Goal: Task Accomplishment & Management: Use online tool/utility

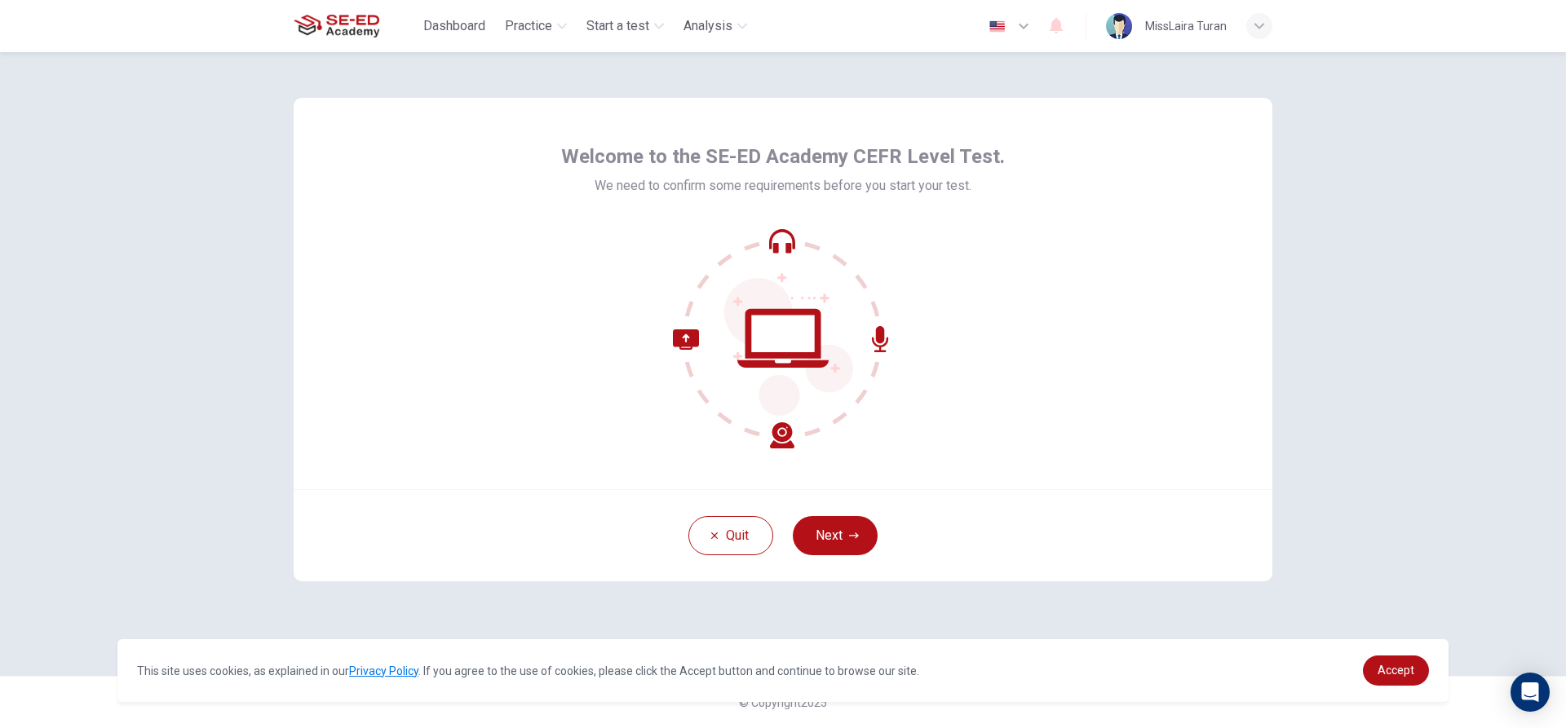
click at [825, 540] on button "Next" at bounding box center [835, 535] width 85 height 39
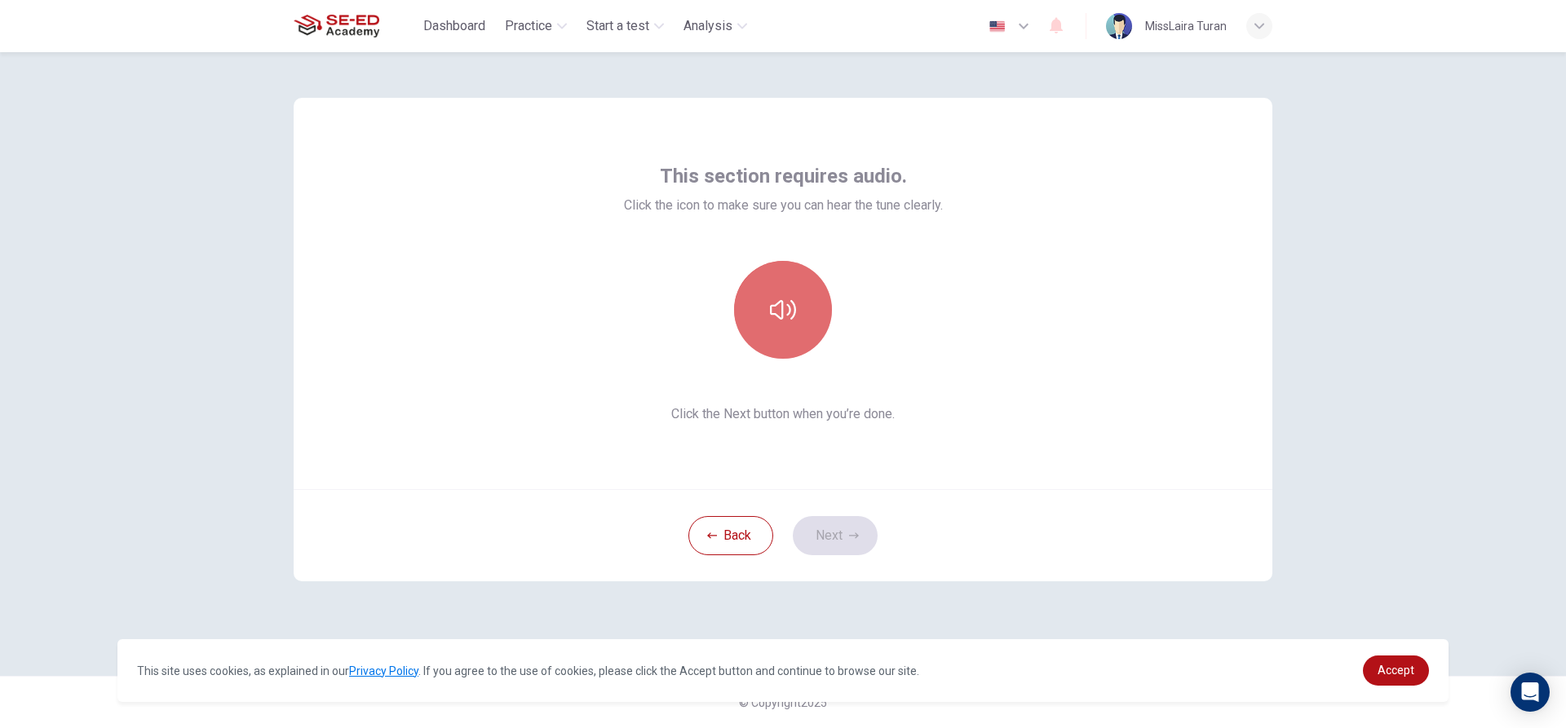
click at [751, 318] on button "button" at bounding box center [783, 310] width 98 height 98
click at [826, 312] on button "button" at bounding box center [783, 310] width 98 height 98
click at [855, 527] on button "Next" at bounding box center [835, 535] width 85 height 39
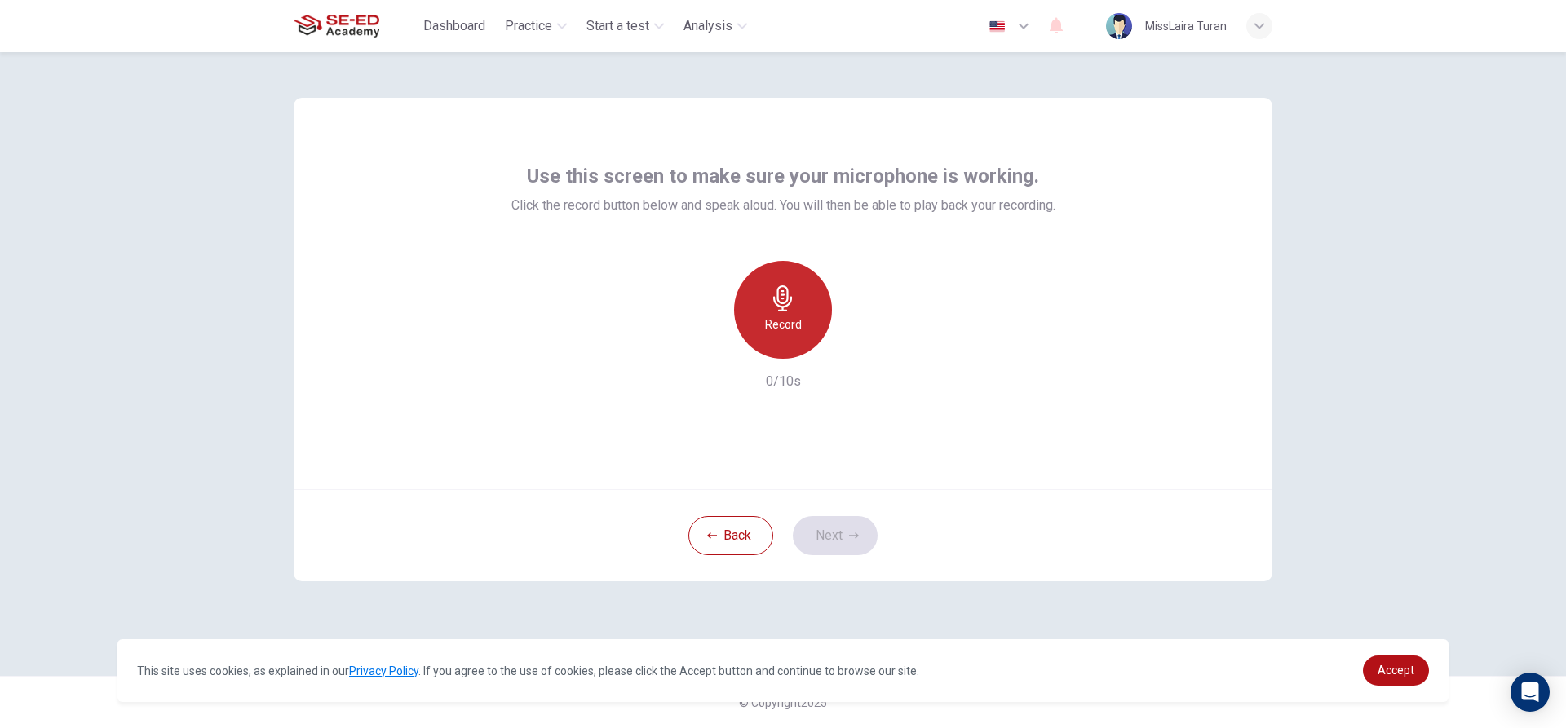
click at [782, 349] on div "Record" at bounding box center [783, 310] width 98 height 98
click at [854, 346] on icon "button" at bounding box center [858, 346] width 16 height 16
click at [861, 543] on button "Next" at bounding box center [835, 535] width 85 height 39
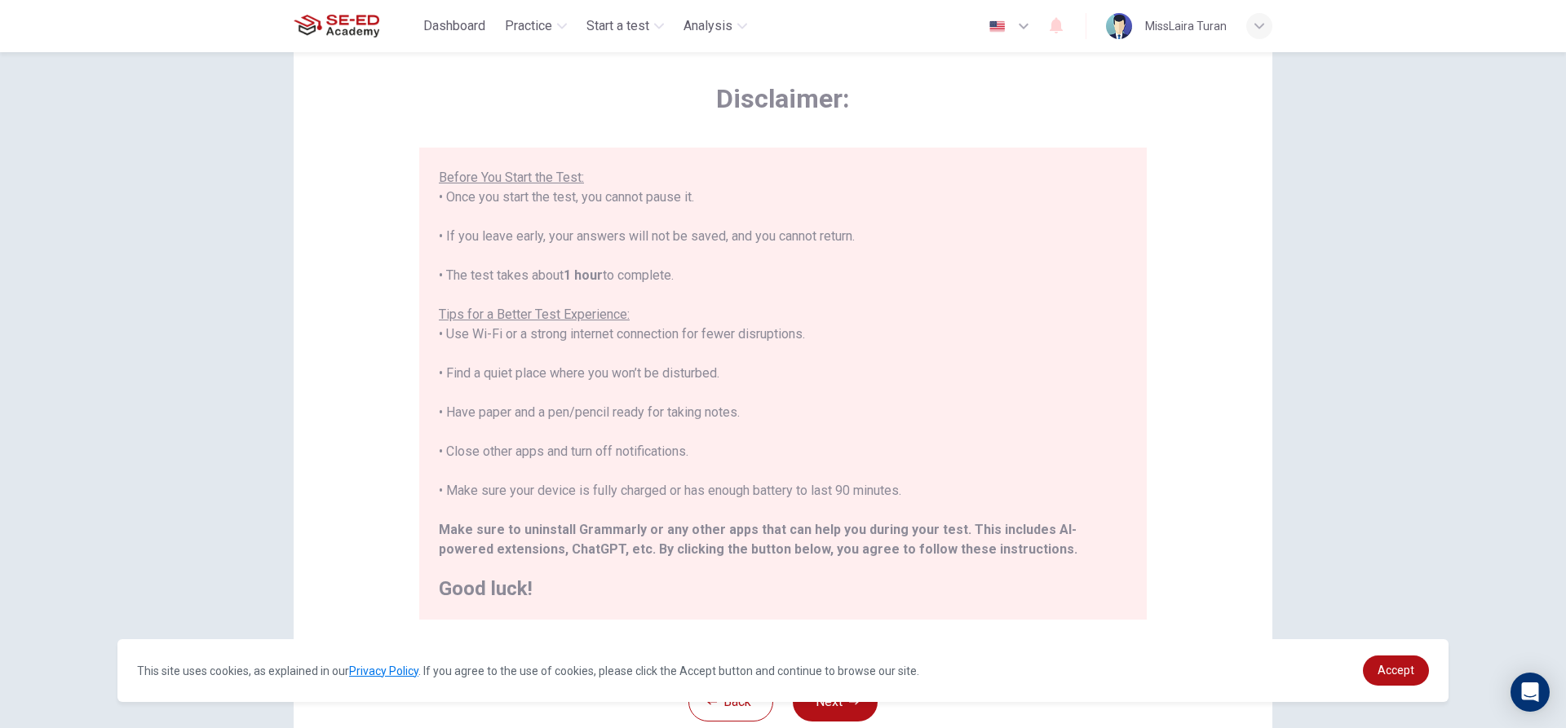
scroll to position [179, 0]
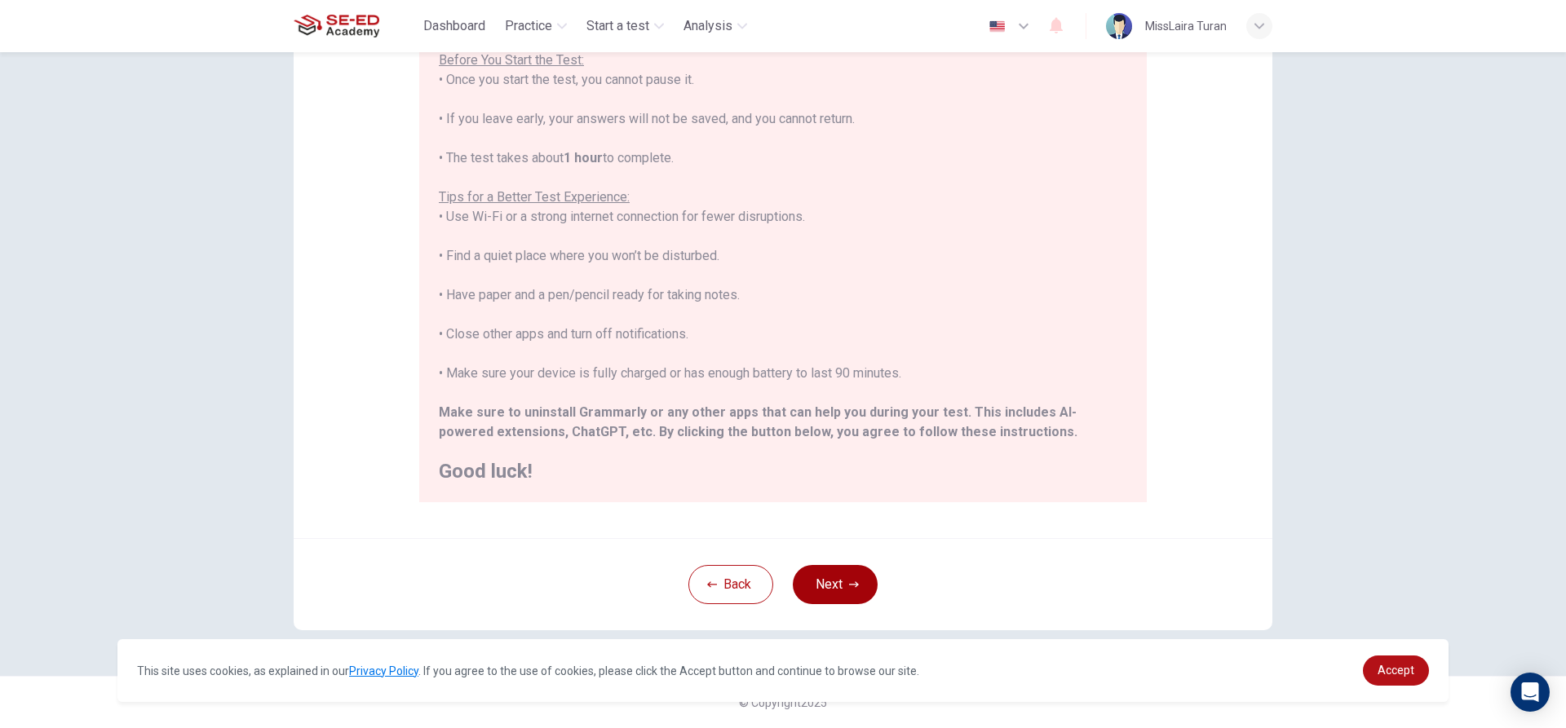
click at [841, 589] on button "Next" at bounding box center [835, 584] width 85 height 39
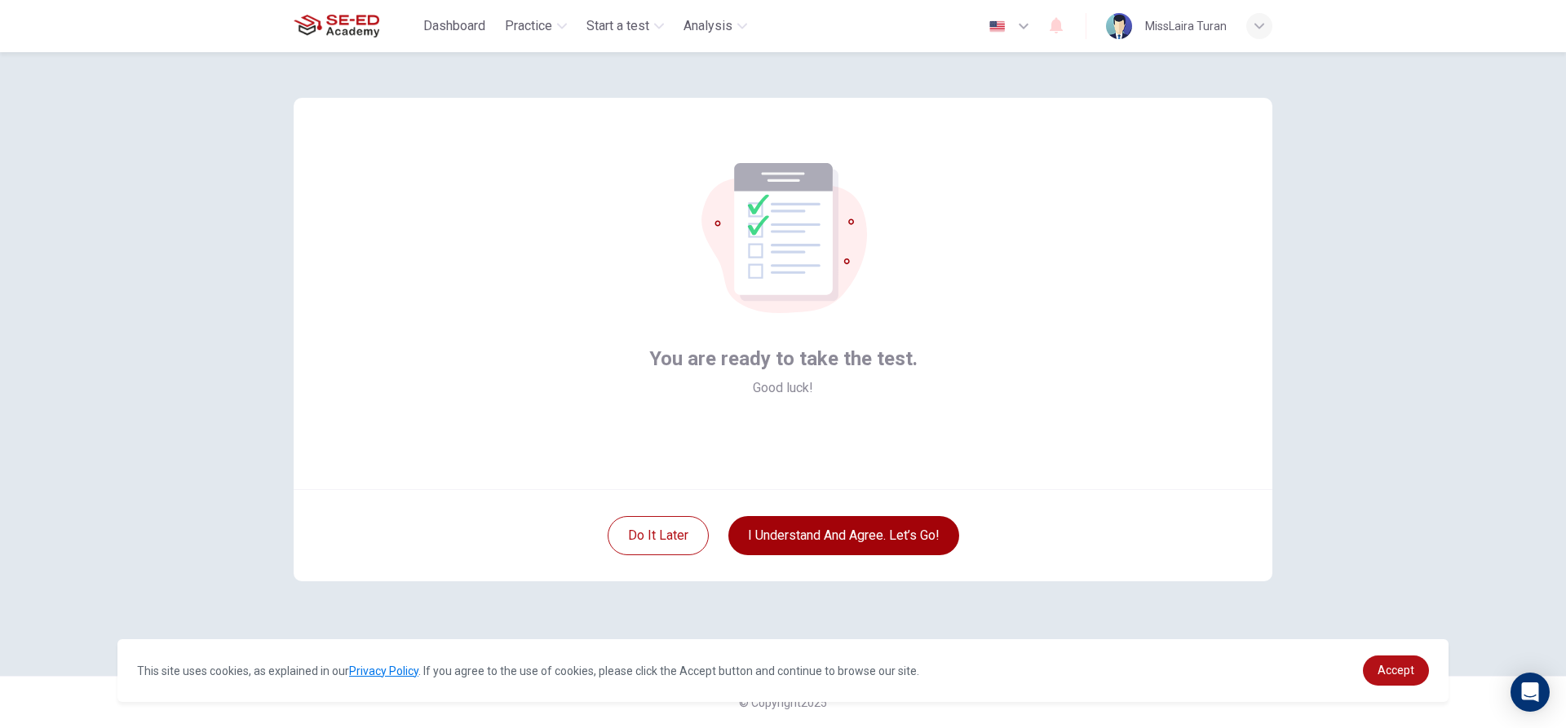
scroll to position [0, 0]
click at [853, 520] on button "I understand and agree. Let’s go!" at bounding box center [843, 535] width 231 height 39
click at [928, 522] on button "I understand and agree. Let’s go!" at bounding box center [843, 535] width 231 height 39
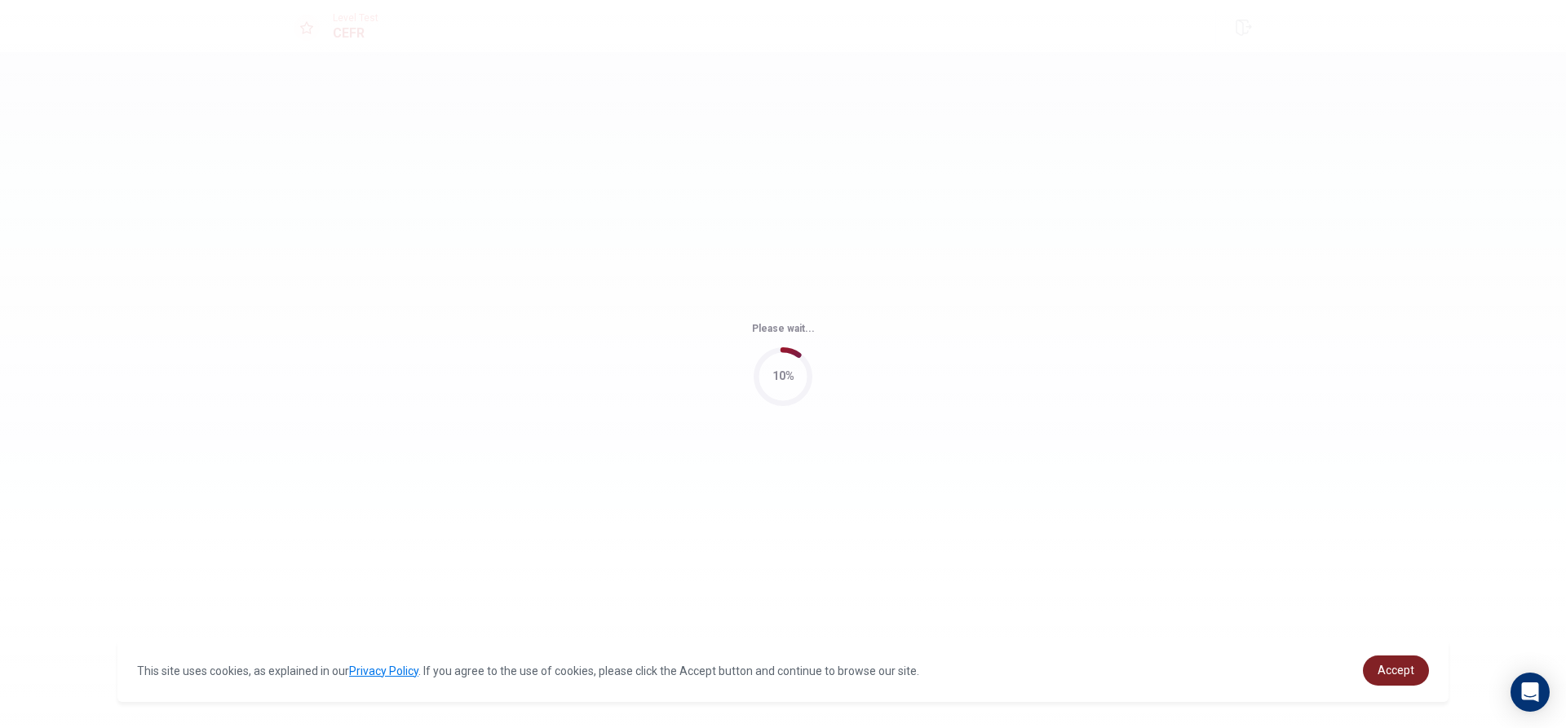
click at [1383, 672] on span "Accept" at bounding box center [1396, 670] width 37 height 13
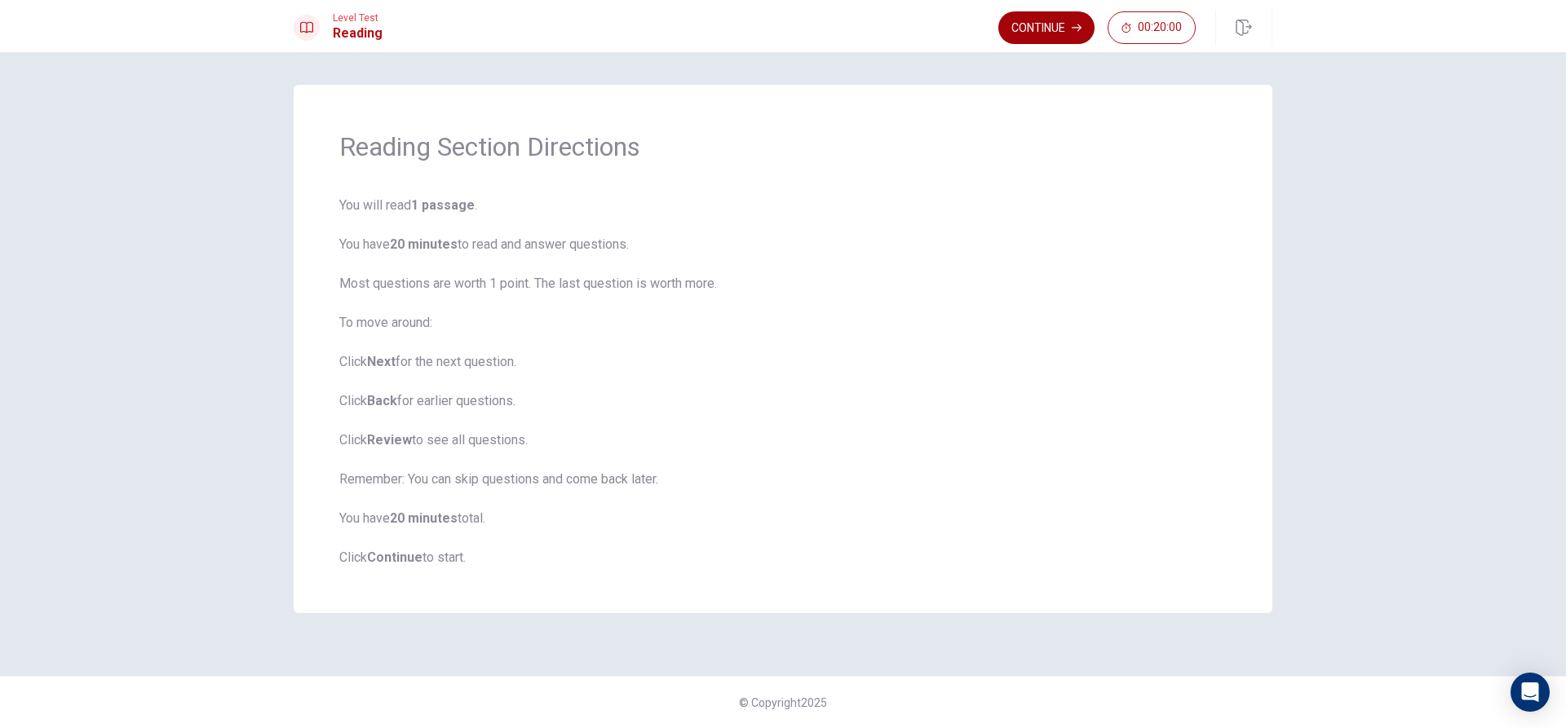
click at [1060, 24] on button "Continue" at bounding box center [1046, 27] width 96 height 33
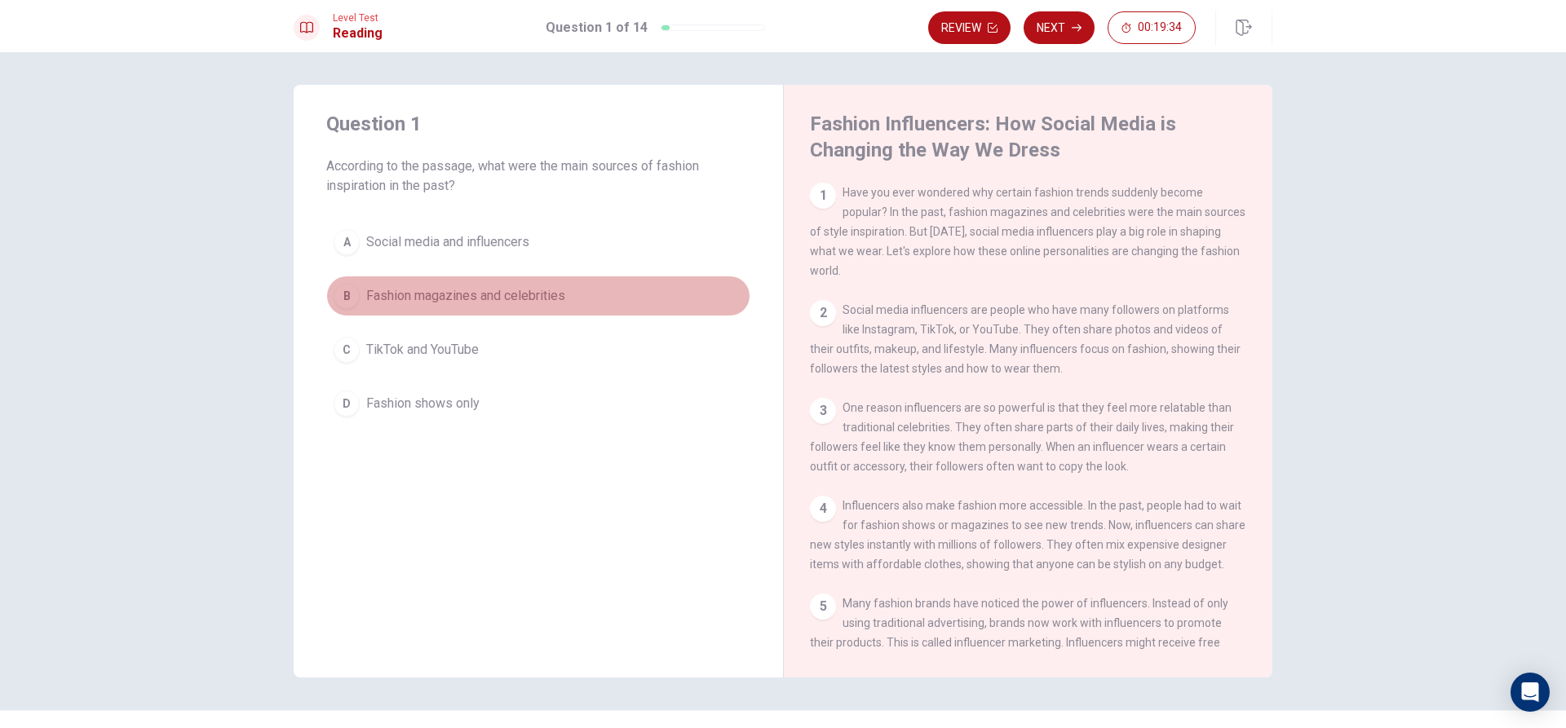
click at [352, 291] on div "B" at bounding box center [347, 296] width 26 height 26
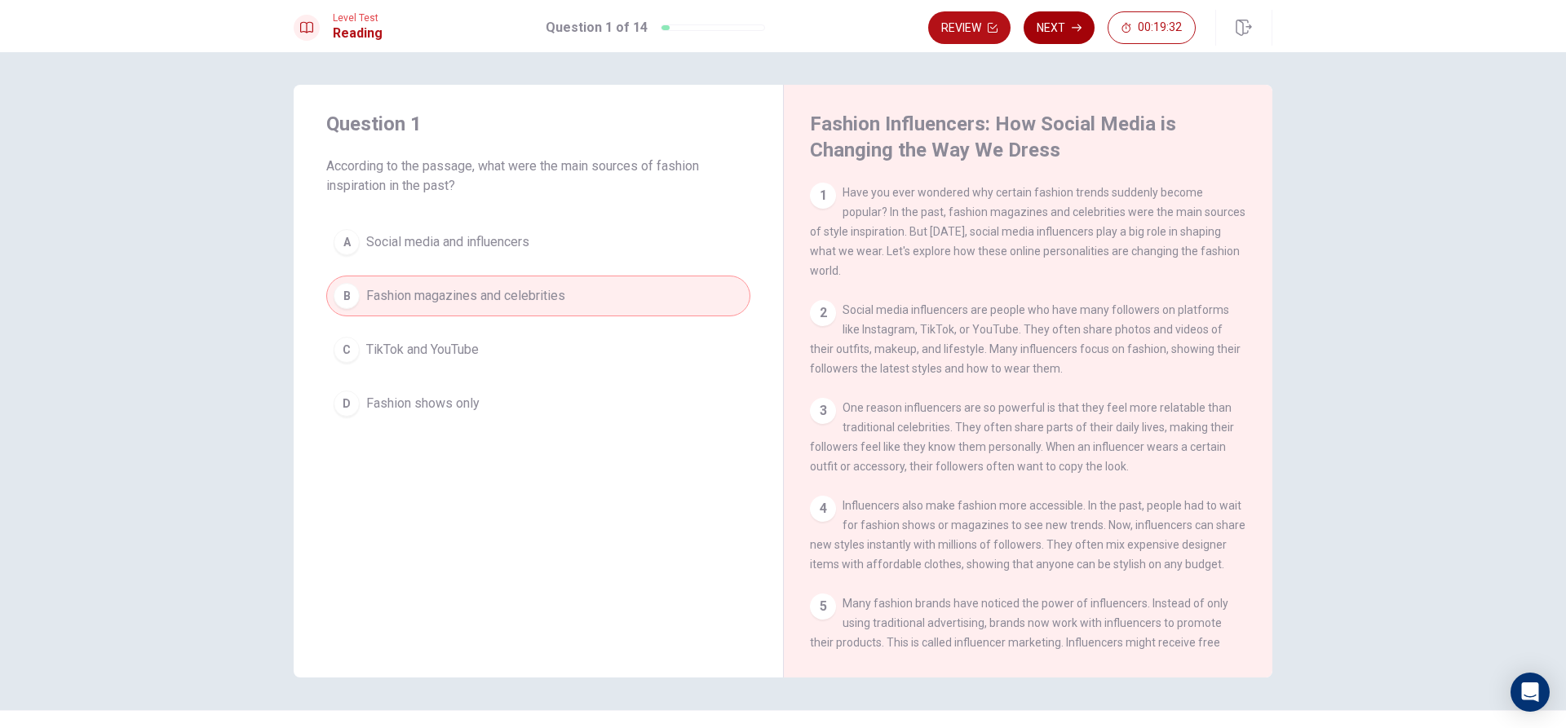
click at [1047, 30] on button "Next" at bounding box center [1059, 27] width 71 height 33
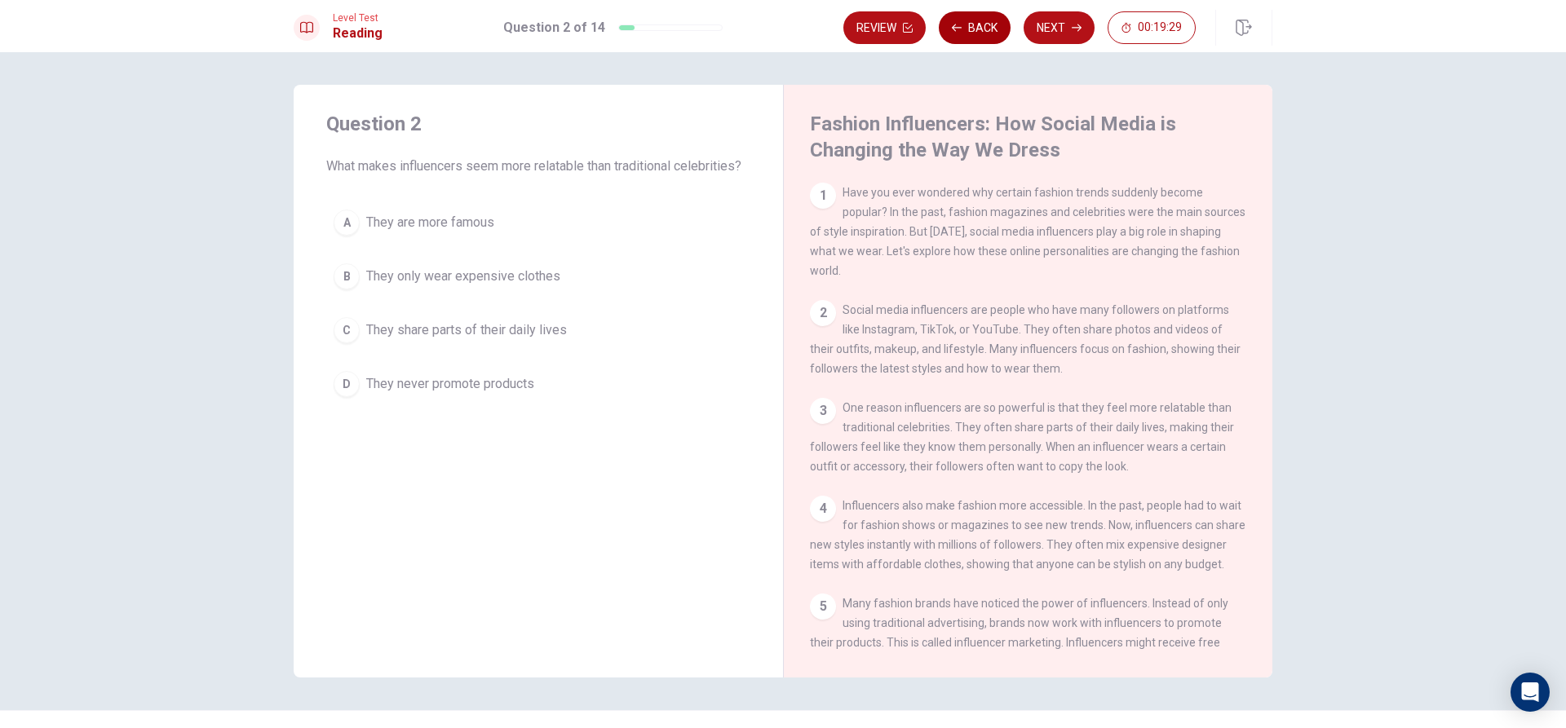
click at [963, 31] on button "Back" at bounding box center [975, 27] width 72 height 33
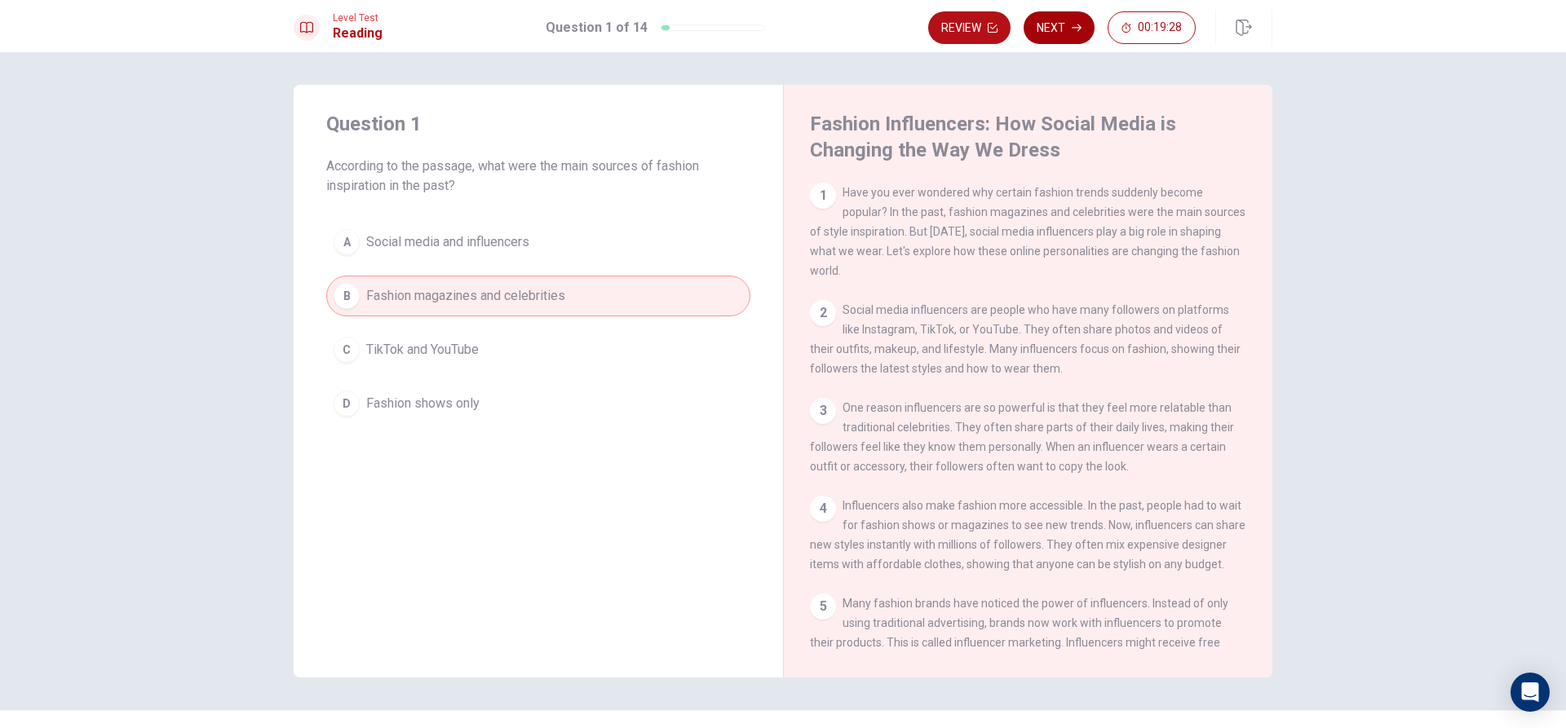
click at [1056, 30] on button "Next" at bounding box center [1059, 27] width 71 height 33
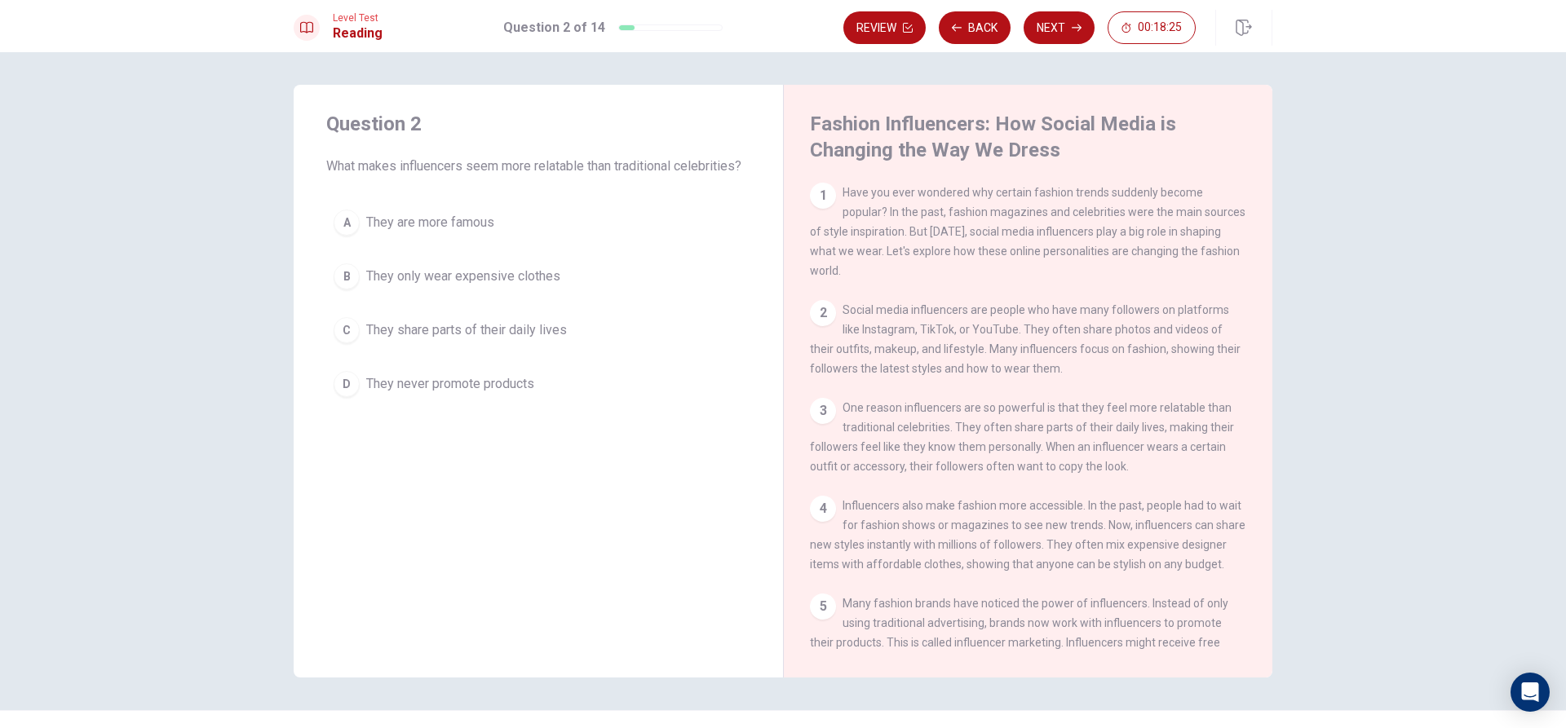
click at [436, 331] on span "They share parts of their daily lives" at bounding box center [466, 331] width 201 height 20
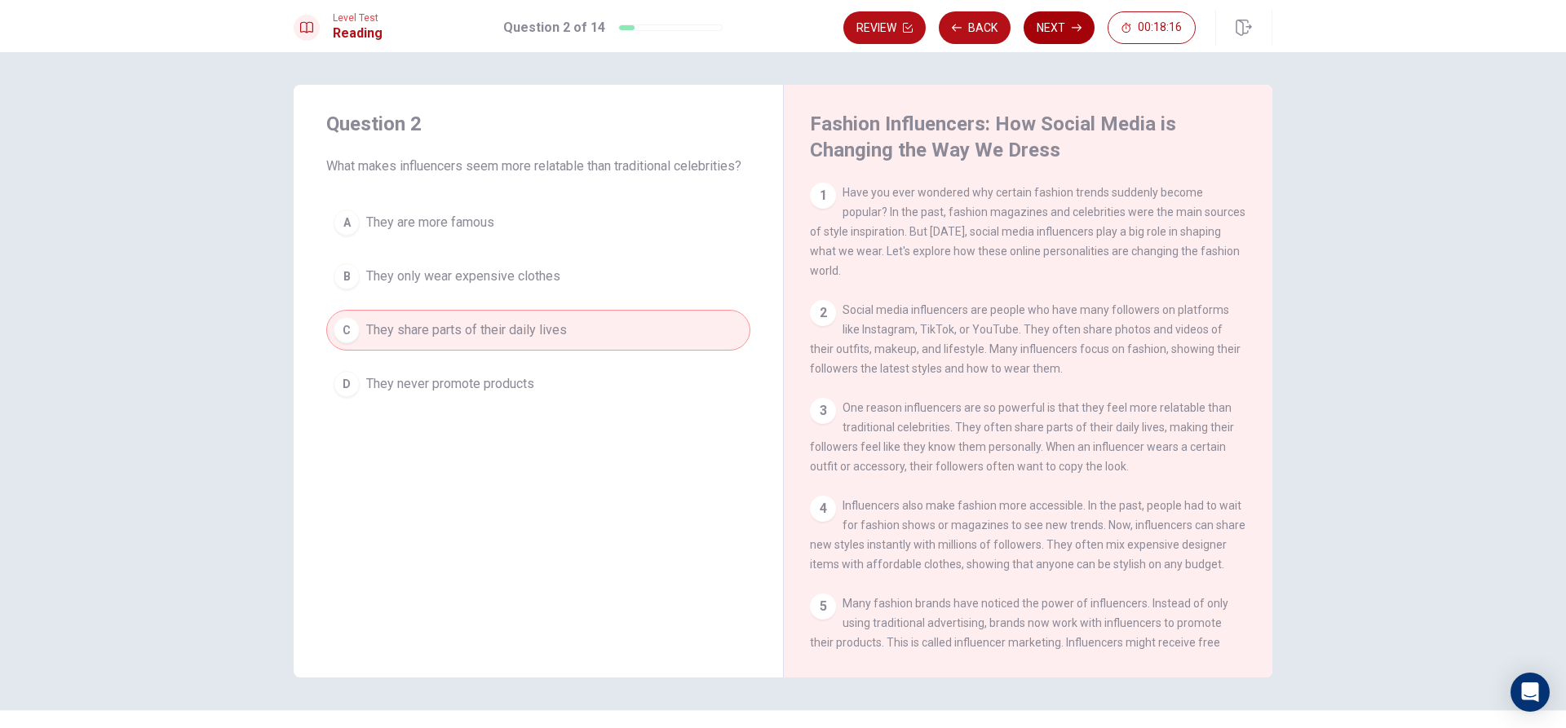
click at [1065, 31] on button "Next" at bounding box center [1059, 27] width 71 height 33
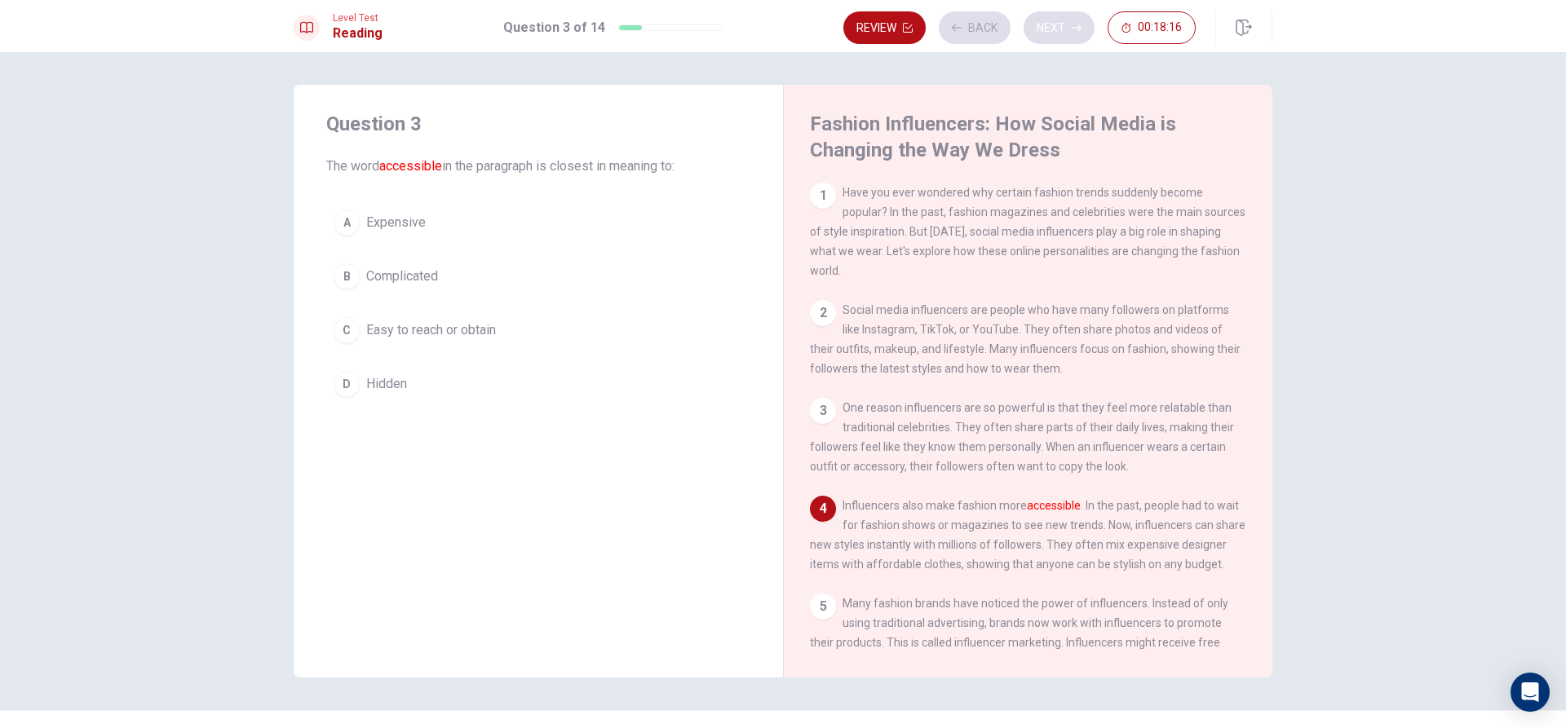
scroll to position [120, 0]
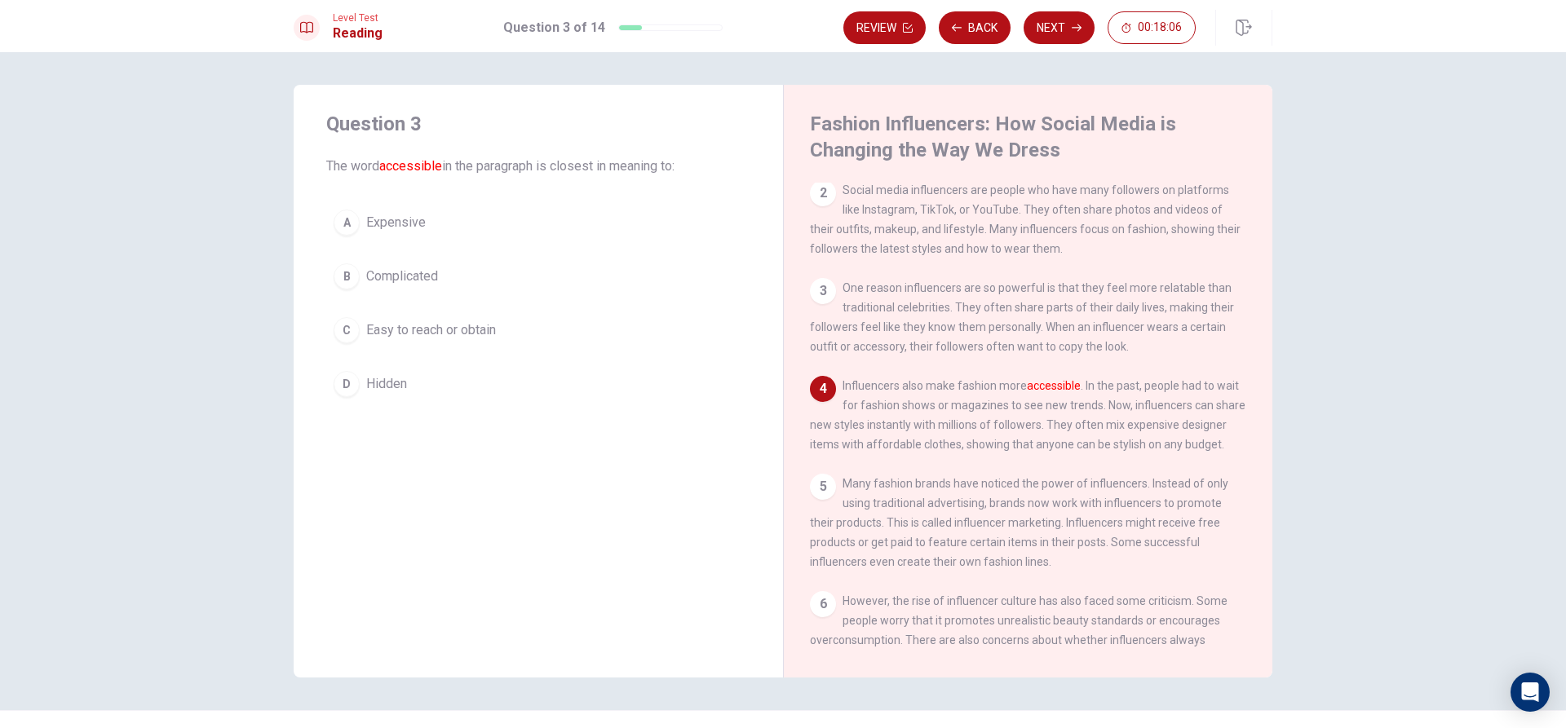
click at [471, 328] on span "Easy to reach or obtain" at bounding box center [431, 331] width 130 height 20
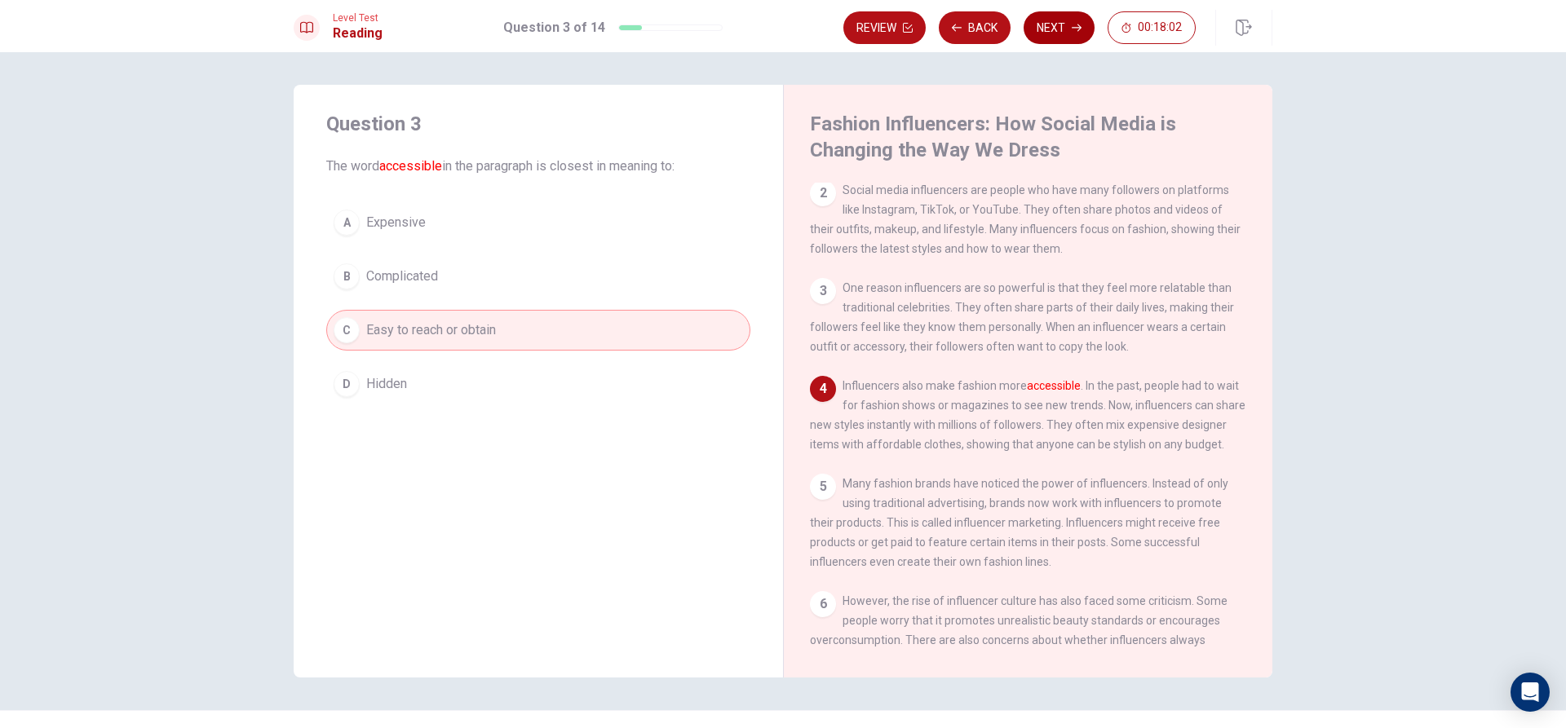
click at [1056, 25] on button "Next" at bounding box center [1059, 27] width 71 height 33
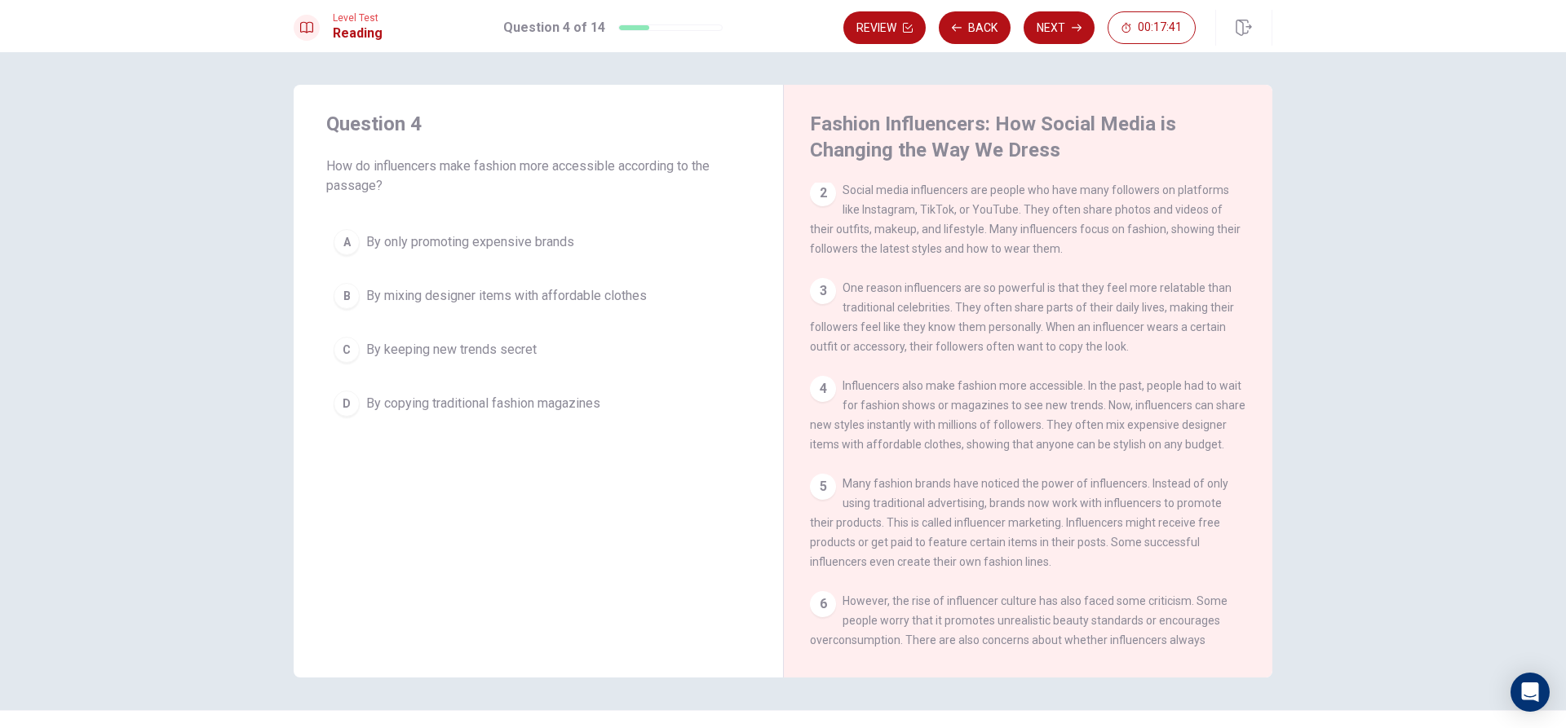
click at [595, 296] on span "By mixing designer items with affordable clothes" at bounding box center [506, 296] width 281 height 20
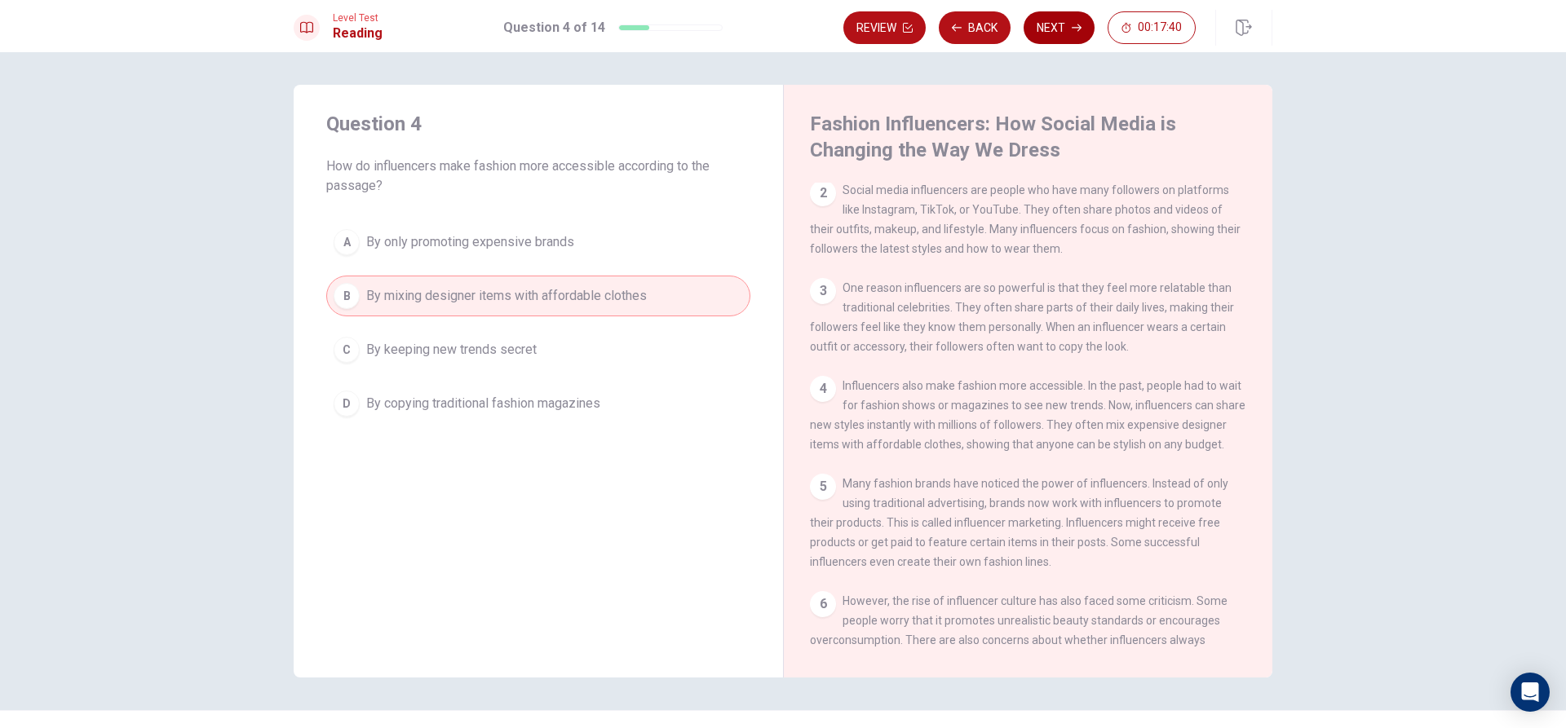
click at [1076, 29] on icon "button" at bounding box center [1077, 28] width 10 height 10
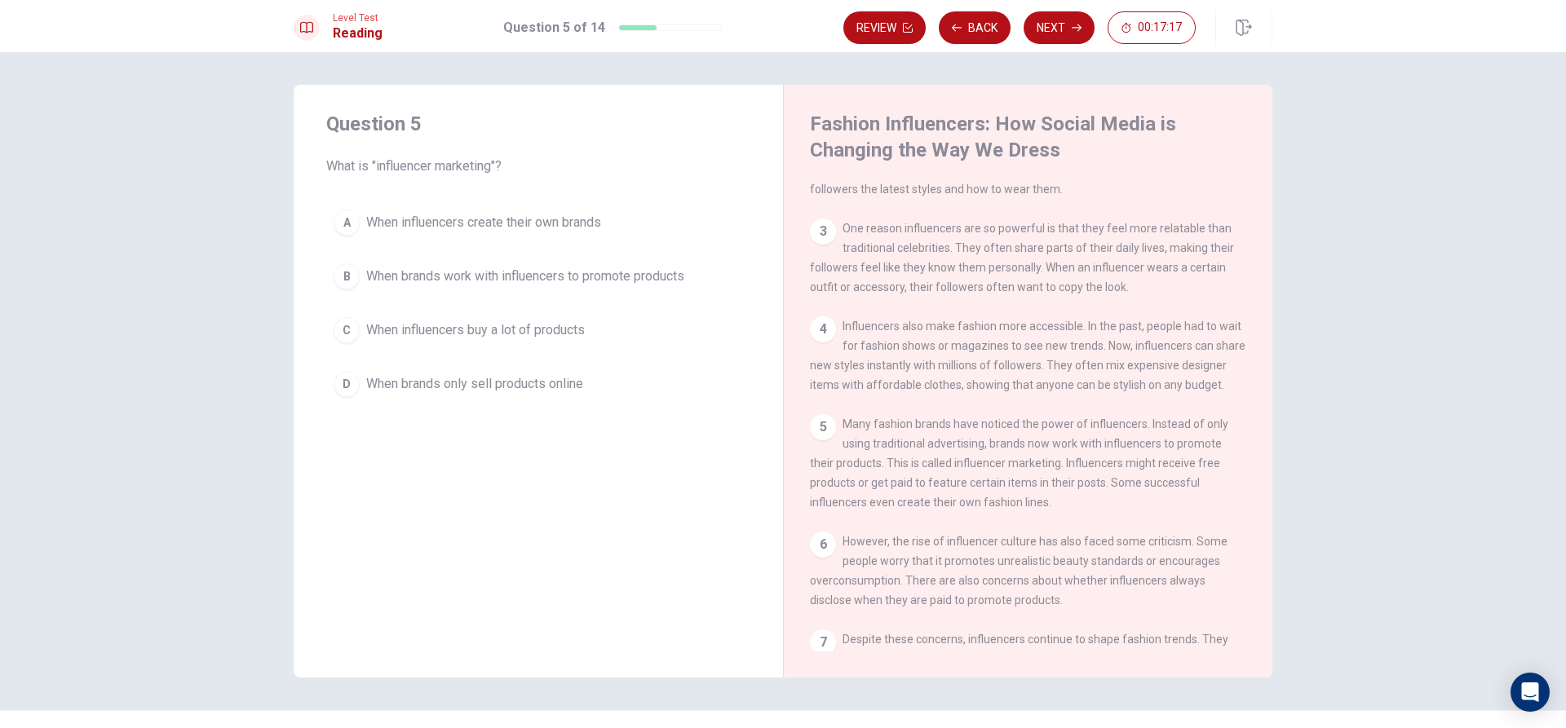
scroll to position [300, 0]
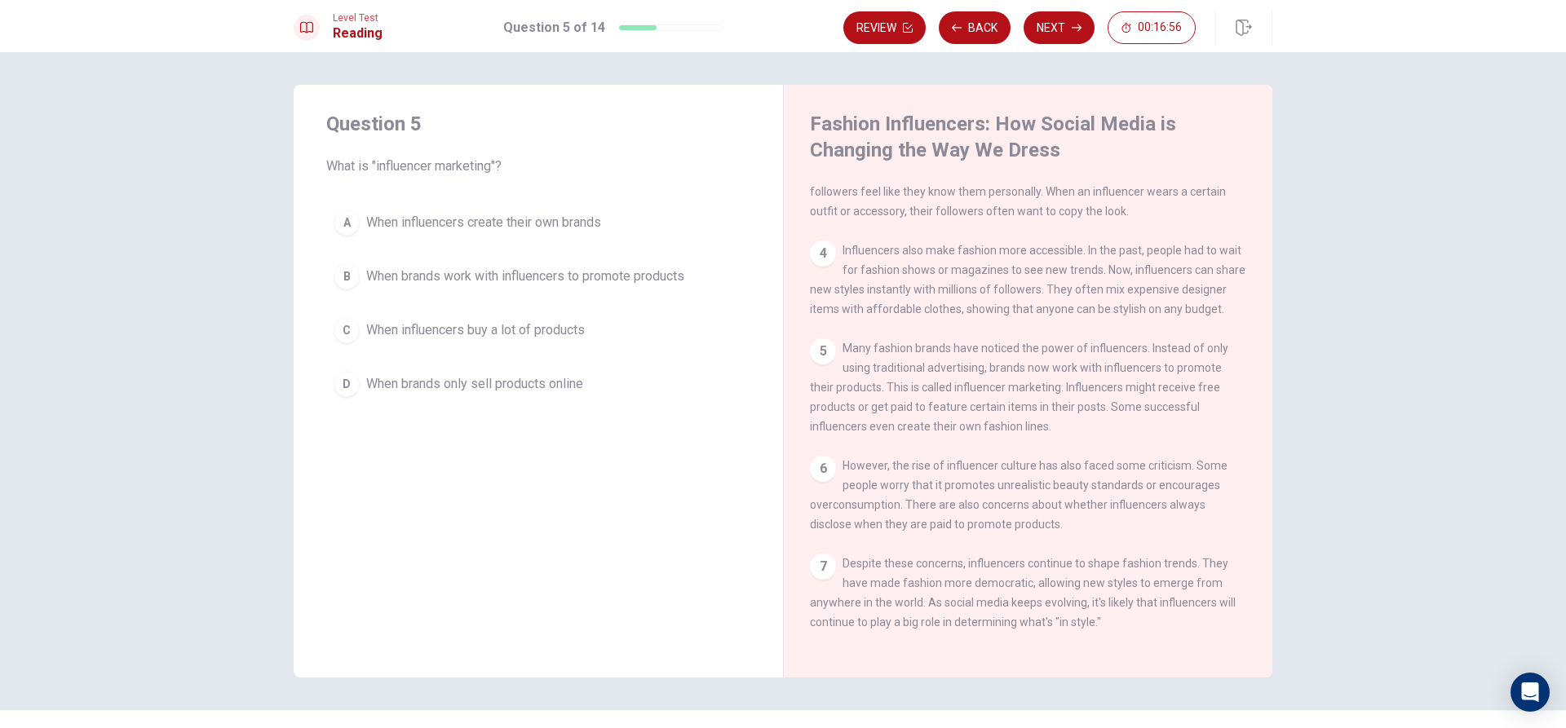
click at [493, 270] on span "When brands work with influencers to promote products" at bounding box center [525, 277] width 318 height 20
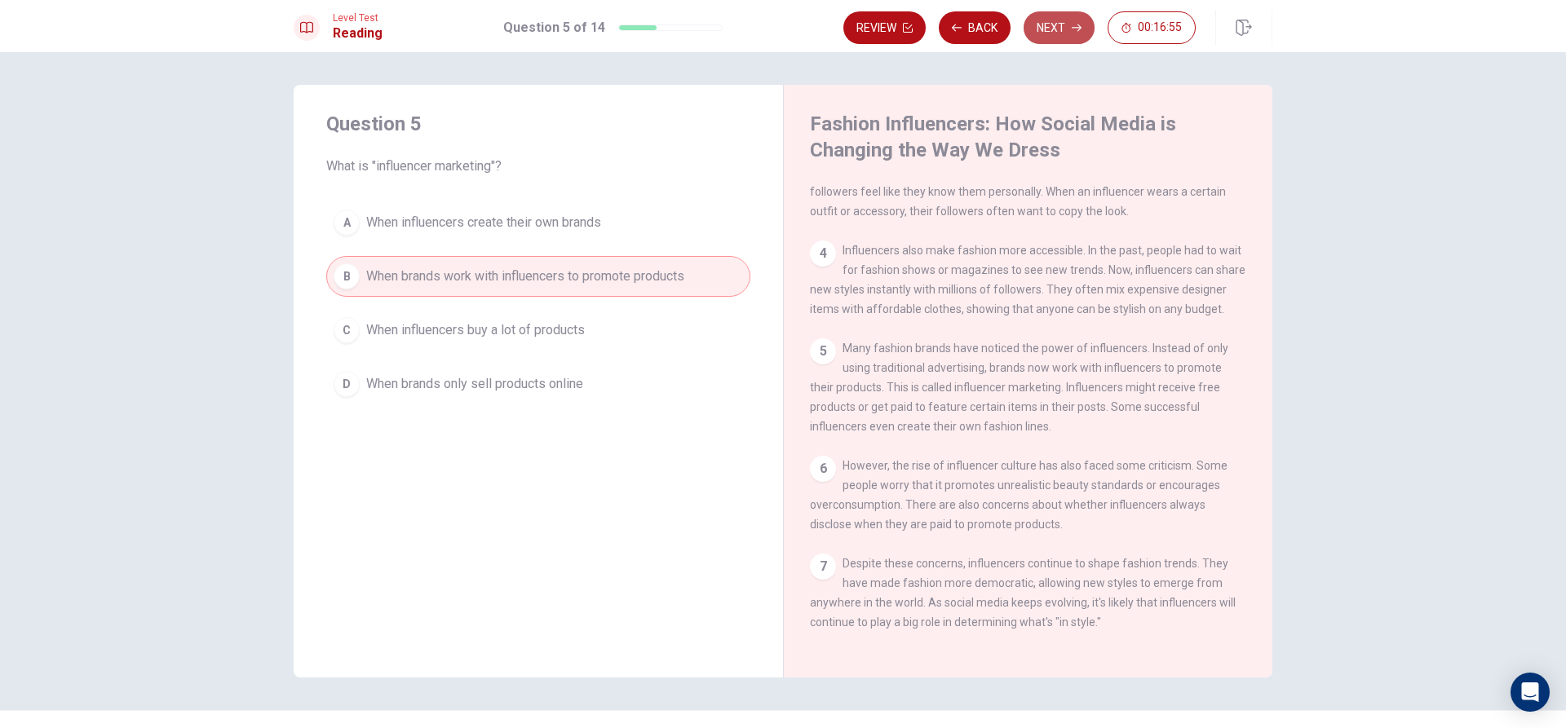
click at [1069, 35] on button "Next" at bounding box center [1059, 27] width 71 height 33
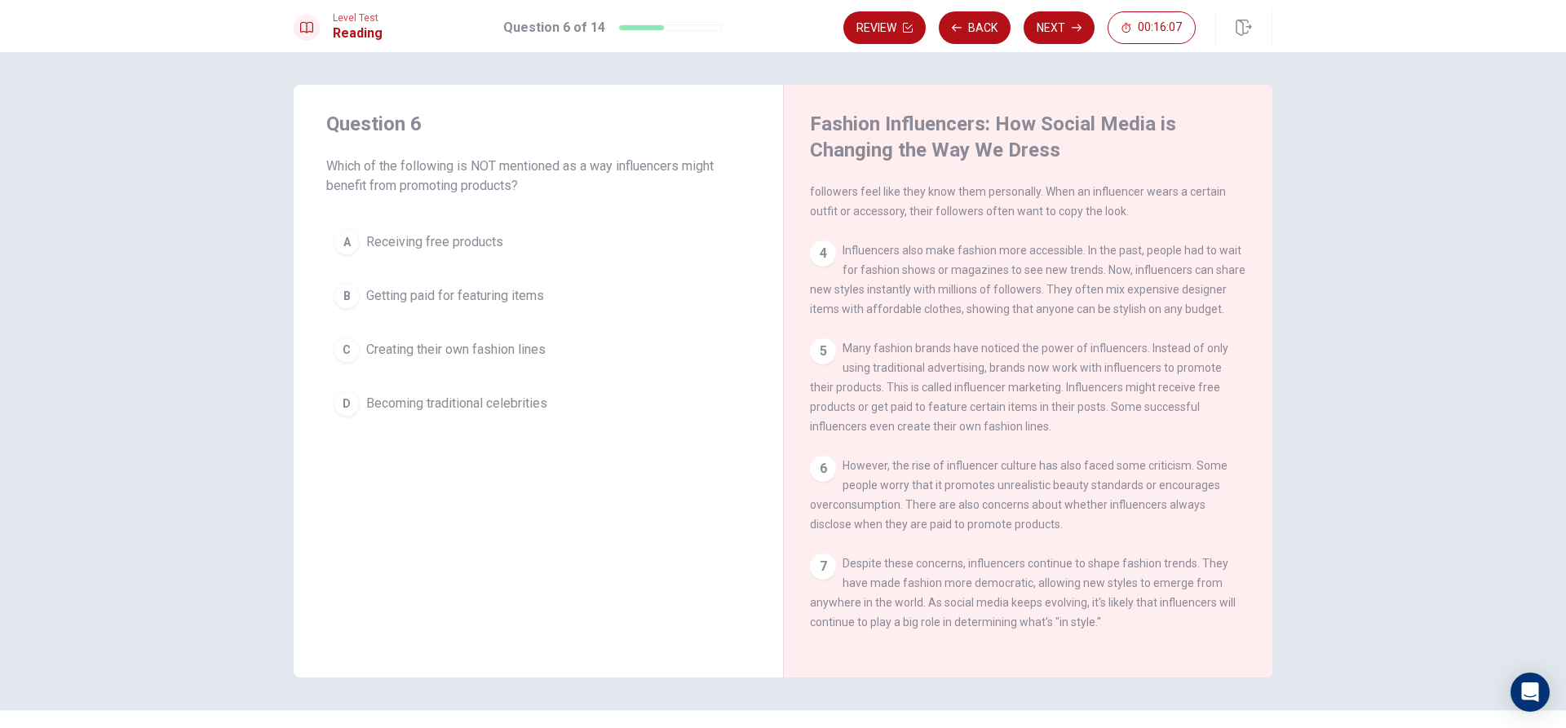
click at [485, 405] on span "Becoming traditional celebrities" at bounding box center [456, 404] width 181 height 20
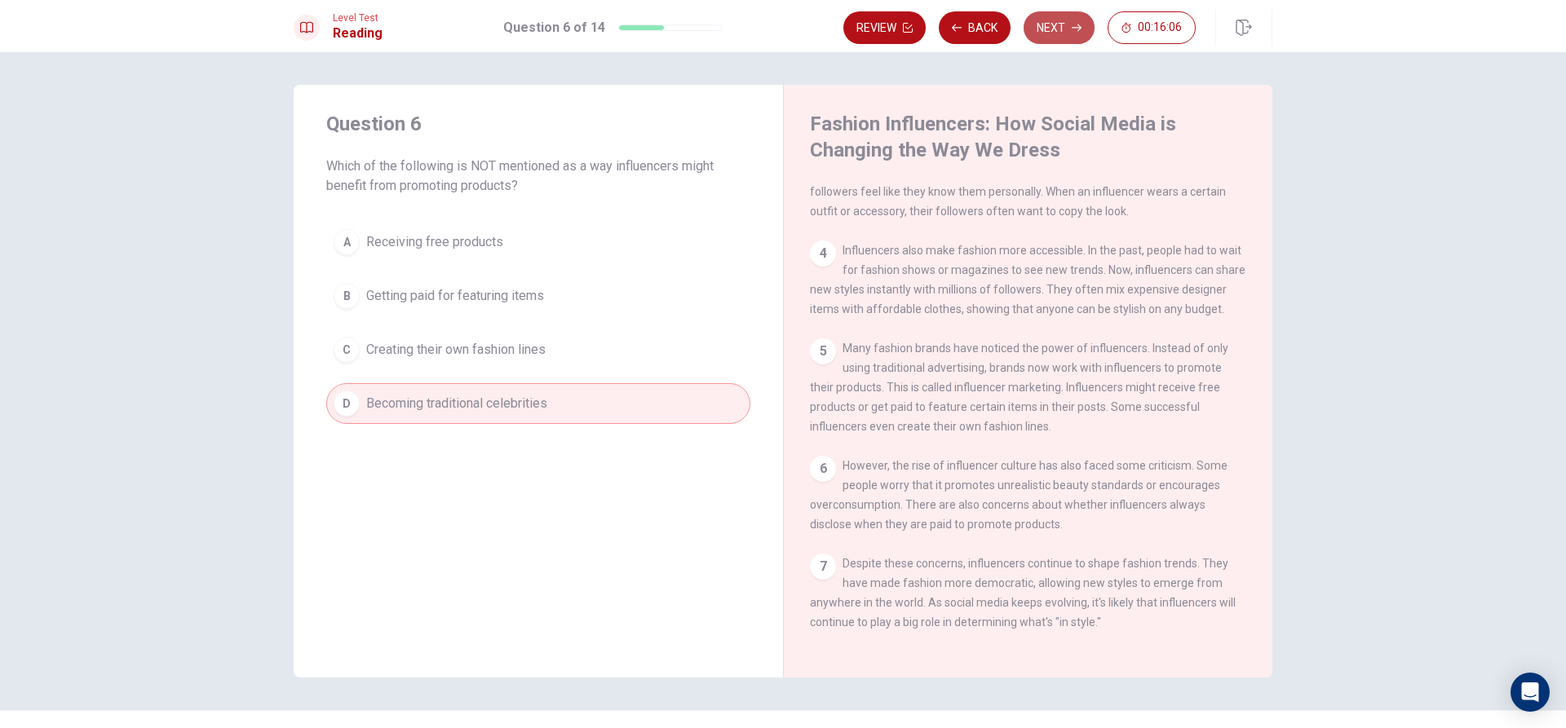
click at [1070, 37] on button "Next" at bounding box center [1059, 27] width 71 height 33
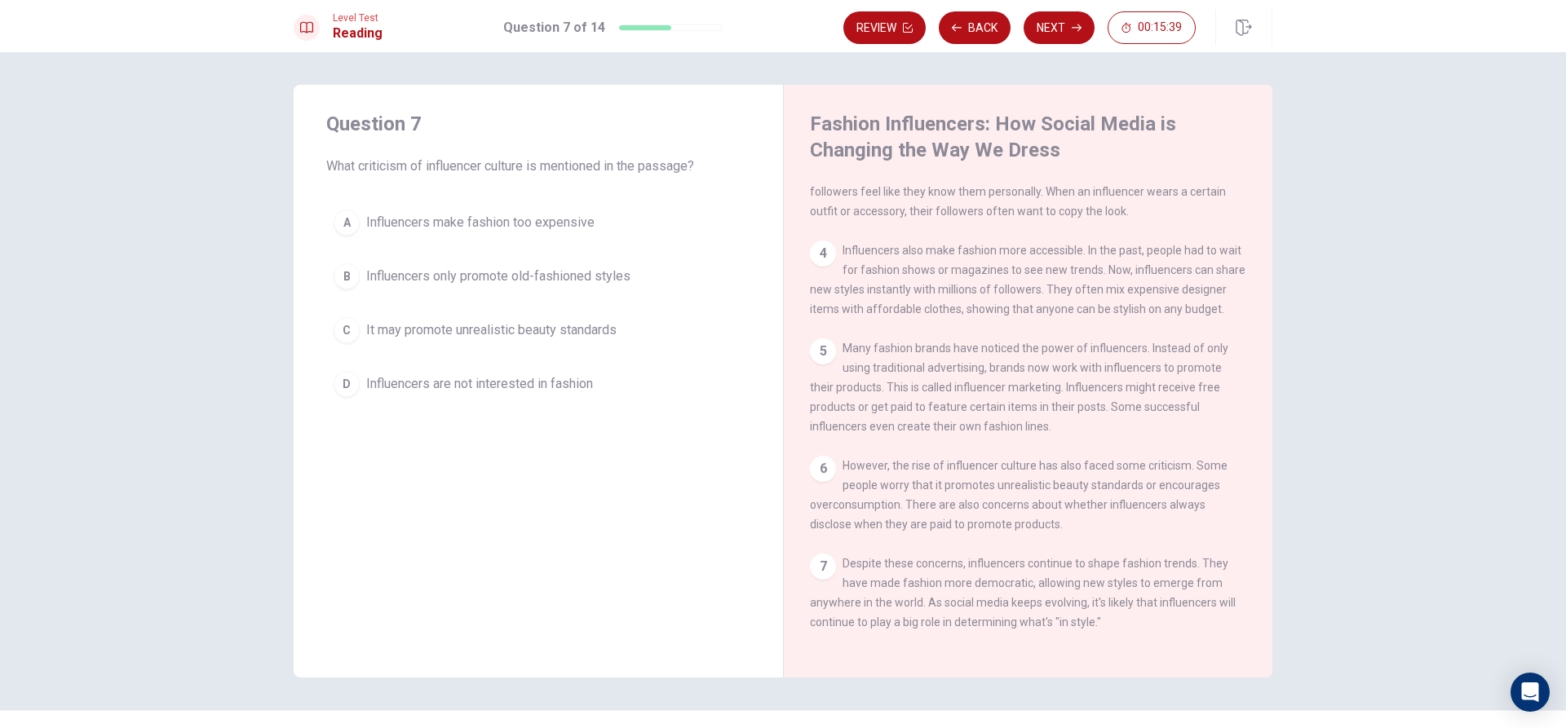
click at [498, 332] on span "It may promote unrealistic beauty standards" at bounding box center [491, 331] width 250 height 20
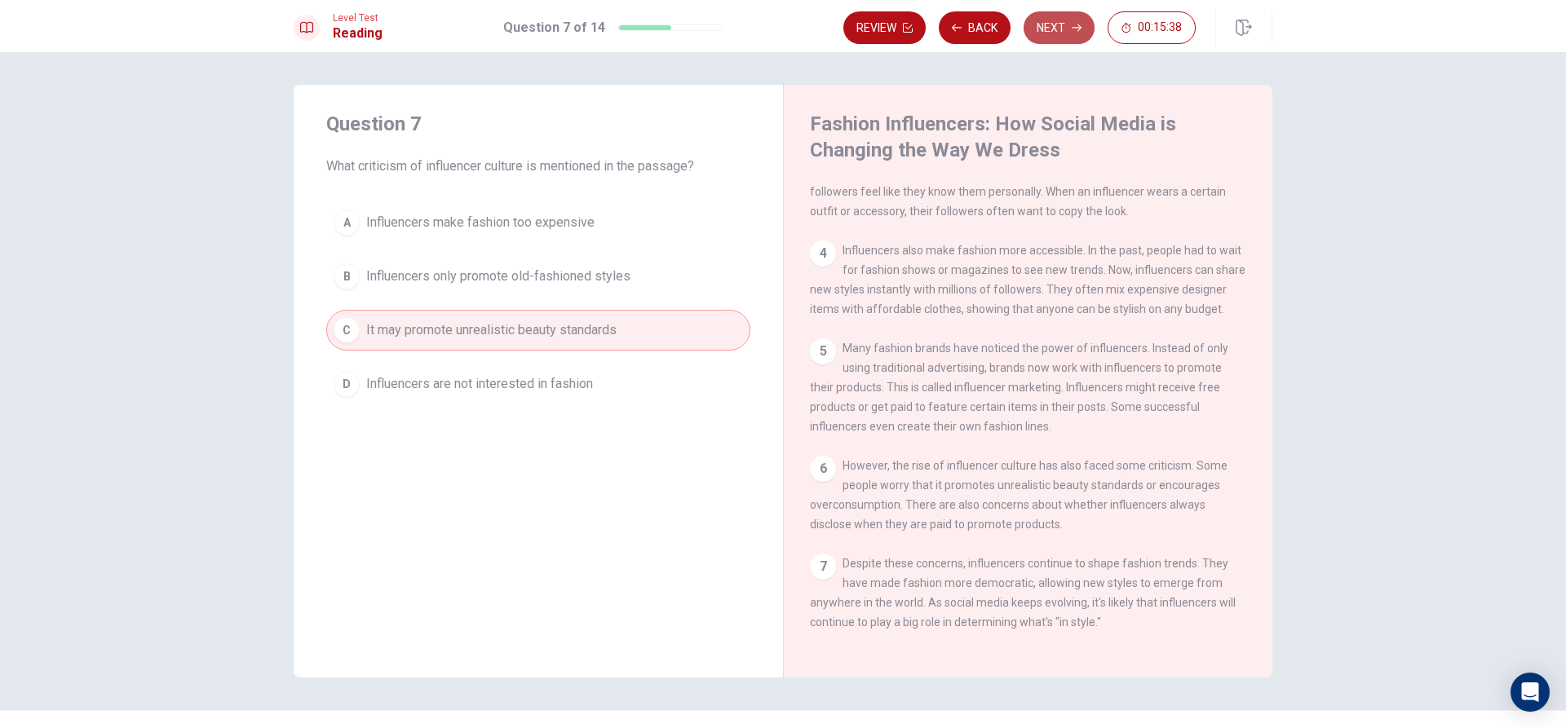
click at [1067, 23] on button "Next" at bounding box center [1059, 27] width 71 height 33
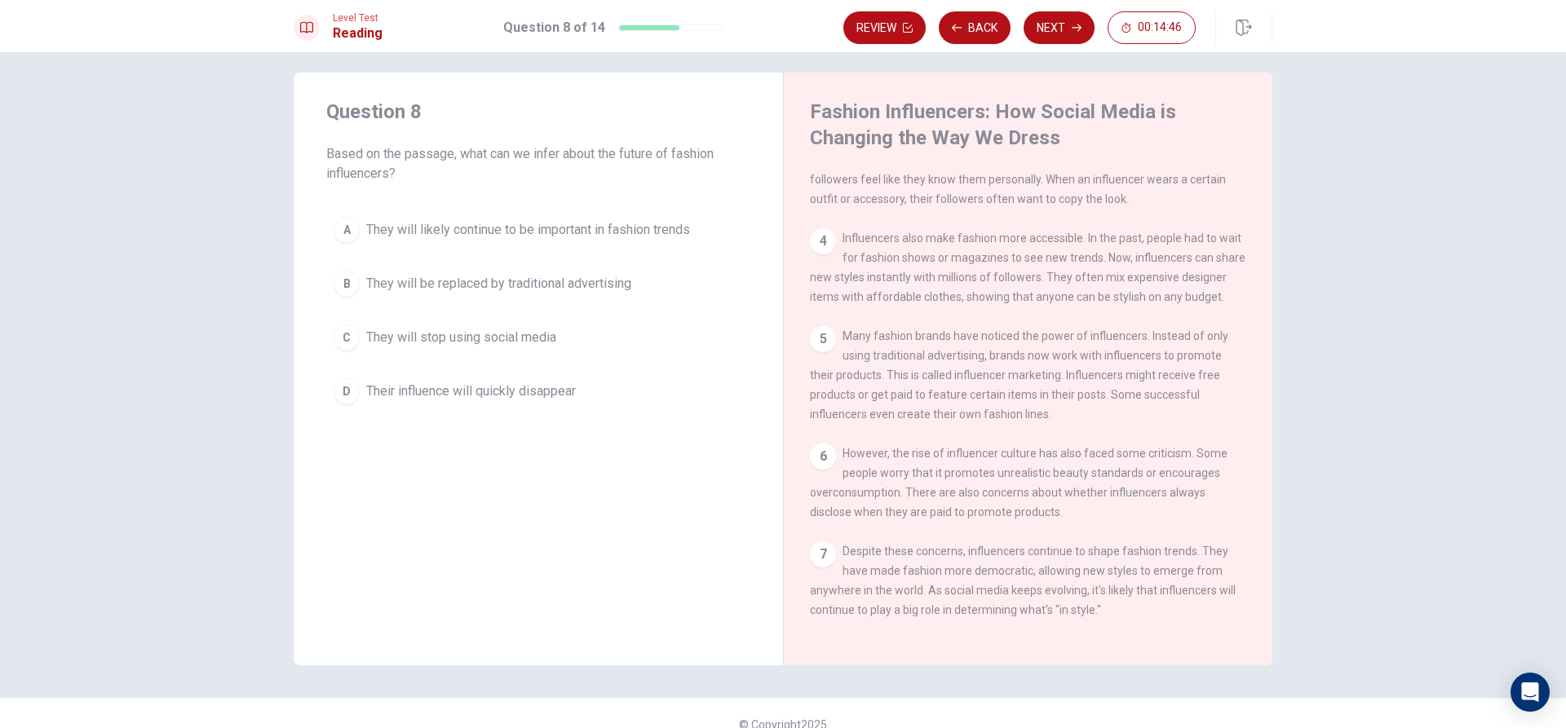
scroll to position [0, 0]
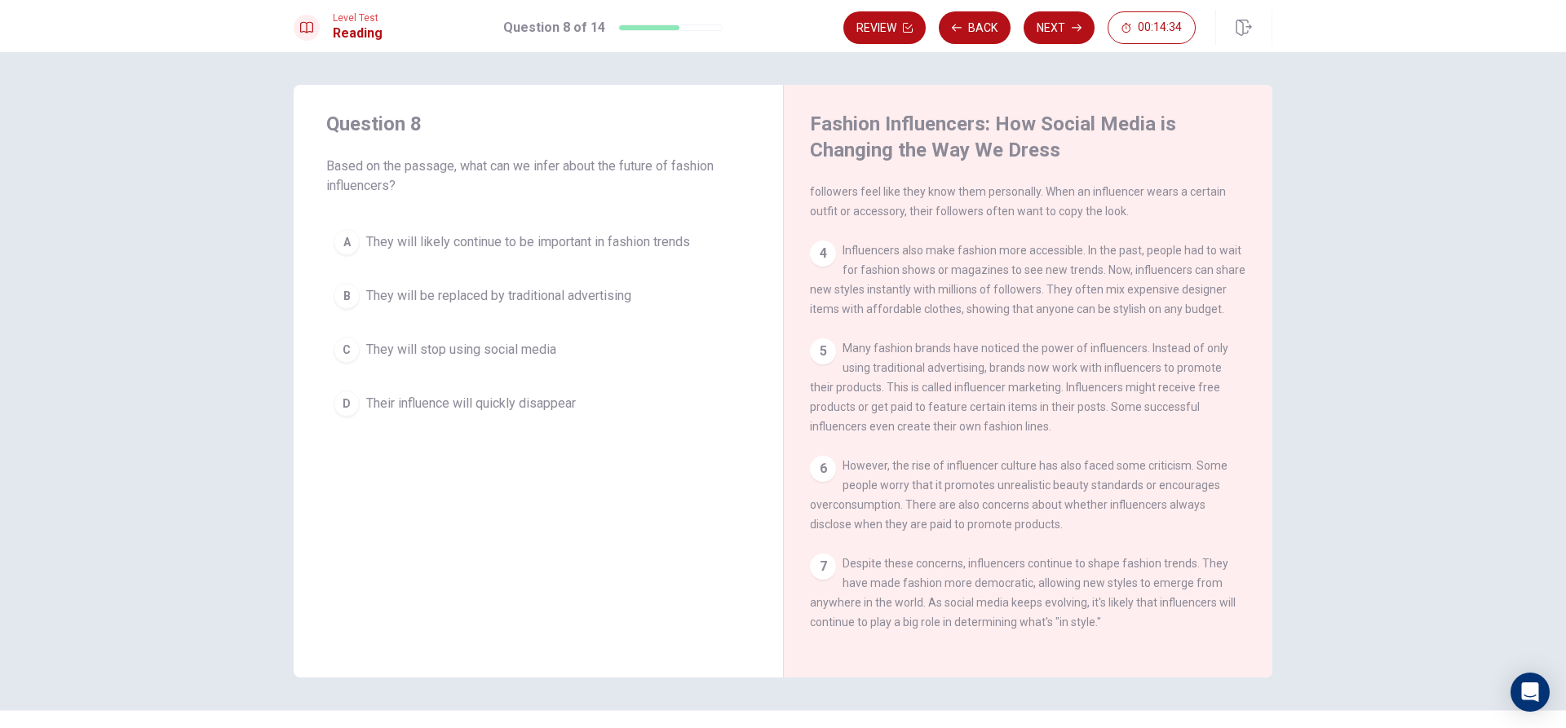
click at [553, 244] on span "They will likely continue to be important in fashion trends" at bounding box center [528, 242] width 324 height 20
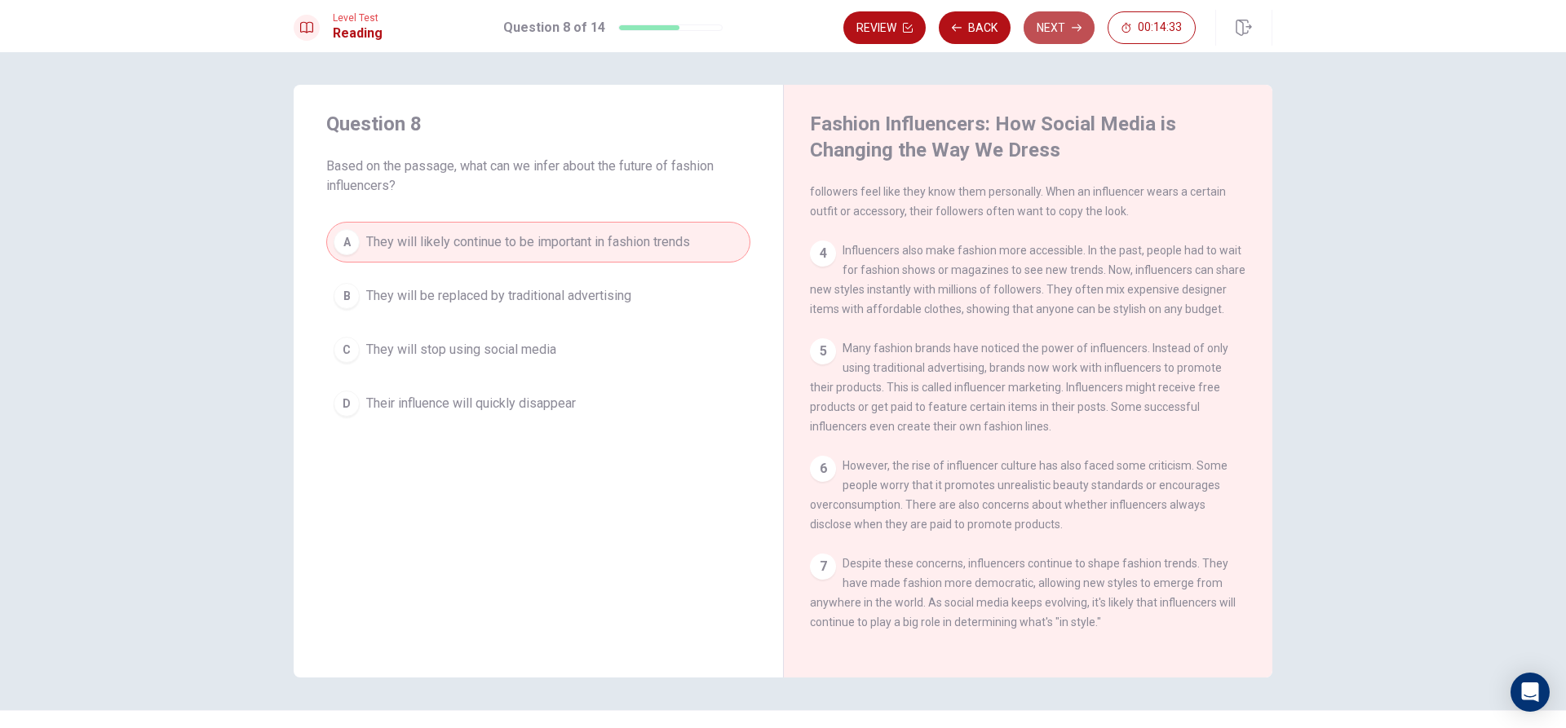
click at [1083, 29] on button "Next" at bounding box center [1059, 27] width 71 height 33
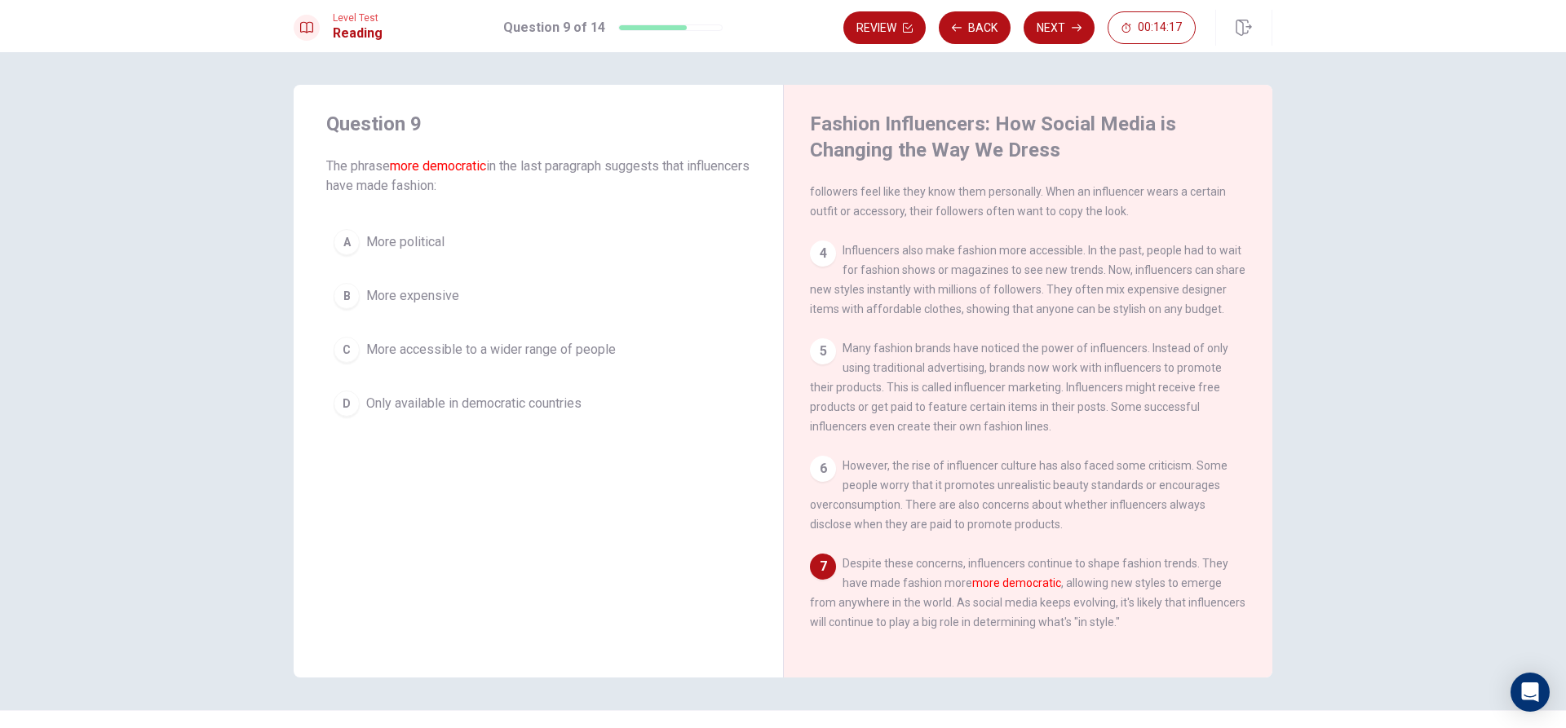
click at [538, 365] on button "C More accessible to a wider range of people" at bounding box center [538, 350] width 424 height 41
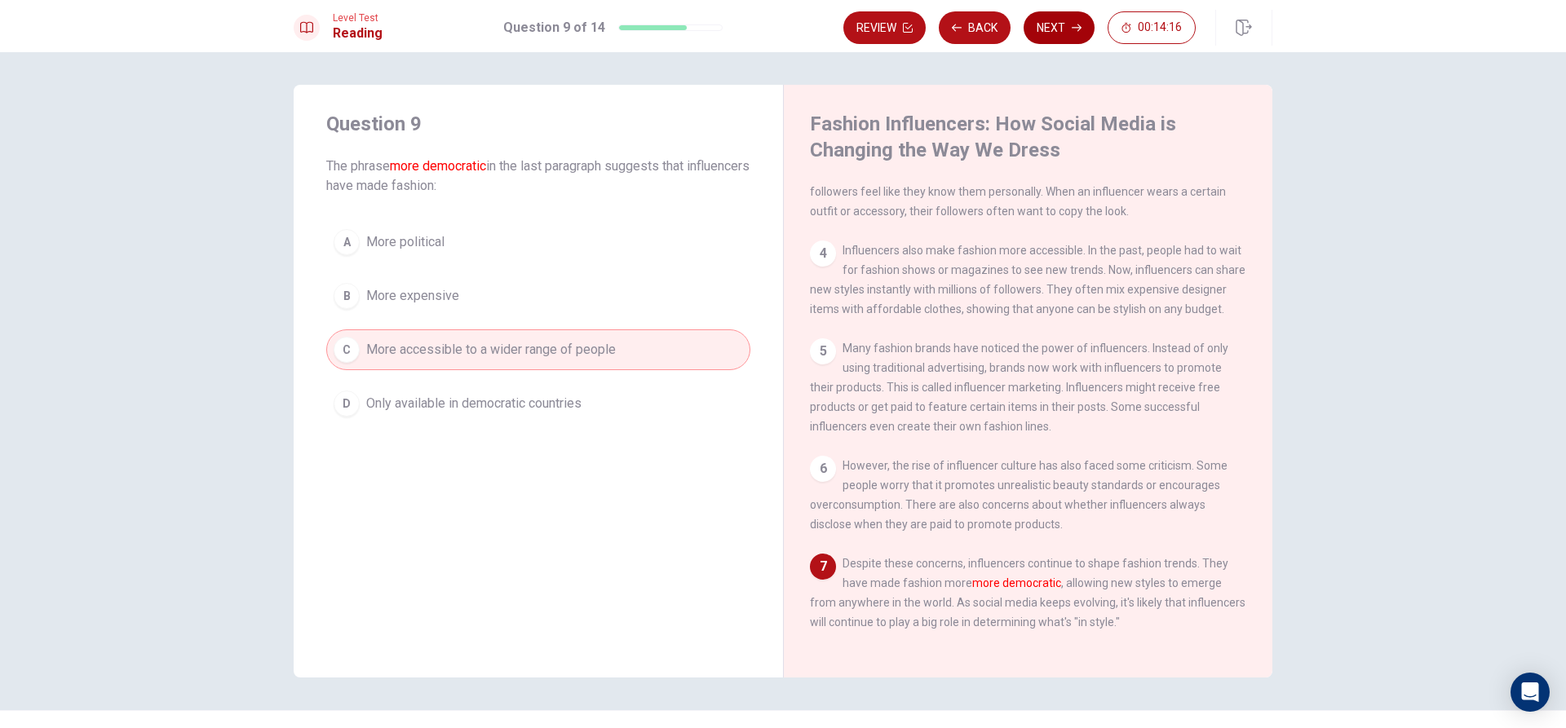
click at [1047, 29] on button "Next" at bounding box center [1059, 27] width 71 height 33
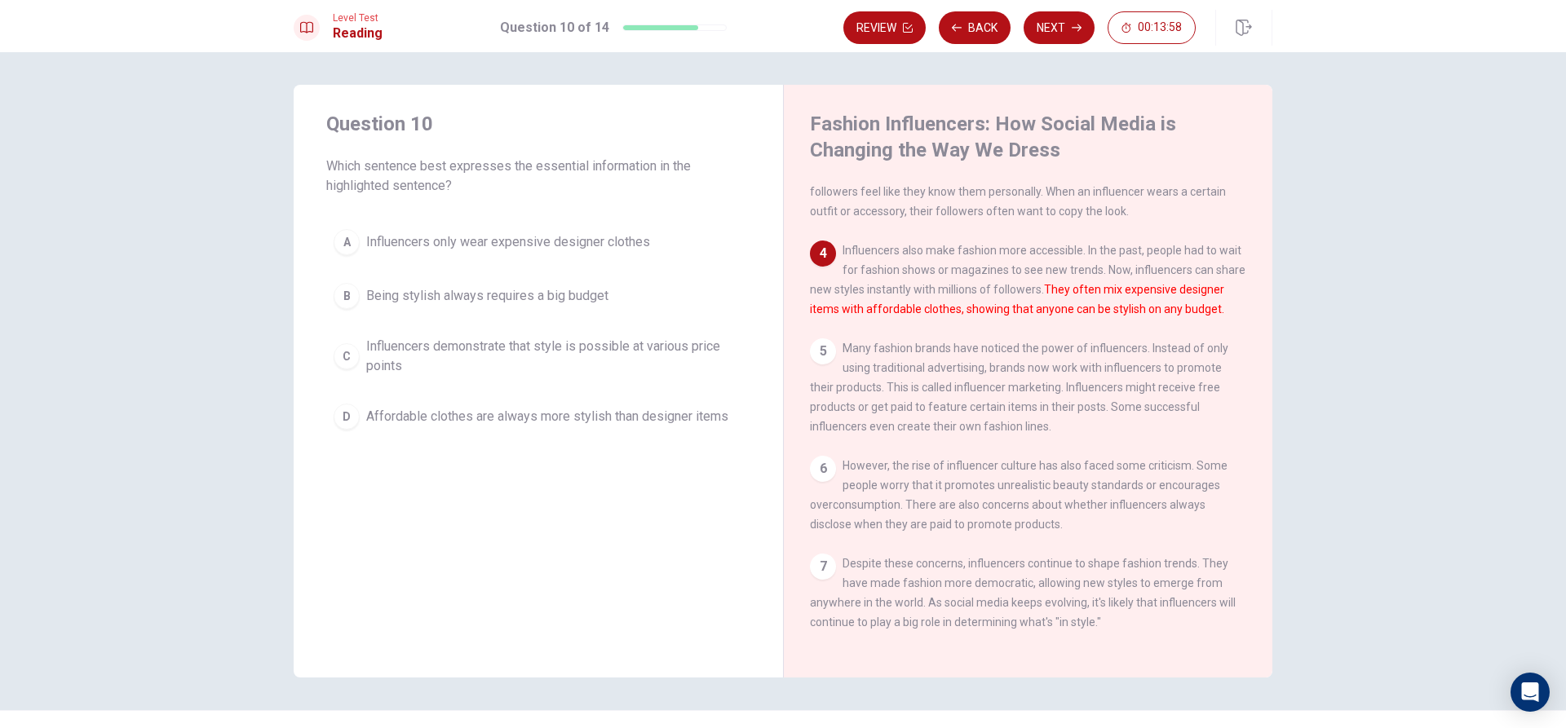
click at [512, 348] on span "Influencers demonstrate that style is possible at various price points" at bounding box center [554, 356] width 377 height 39
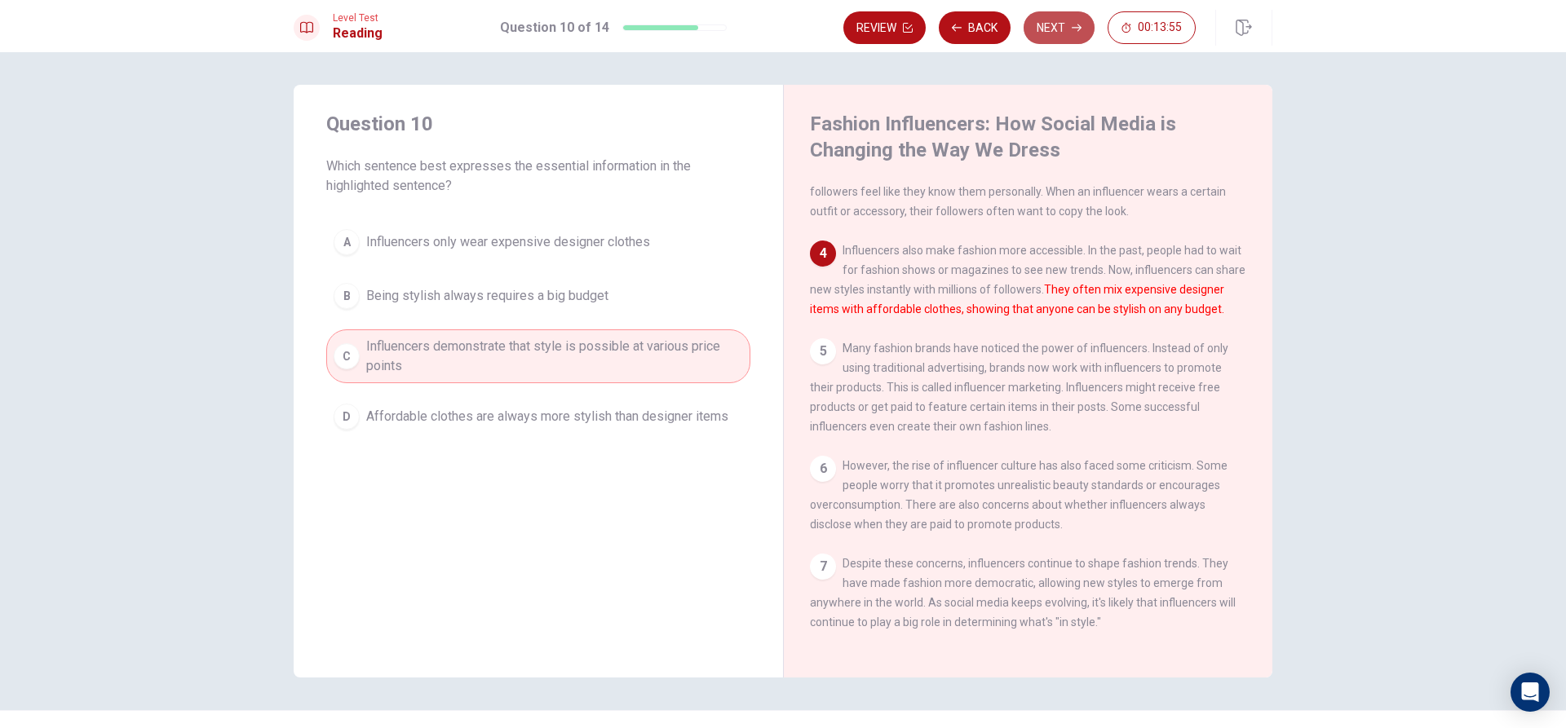
click at [1066, 29] on button "Next" at bounding box center [1059, 27] width 71 height 33
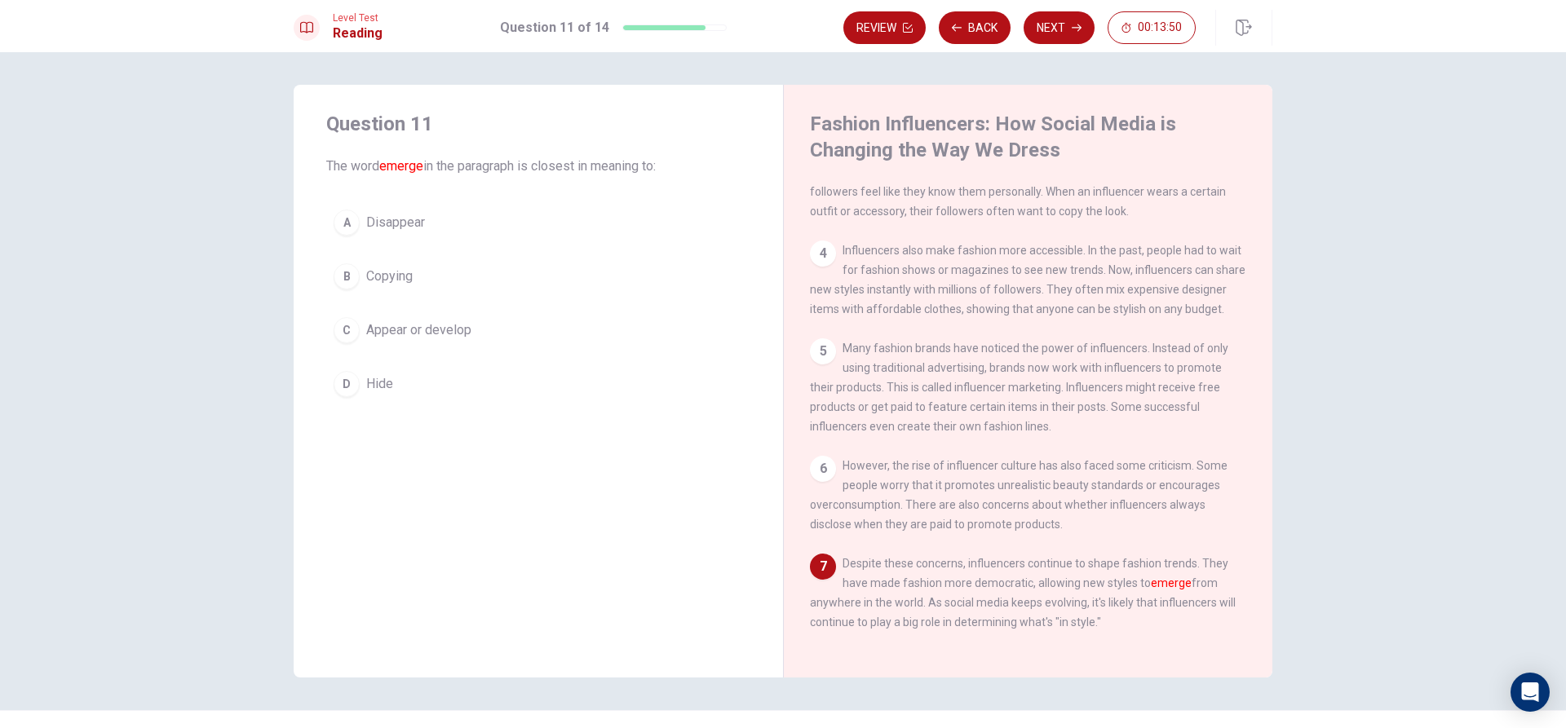
click at [423, 327] on span "Appear or develop" at bounding box center [418, 331] width 105 height 20
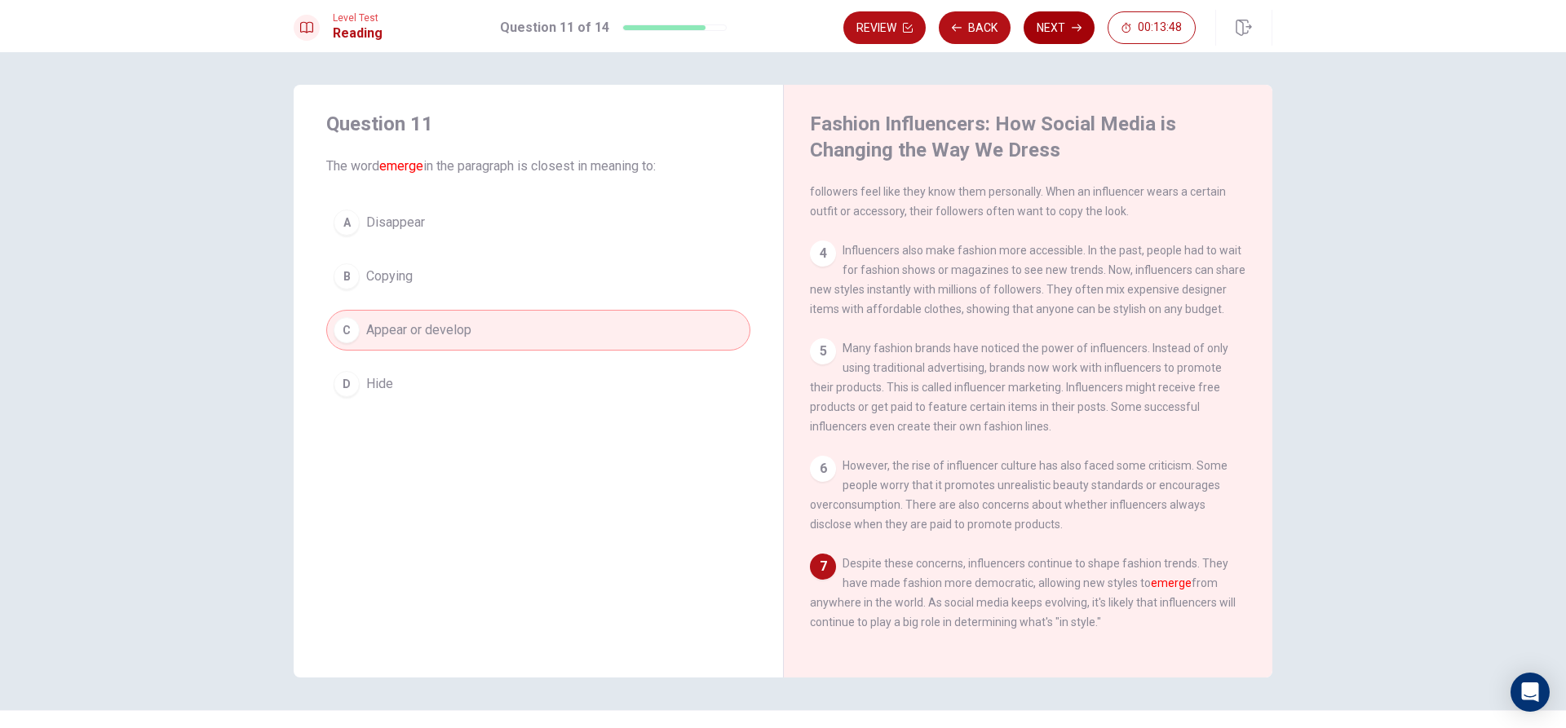
click at [1067, 30] on button "Next" at bounding box center [1059, 27] width 71 height 33
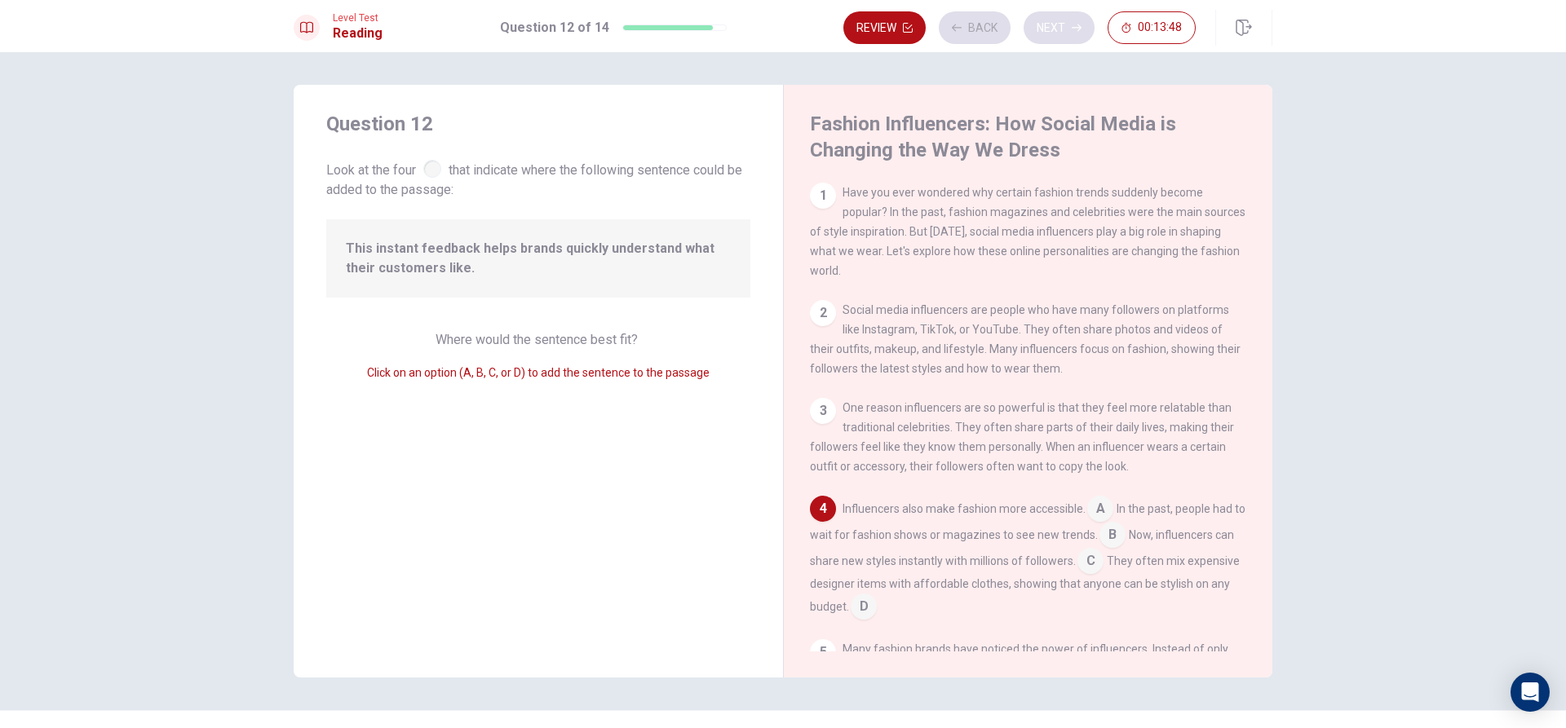
scroll to position [142, 0]
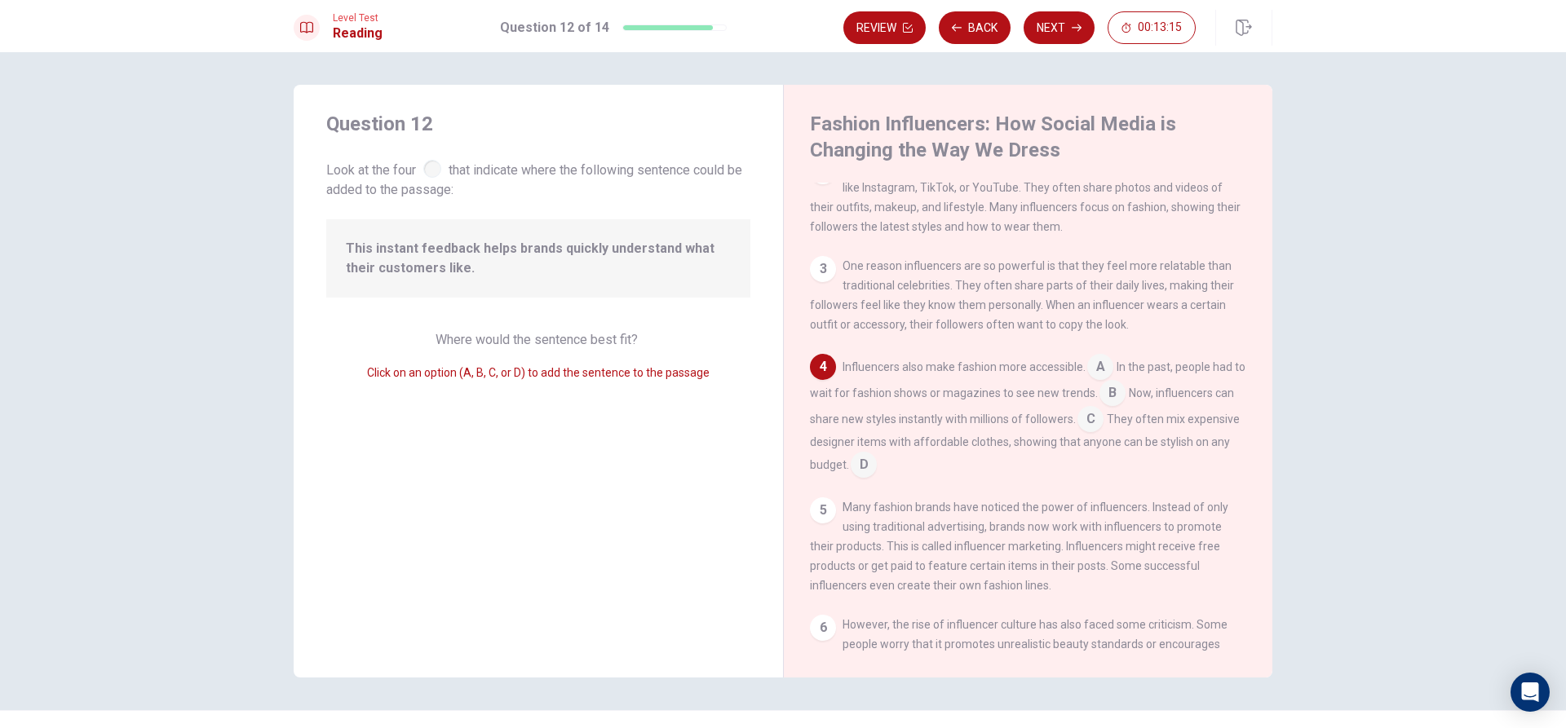
click at [877, 476] on input at bounding box center [864, 467] width 26 height 26
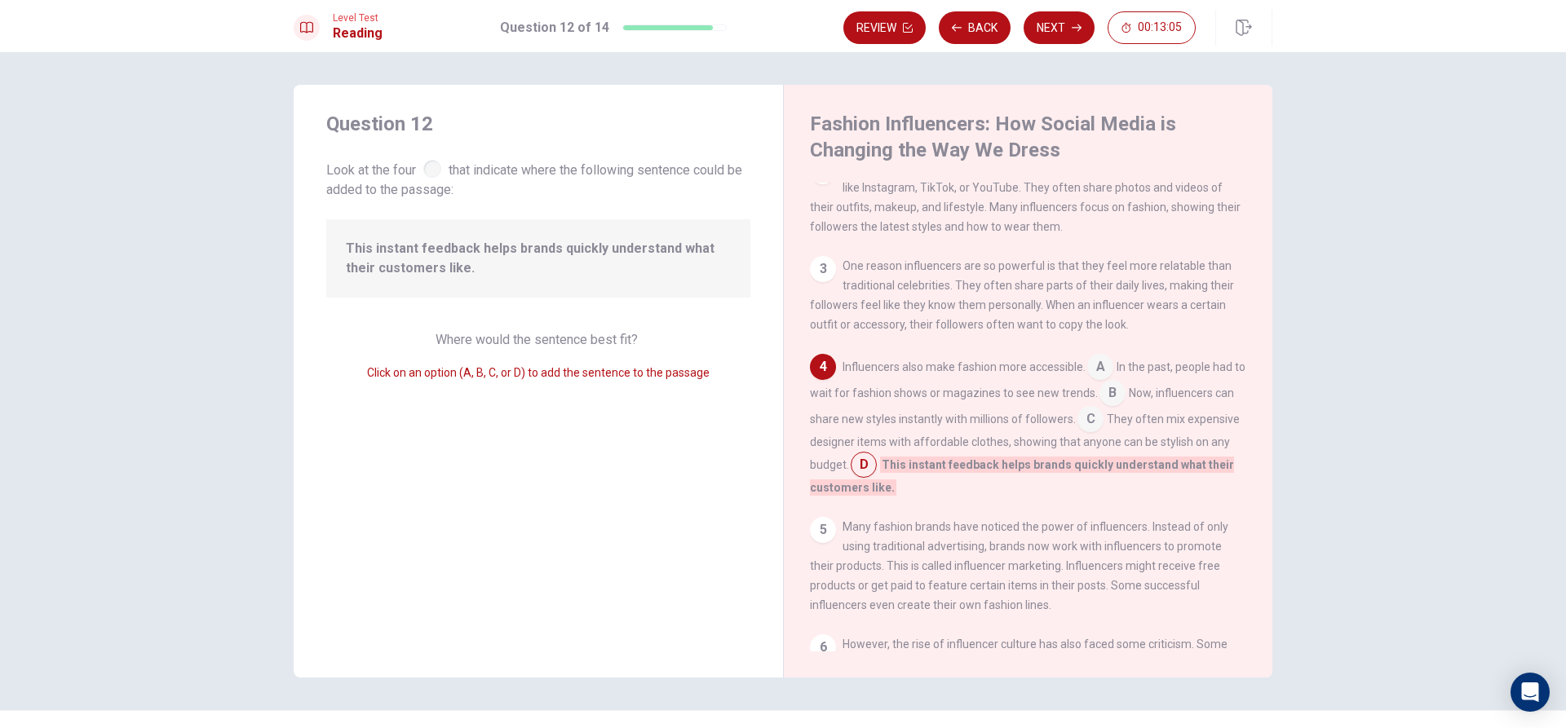
click at [877, 476] on input at bounding box center [864, 467] width 26 height 26
click at [1104, 431] on input at bounding box center [1091, 421] width 26 height 26
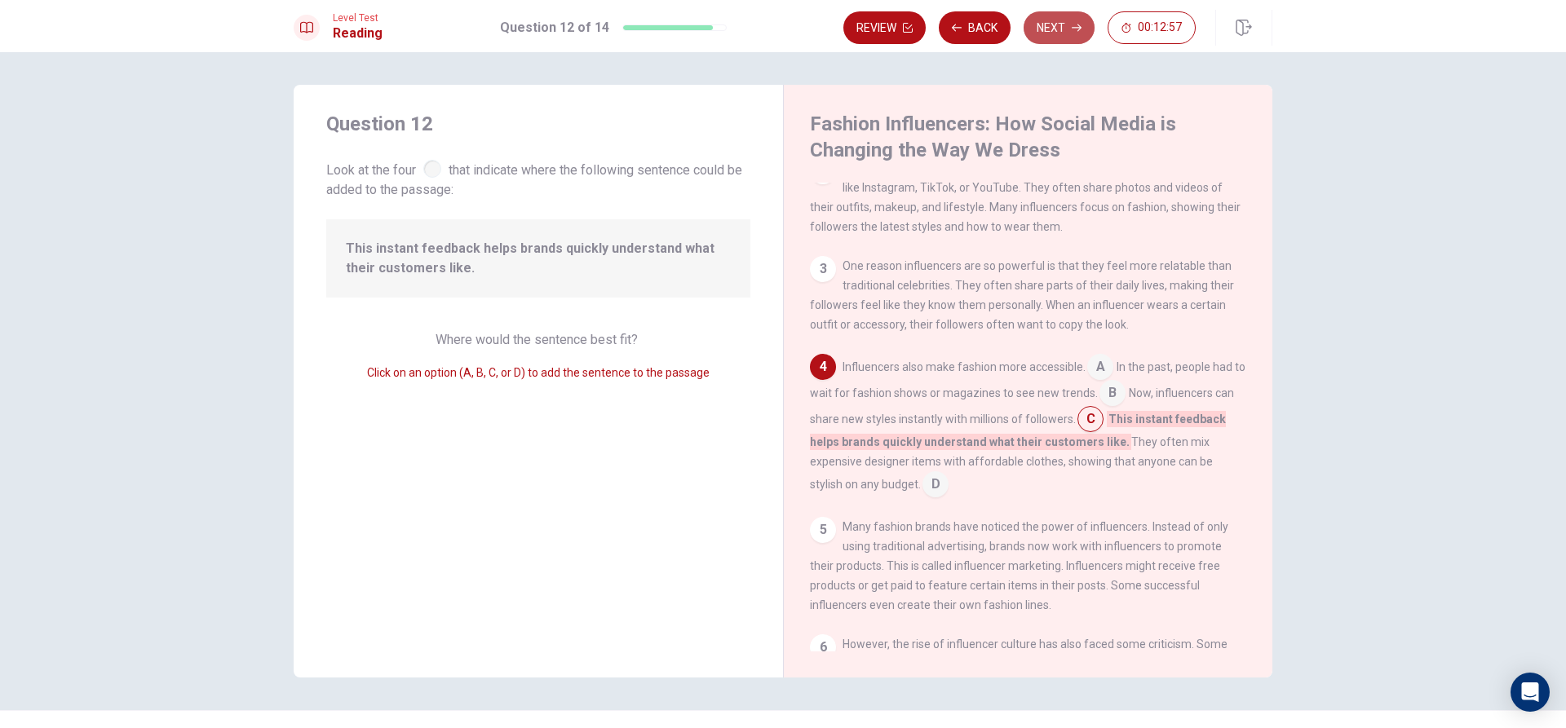
click at [1064, 29] on button "Next" at bounding box center [1059, 27] width 71 height 33
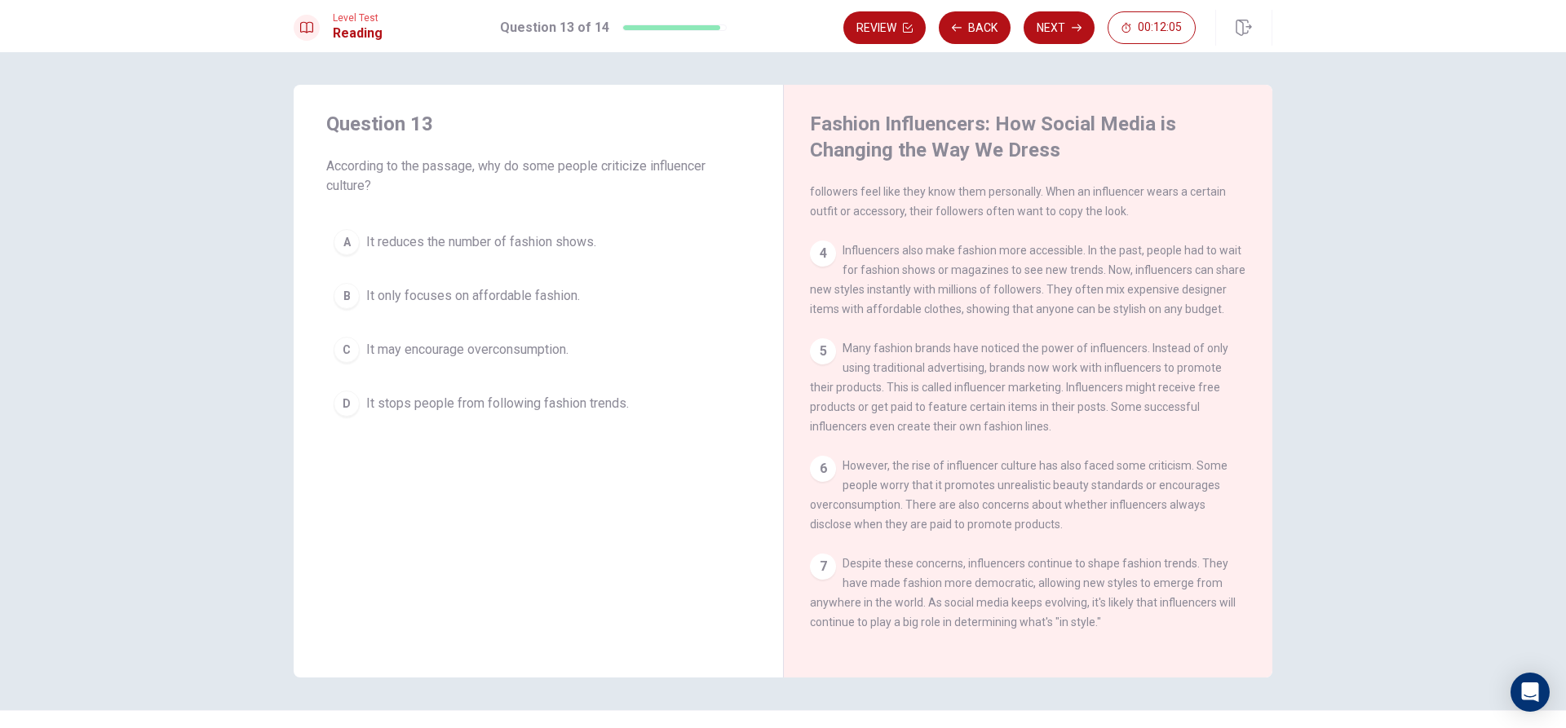
scroll to position [300, 0]
click at [526, 343] on span "It may encourage overconsumption." at bounding box center [467, 350] width 202 height 20
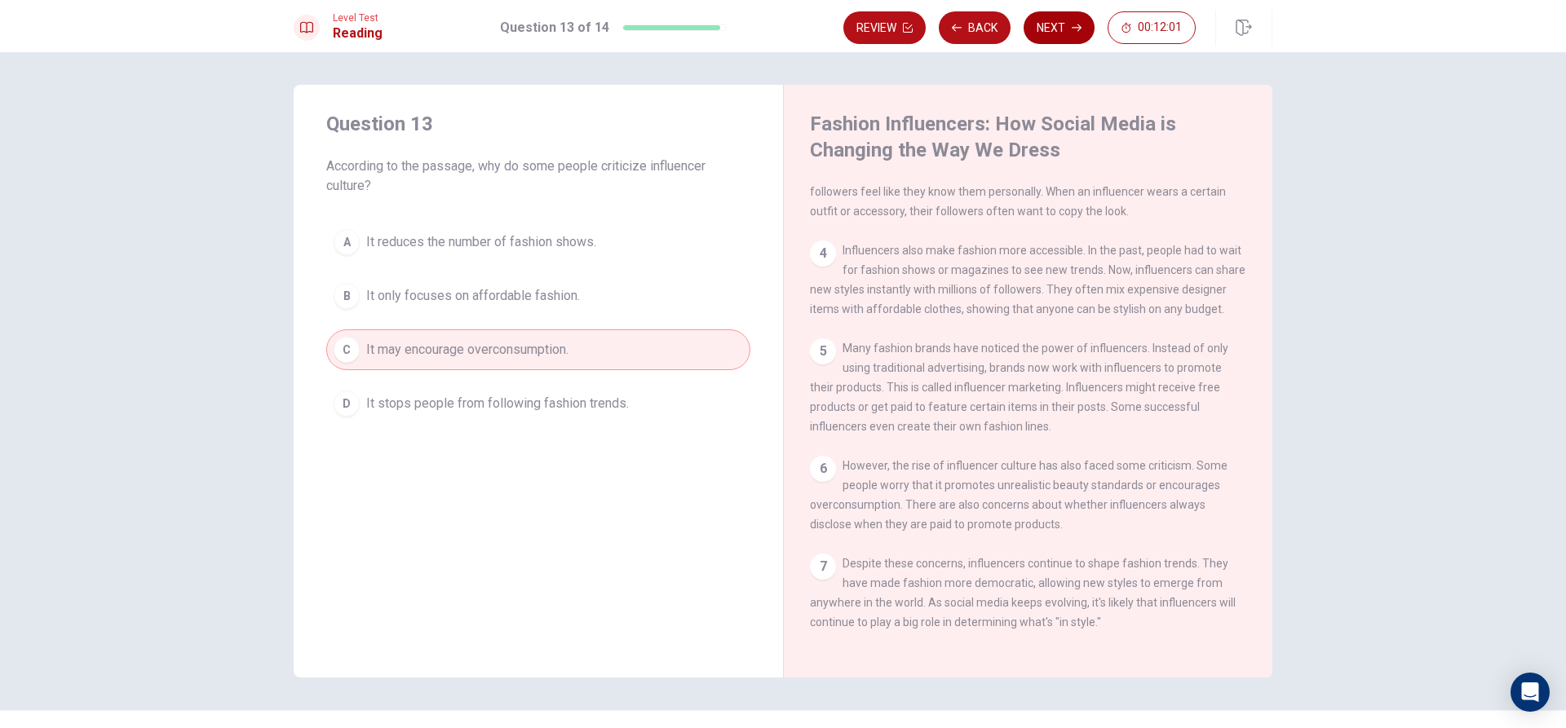
click at [1064, 32] on button "Next" at bounding box center [1059, 27] width 71 height 33
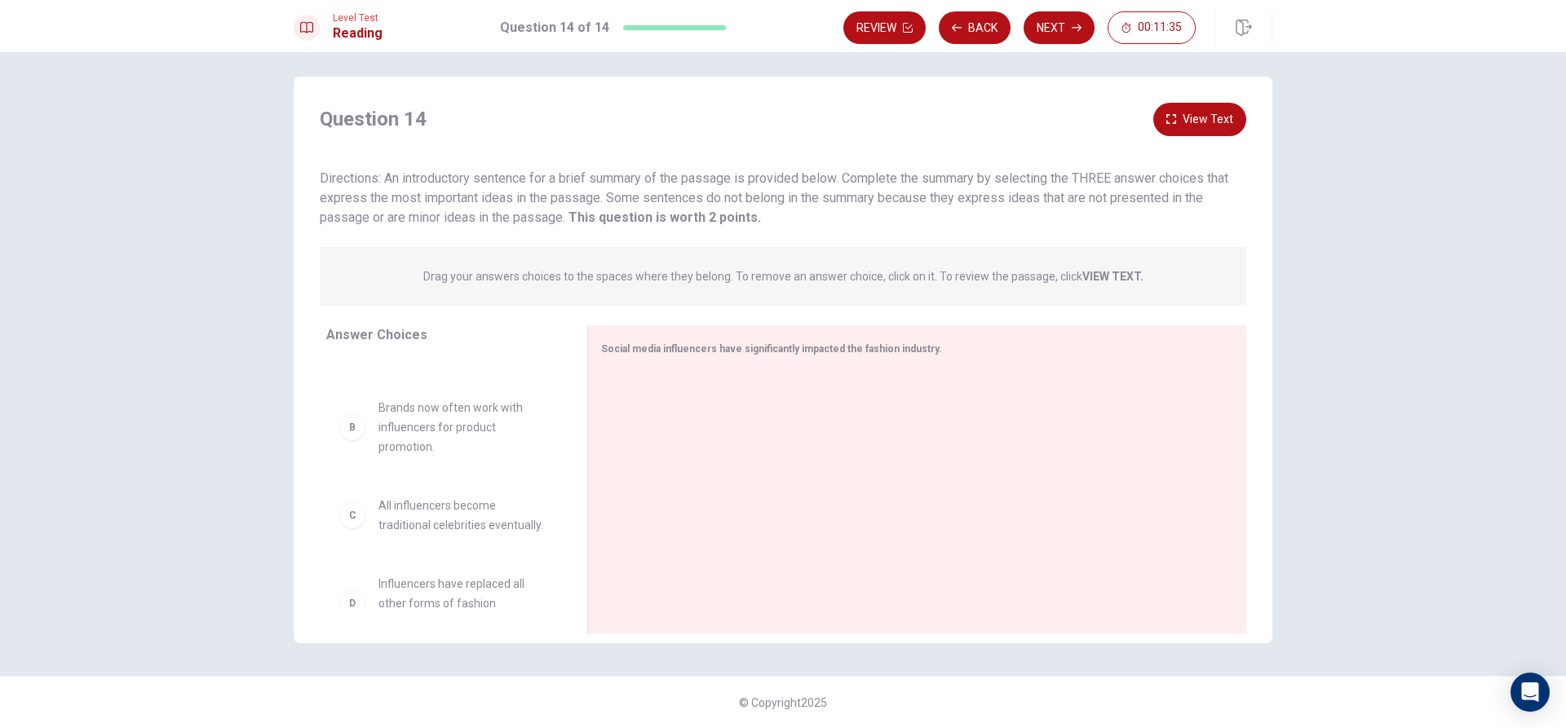
scroll to position [0, 0]
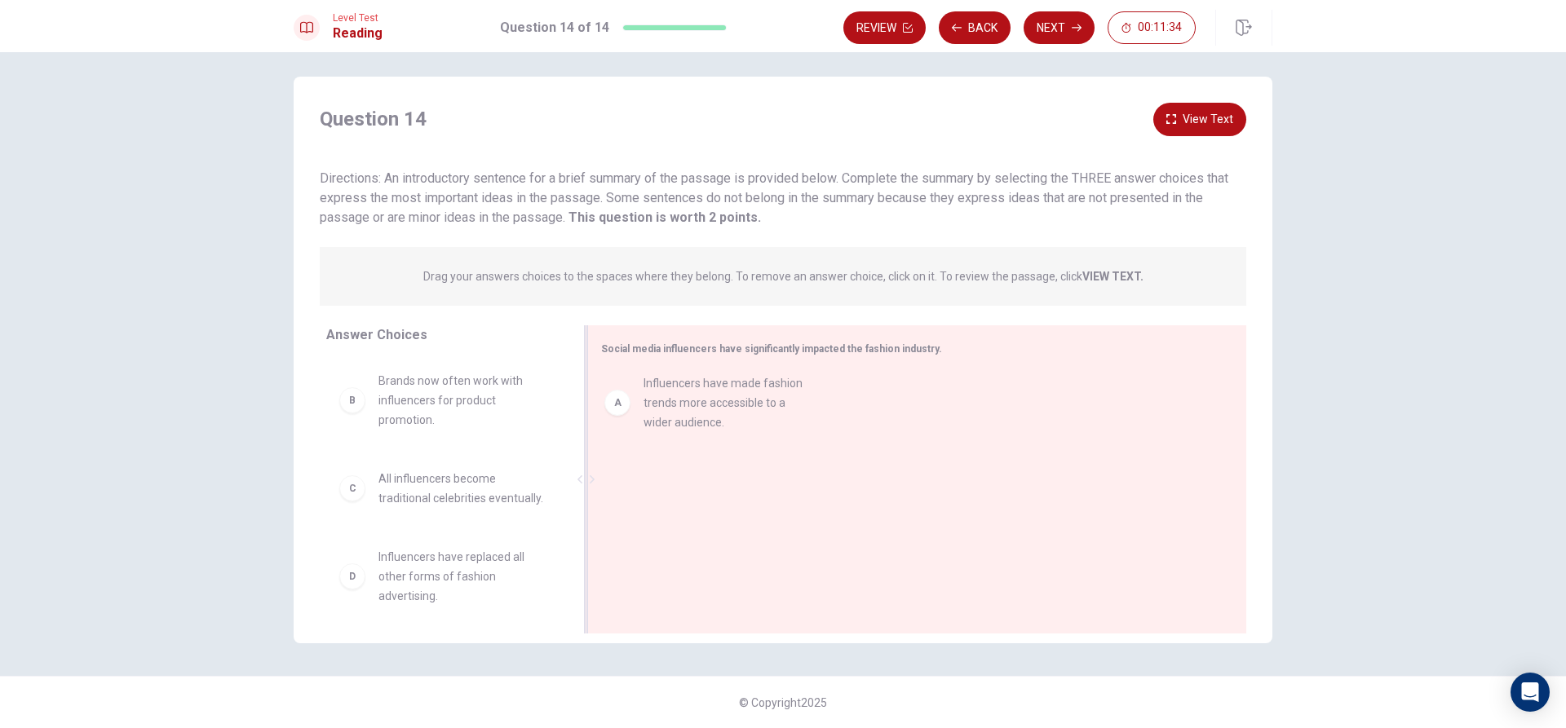
drag, startPoint x: 436, startPoint y: 406, endPoint x: 722, endPoint y: 409, distance: 286.3
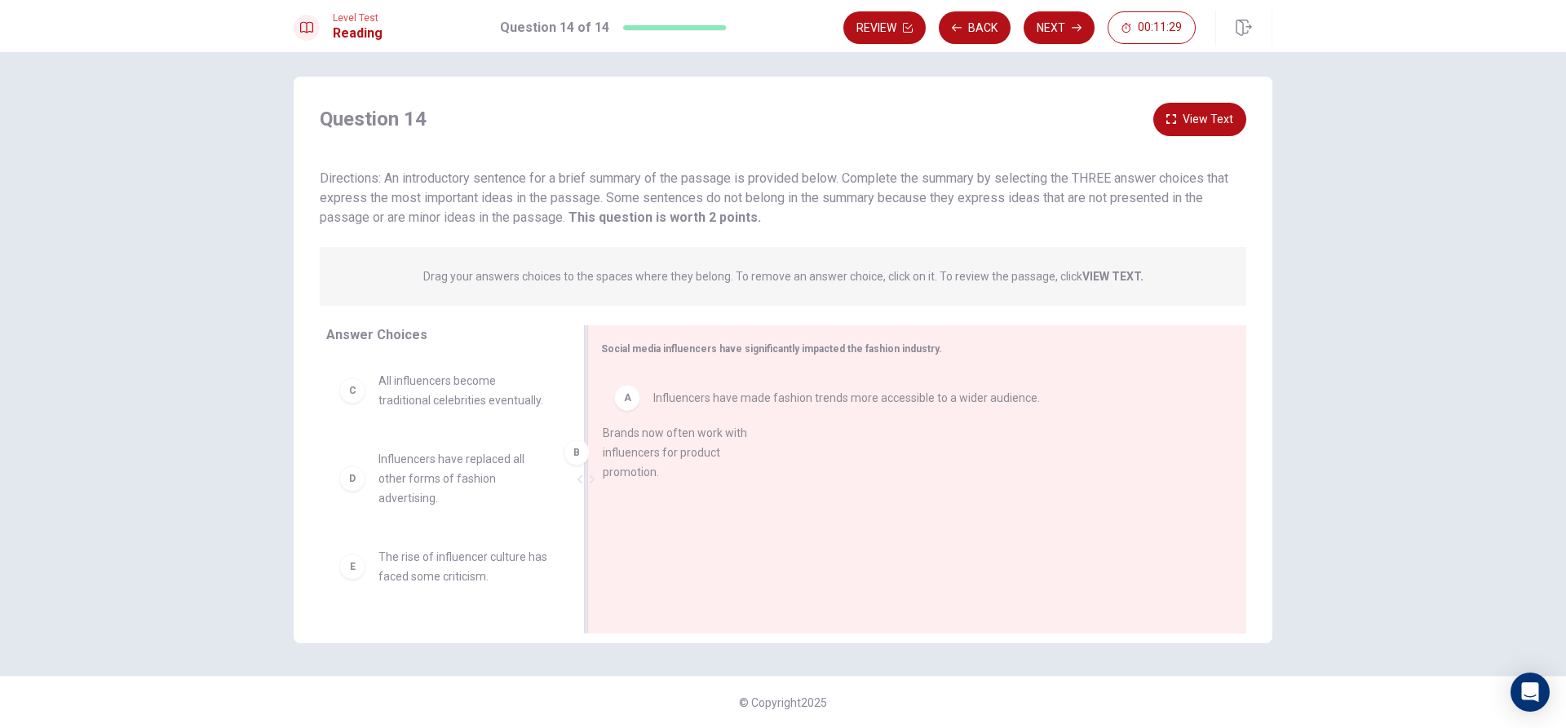
drag, startPoint x: 421, startPoint y: 414, endPoint x: 750, endPoint y: 484, distance: 336.9
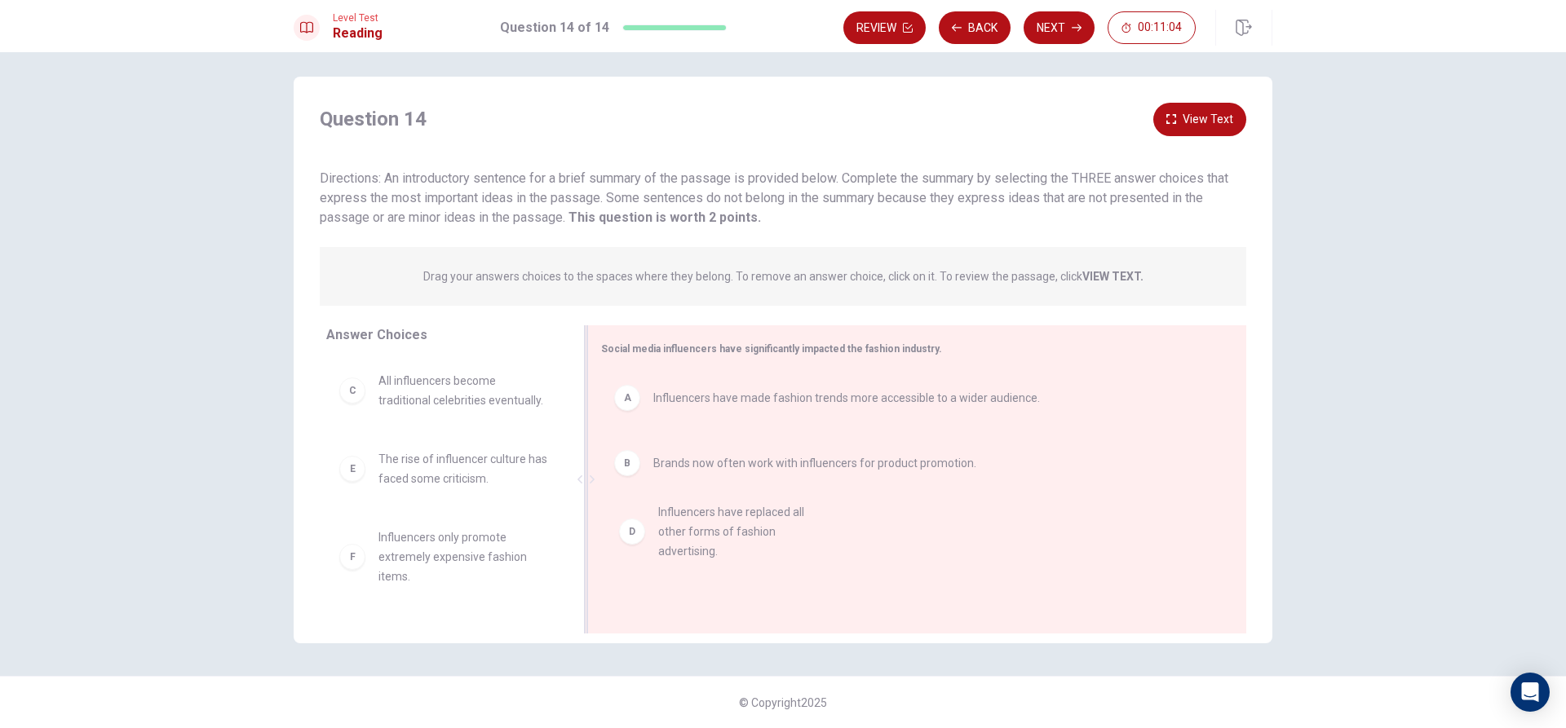
drag, startPoint x: 461, startPoint y: 520, endPoint x: 750, endPoint y: 558, distance: 292.0
click at [1051, 30] on button "Next" at bounding box center [1059, 27] width 71 height 33
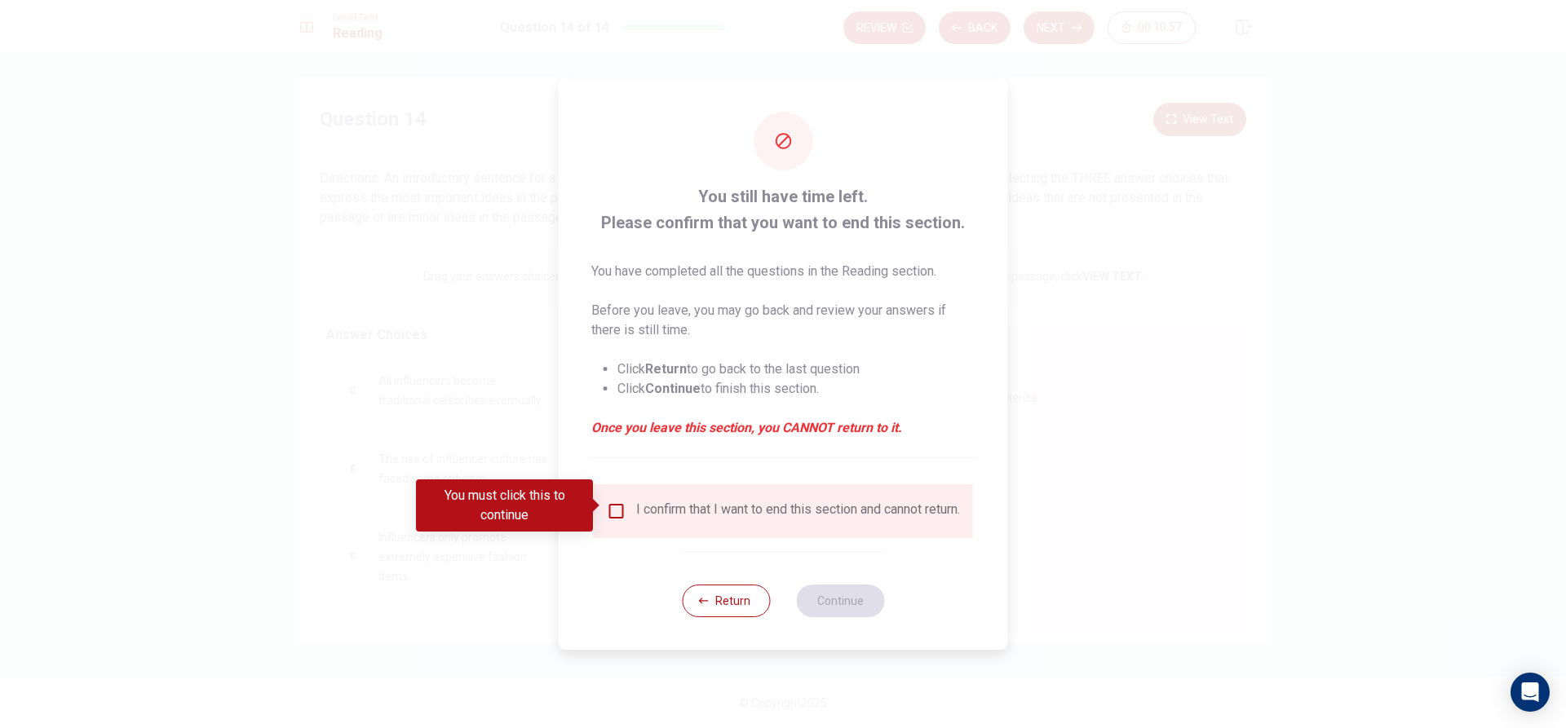
click at [613, 507] on input "You must click this to continue" at bounding box center [617, 512] width 20 height 20
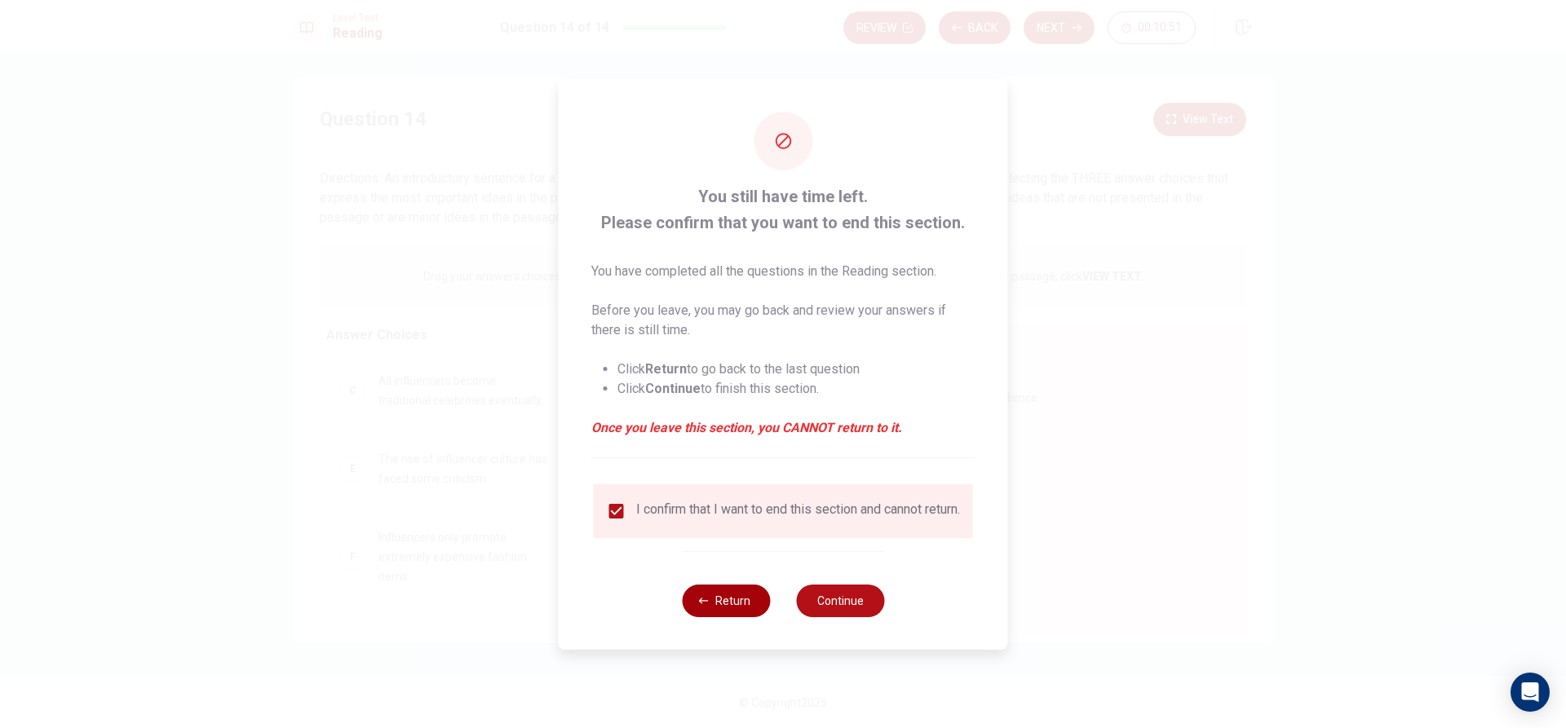
click at [706, 606] on icon "button" at bounding box center [704, 601] width 10 height 10
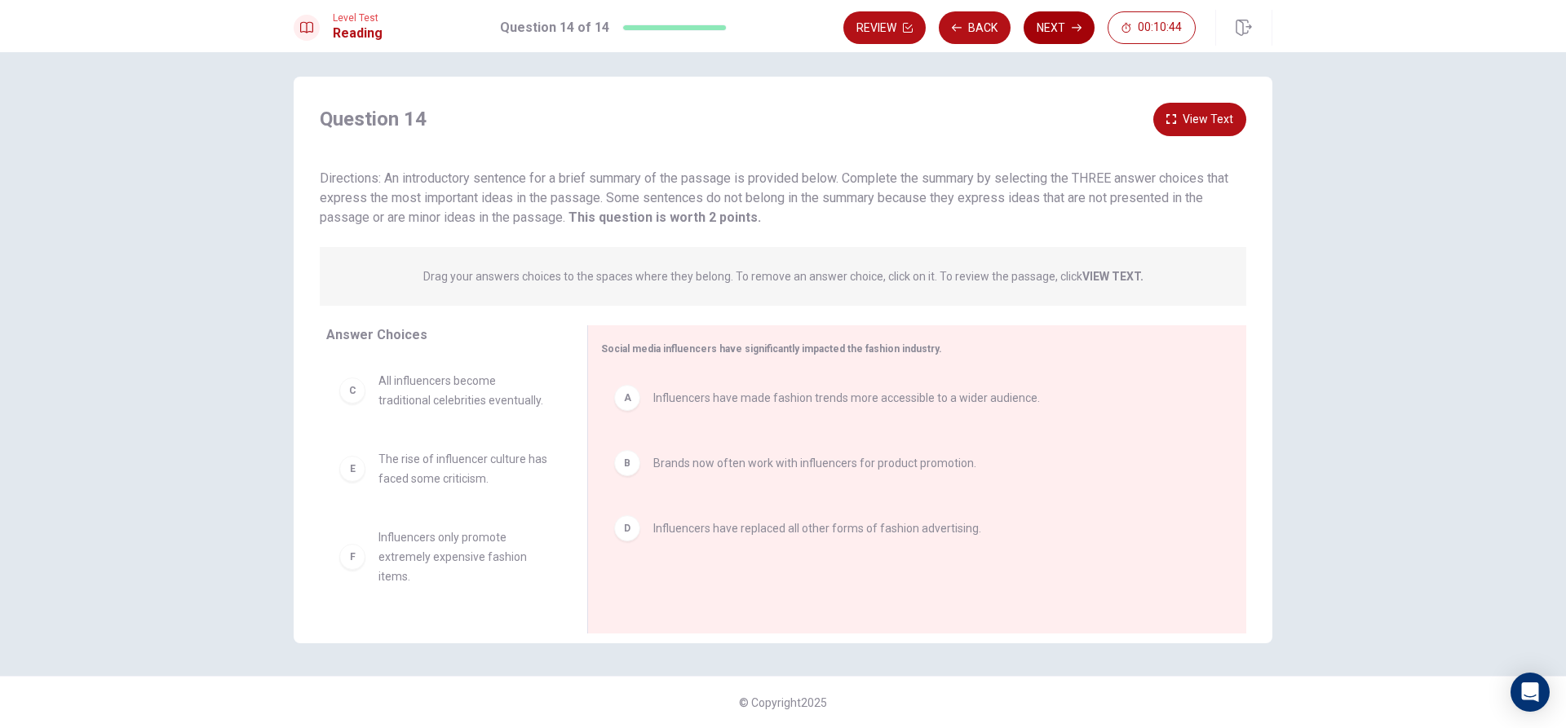
click at [1062, 31] on button "Next" at bounding box center [1059, 27] width 71 height 33
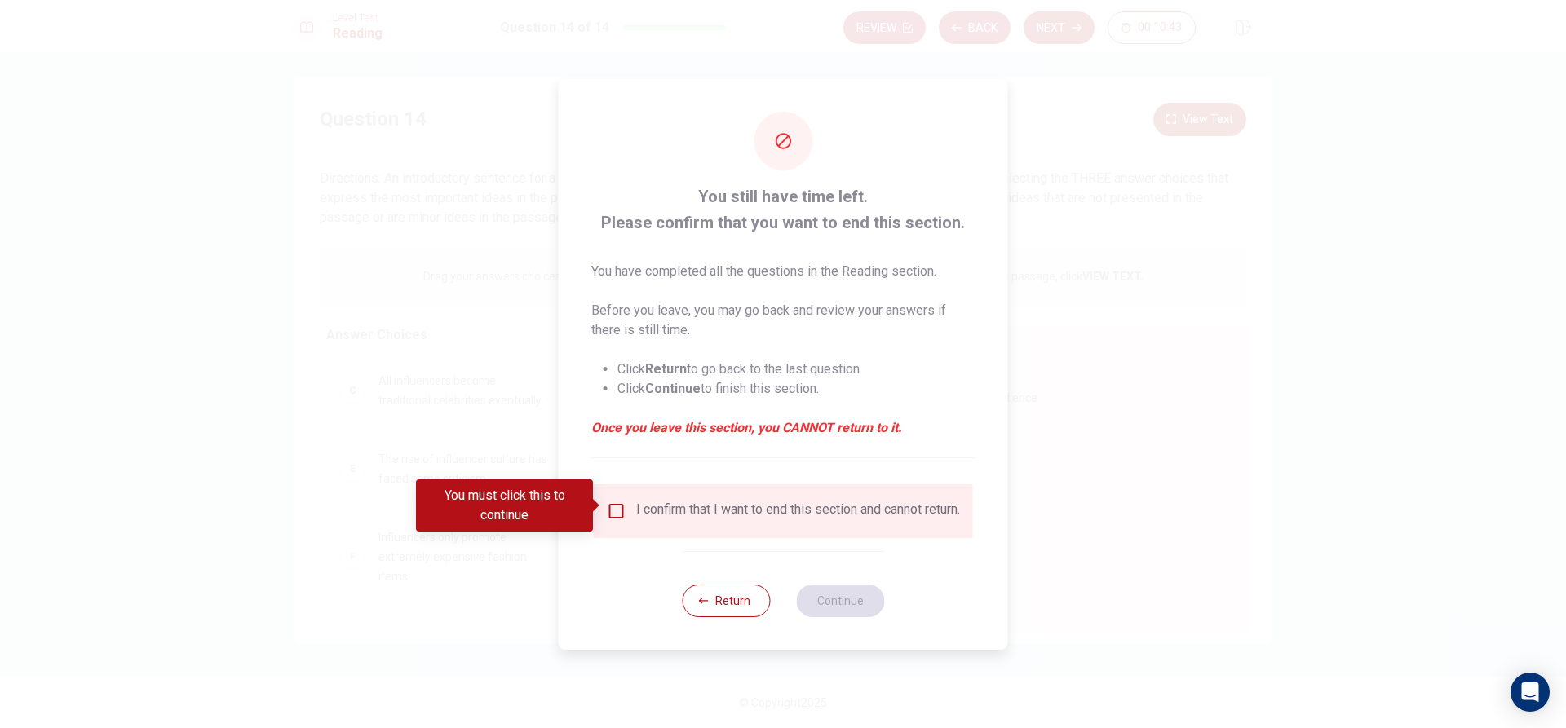
click at [601, 511] on span at bounding box center [597, 505] width 9 height 13
click at [613, 489] on div "I confirm that I want to end this section and cannot return." at bounding box center [783, 512] width 379 height 54
click at [618, 502] on input "You must click this to continue" at bounding box center [617, 512] width 20 height 20
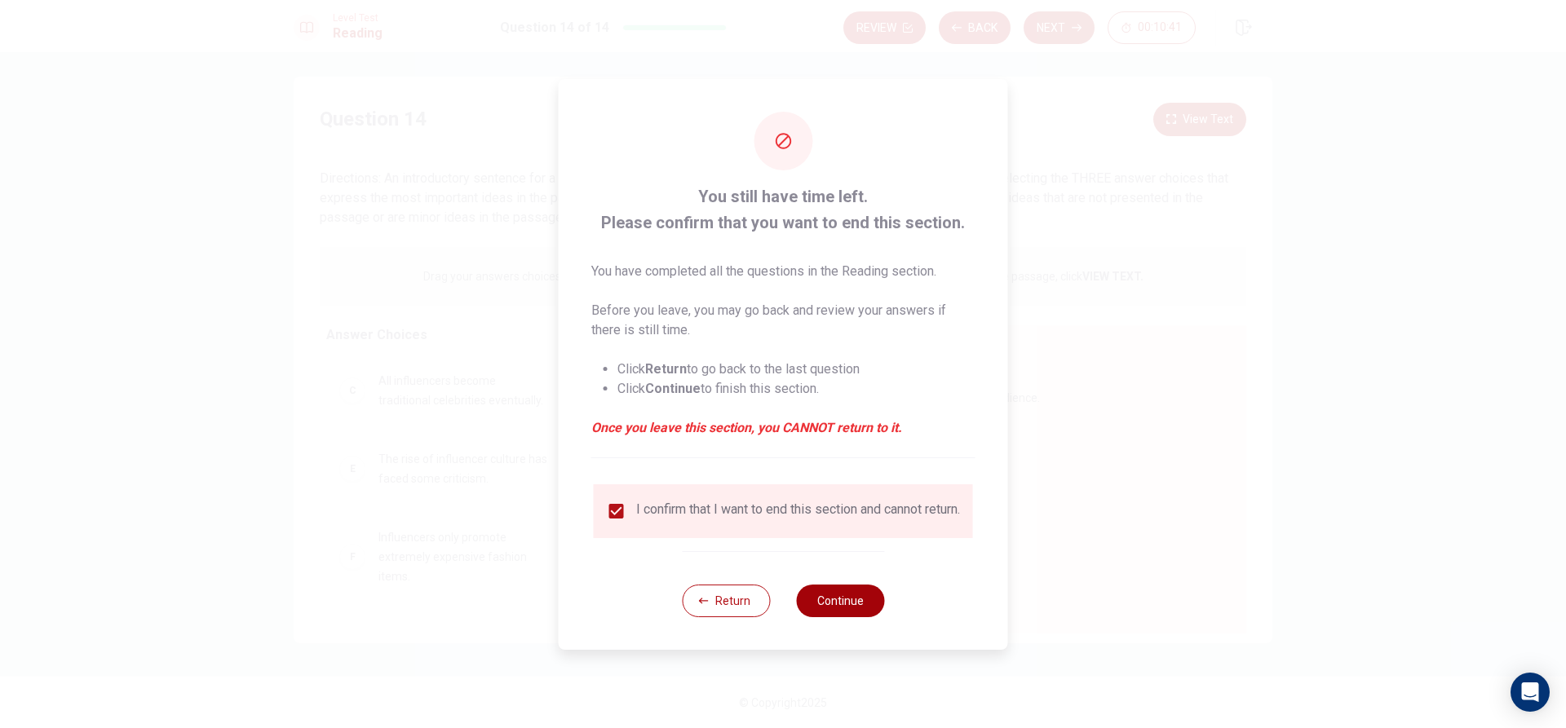
click at [832, 604] on button "Continue" at bounding box center [840, 601] width 88 height 33
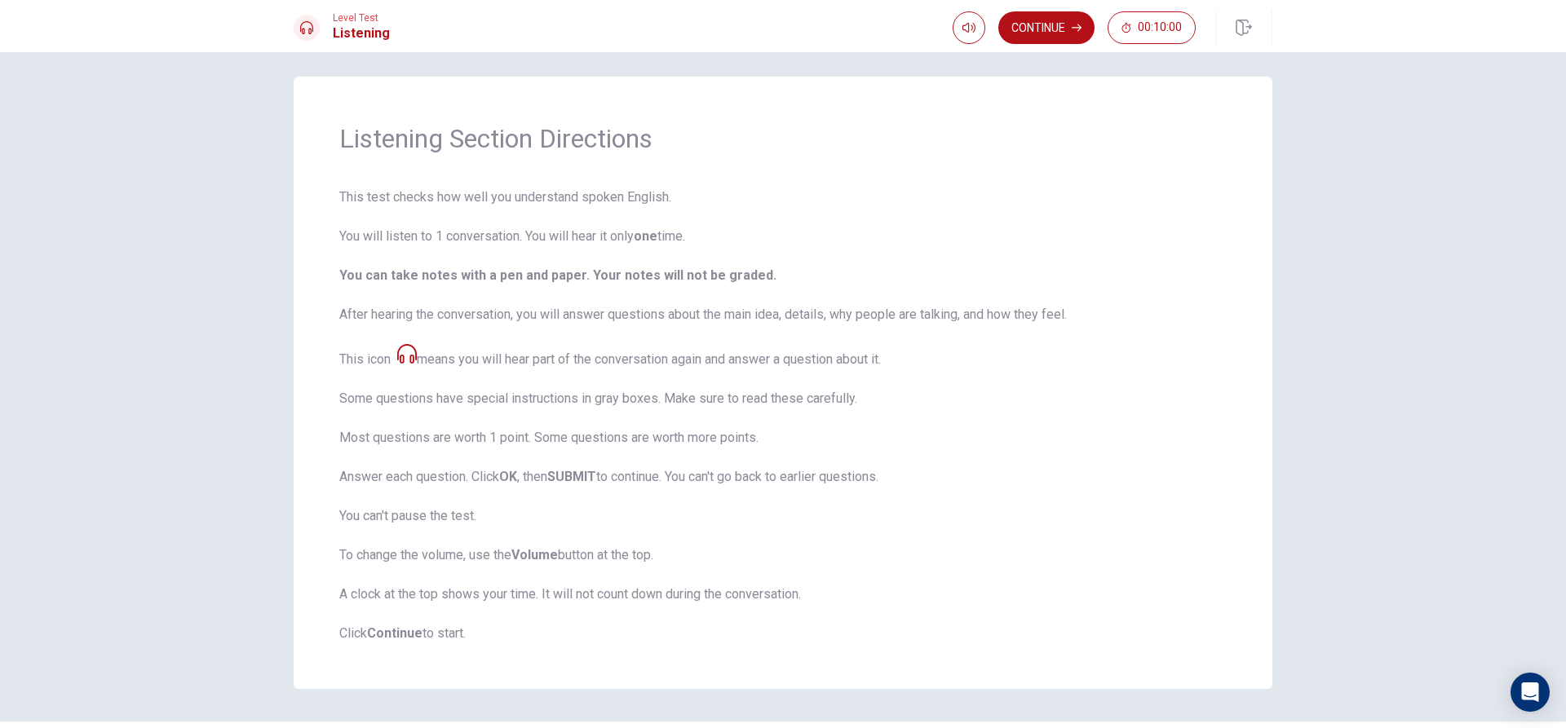
drag, startPoint x: 649, startPoint y: 241, endPoint x: 662, endPoint y: 241, distance: 13.1
click at [654, 241] on strong "one" at bounding box center [646, 235] width 24 height 15
drag, startPoint x: 532, startPoint y: 233, endPoint x: 776, endPoint y: 246, distance: 244.2
click at [776, 246] on span "This test checks how well you understand spoken English. You will listen to 1 c…" at bounding box center [782, 416] width 887 height 456
click at [972, 39] on span at bounding box center [967, 41] width 13 height 9
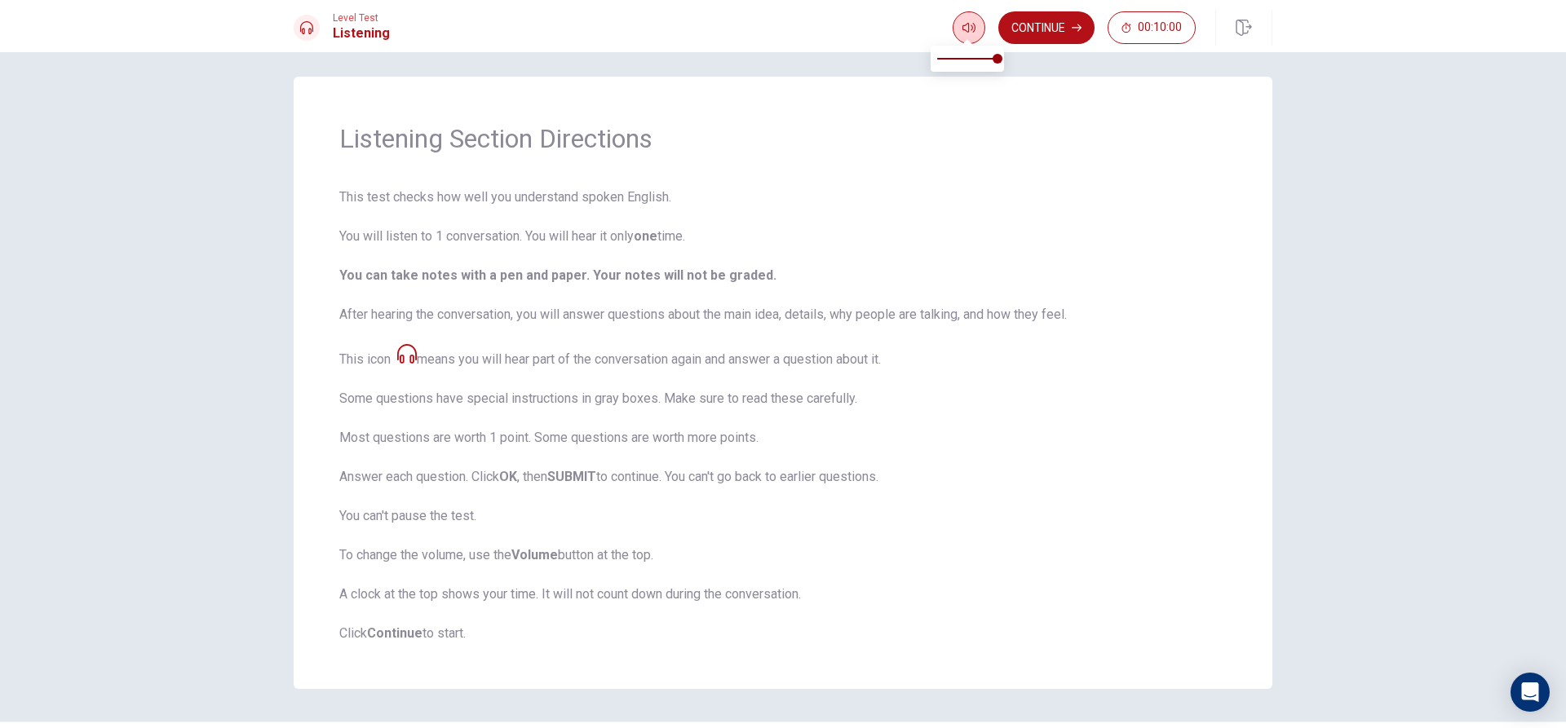
click at [971, 25] on icon "button" at bounding box center [968, 28] width 13 height 10
click at [967, 38] on span at bounding box center [967, 41] width 13 height 9
type input "1"
drag, startPoint x: 990, startPoint y: 62, endPoint x: 1050, endPoint y: 76, distance: 61.1
click at [1050, 76] on body "This site uses cookies, as explained in our Privacy Policy . If you agree to th…" at bounding box center [783, 364] width 1566 height 728
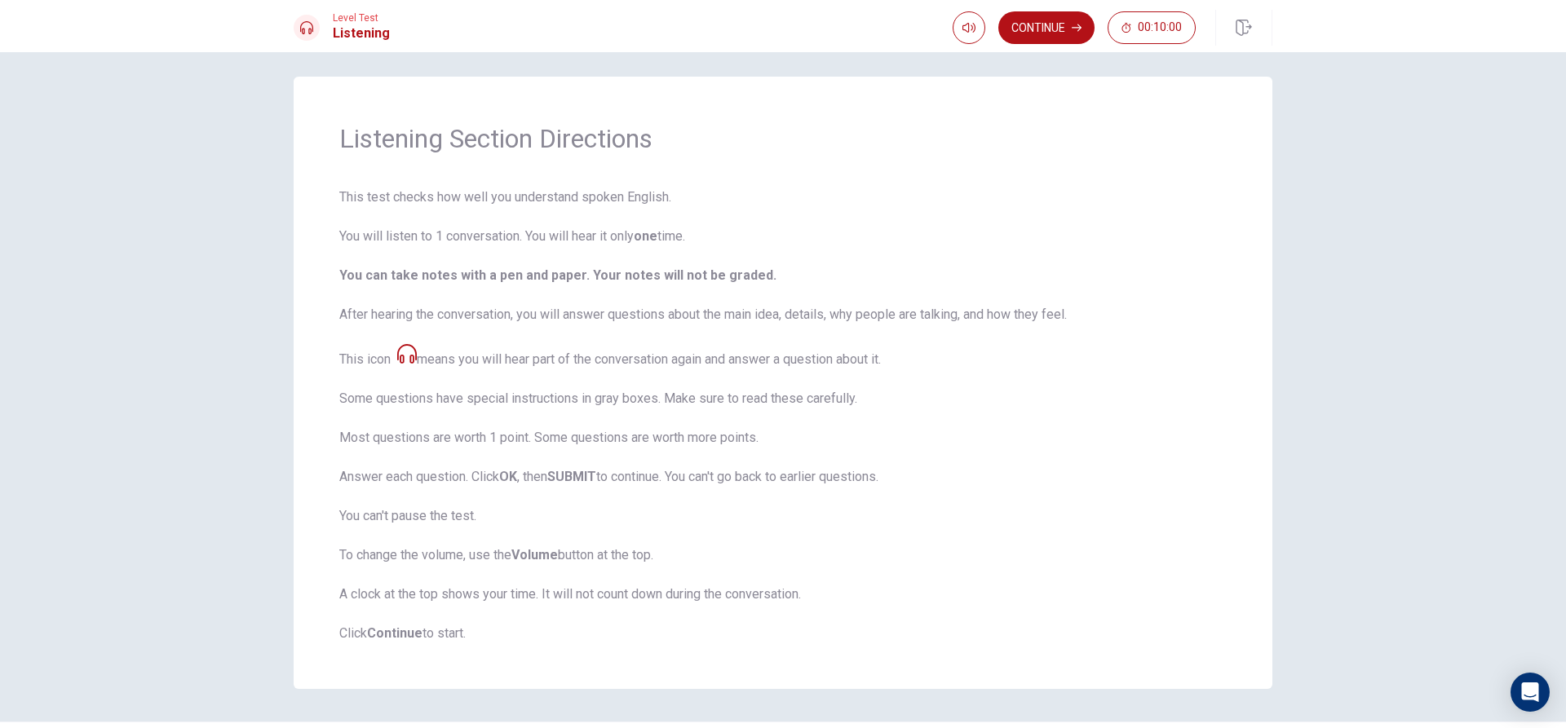
click at [1043, 198] on span "This test checks how well you understand spoken English. You will listen to 1 c…" at bounding box center [782, 416] width 887 height 456
click at [1038, 38] on button "Continue" at bounding box center [1046, 27] width 96 height 33
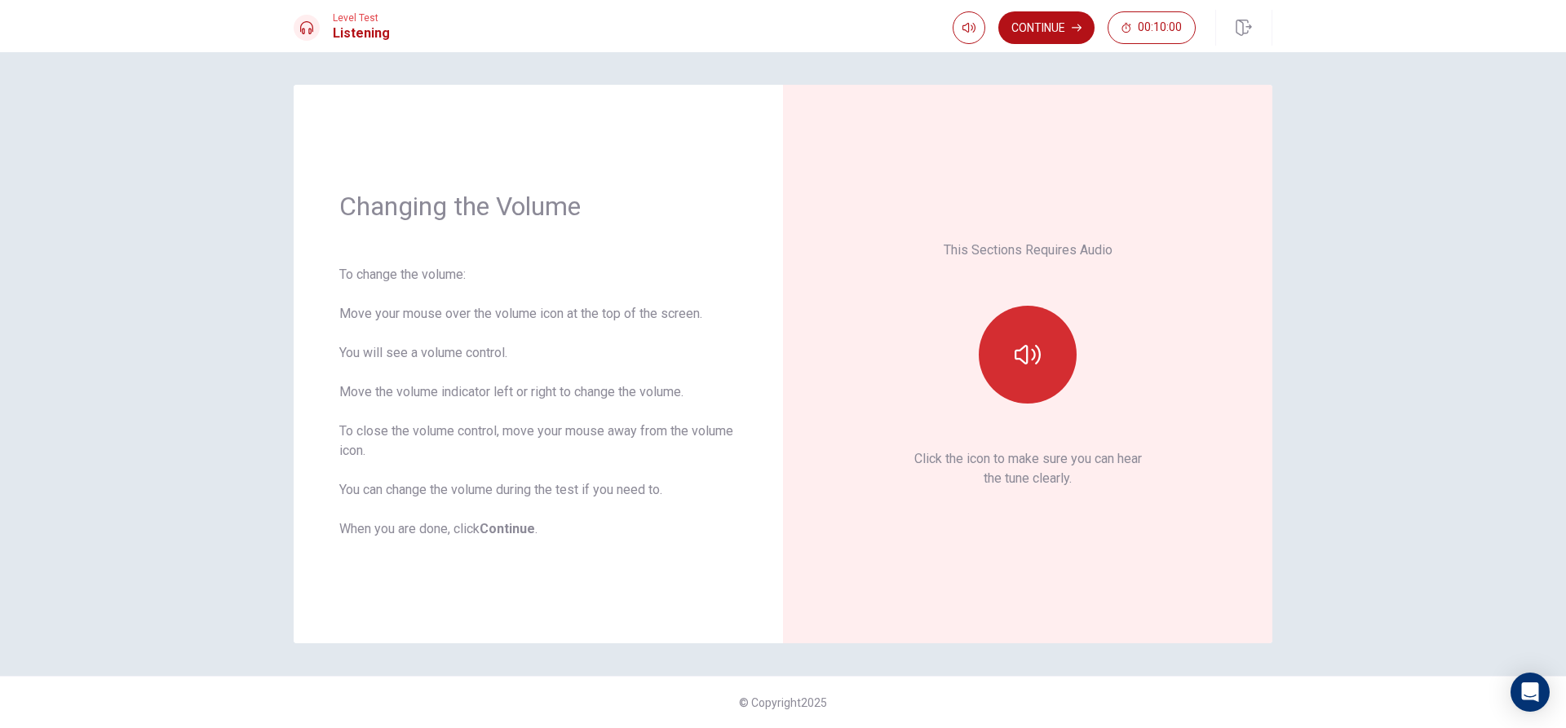
click at [1046, 371] on button "button" at bounding box center [1028, 355] width 98 height 98
click at [1038, 371] on button "button" at bounding box center [1028, 355] width 98 height 98
click at [1029, 385] on button "button" at bounding box center [1028, 355] width 98 height 98
click at [1048, 33] on button "Continue" at bounding box center [1046, 27] width 96 height 33
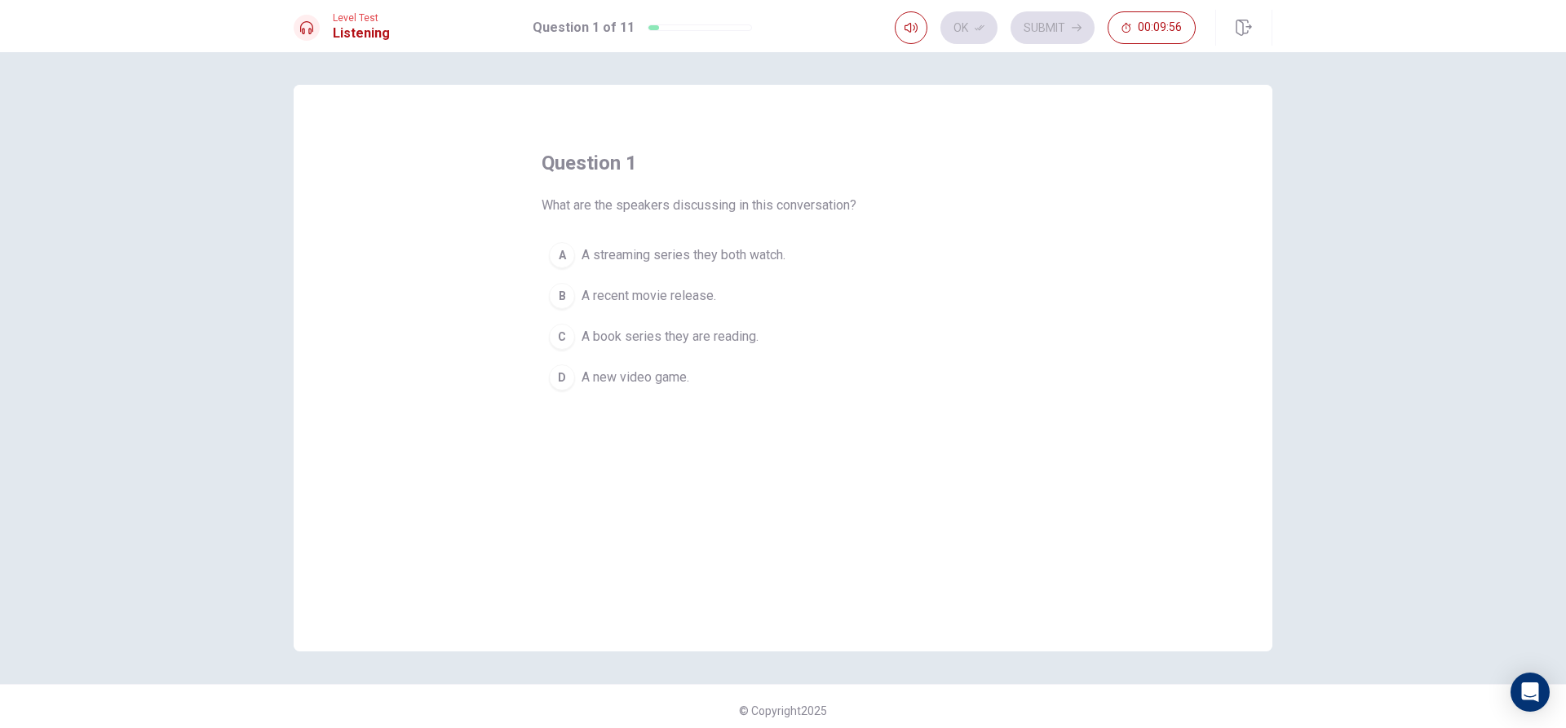
click at [728, 246] on span "A streaming series they both watch." at bounding box center [684, 256] width 204 height 20
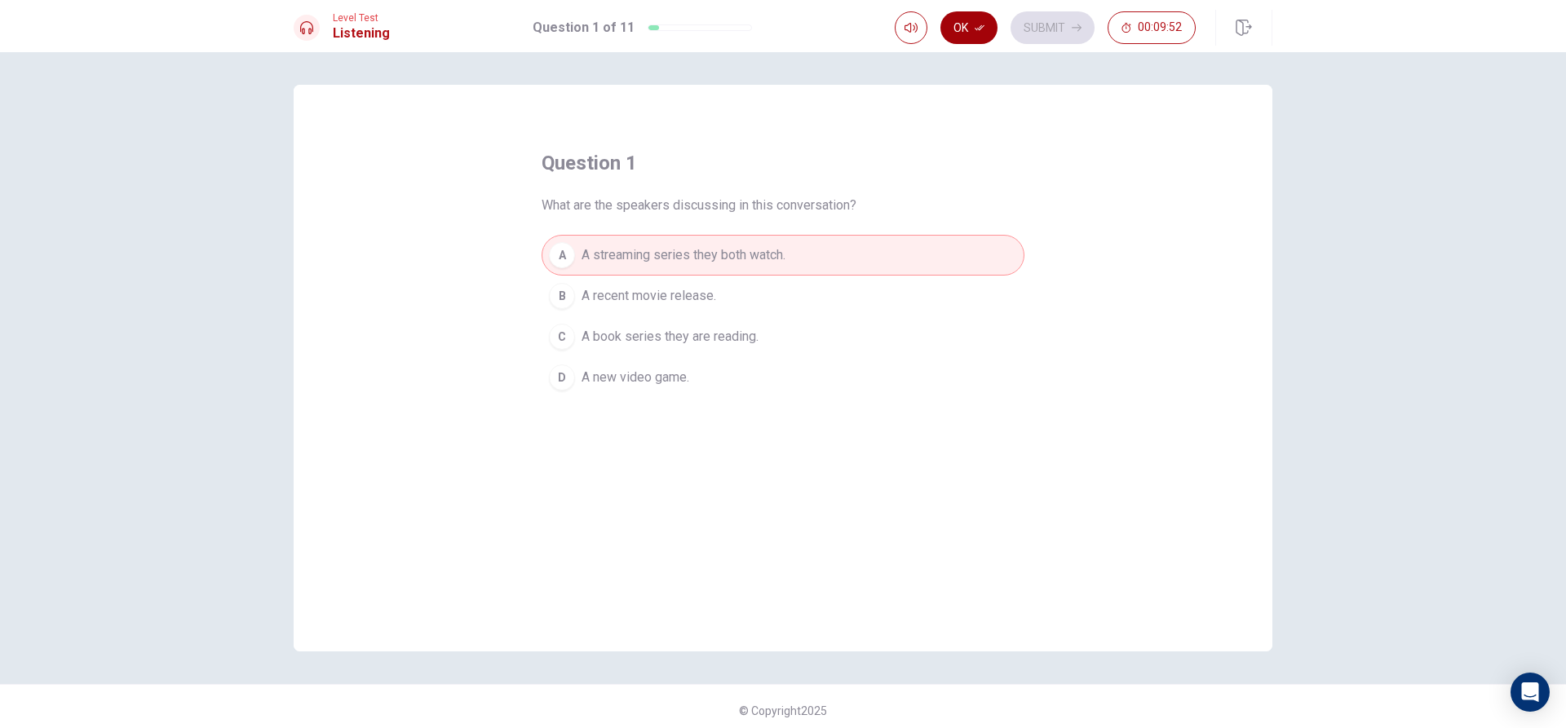
click at [964, 26] on button "Ok" at bounding box center [968, 27] width 57 height 33
click at [1044, 31] on button "Submit" at bounding box center [1053, 27] width 84 height 33
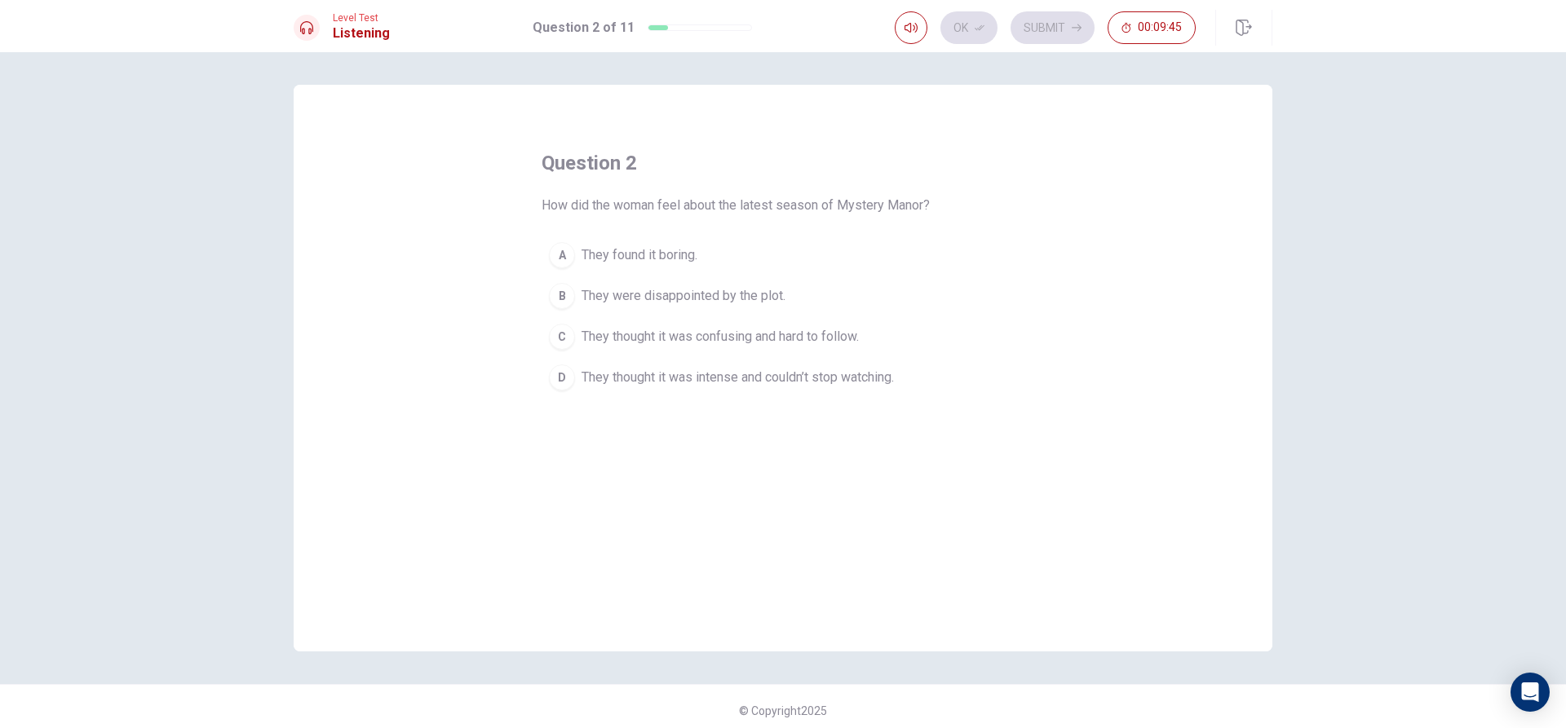
click at [720, 373] on span "They thought it was intense and couldn’t stop watching." at bounding box center [738, 378] width 312 height 20
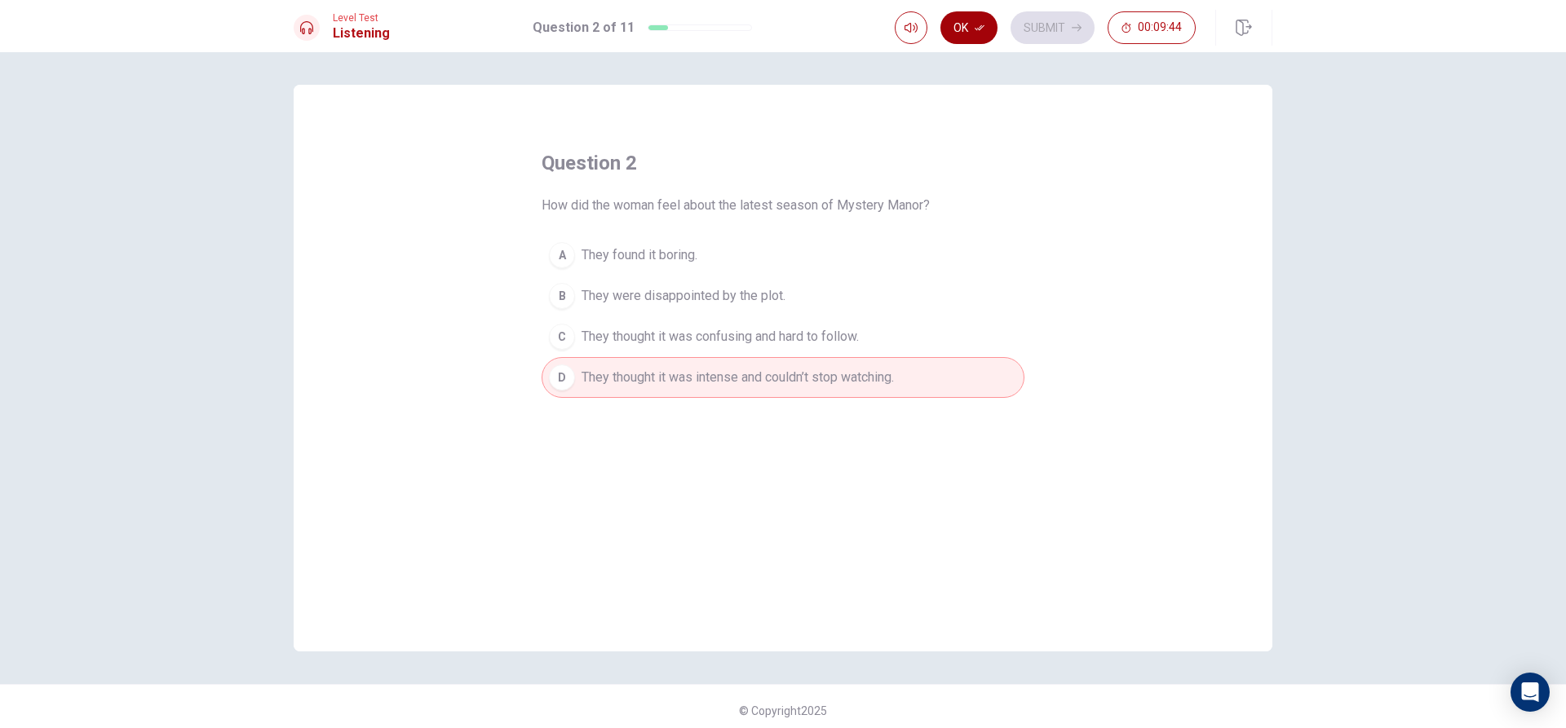
click at [958, 35] on button "Ok" at bounding box center [968, 27] width 57 height 33
click at [1055, 42] on button "Submit" at bounding box center [1053, 27] width 84 height 33
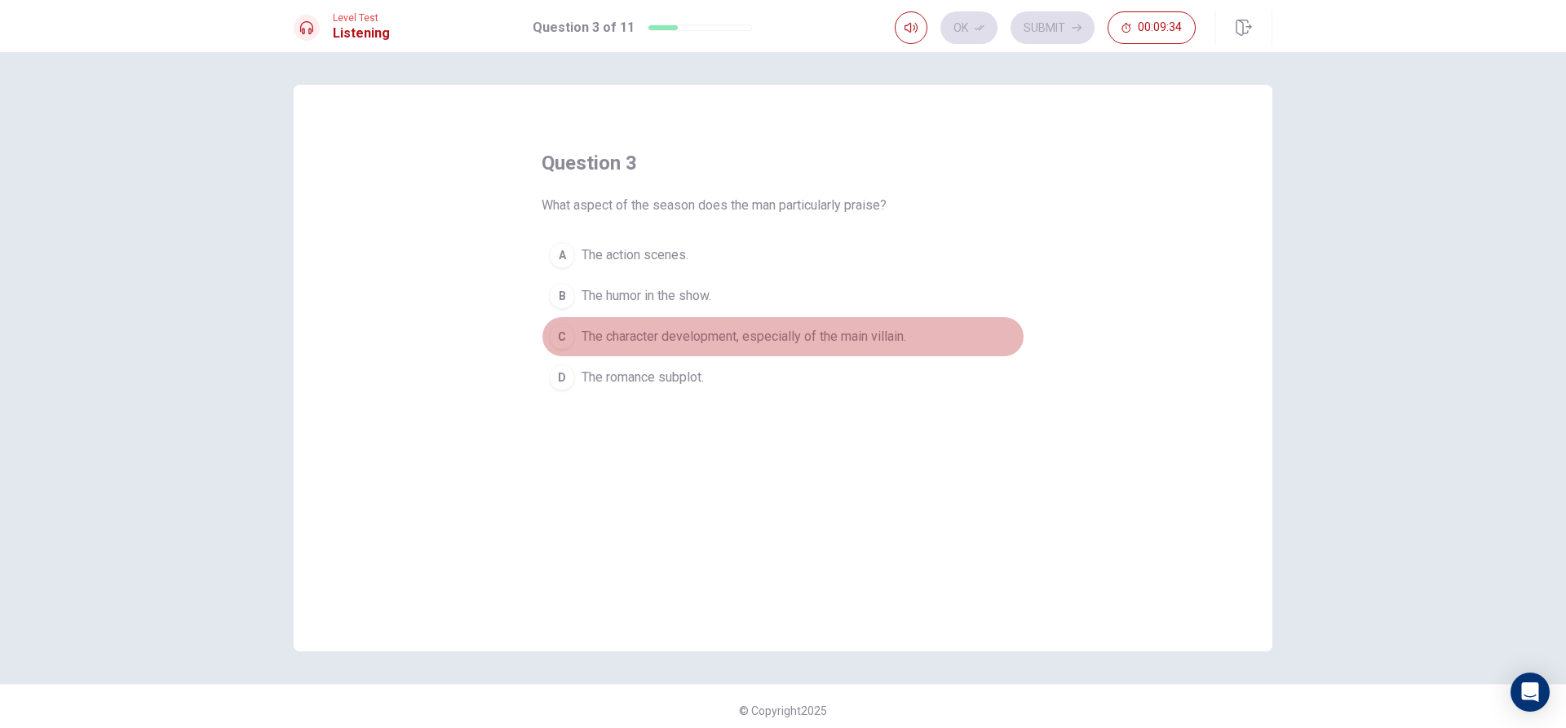
click at [735, 332] on span "The character development, especially of the main villain." at bounding box center [744, 337] width 325 height 20
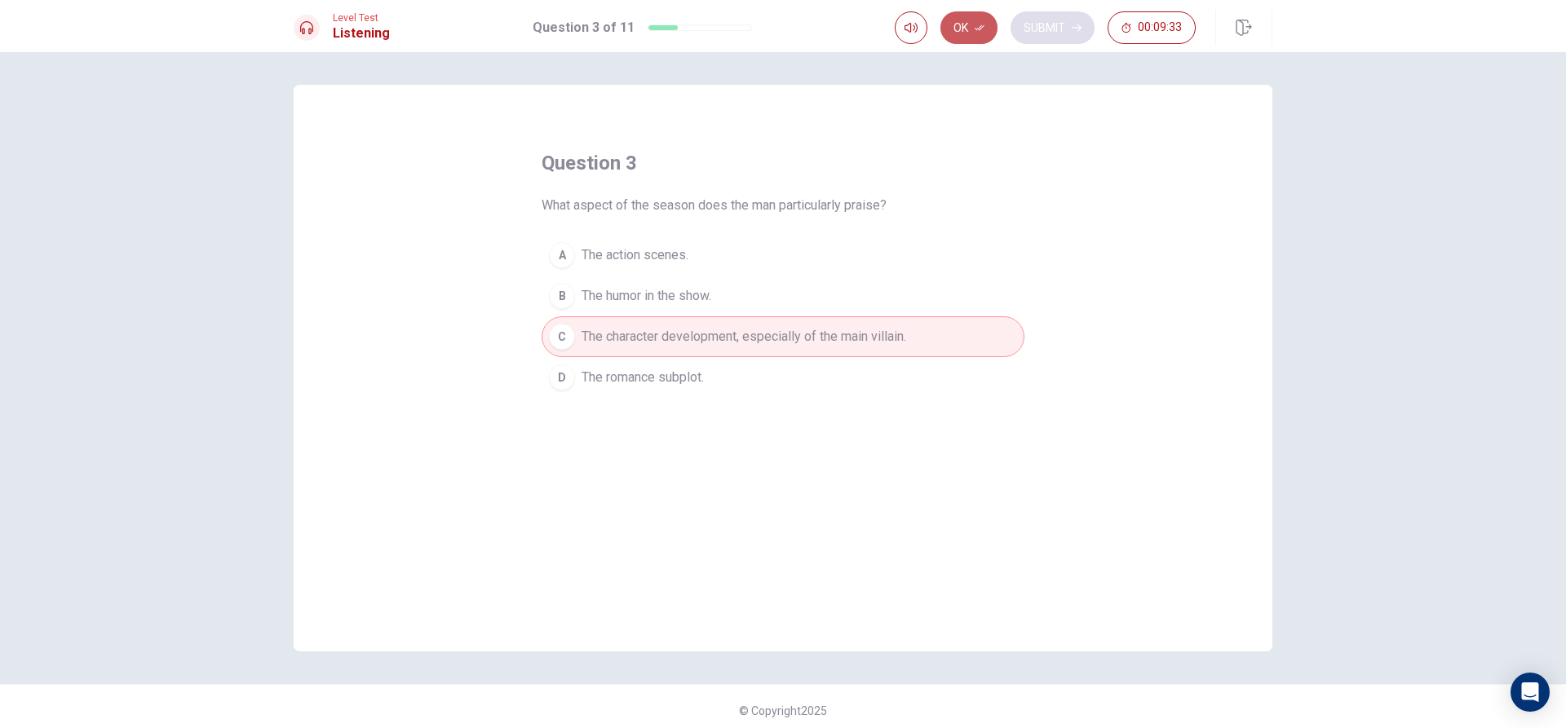
drag, startPoint x: 969, startPoint y: 39, endPoint x: 1056, endPoint y: 36, distance: 87.3
click at [972, 39] on button "Ok" at bounding box center [968, 27] width 57 height 33
click at [1060, 38] on button "Submit" at bounding box center [1053, 27] width 84 height 33
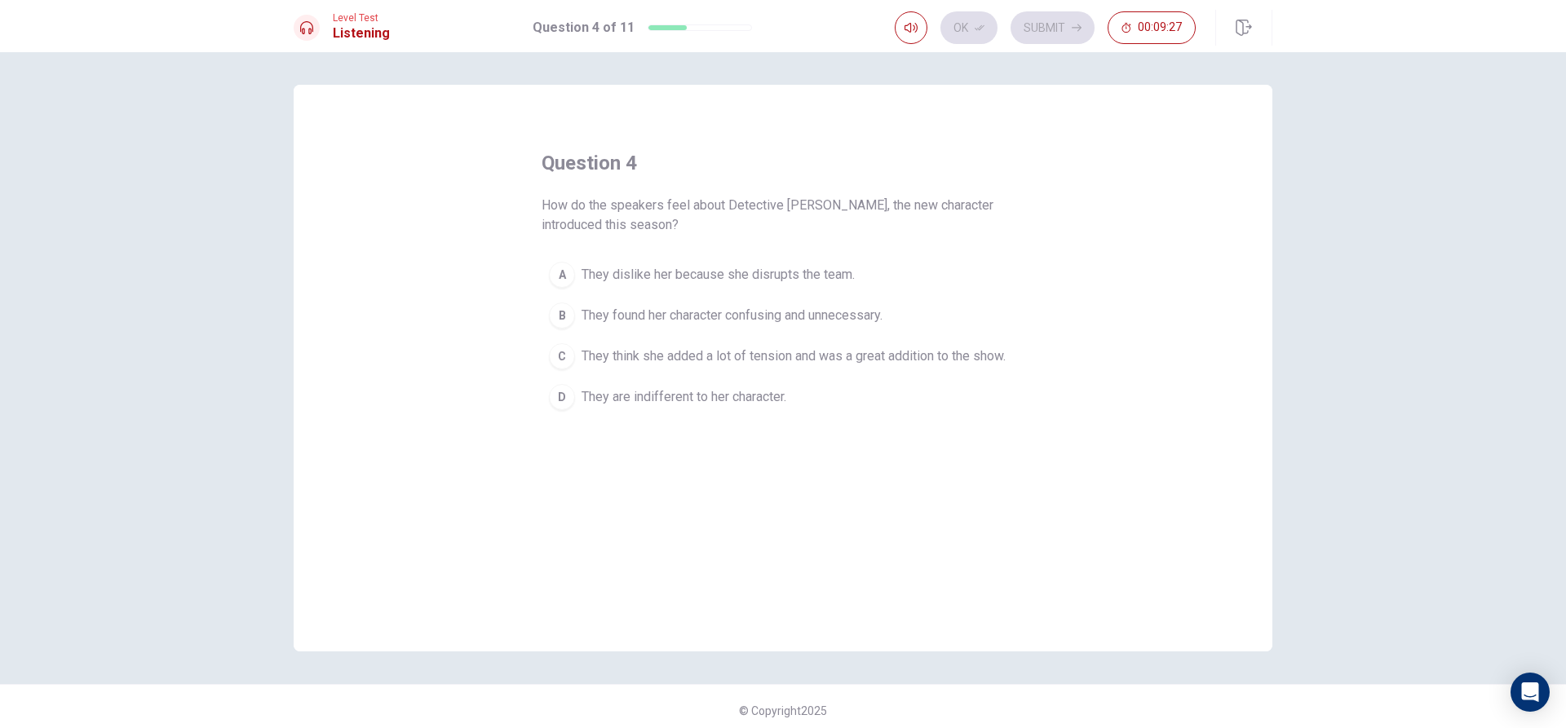
click at [701, 361] on span "They think she added a lot of tension and was a great addition to the show." at bounding box center [794, 357] width 424 height 20
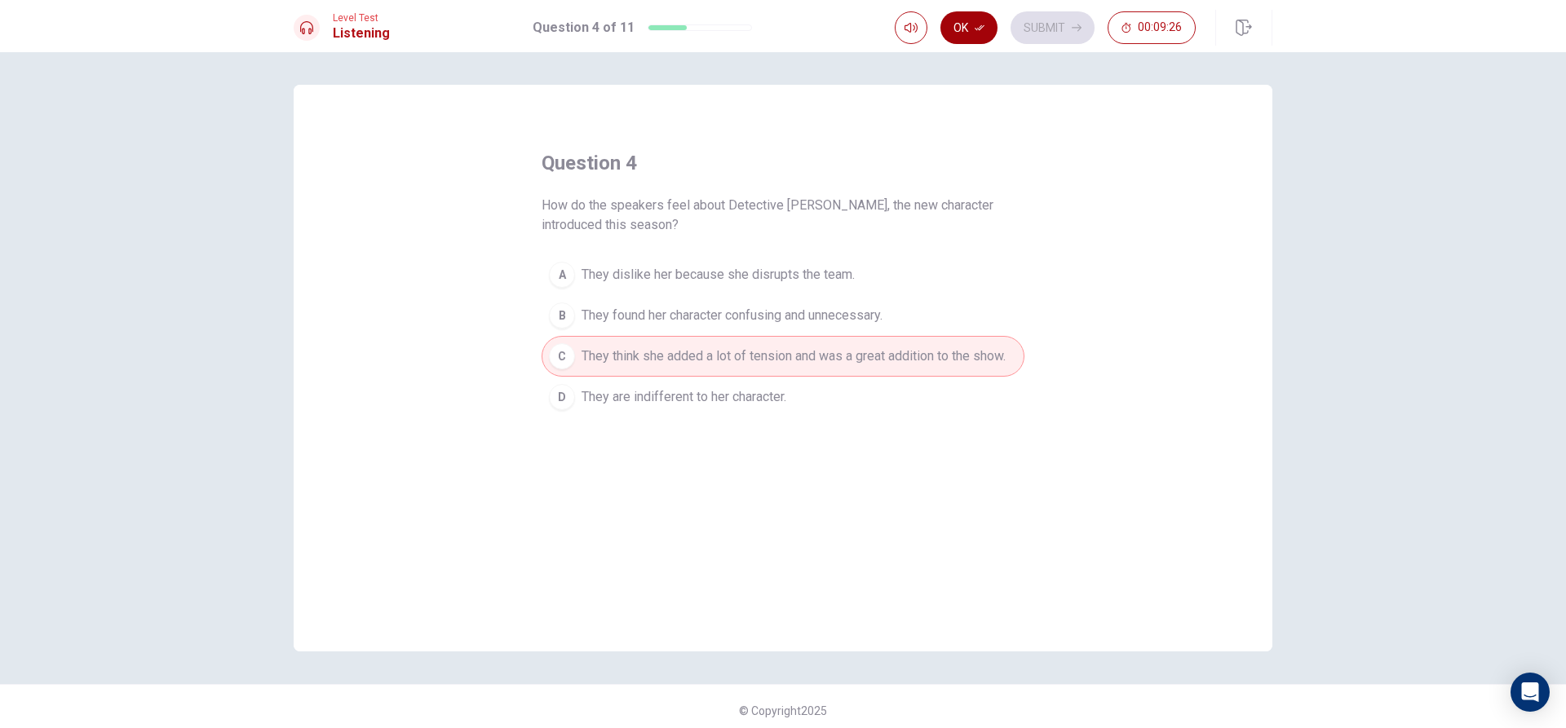
click at [980, 32] on icon "button" at bounding box center [980, 28] width 10 height 10
click at [1048, 34] on button "Submit" at bounding box center [1053, 27] width 84 height 33
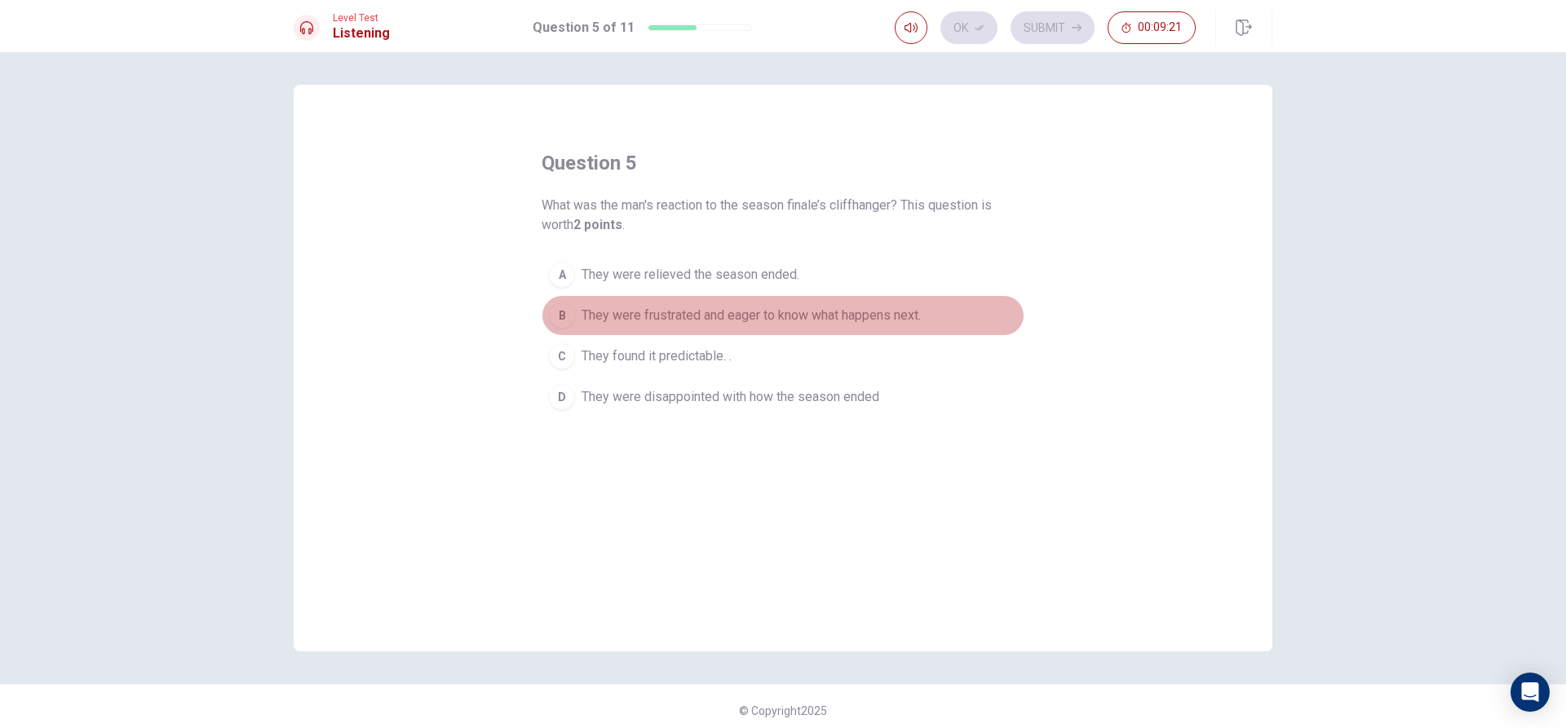
click at [763, 313] on span "They were frustrated and eager to know what happens next." at bounding box center [751, 316] width 339 height 20
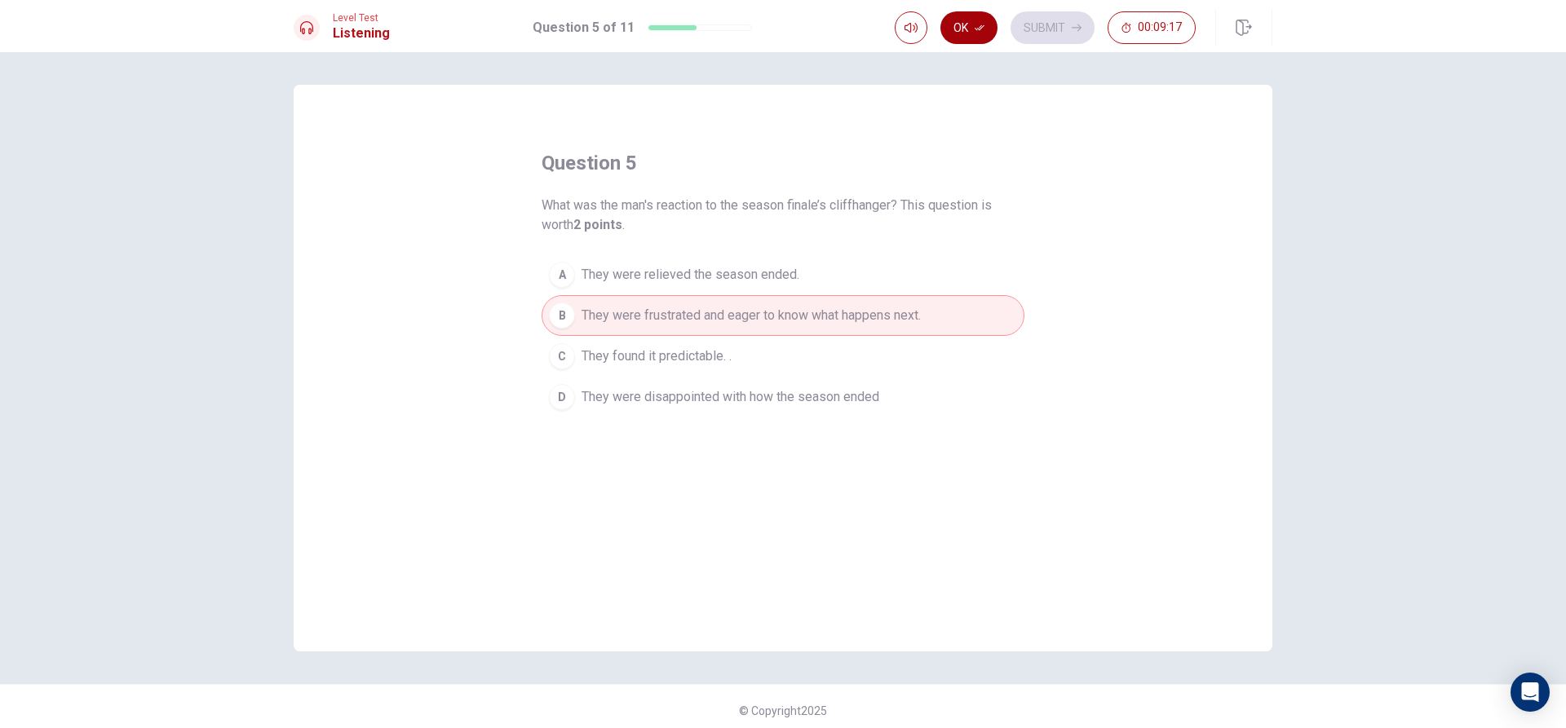
click at [980, 38] on button "Ok" at bounding box center [968, 27] width 57 height 33
click at [1033, 31] on button "Submit" at bounding box center [1053, 27] width 84 height 33
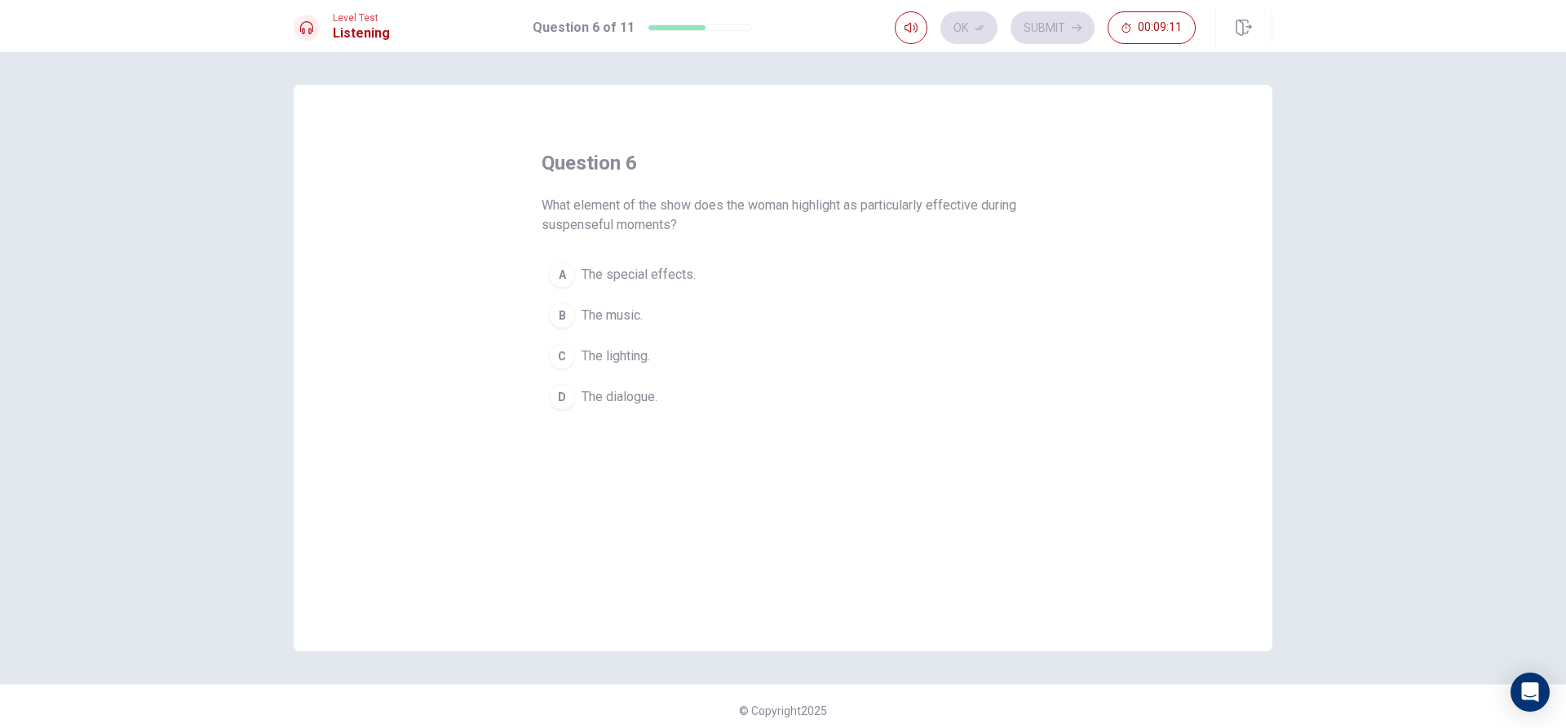
click at [636, 315] on span "The music." at bounding box center [612, 316] width 61 height 20
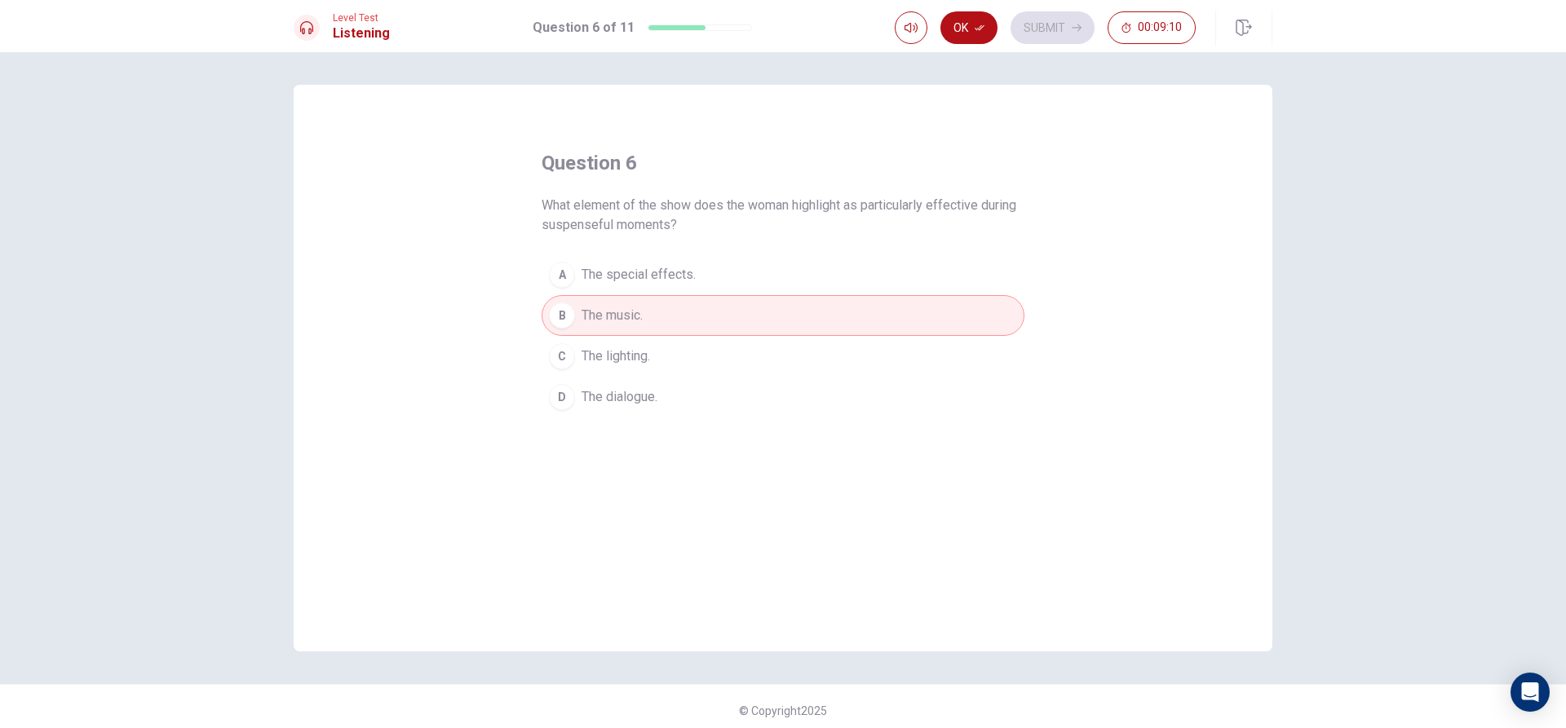
drag, startPoint x: 970, startPoint y: 33, endPoint x: 989, endPoint y: 38, distance: 19.4
click at [977, 36] on button "Ok" at bounding box center [968, 27] width 57 height 33
click at [1060, 35] on button "Submit" at bounding box center [1053, 27] width 84 height 33
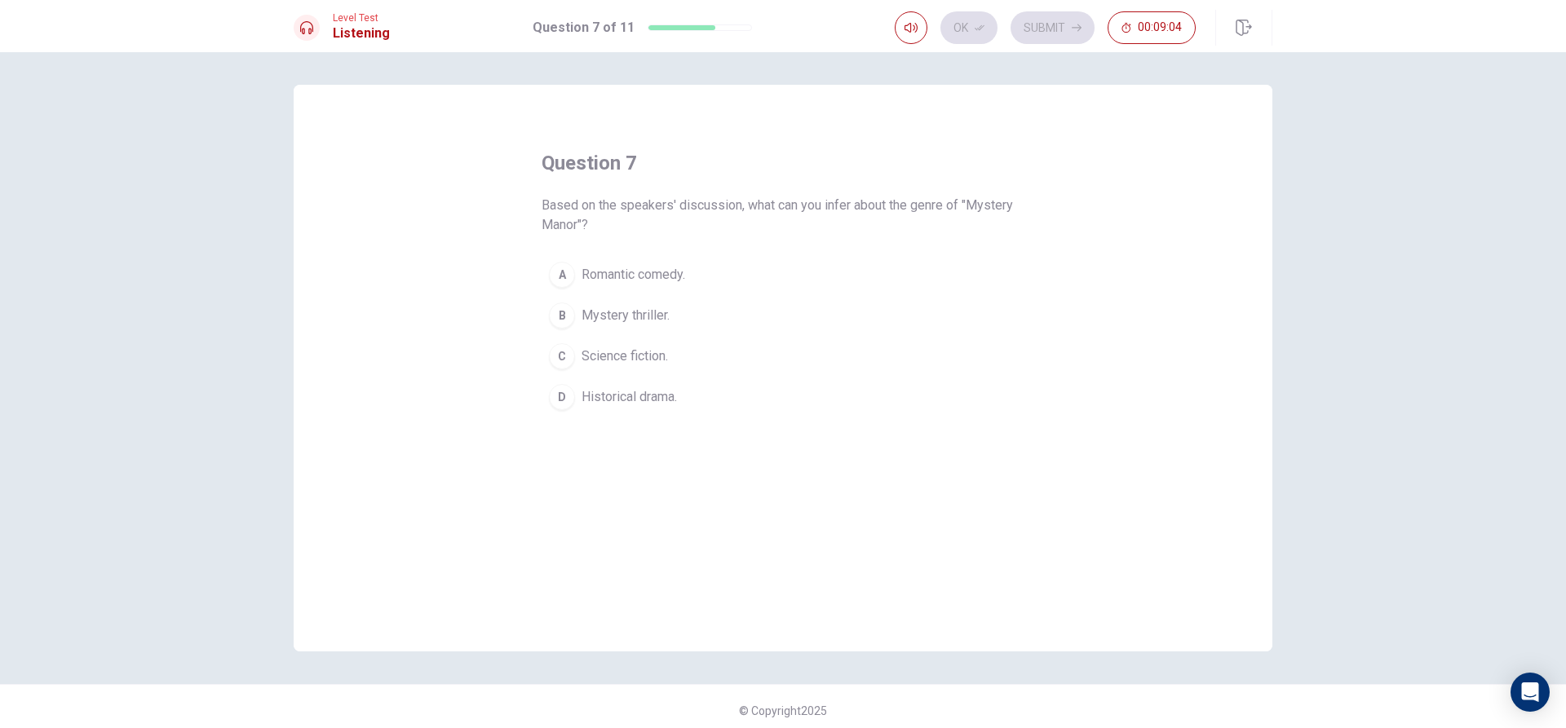
click at [642, 313] on span "Mystery thriller." at bounding box center [626, 316] width 88 height 20
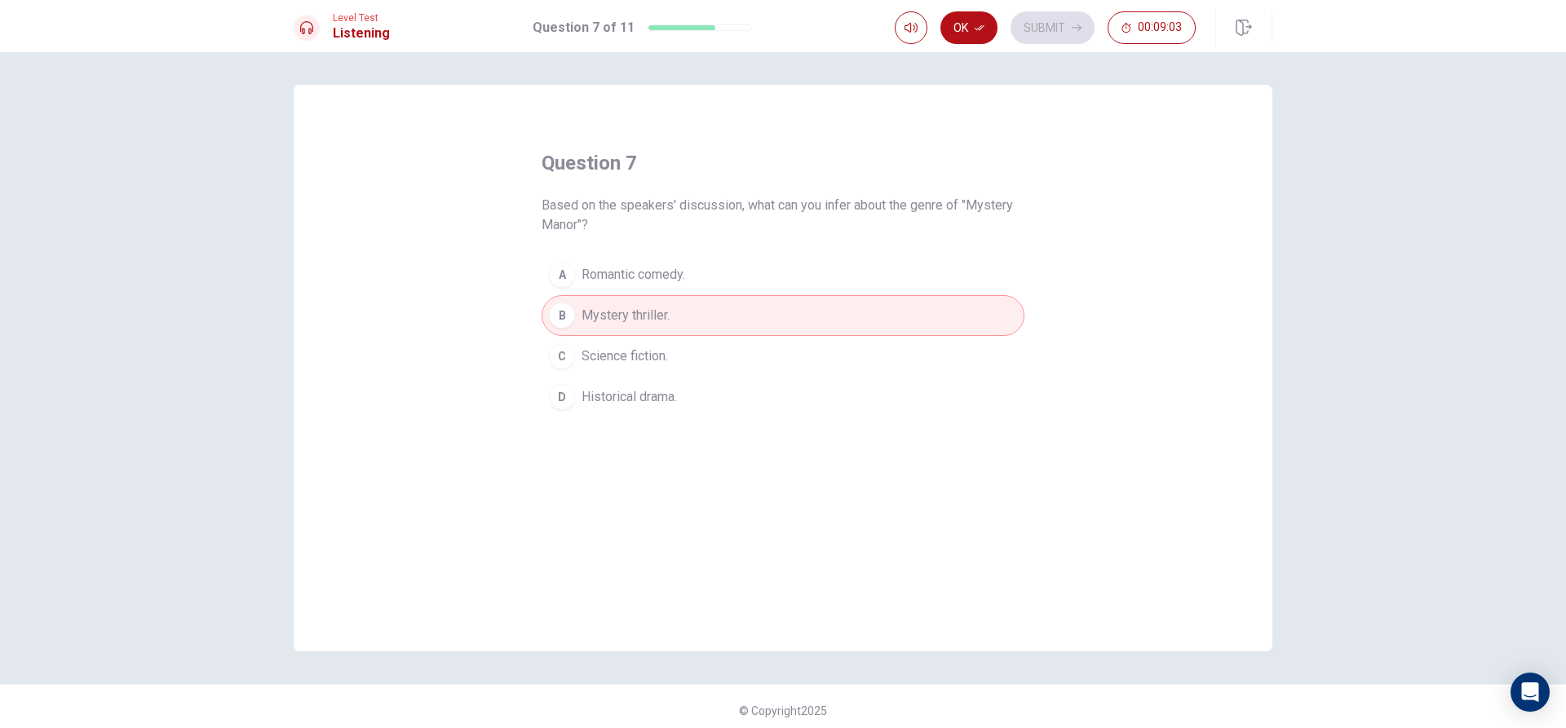
drag, startPoint x: 972, startPoint y: 37, endPoint x: 1011, endPoint y: 37, distance: 39.2
click at [973, 37] on button "Ok" at bounding box center [968, 27] width 57 height 33
click at [1020, 38] on button "Submit" at bounding box center [1053, 27] width 84 height 33
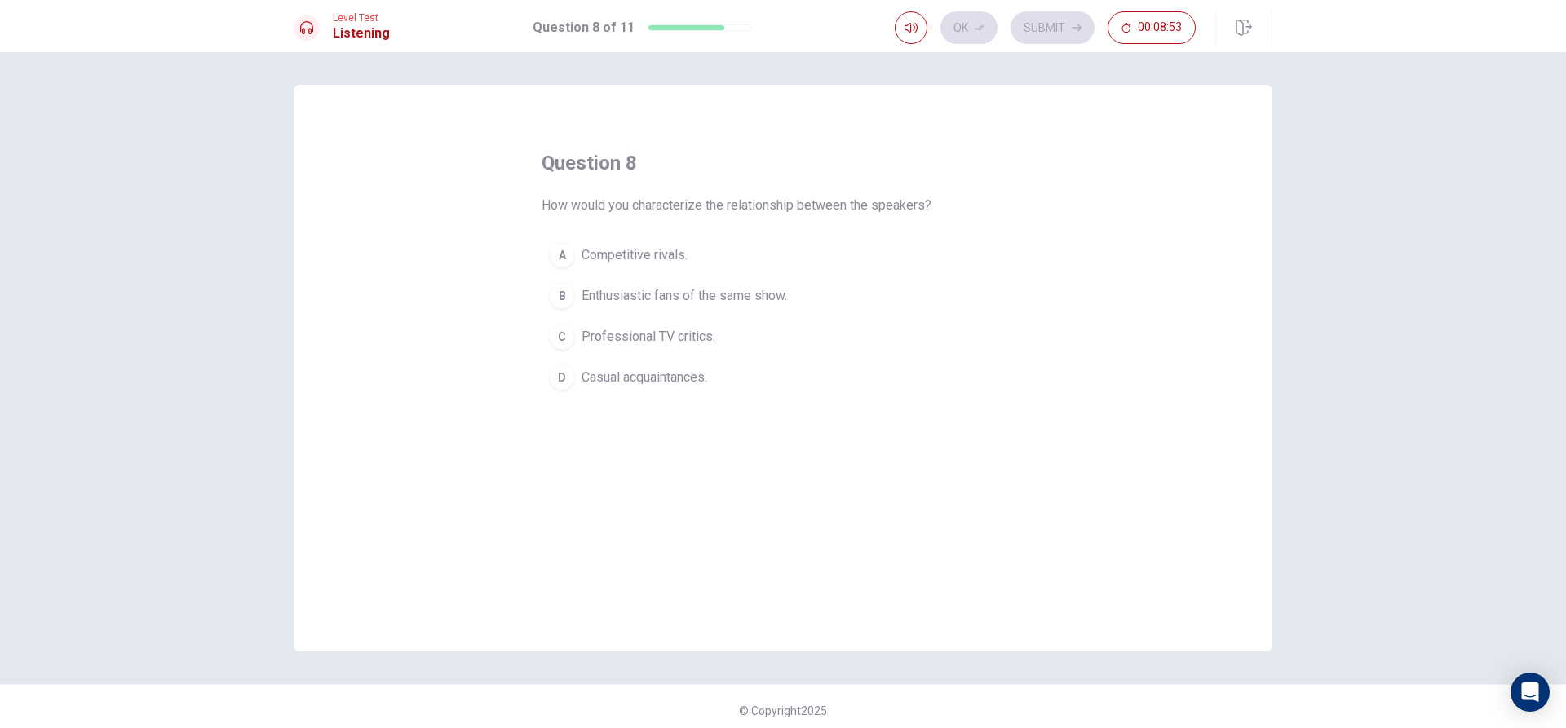
click at [760, 295] on span "Enthusiastic fans of the same show." at bounding box center [685, 296] width 206 height 20
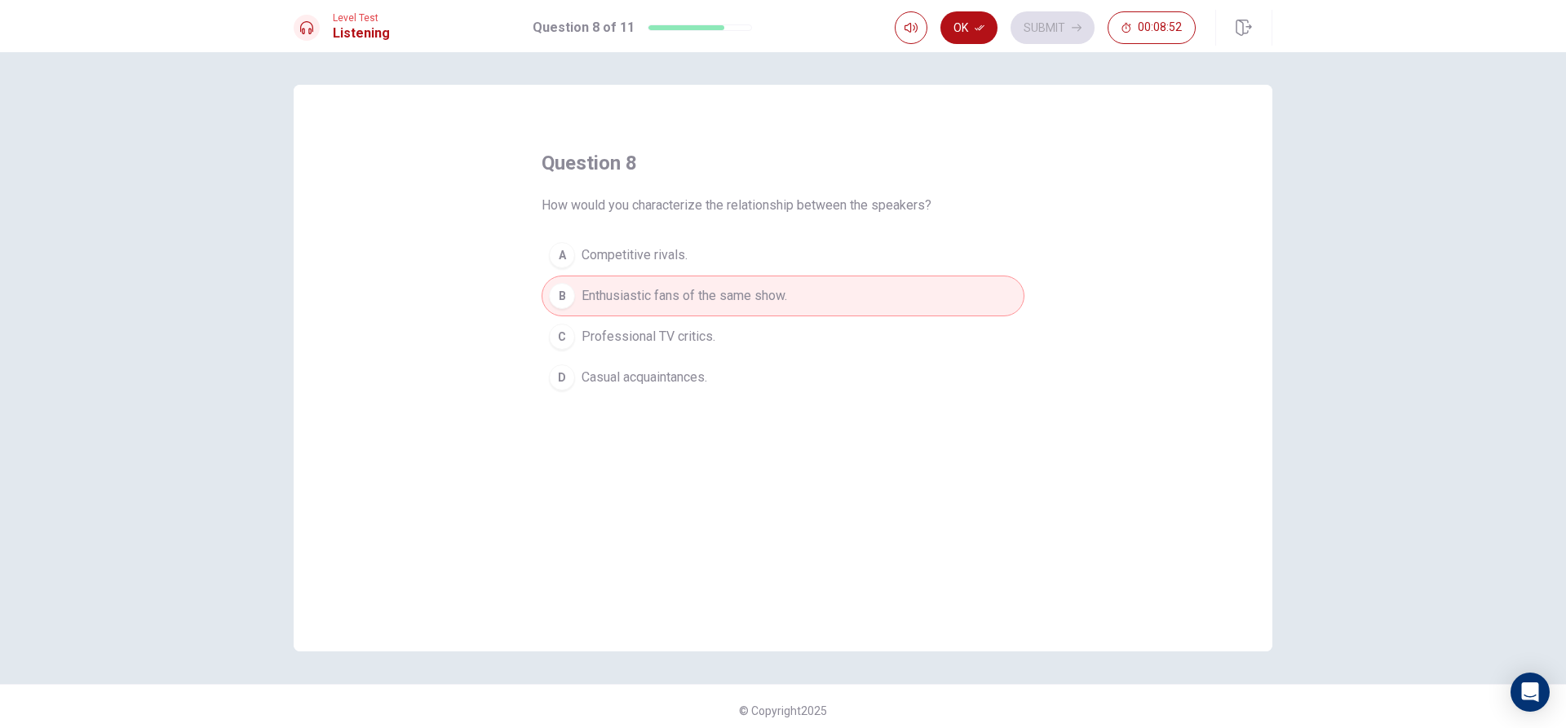
click at [970, 37] on button "Ok" at bounding box center [968, 27] width 57 height 33
click at [1050, 36] on button "Submit" at bounding box center [1053, 27] width 84 height 33
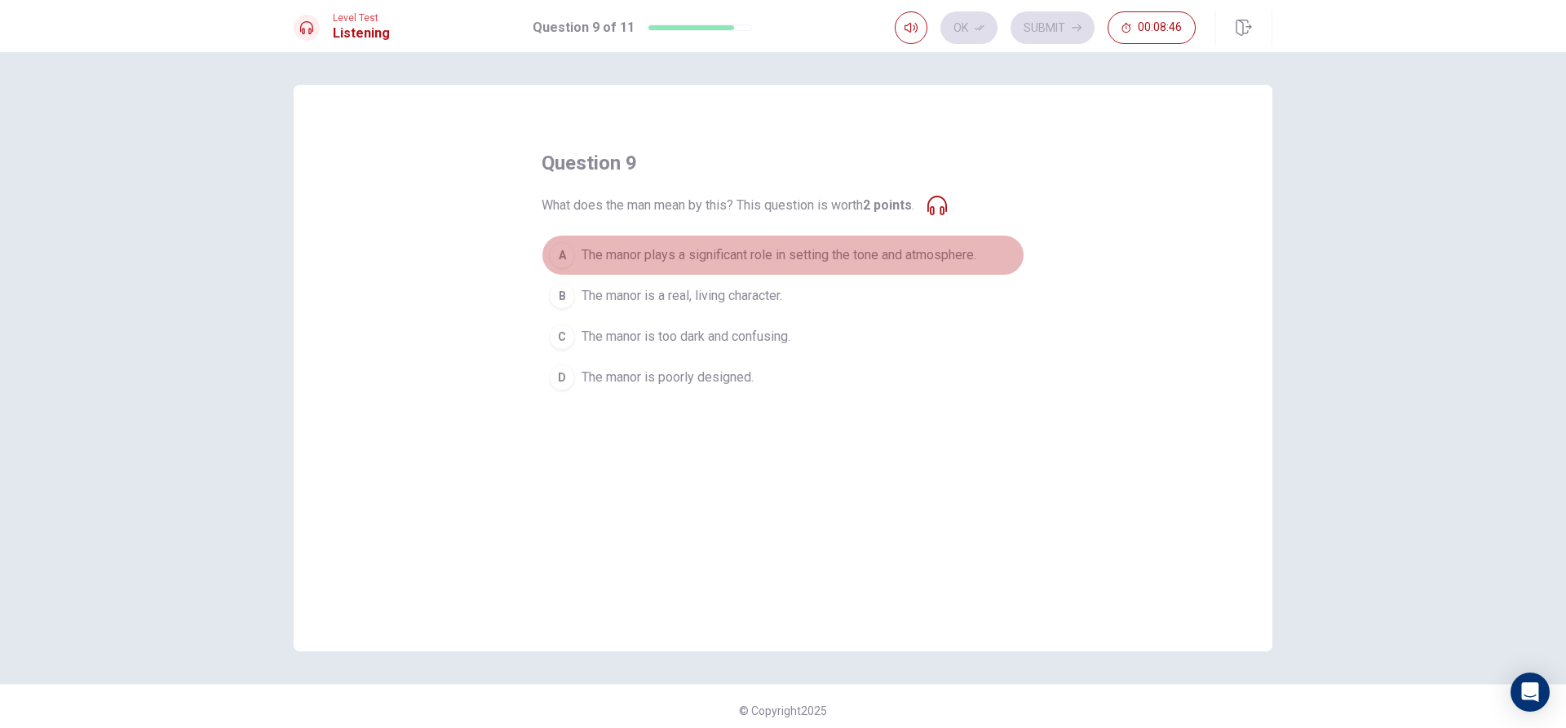
click at [688, 251] on span "The manor plays a significant role in setting the tone and atmosphere." at bounding box center [779, 256] width 395 height 20
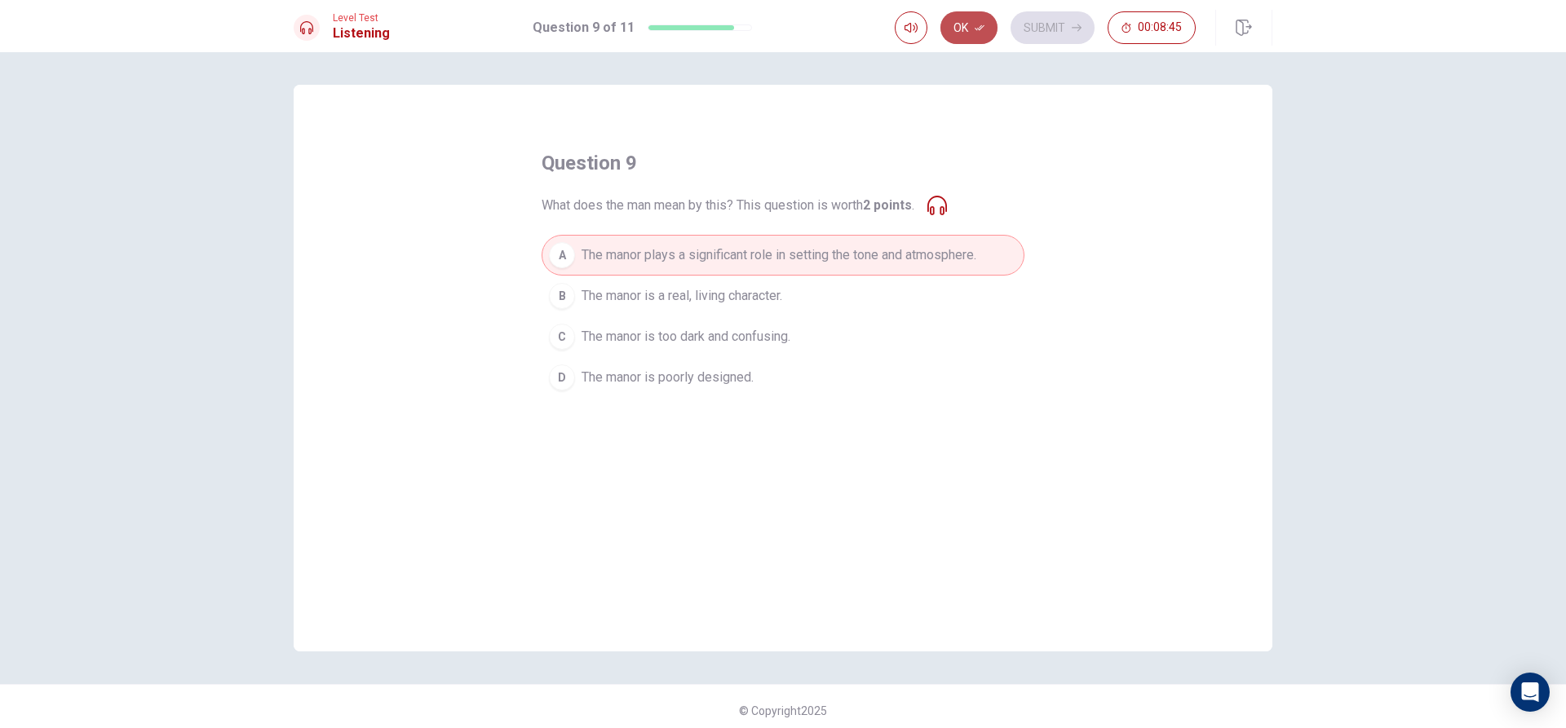
click at [982, 33] on button "Ok" at bounding box center [968, 27] width 57 height 33
click at [1047, 38] on button "Submit" at bounding box center [1053, 27] width 84 height 33
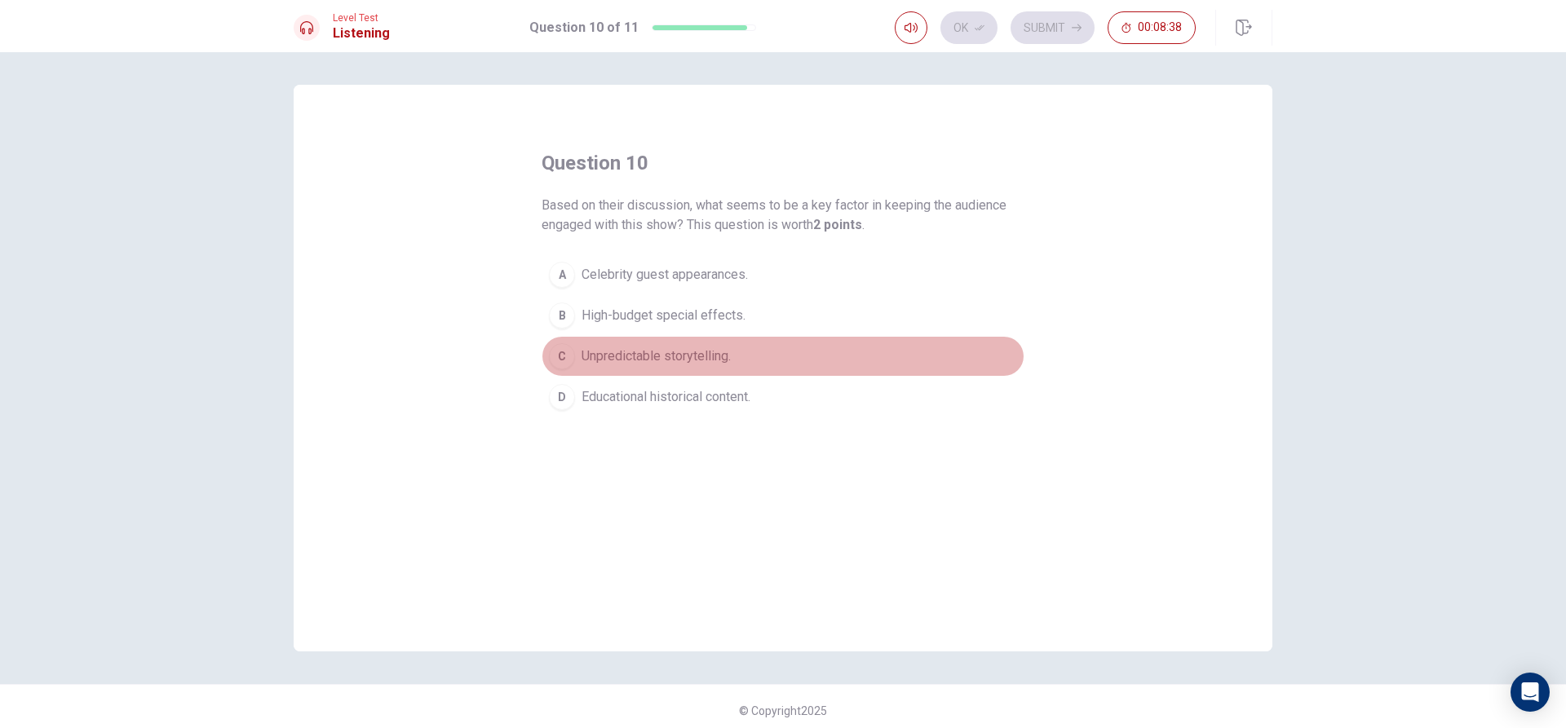
click at [709, 347] on span "Unpredictable storytelling." at bounding box center [656, 357] width 149 height 20
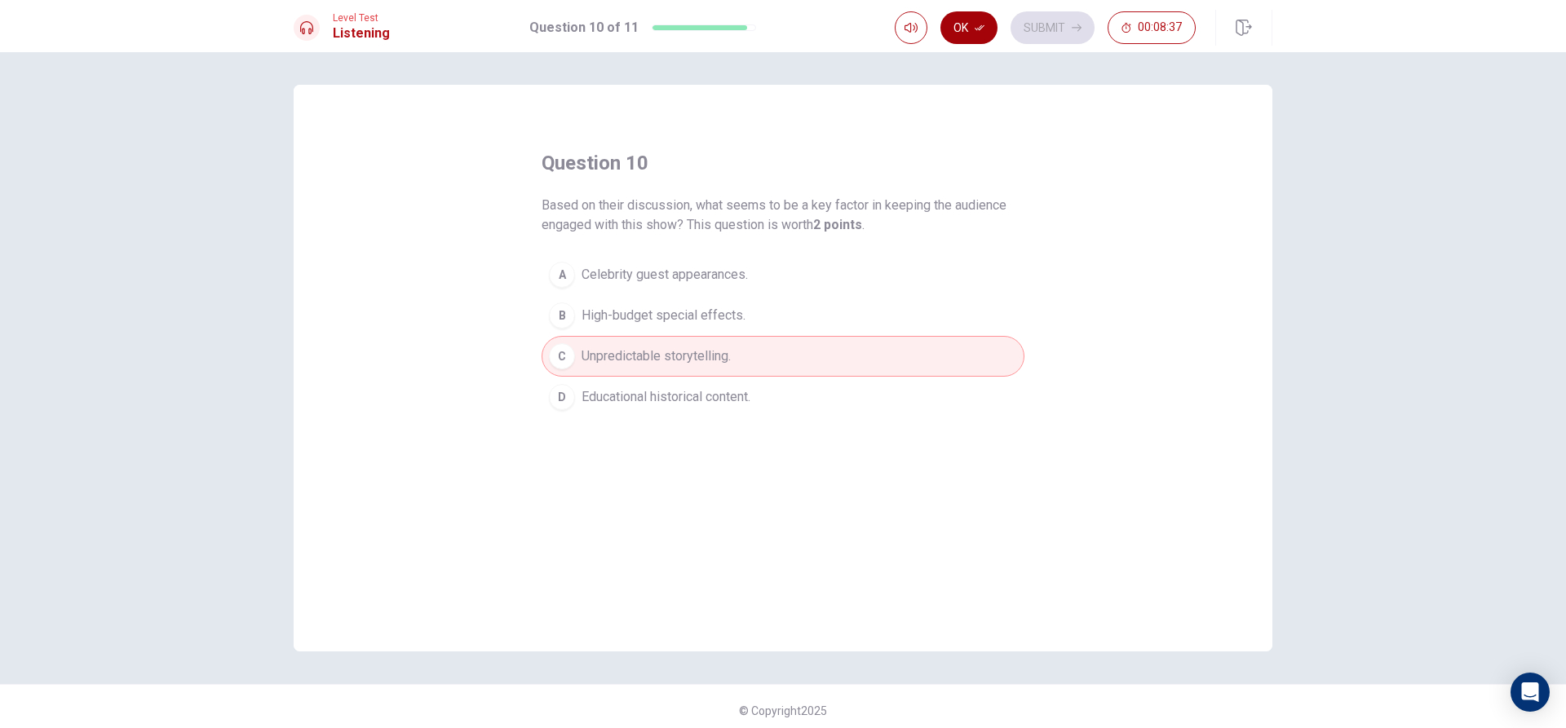
click at [954, 39] on button "Ok" at bounding box center [968, 27] width 57 height 33
click at [1036, 31] on button "Submit" at bounding box center [1053, 27] width 84 height 33
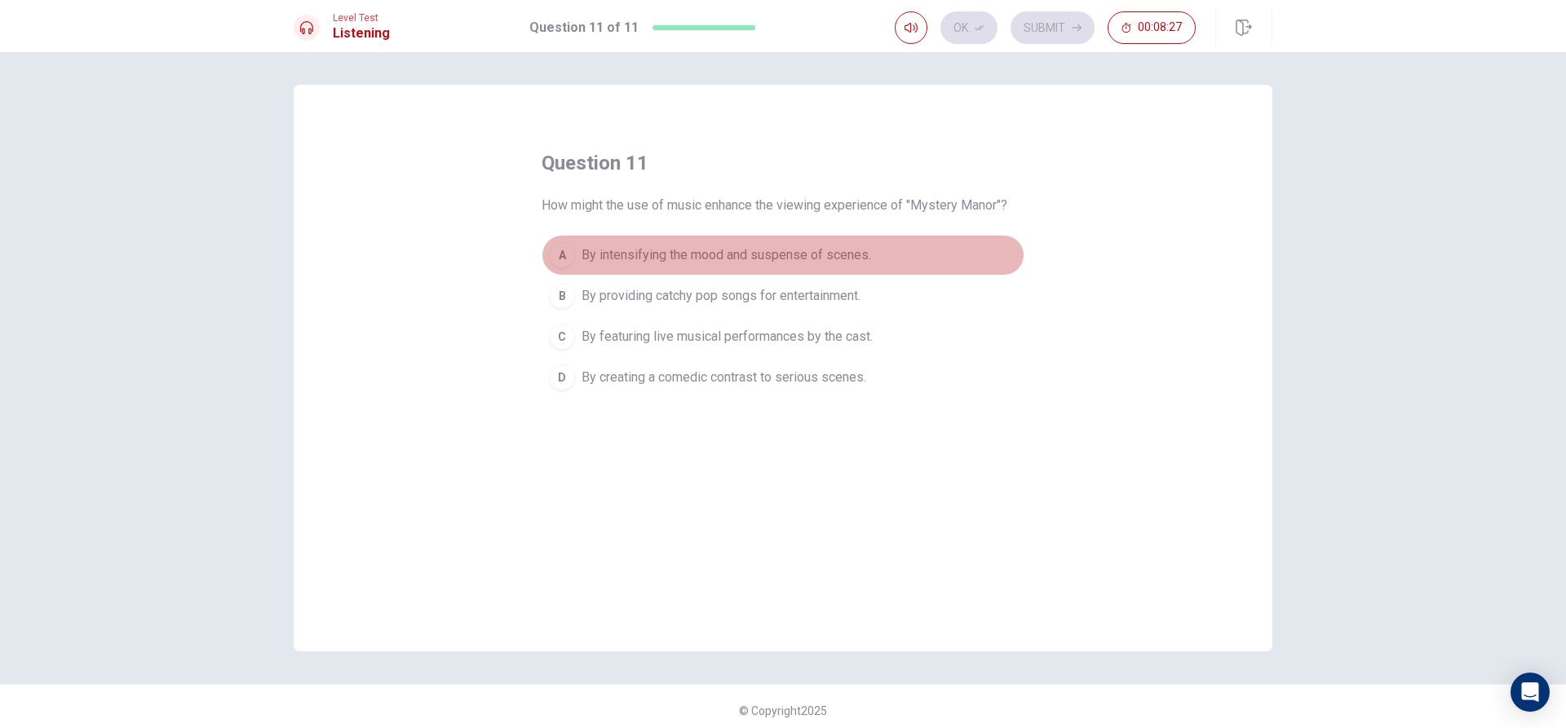
click at [821, 249] on span "By intensifying the mood and suspense of scenes." at bounding box center [727, 256] width 290 height 20
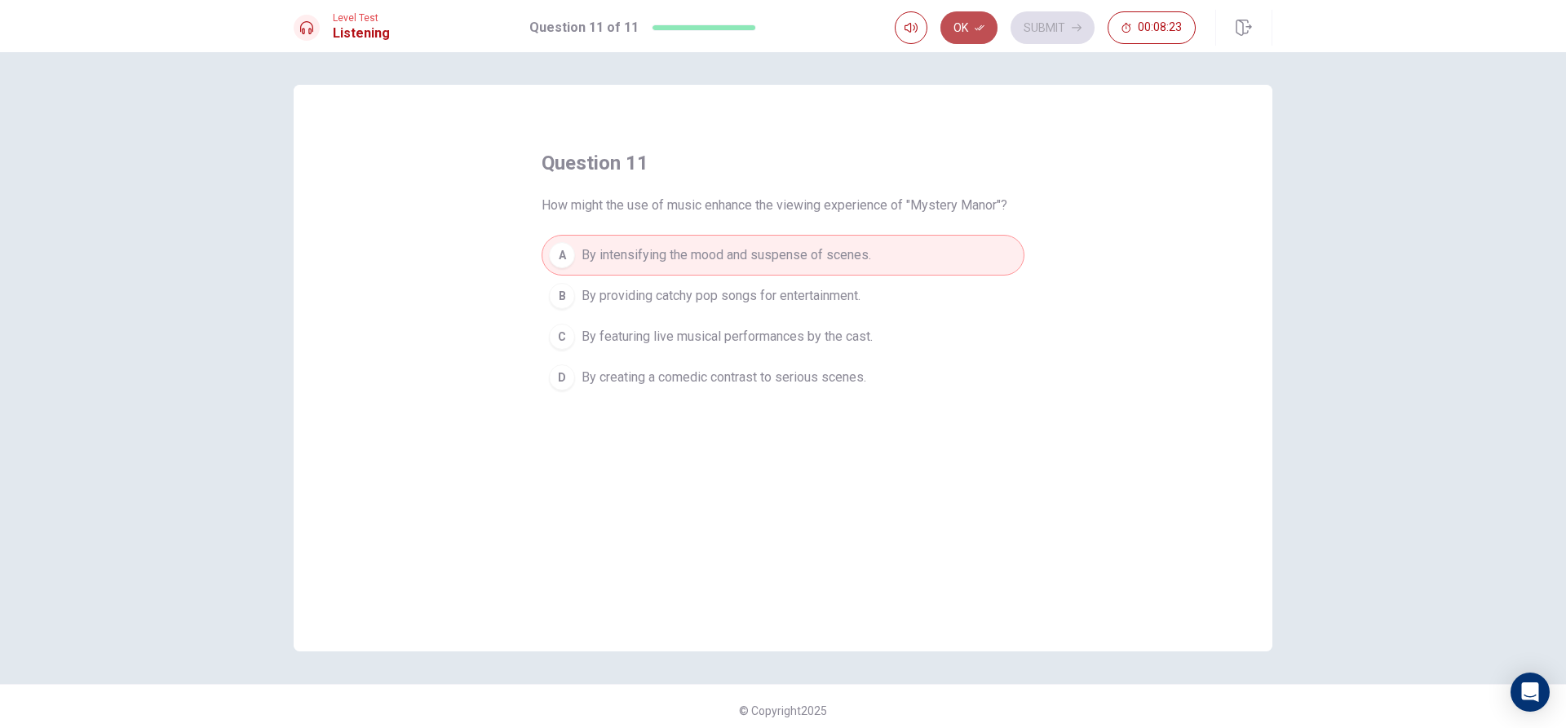
click at [975, 41] on button "Ok" at bounding box center [968, 27] width 57 height 33
click at [1049, 40] on button "Submit" at bounding box center [1053, 27] width 84 height 33
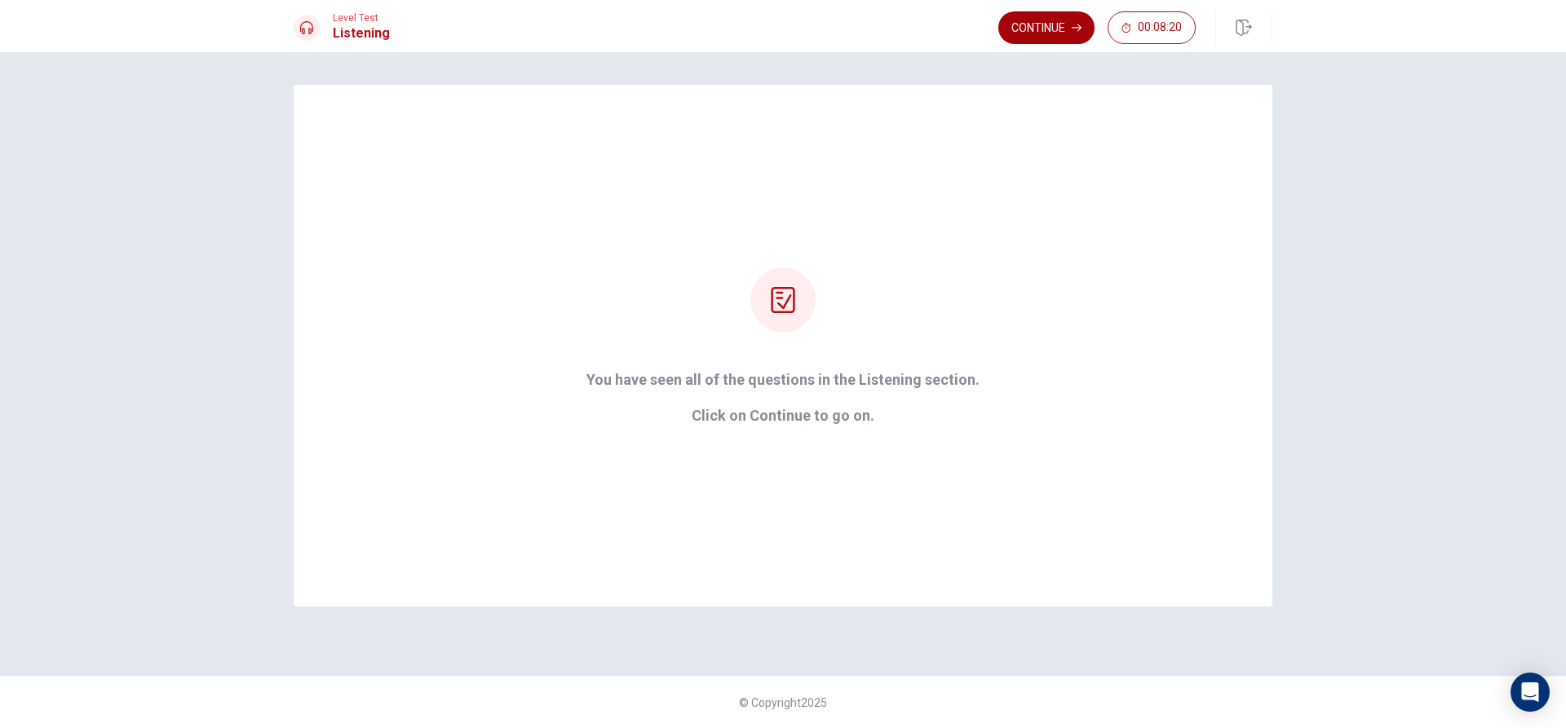
click at [1060, 34] on button "Continue" at bounding box center [1046, 27] width 96 height 33
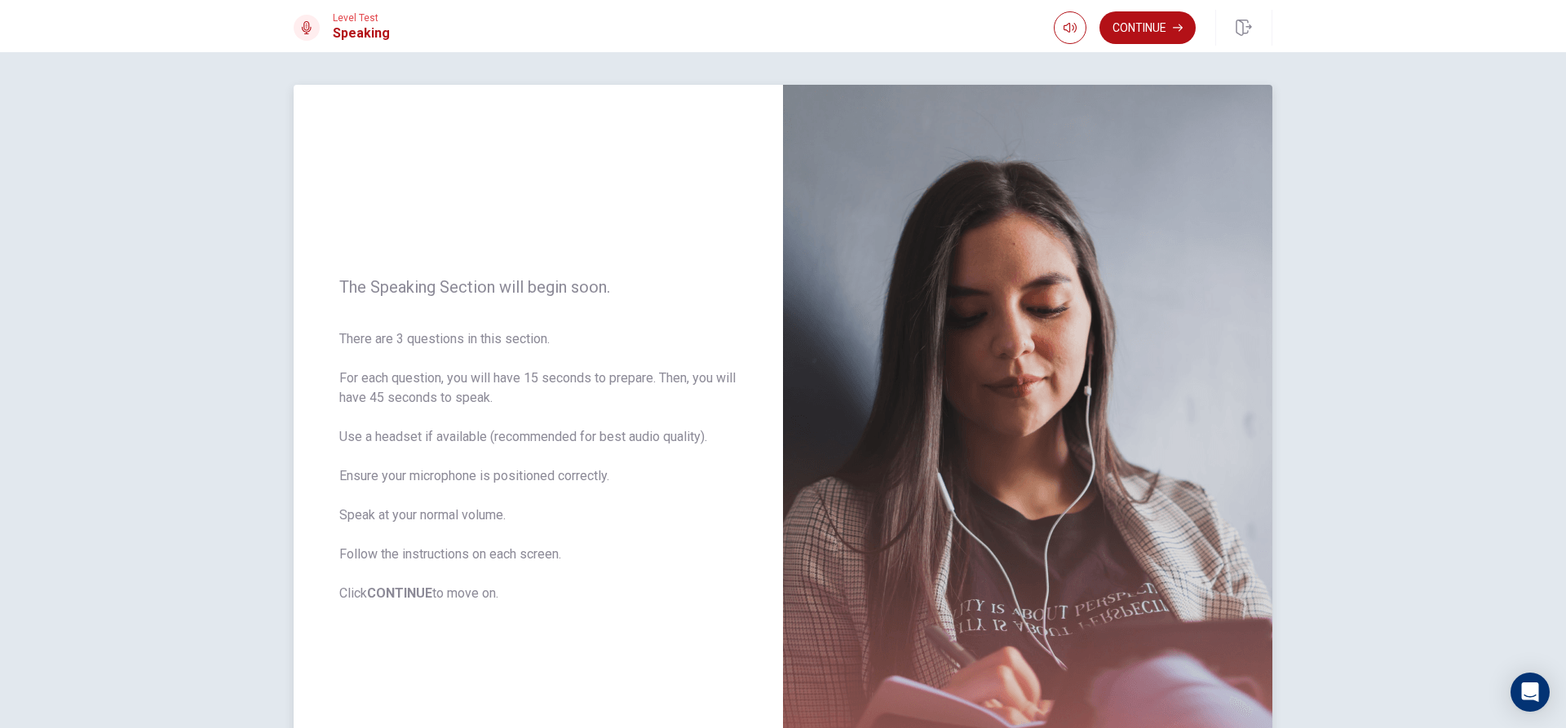
scroll to position [82, 0]
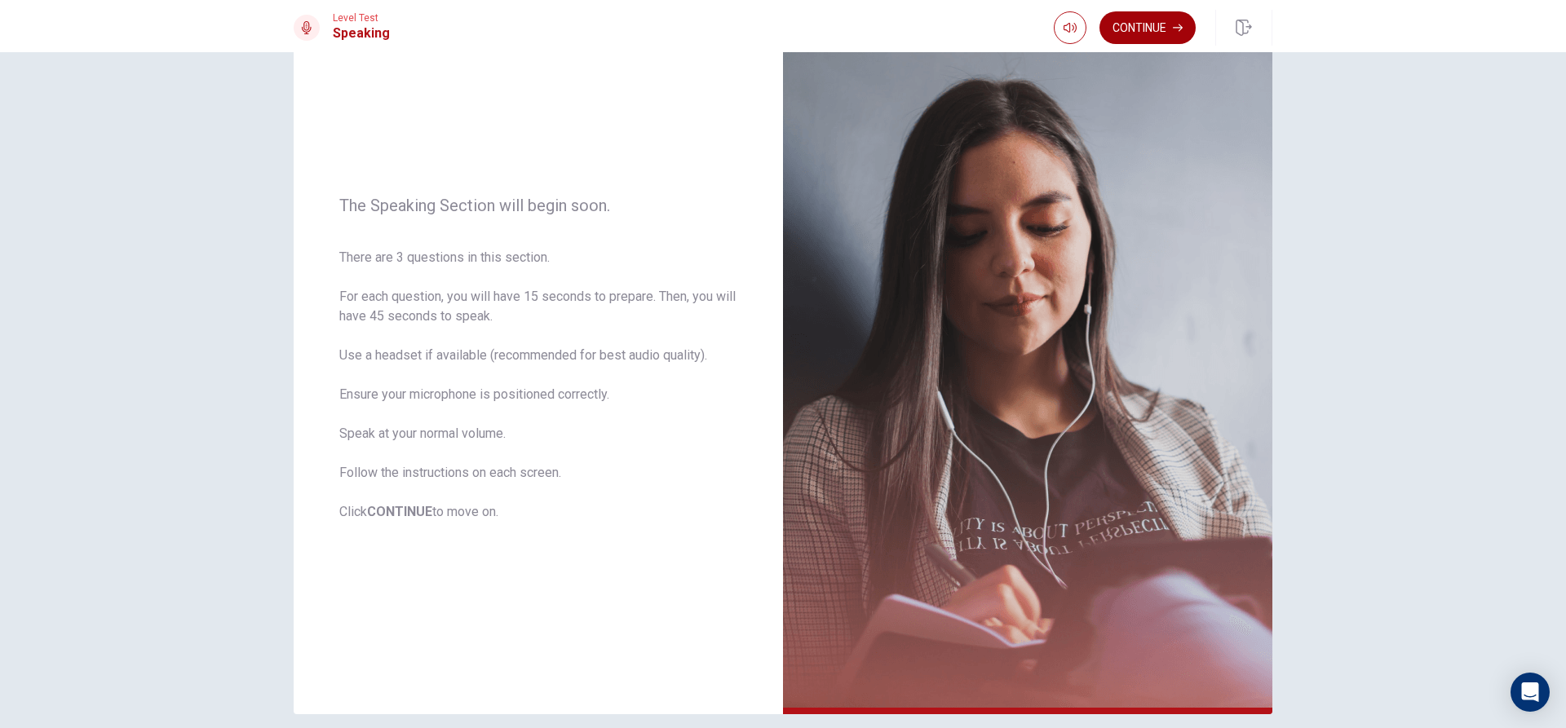
click at [1169, 29] on button "Continue" at bounding box center [1148, 27] width 96 height 33
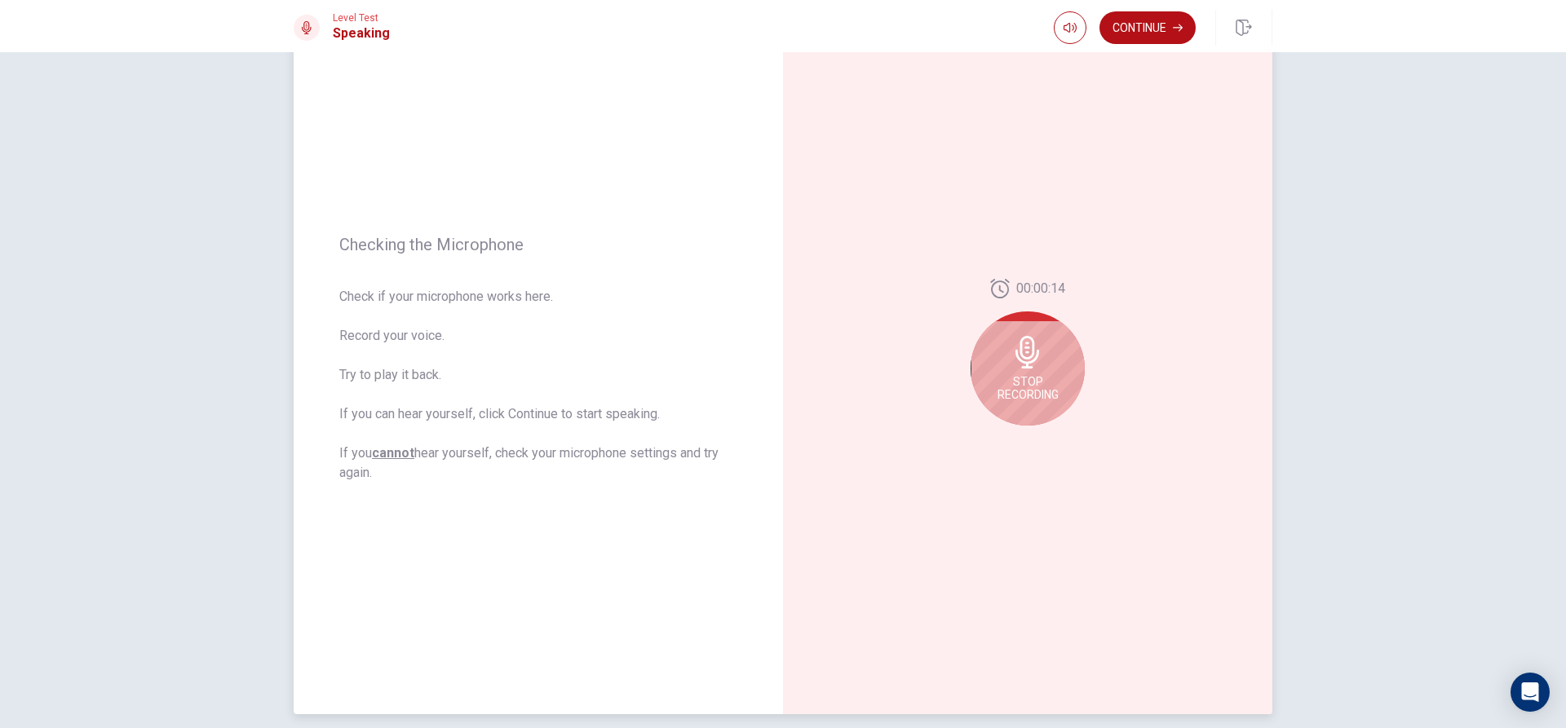
click at [1027, 369] on div "Stop Recording" at bounding box center [1028, 369] width 114 height 114
click at [1002, 445] on button "Record Again" at bounding box center [1009, 438] width 23 height 23
click at [1037, 440] on button "Play Audio" at bounding box center [1045, 438] width 23 height 23
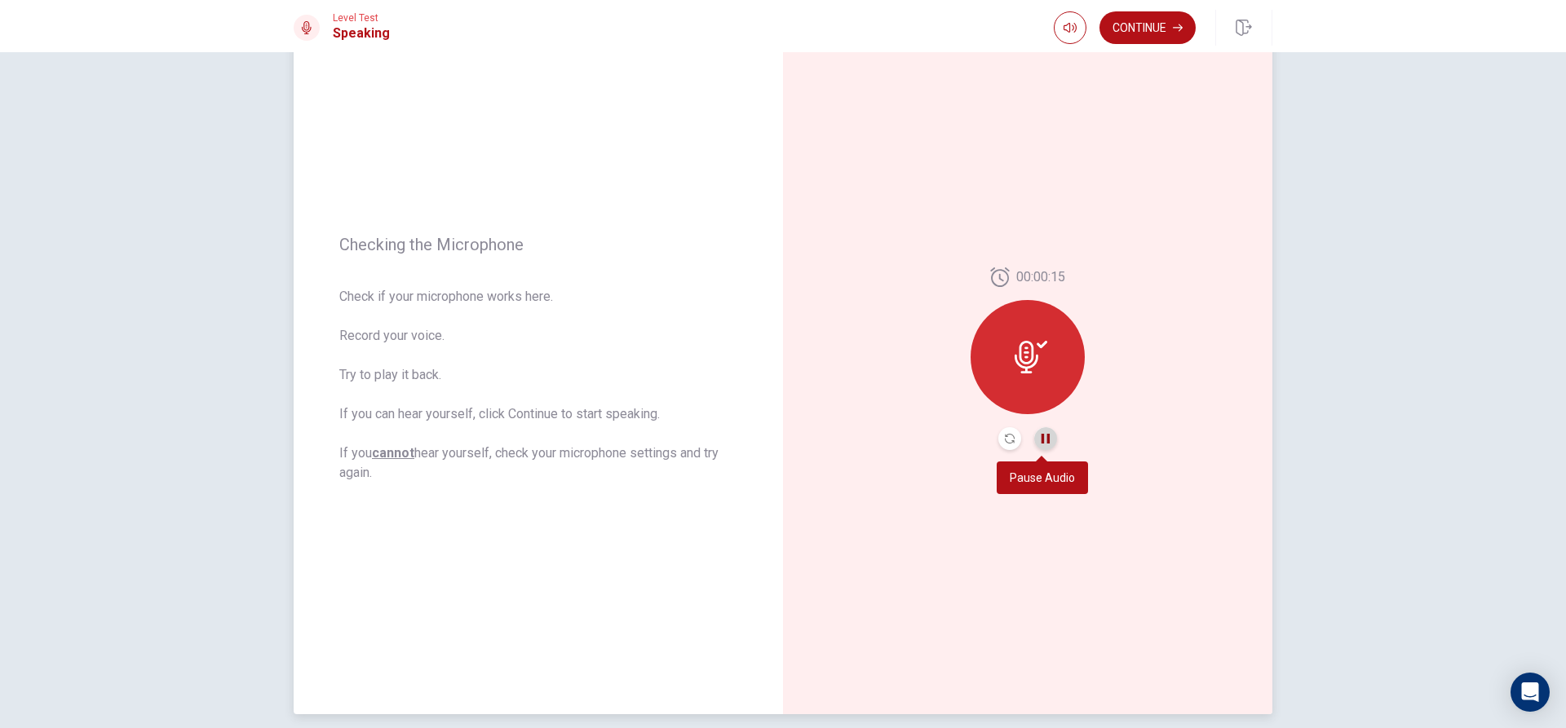
click at [1042, 440] on icon "Pause Audio" at bounding box center [1046, 439] width 8 height 10
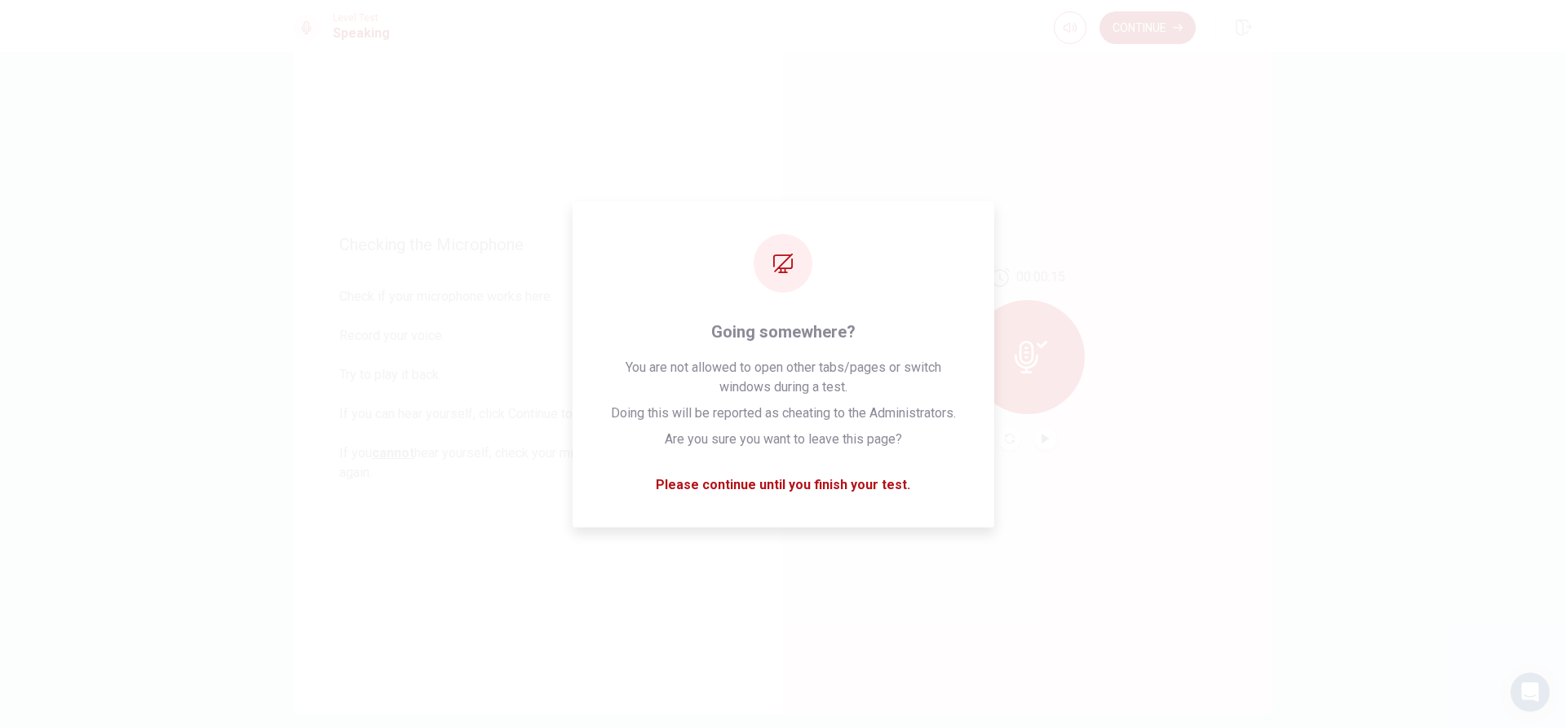
click at [1170, 38] on button "Continue" at bounding box center [1148, 27] width 96 height 33
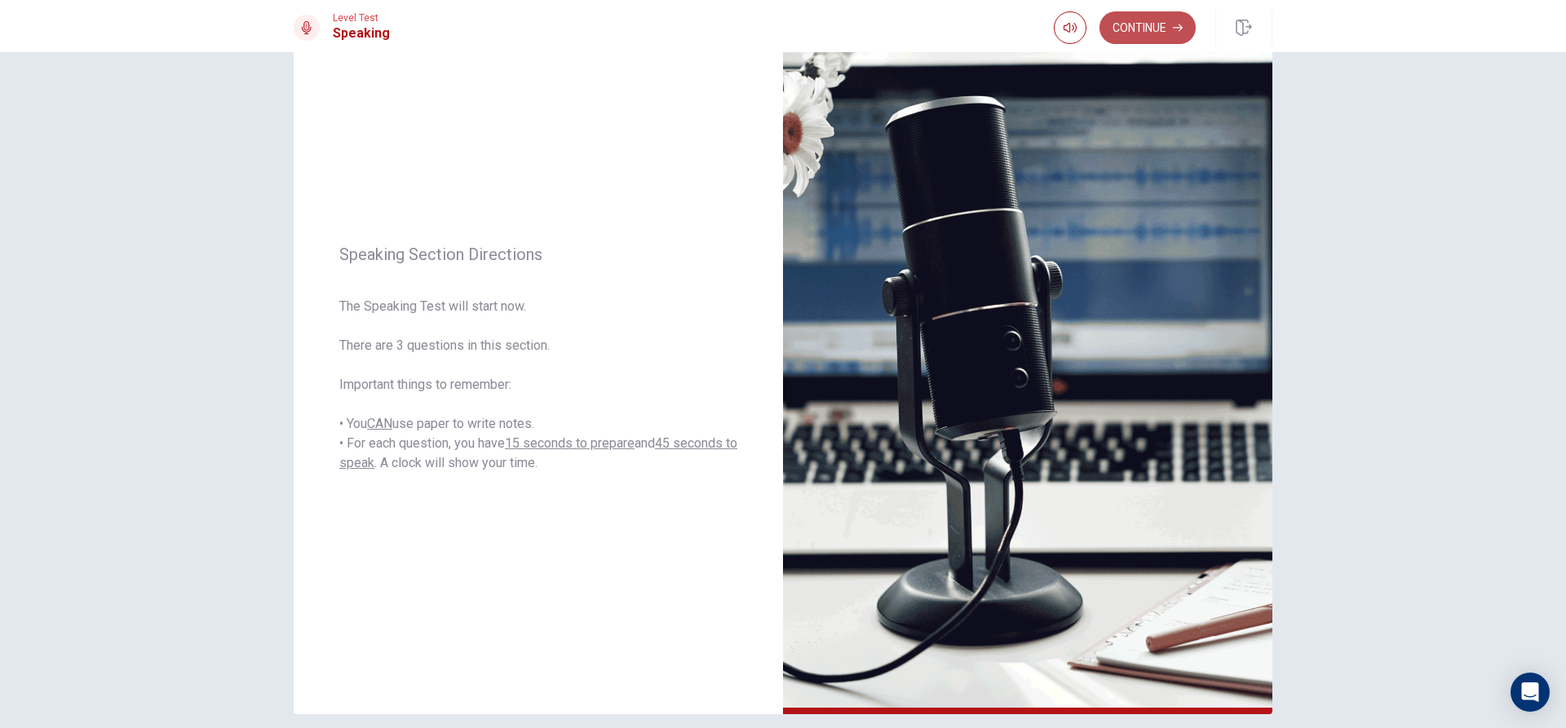
click at [1161, 24] on button "Continue" at bounding box center [1148, 27] width 96 height 33
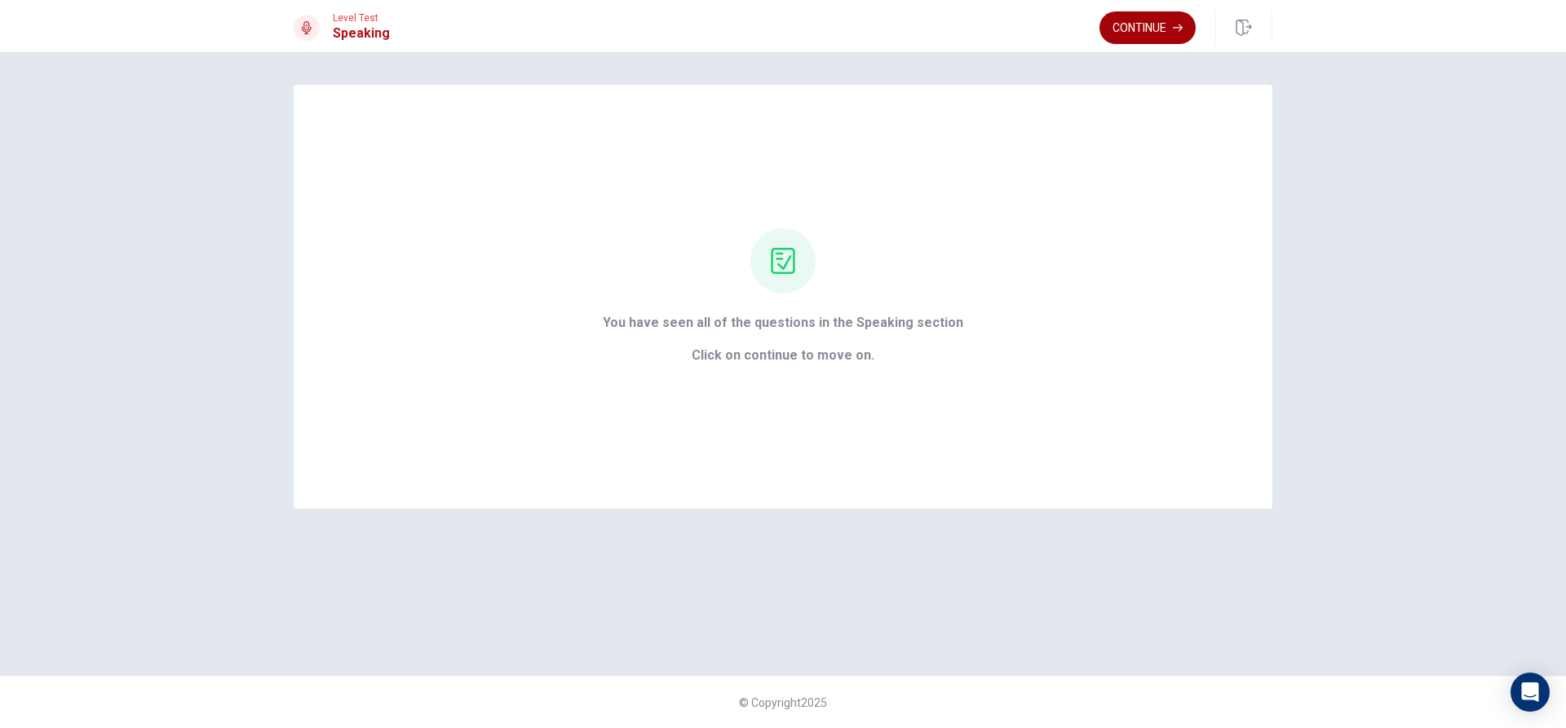
click at [1178, 34] on button "Continue" at bounding box center [1148, 27] width 96 height 33
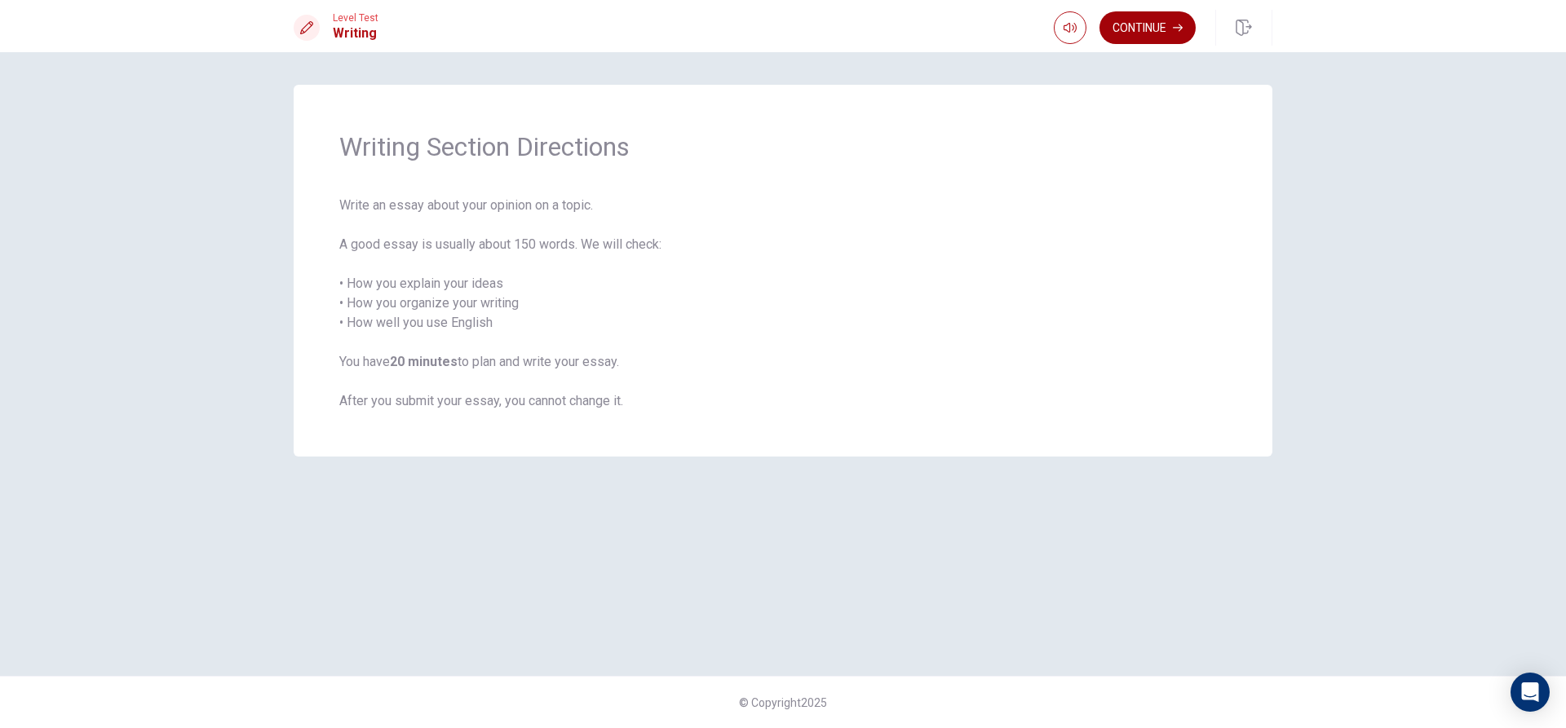
click at [1175, 23] on icon "button" at bounding box center [1178, 28] width 10 height 10
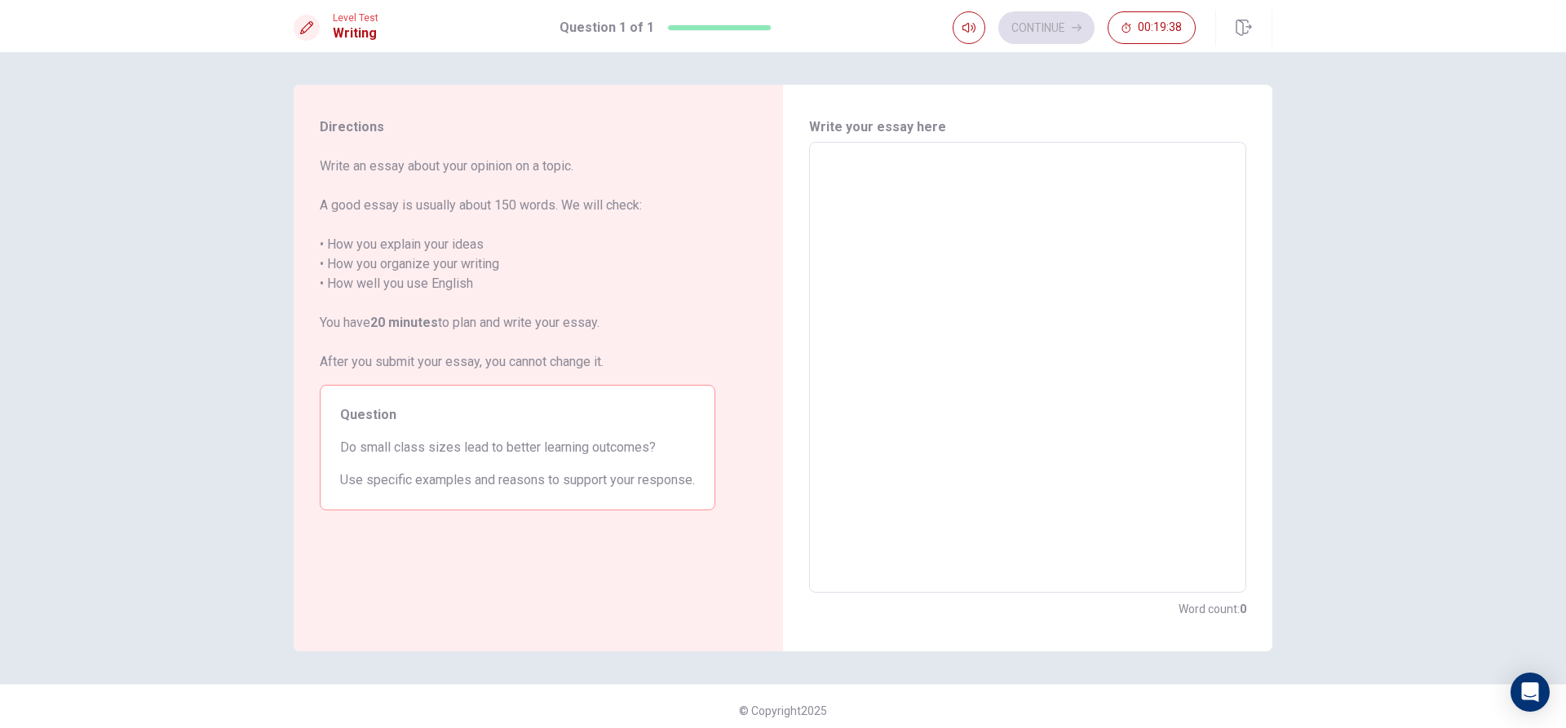
click at [925, 193] on textarea at bounding box center [1028, 368] width 414 height 424
type textarea "y"
type textarea "x"
type textarea "ye"
type textarea "x"
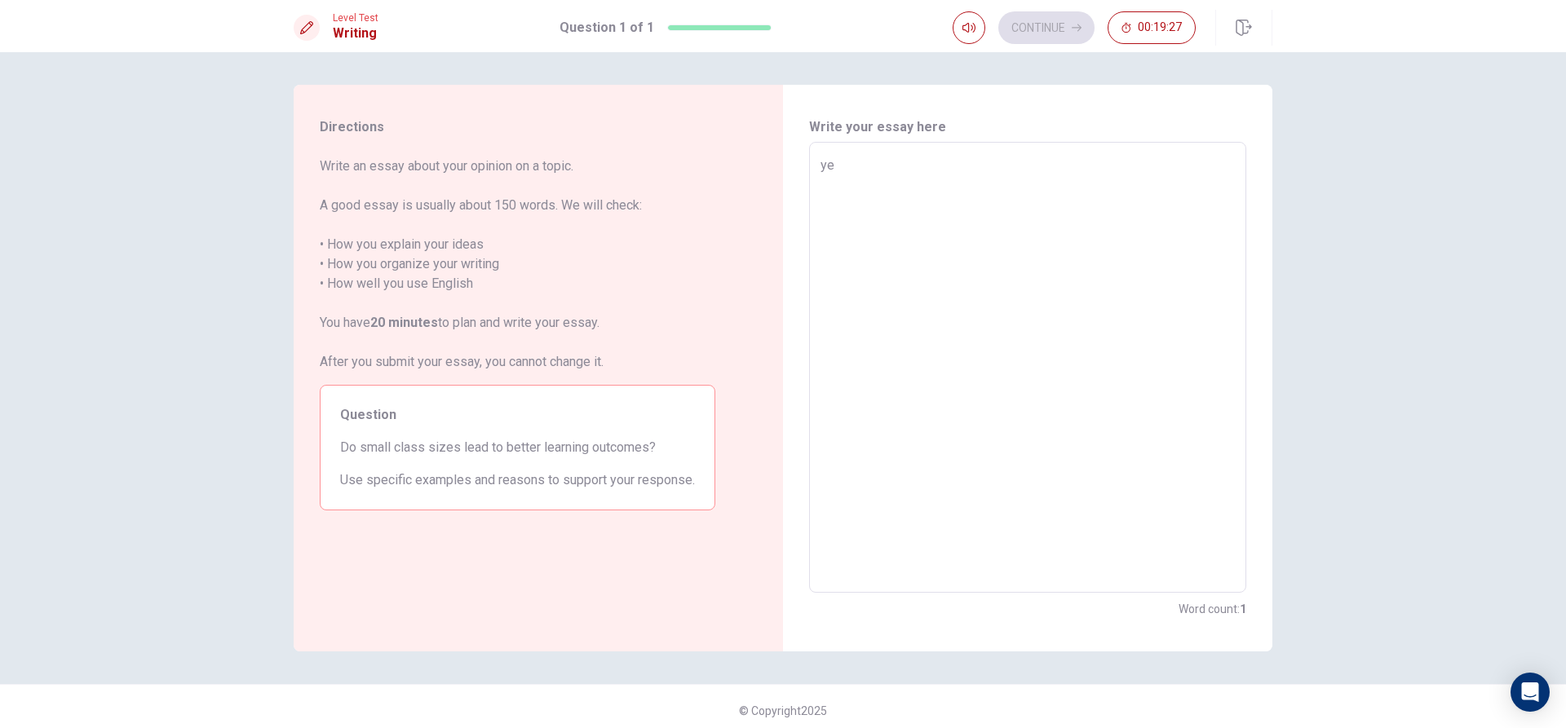
type textarea "y"
type textarea "x"
type textarea "ye"
type textarea "x"
type textarea "yes"
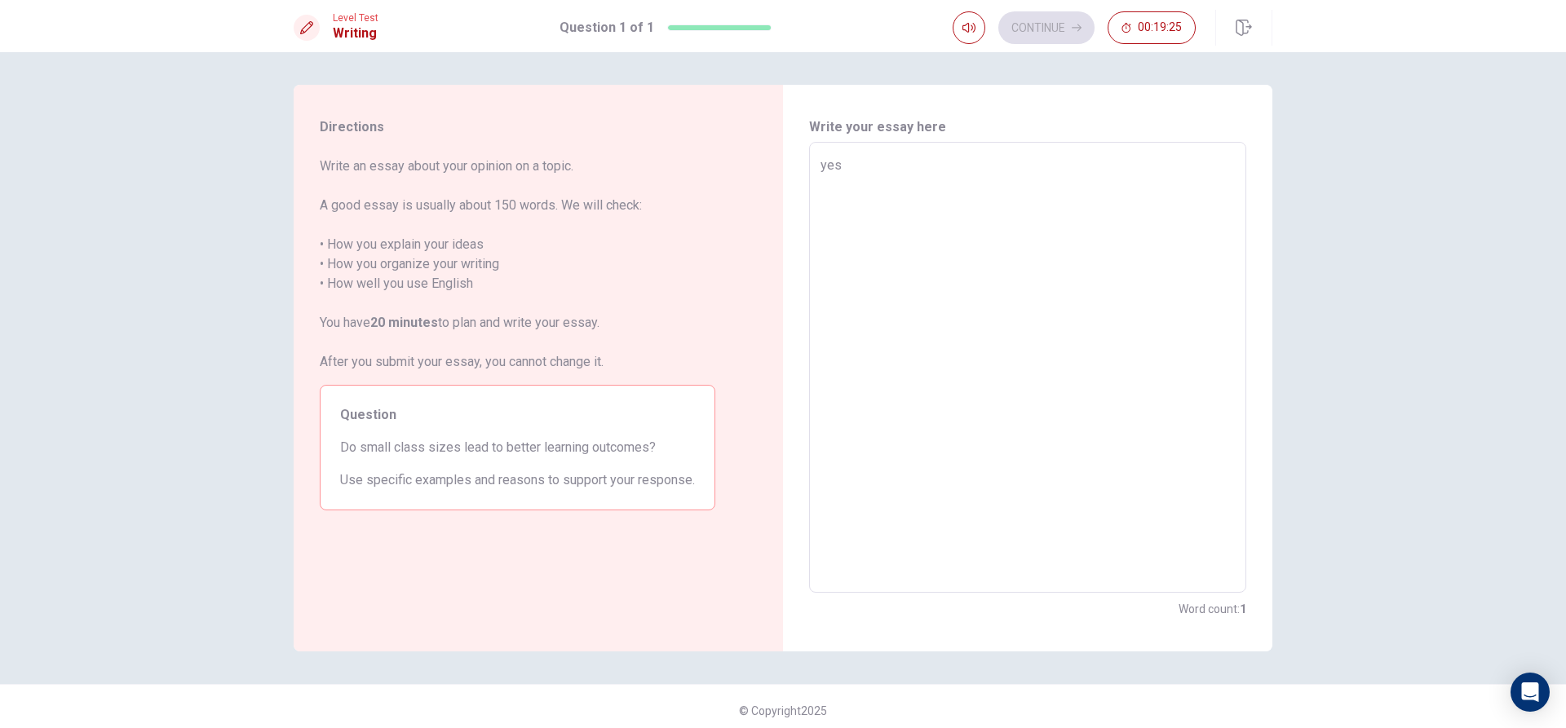
type textarea "x"
type textarea "yess"
type textarea "x"
type textarea "[DEMOGRAPHIC_DATA]"
type textarea "x"
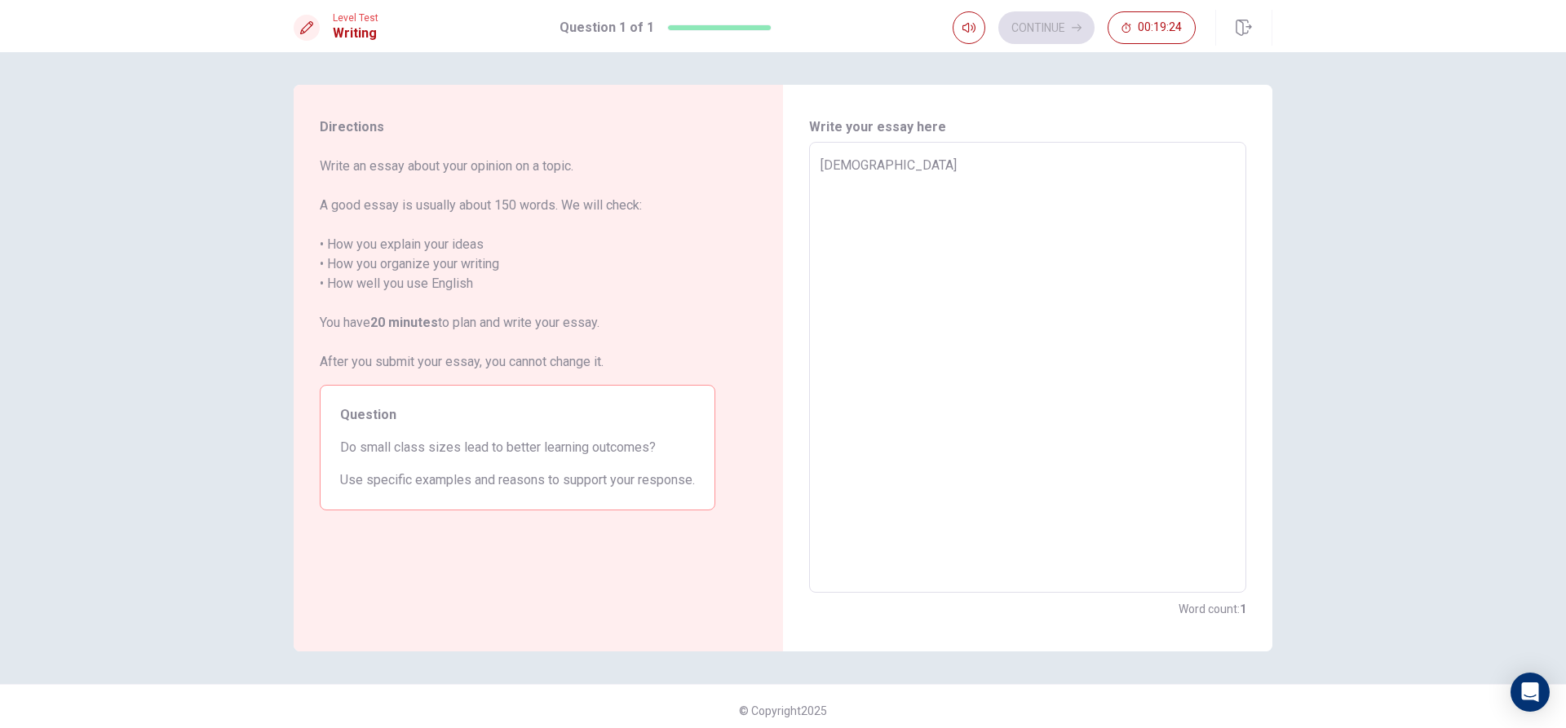
type textarea "yessma"
type textarea "x"
type textarea "yessmal"
type textarea "x"
type textarea "yessmall"
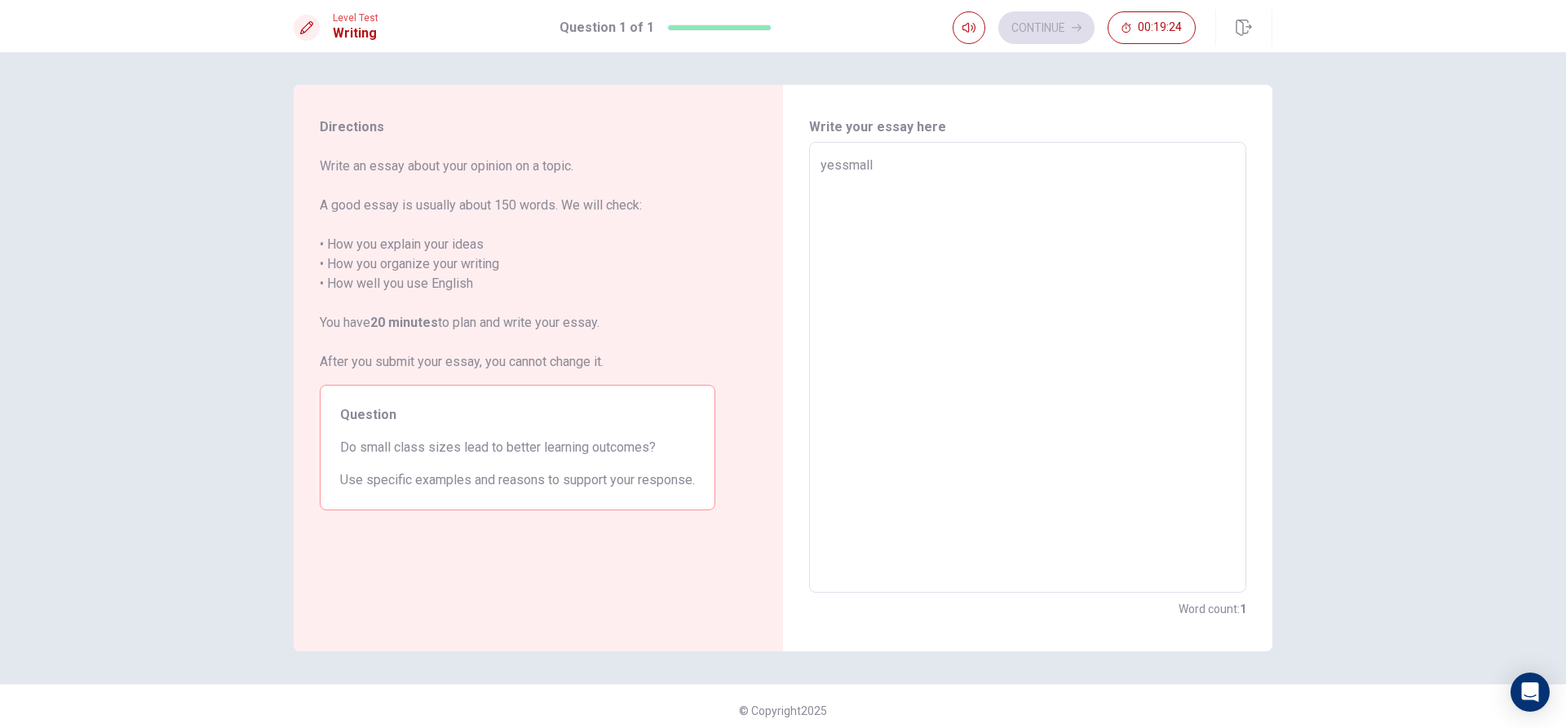
type textarea "x"
type textarea "yessmal"
type textarea "x"
type textarea "yessma"
type textarea "x"
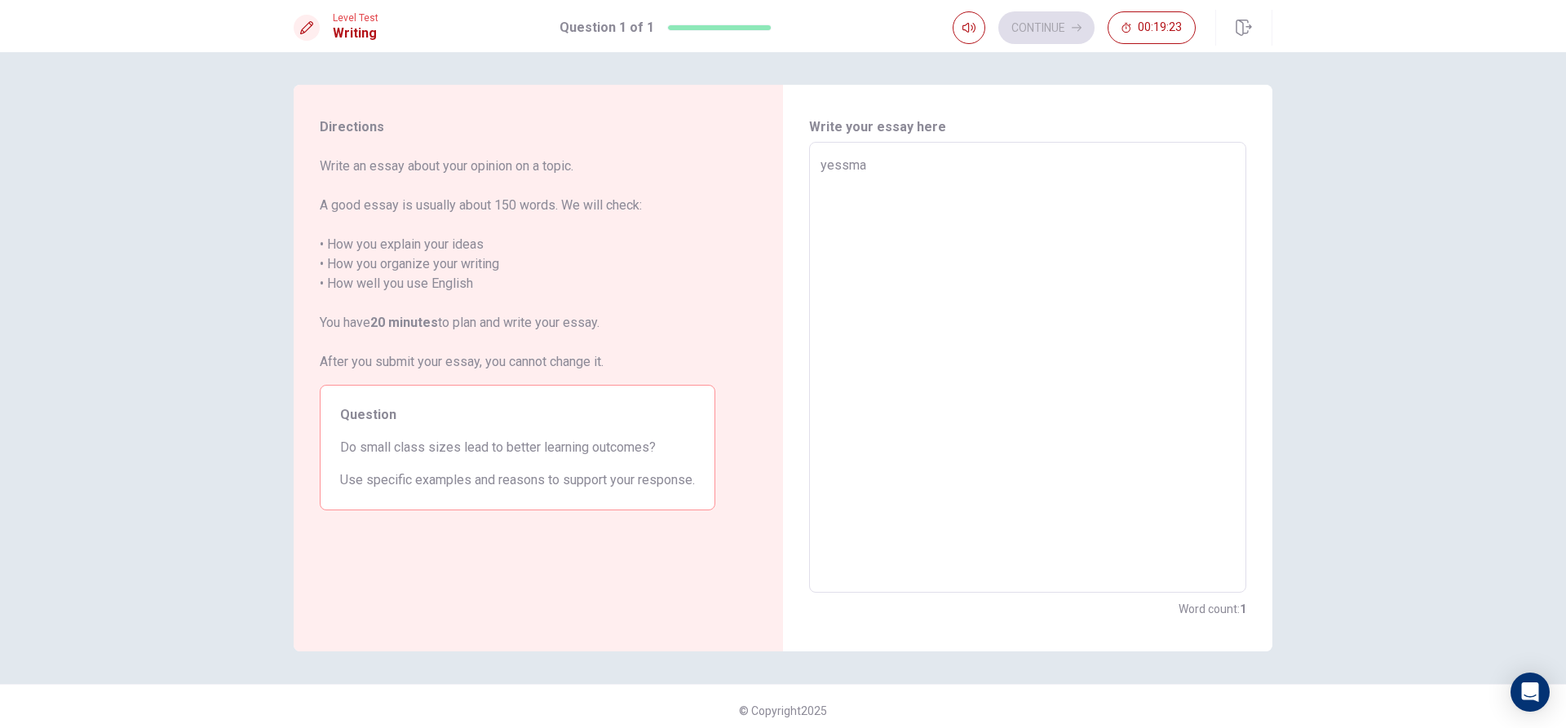
type textarea "[DEMOGRAPHIC_DATA]"
type textarea "x"
type textarea "yess"
type textarea "x"
type textarea "yes"
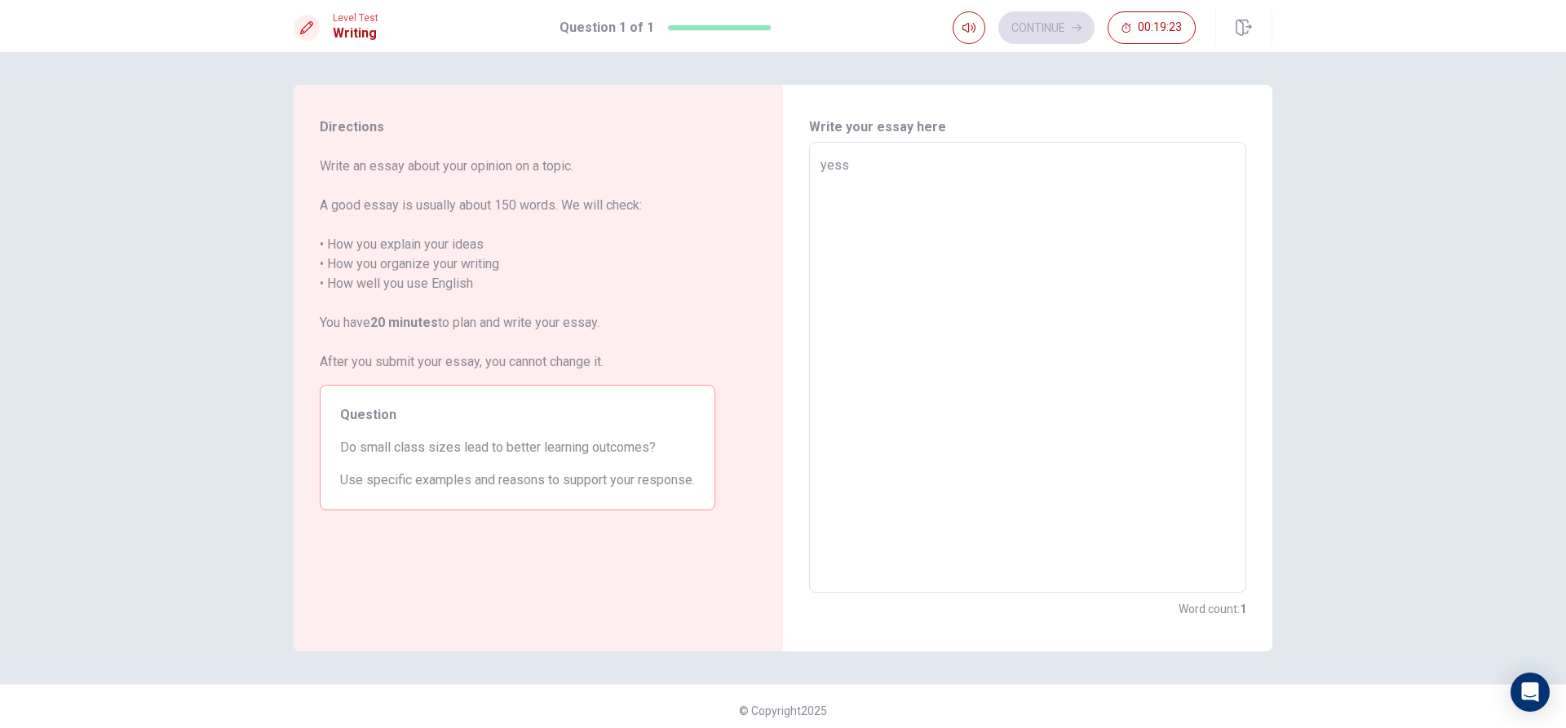
type textarea "x"
type textarea "yes"
type textarea "x"
type textarea "yes s"
type textarea "x"
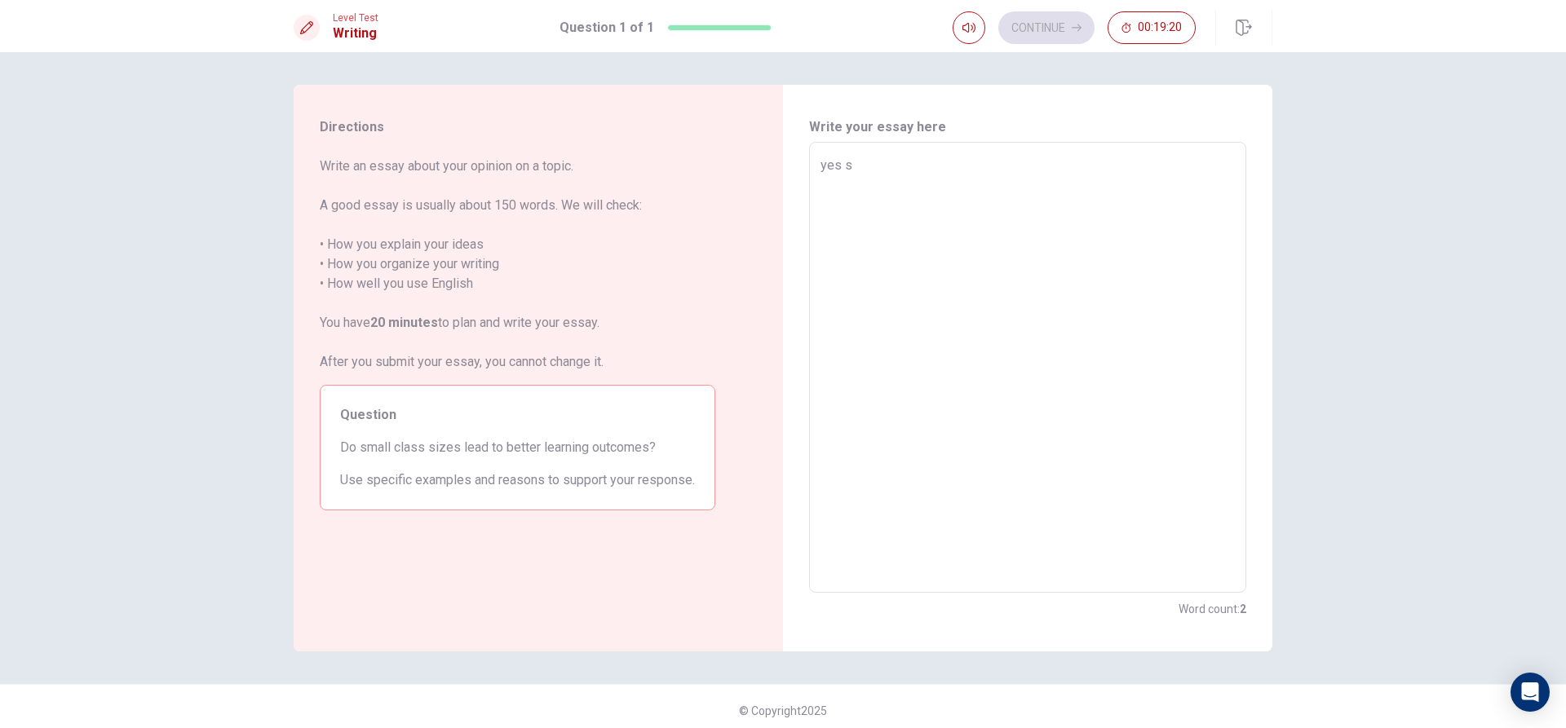
type textarea "yes sm"
type textarea "x"
type textarea "yes sma"
type textarea "x"
type textarea "yes smal"
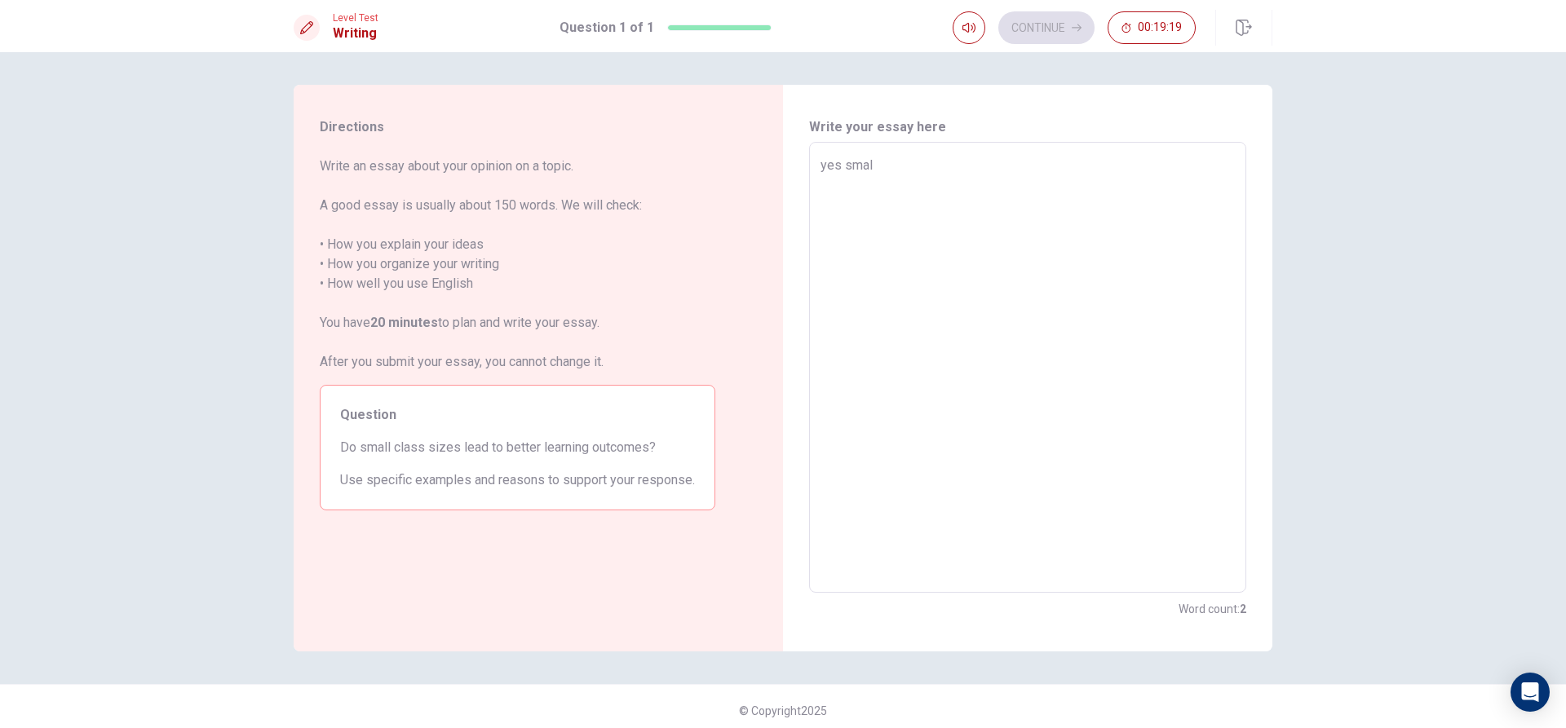
type textarea "x"
type textarea "yes small"
type textarea "x"
type textarea "yes smallc"
type textarea "x"
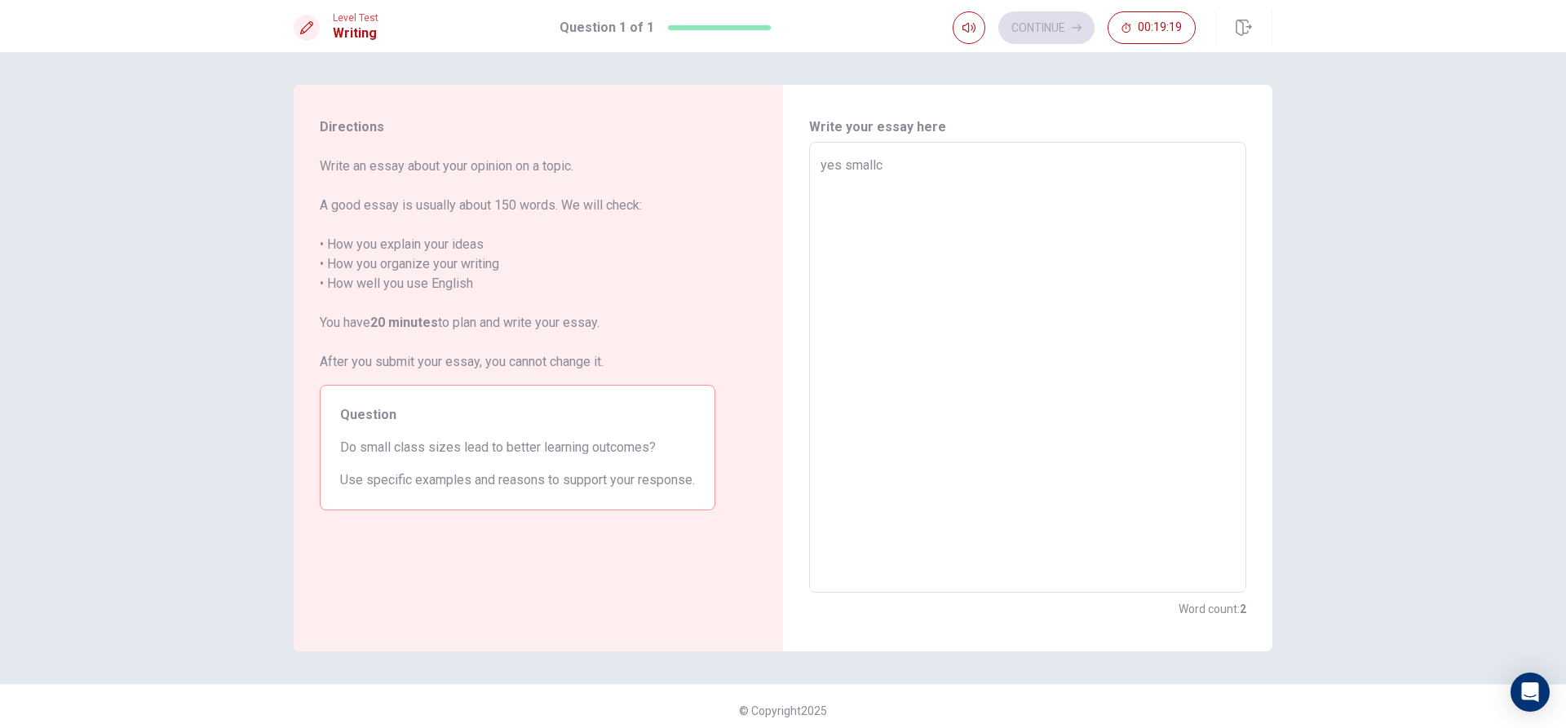
type textarea "yes smallcl"
type textarea "x"
type textarea "yes smallcla"
type textarea "x"
type textarea "yes smallclas"
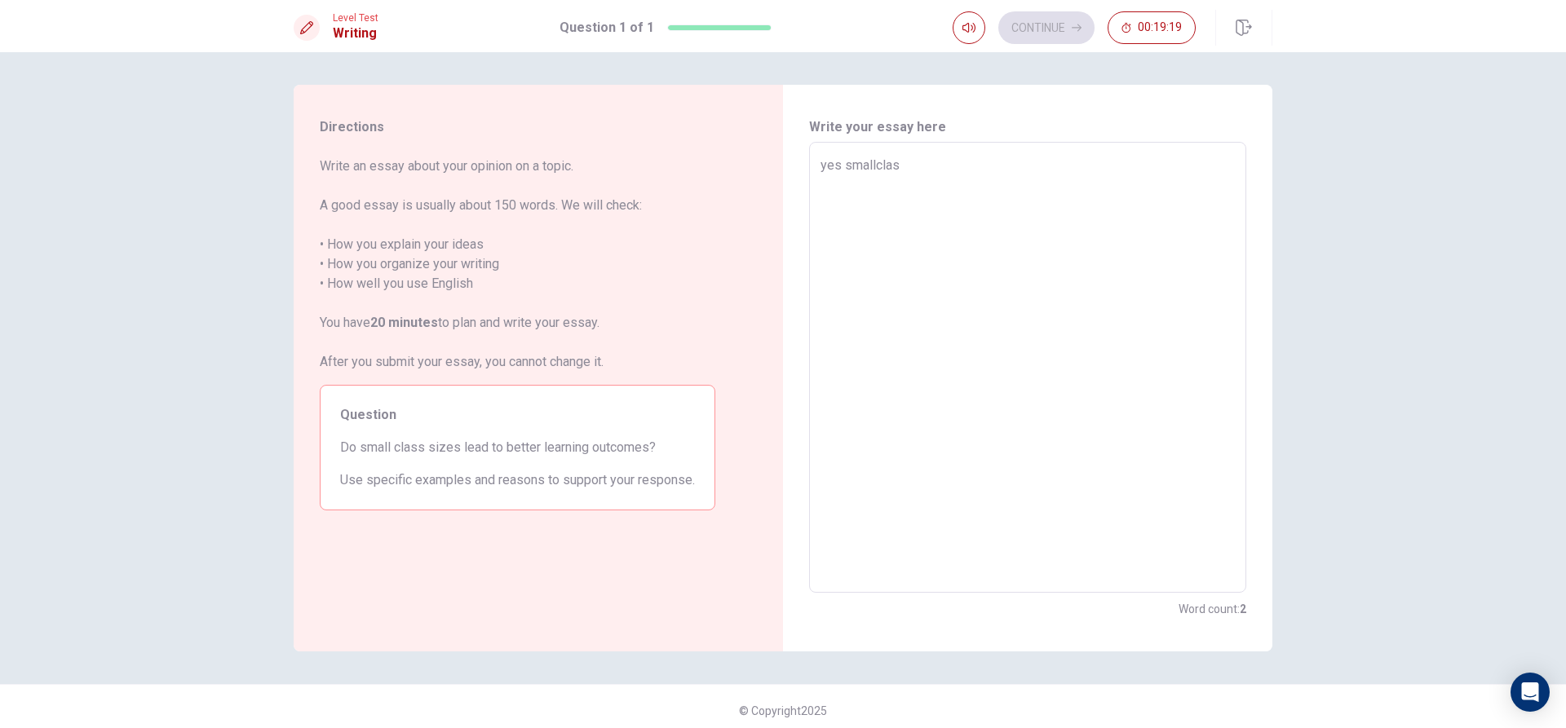
type textarea "x"
type textarea "yes smallclass"
type textarea "x"
type textarea "yes smallclas"
type textarea "x"
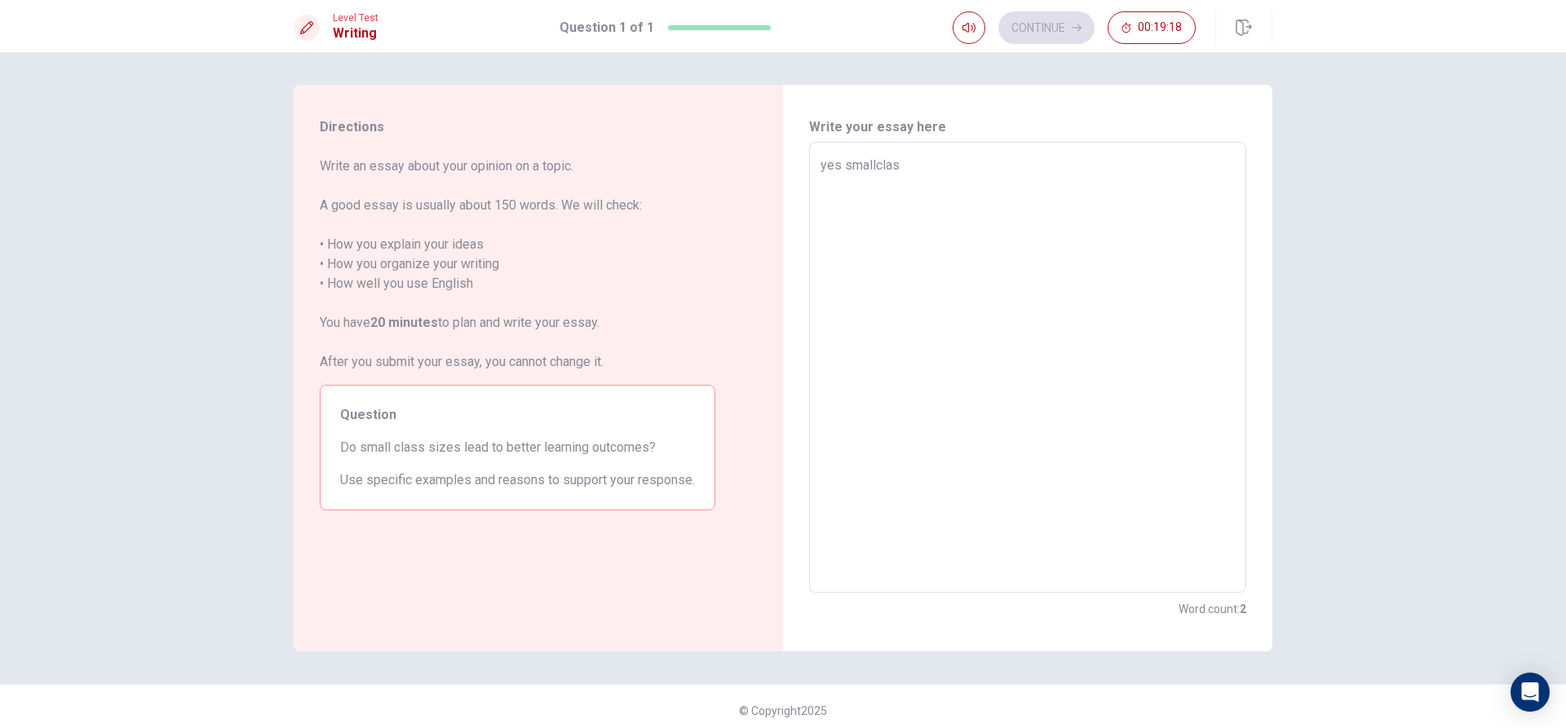
type textarea "yes smallcla"
type textarea "x"
type textarea "yes smallcl"
type textarea "x"
type textarea "yes smallc"
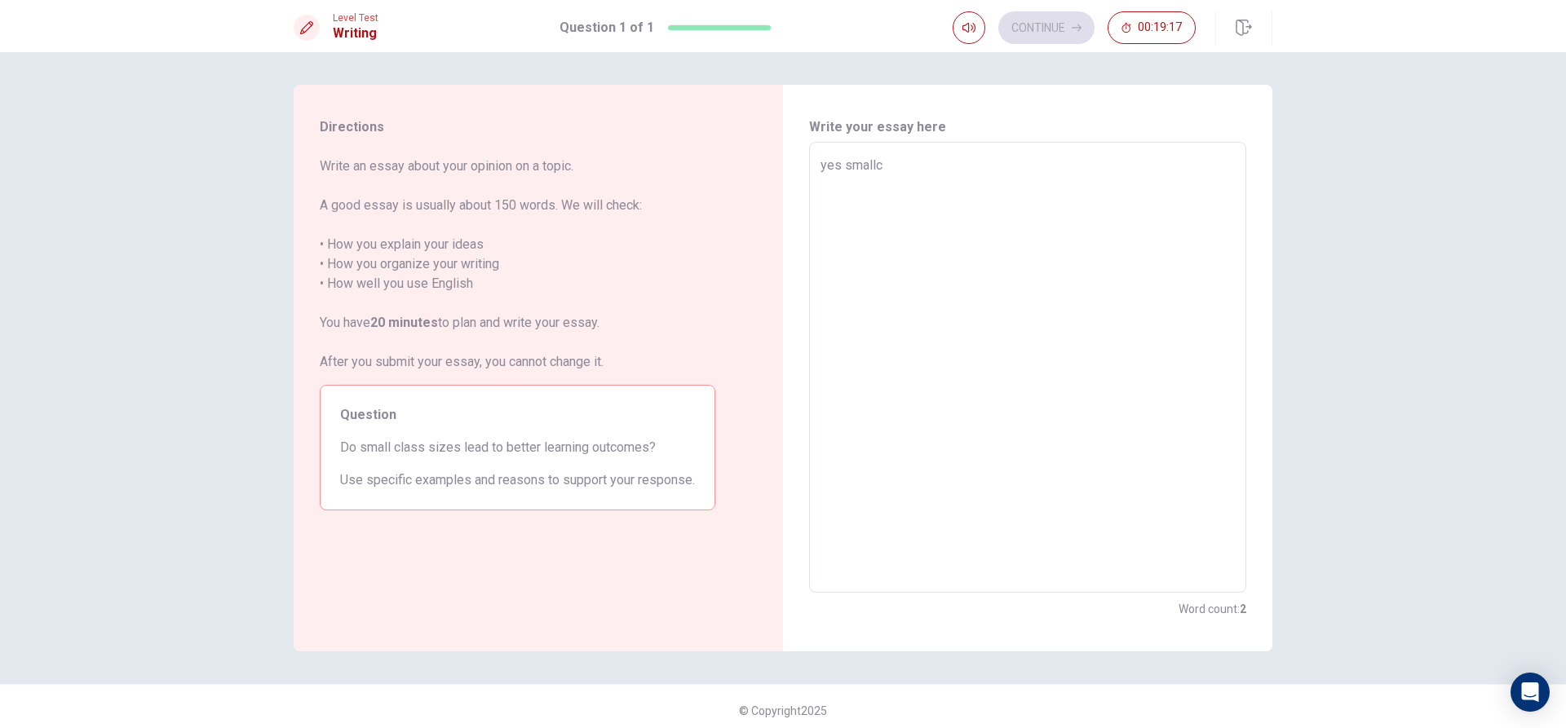
type textarea "x"
type textarea "yes small"
type textarea "x"
type textarea "yes small"
type textarea "x"
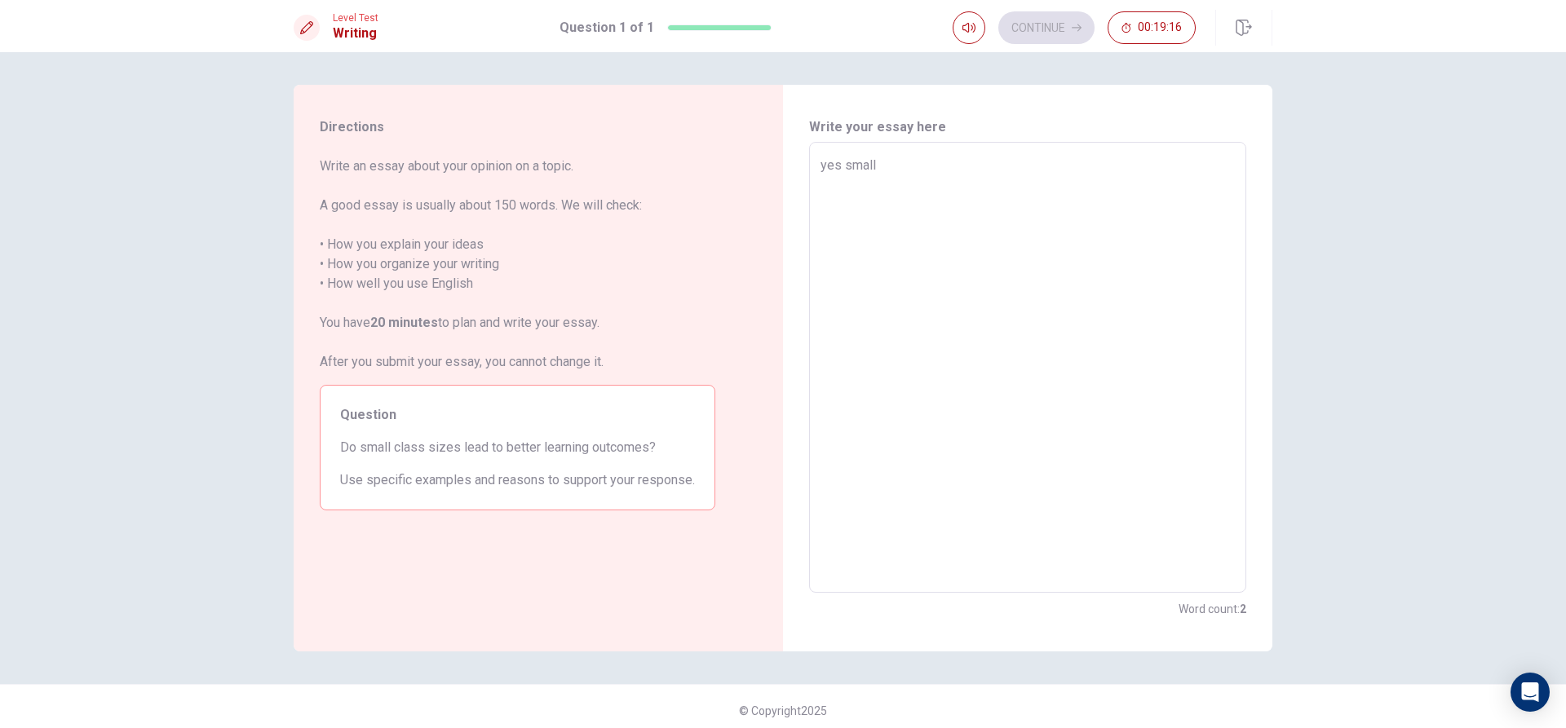
type textarea "yes small c"
type textarea "x"
type textarea "yes small cl"
type textarea "x"
type textarea "yes small cla"
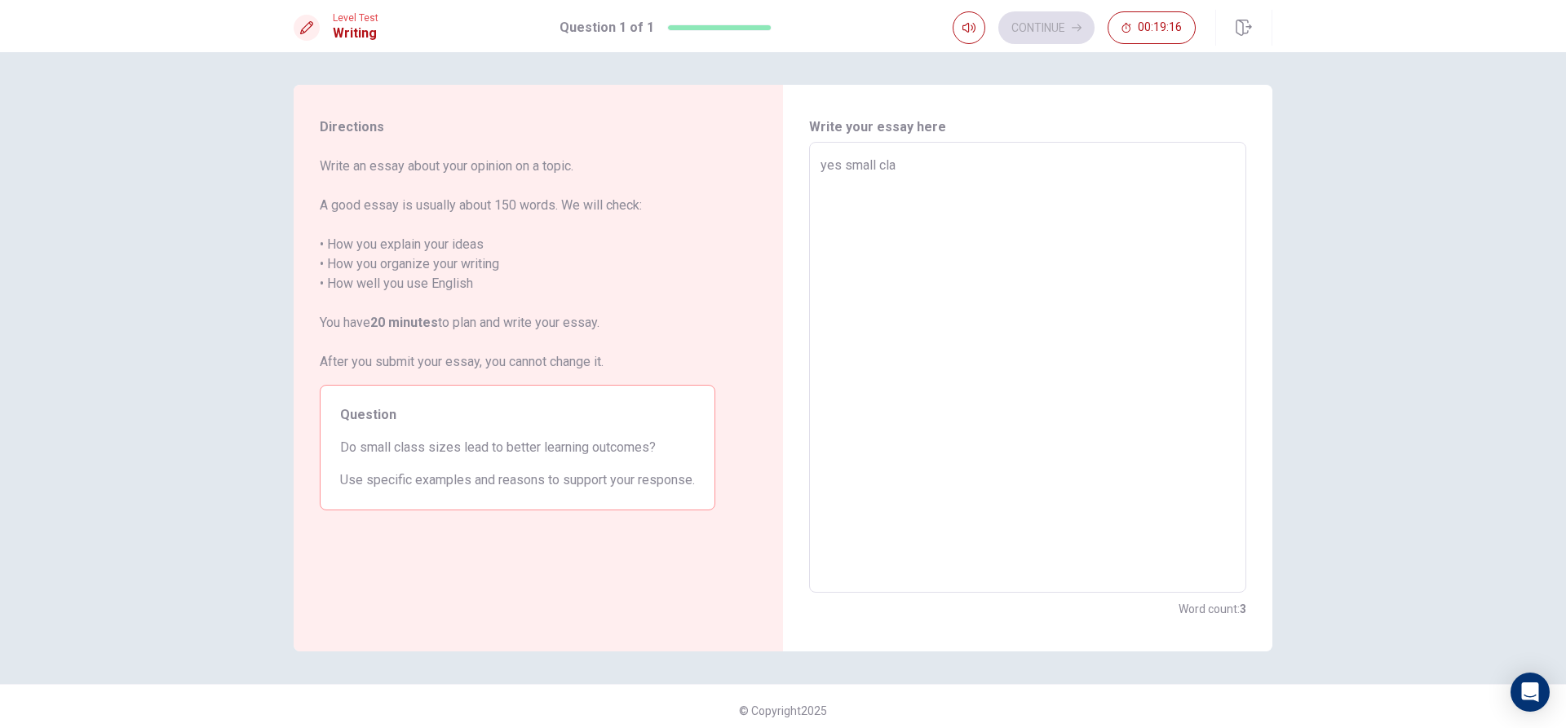
type textarea "x"
type textarea "yes small clas"
type textarea "x"
type textarea "yes small class"
type textarea "x"
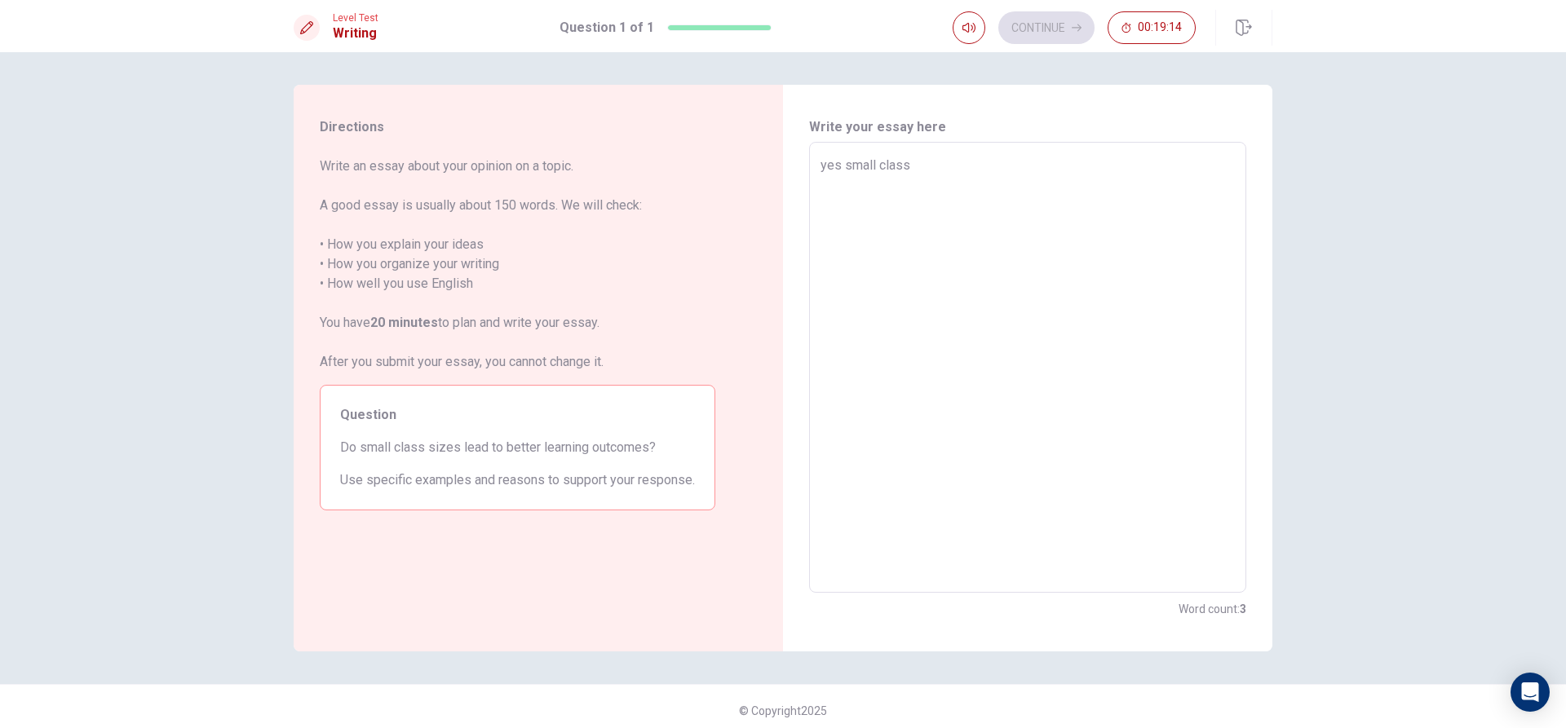
type textarea "yes small class"
type textarea "x"
type textarea "yes small class s"
type textarea "x"
type textarea "yes small class si"
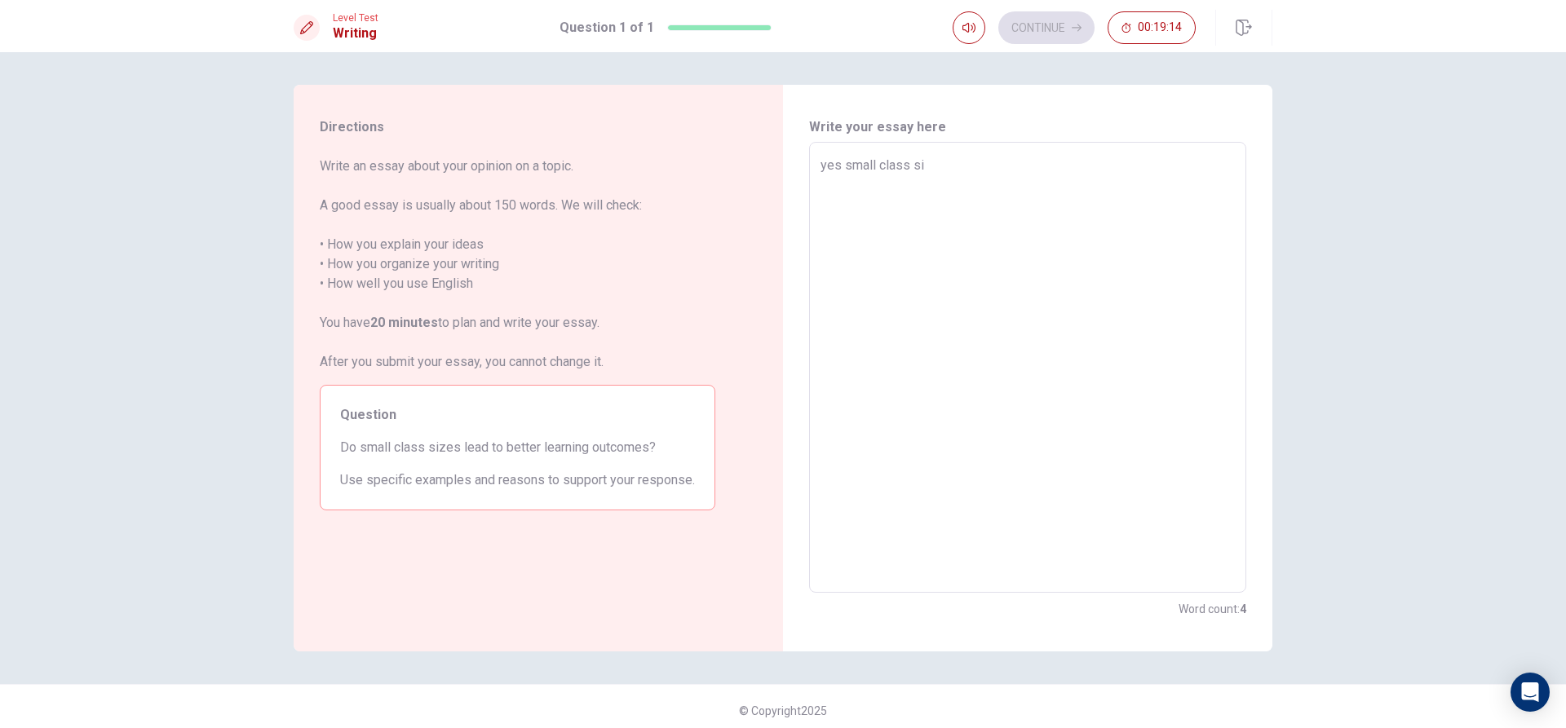
type textarea "x"
type textarea "yes small class siz"
type textarea "x"
type textarea "yes small class size"
type textarea "x"
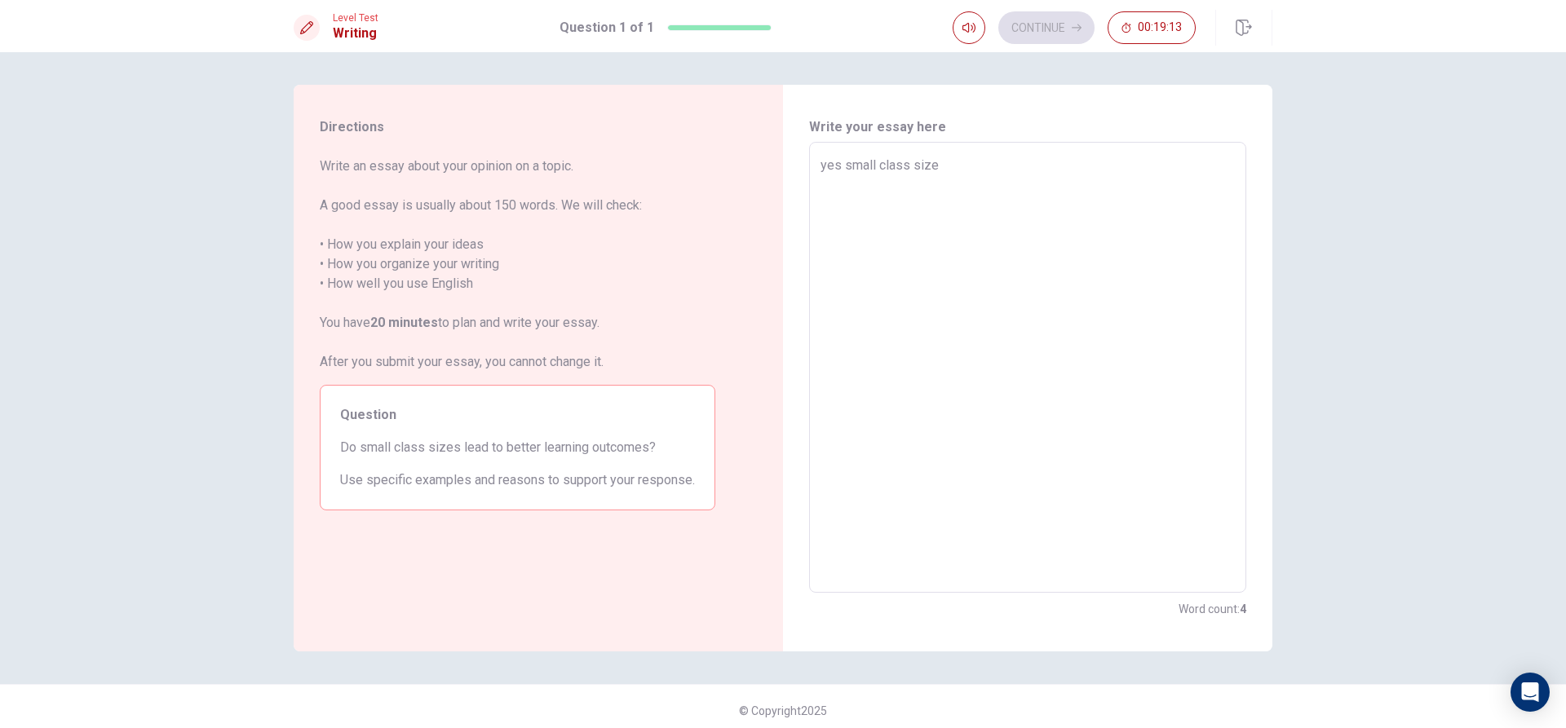
type textarea "yes small class sizes"
type textarea "x"
type textarea "yes small class sizes"
type textarea "x"
type textarea "yes small class sizes o"
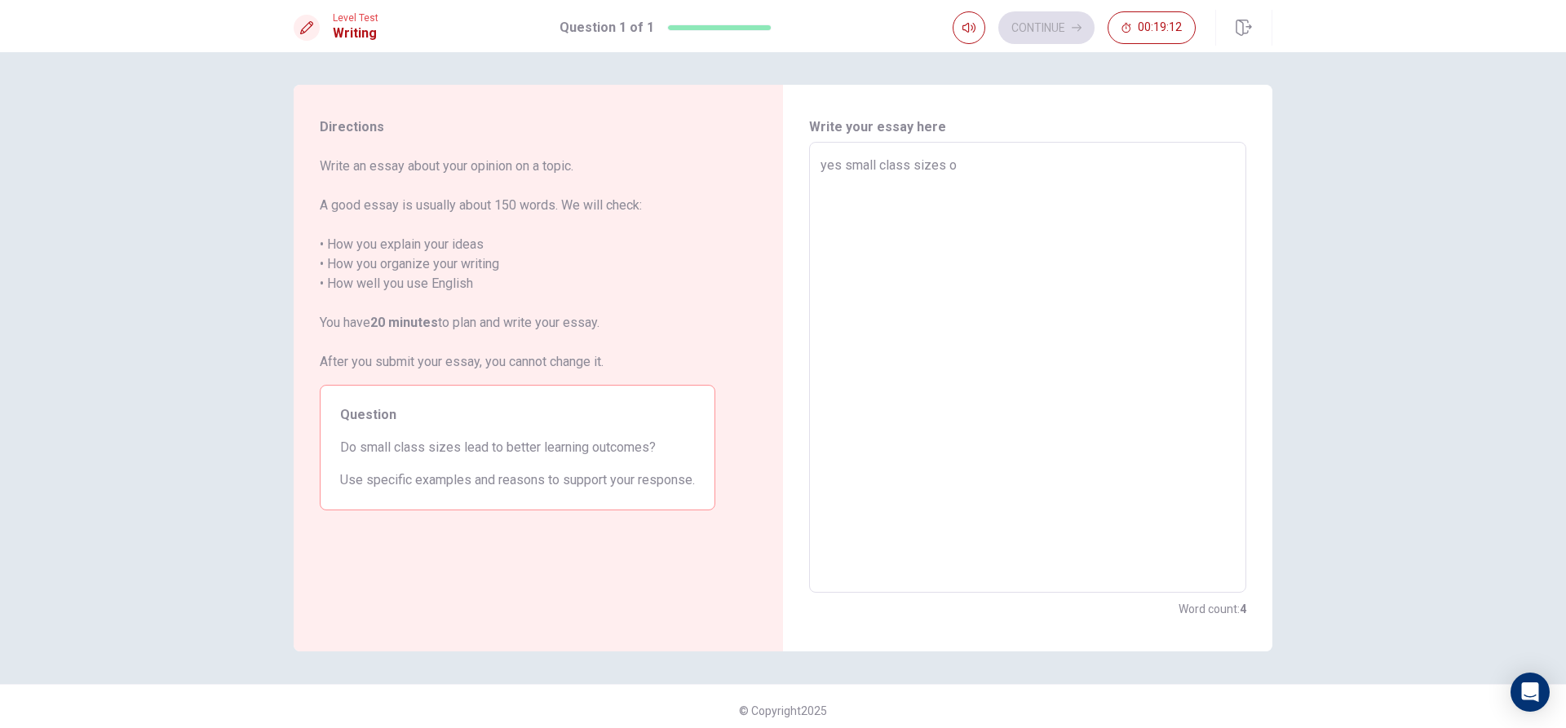
type textarea "x"
type textarea "yes small class sizes of"
type textarea "x"
type textarea "yes small class sizes oft"
type textarea "x"
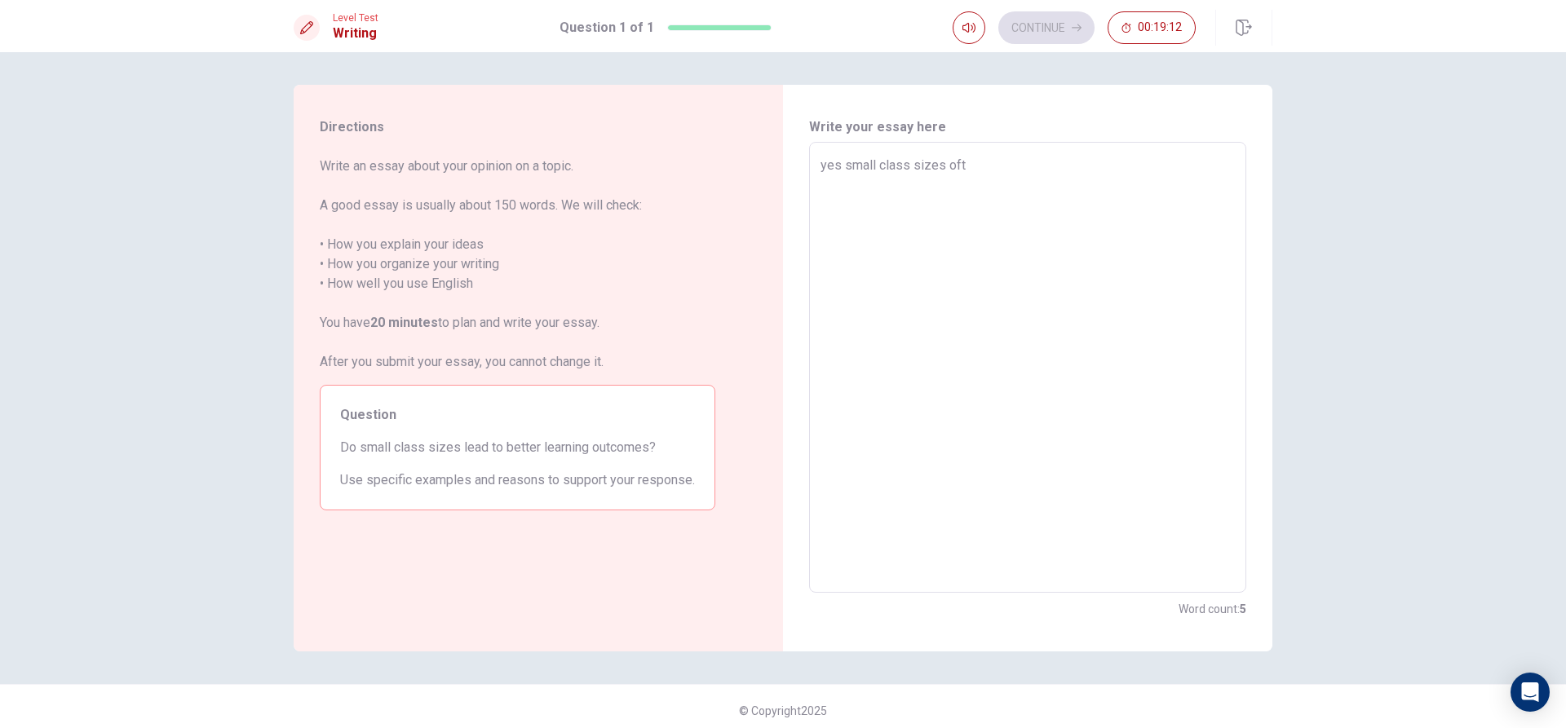
type textarea "yes small class sizes ofte"
type textarea "x"
type textarea "yes small class sizes often"
type textarea "x"
type textarea "yes small class sizes often"
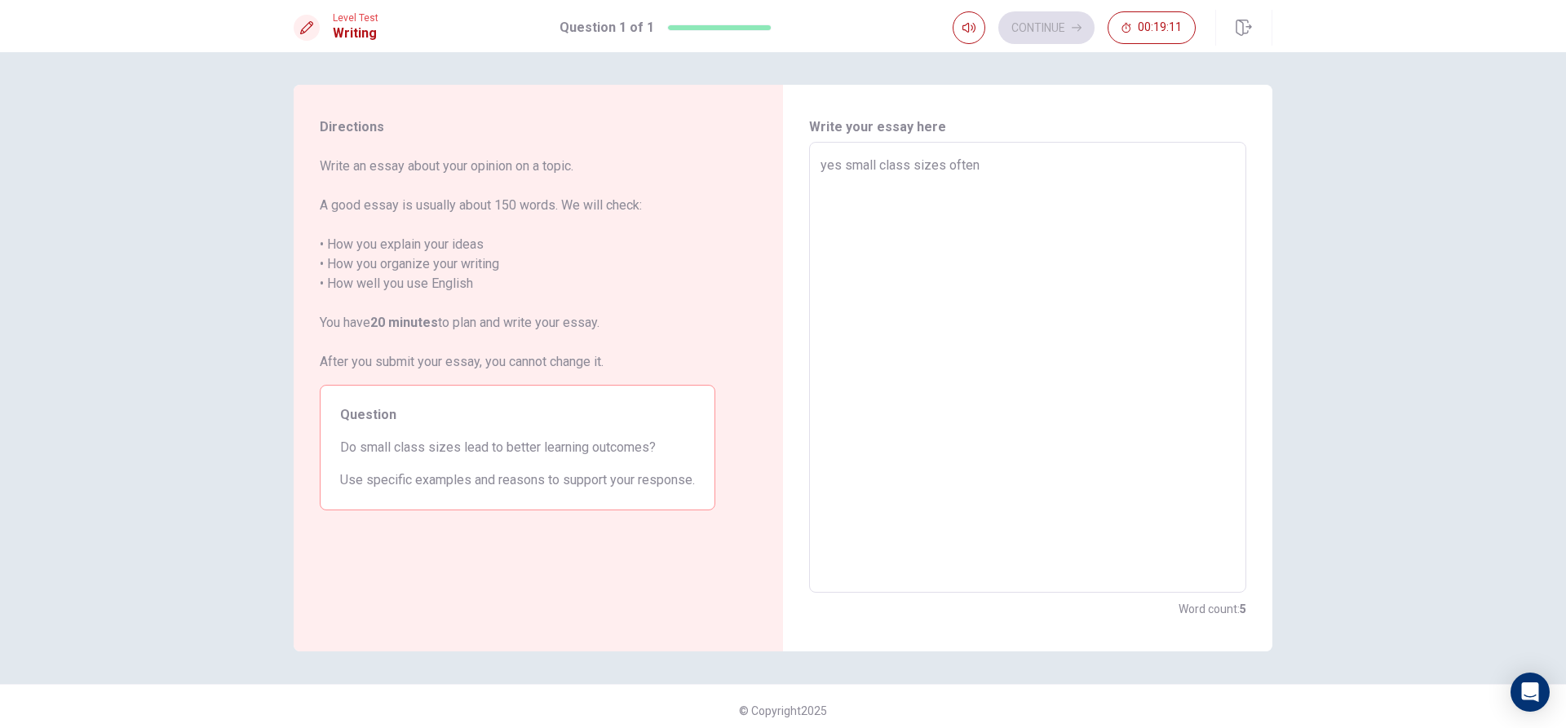
type textarea "x"
type textarea "yes small class sizes often kl"
type textarea "x"
type textarea "yes small class sizes often kle"
type textarea "x"
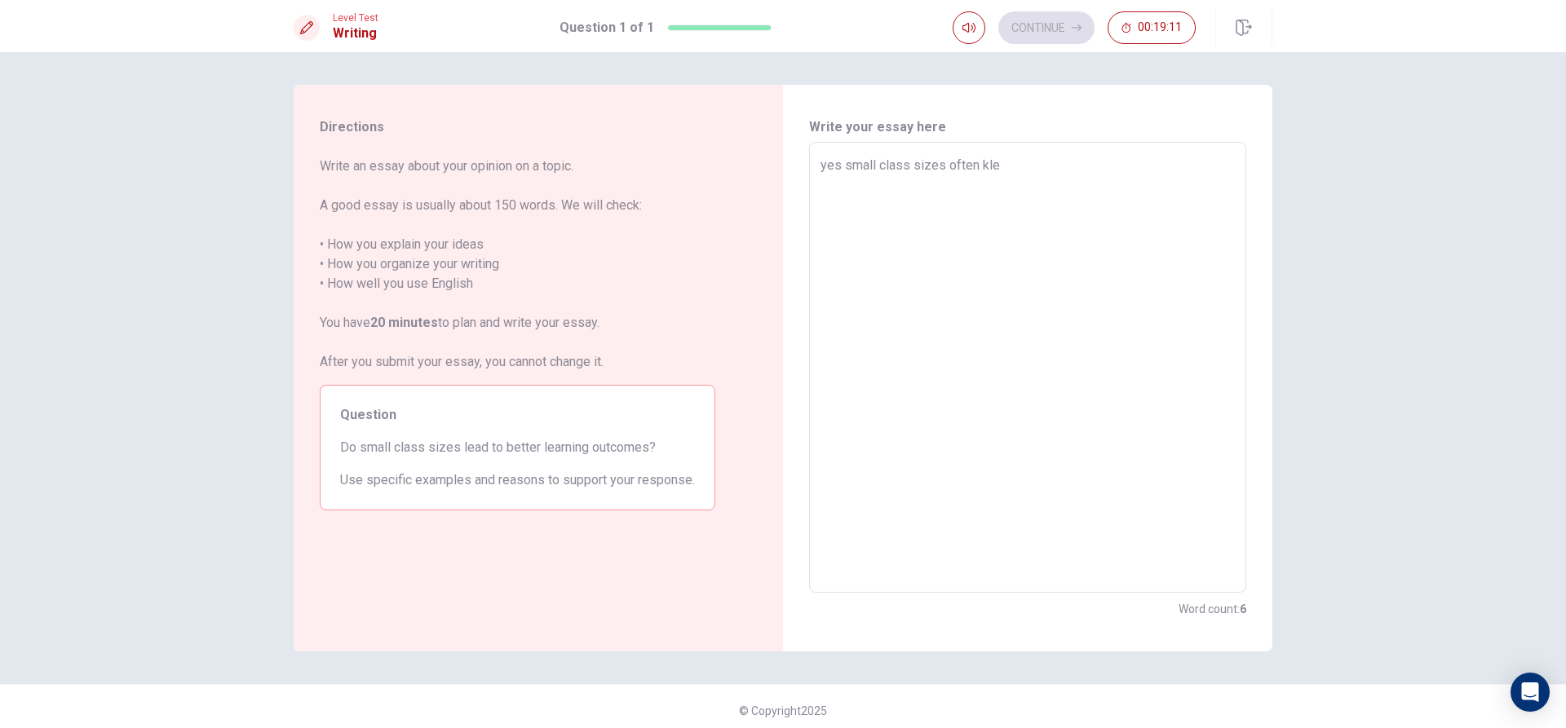
type textarea "yes small class sizes often klea"
type textarea "x"
type textarea "yes small class sizes often klead"
type textarea "x"
type textarea "yes small class sizes often klea"
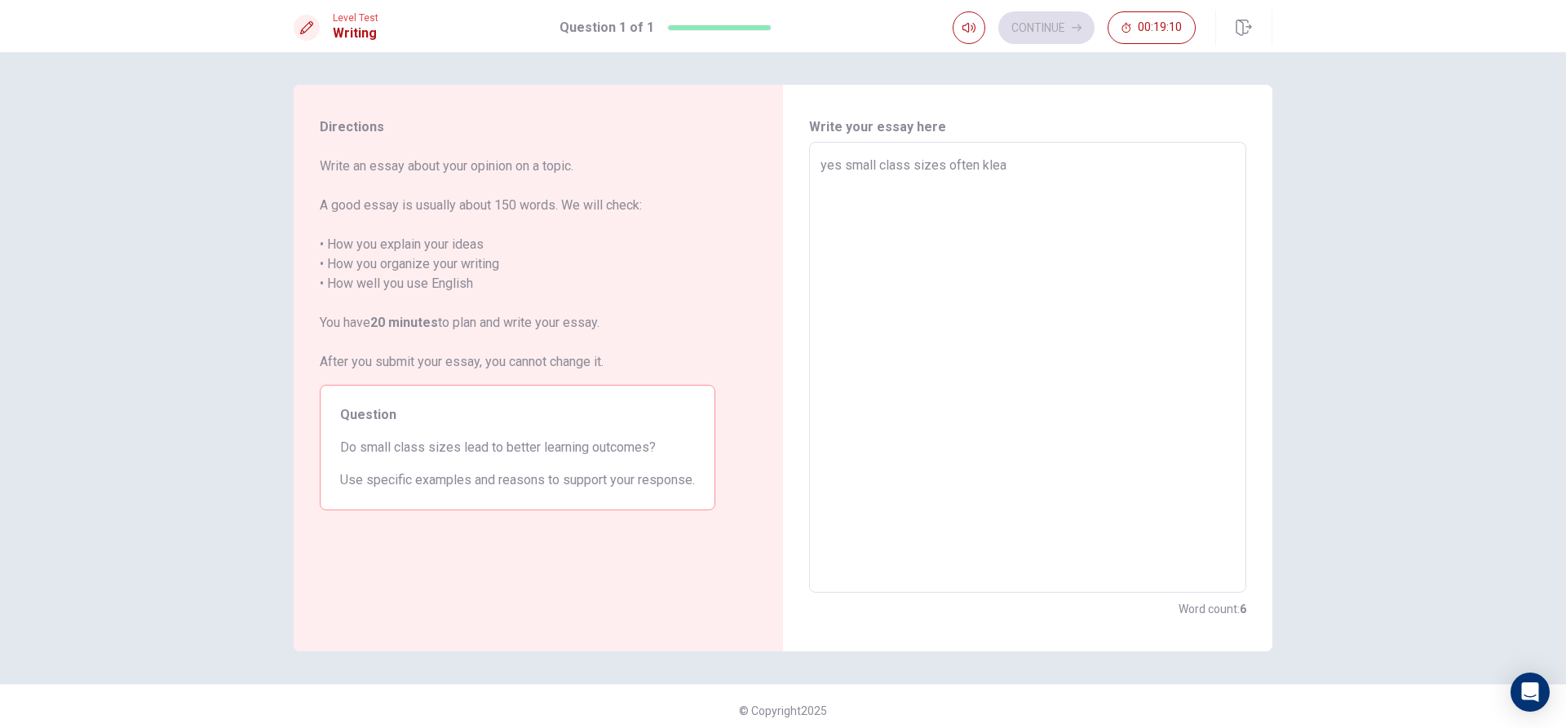
type textarea "x"
type textarea "yes small class sizes often kle"
type textarea "x"
type textarea "yes small class sizes often kl"
type textarea "x"
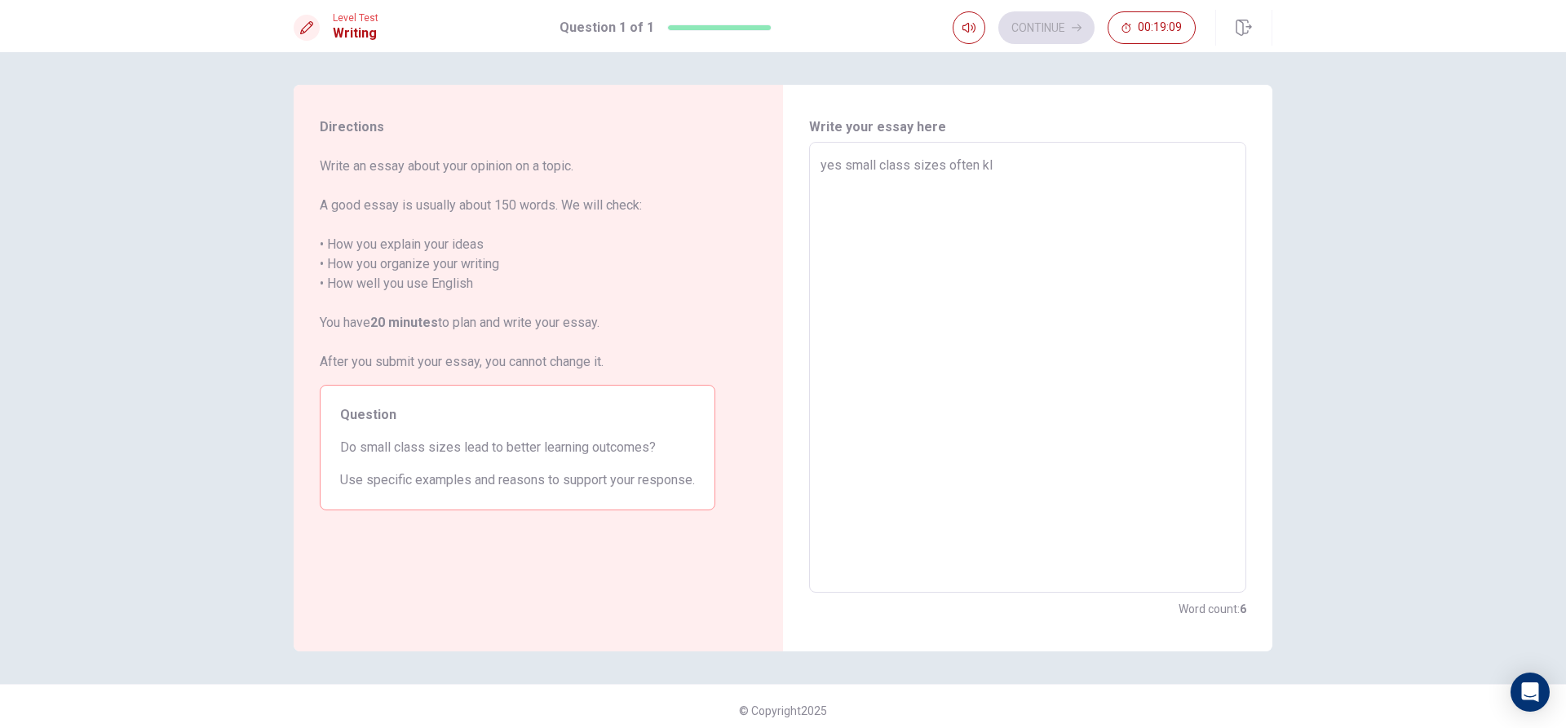
type textarea "yes small class sizes often k"
type textarea "x"
type textarea "yes small class sizes often"
type textarea "x"
type textarea "yes small class sizes often l"
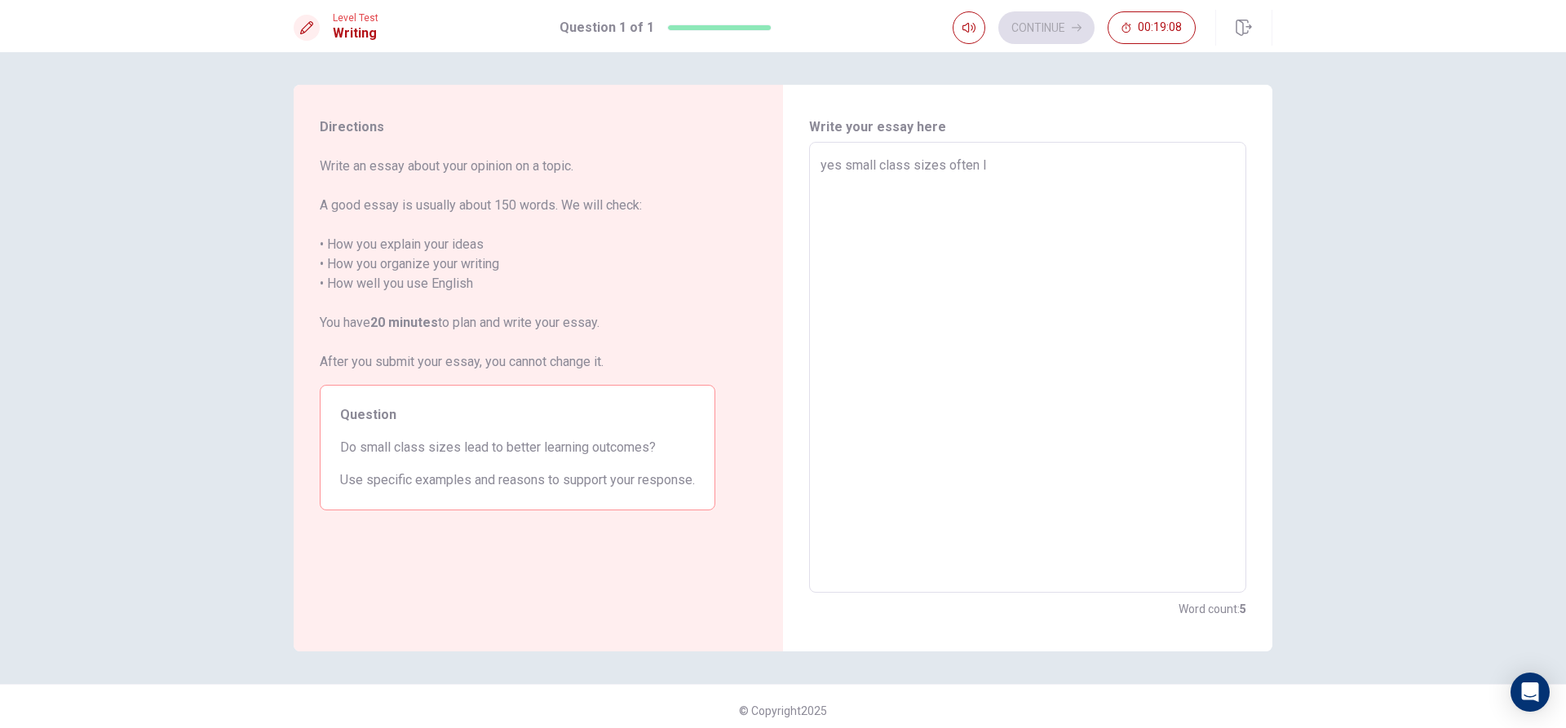
type textarea "x"
type textarea "yes small class sizes often le"
type textarea "x"
type textarea "yes small class sizes often lea"
type textarea "x"
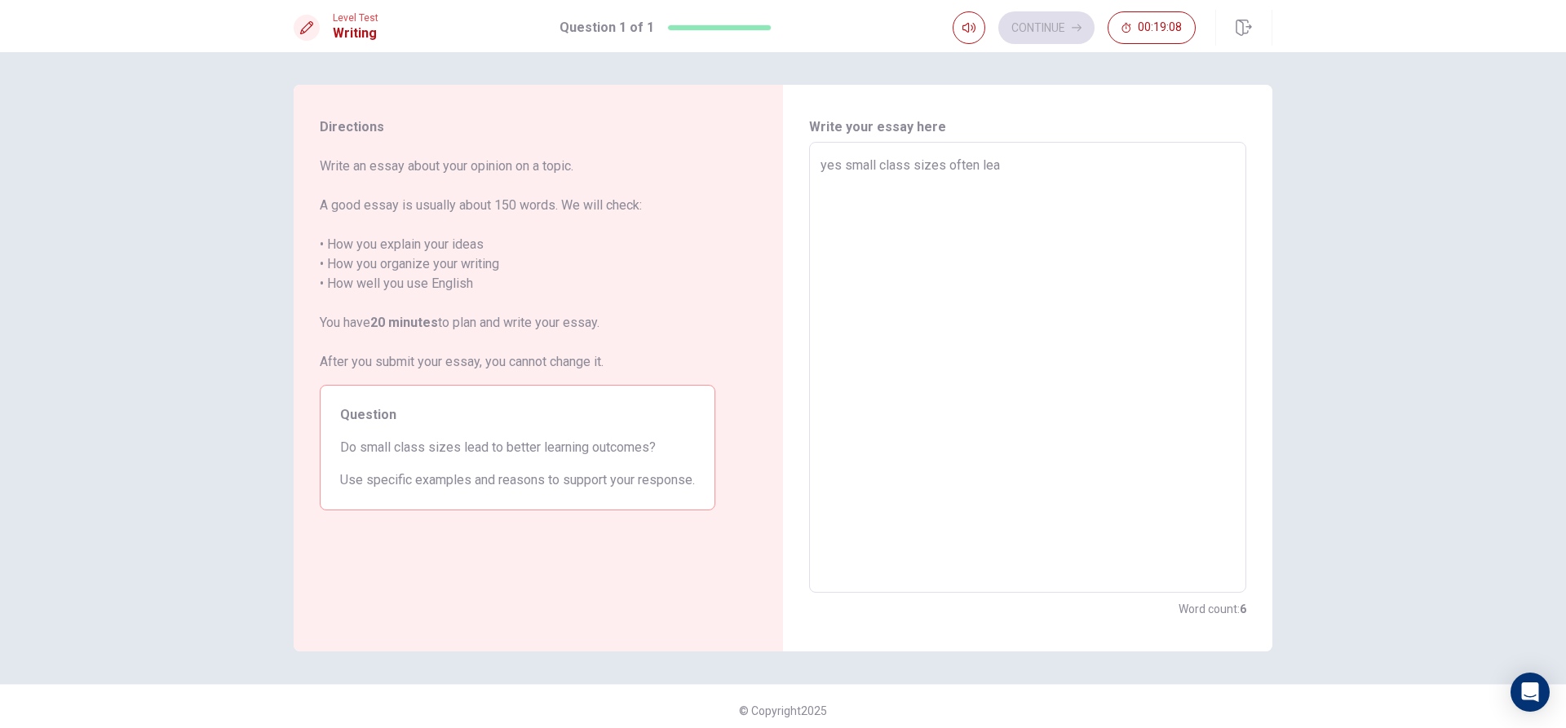
type textarea "yes small class sizes often lead"
type textarea "x"
type textarea "yes small class sizes often lead"
type textarea "x"
type textarea "yes small class sizes often lead t"
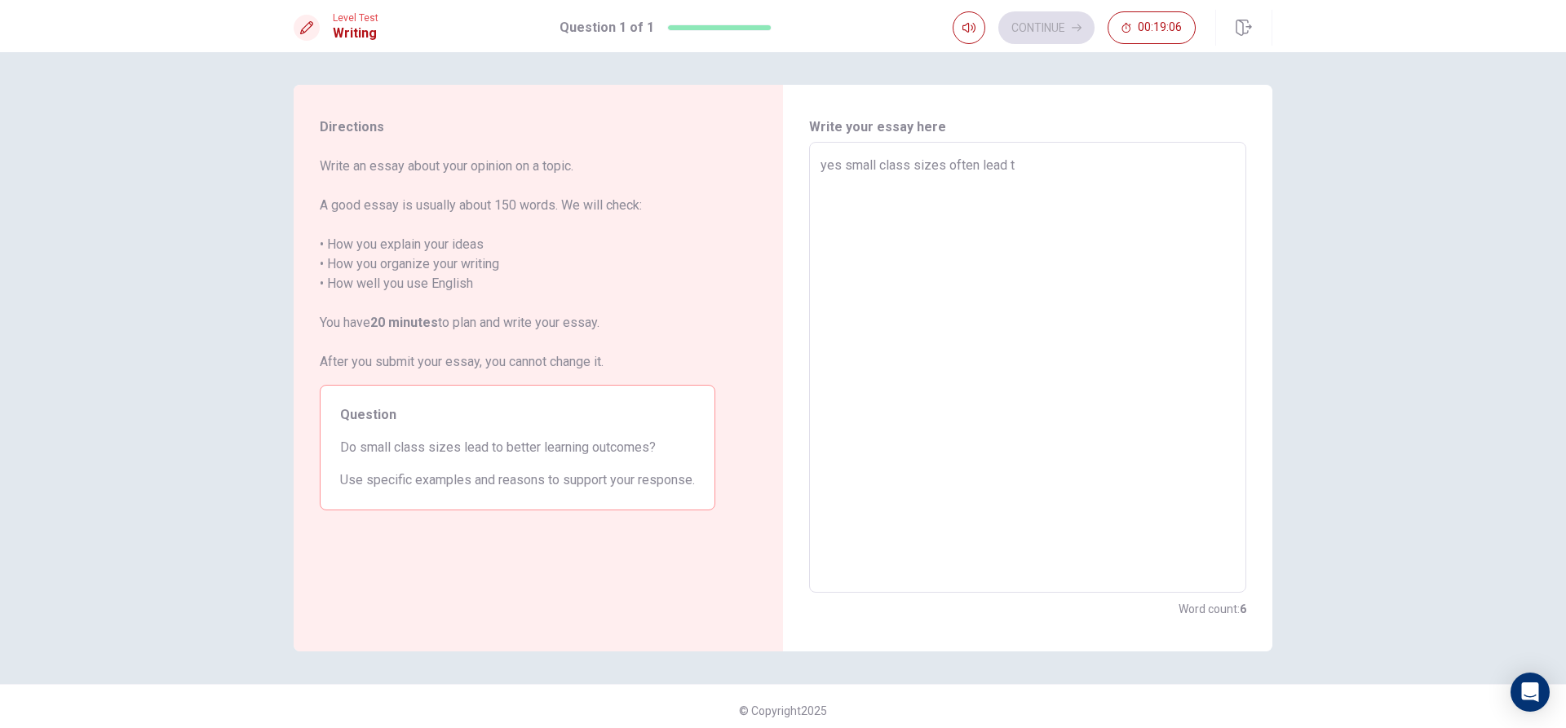
type textarea "x"
type textarea "yes small class sizes often lead to"
type textarea "x"
type textarea "yes small class sizes often lead to"
type textarea "x"
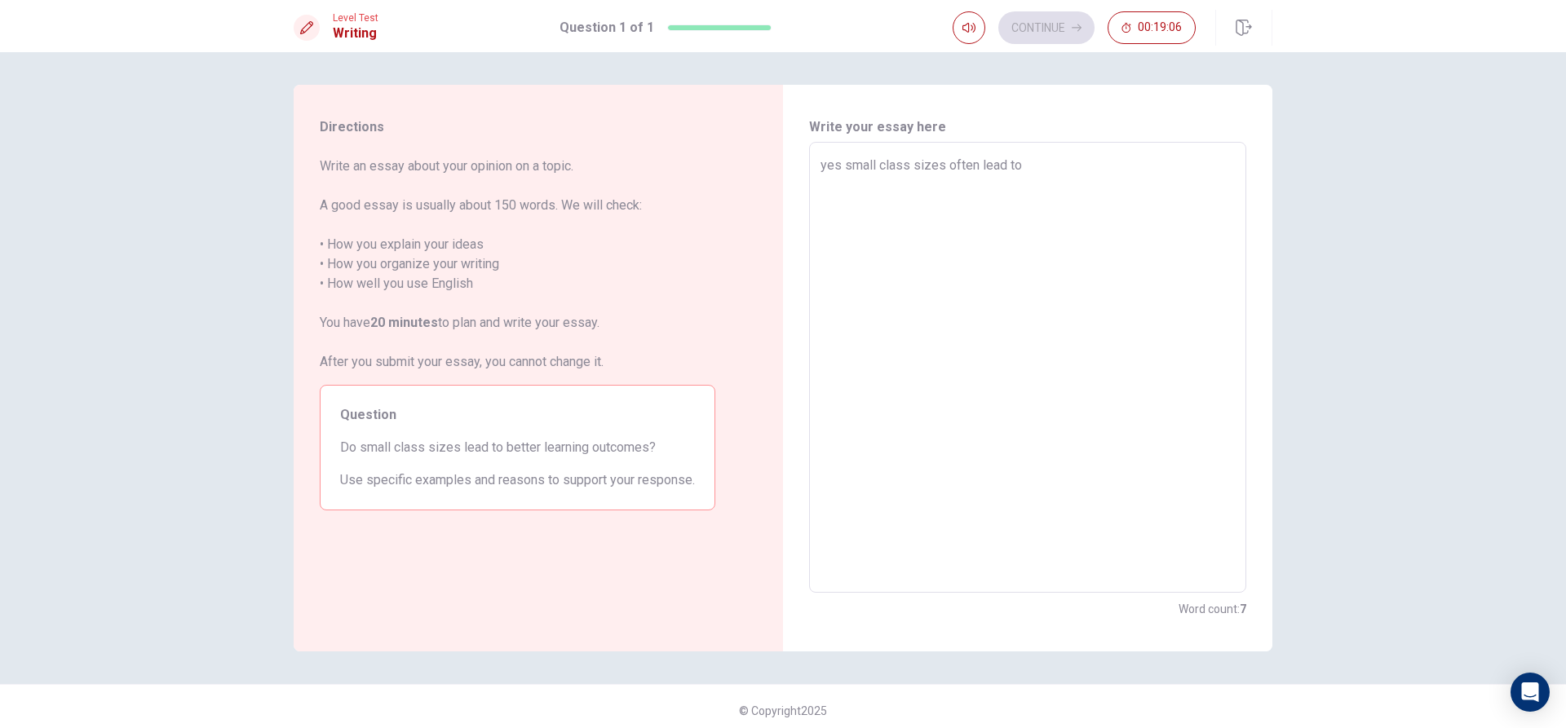
type textarea "yes small class sizes often lead to b"
type textarea "x"
type textarea "yes small class sizes often lead to be"
type textarea "x"
type textarea "yes small class sizes often lead to bet"
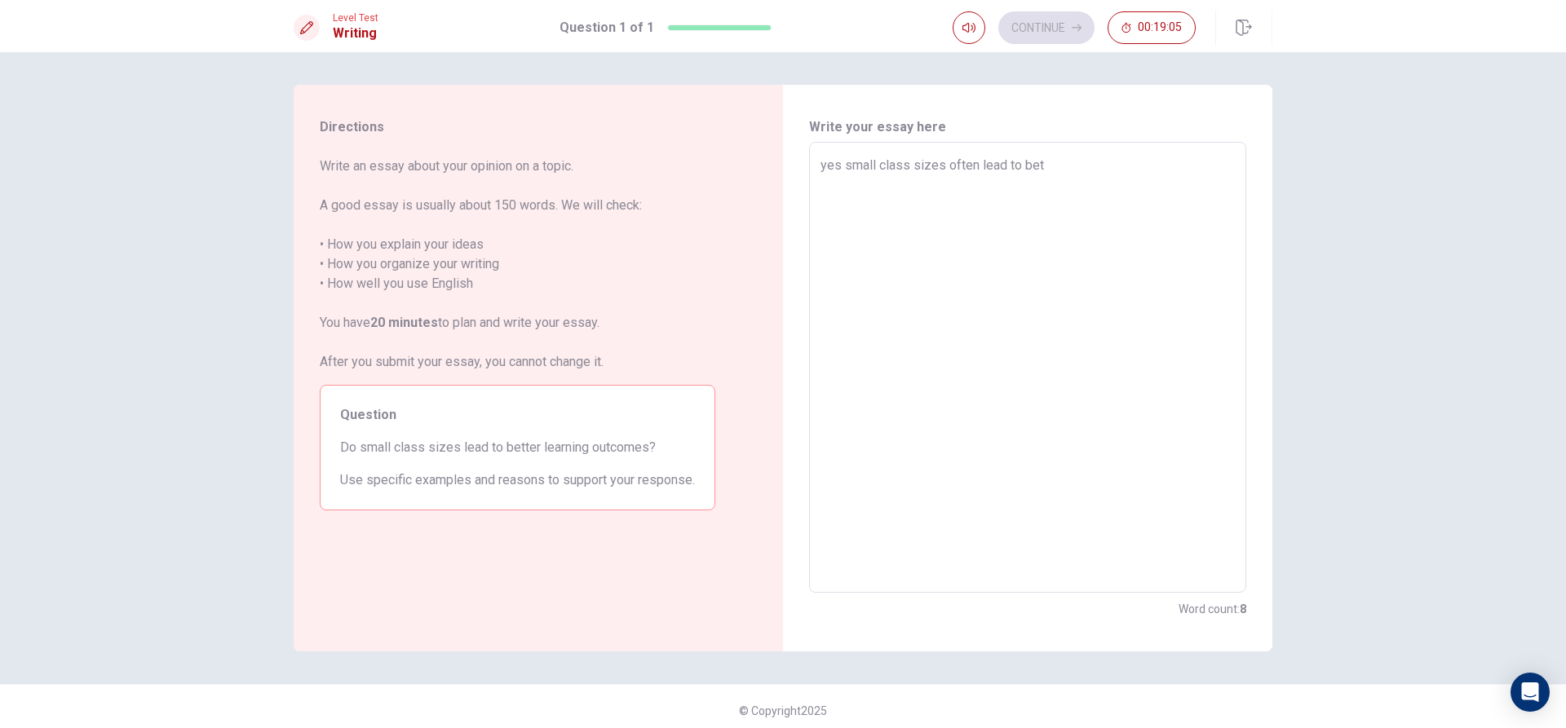
type textarea "x"
type textarea "yes small class sizes often lead to bett"
type textarea "x"
type textarea "yes small class sizes often lead to [PERSON_NAME]"
type textarea "x"
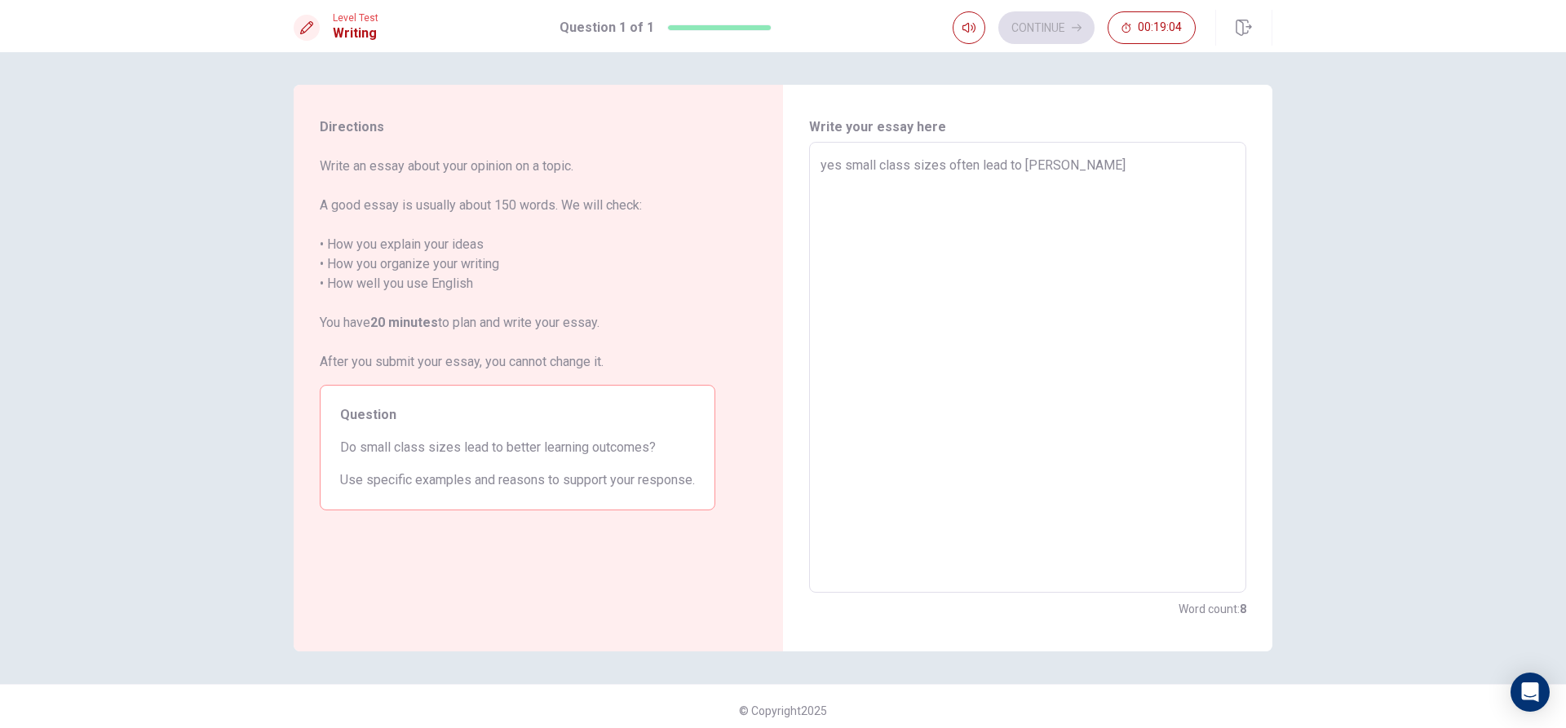
type textarea "yes small class sizes often lead to better"
type textarea "x"
type textarea "yes small class sizes often lead to better"
type textarea "x"
type textarea "yes small class sizes often lead to better l"
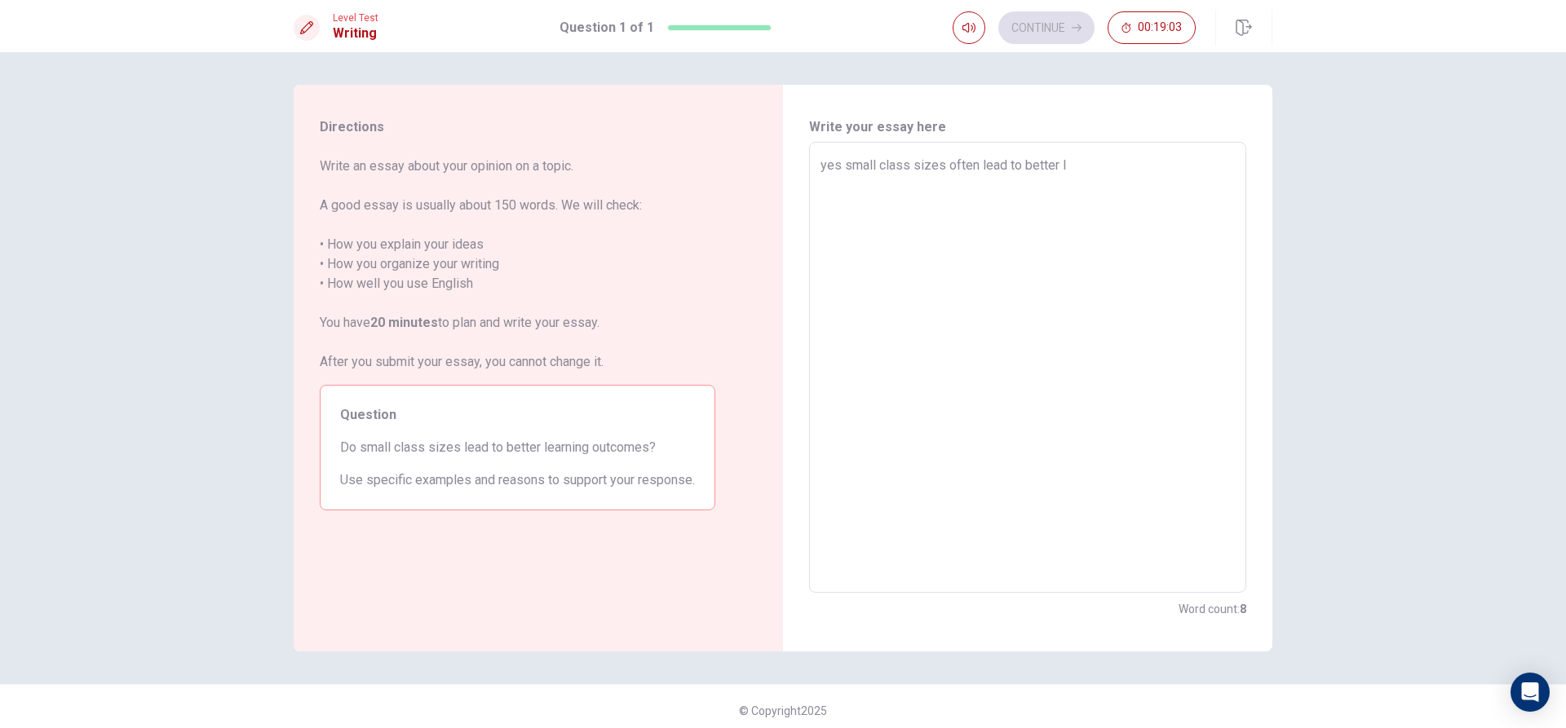
type textarea "x"
type textarea "yes small class sizes often lead to better le"
type textarea "x"
type textarea "yes small class sizes often lead to better lea"
type textarea "x"
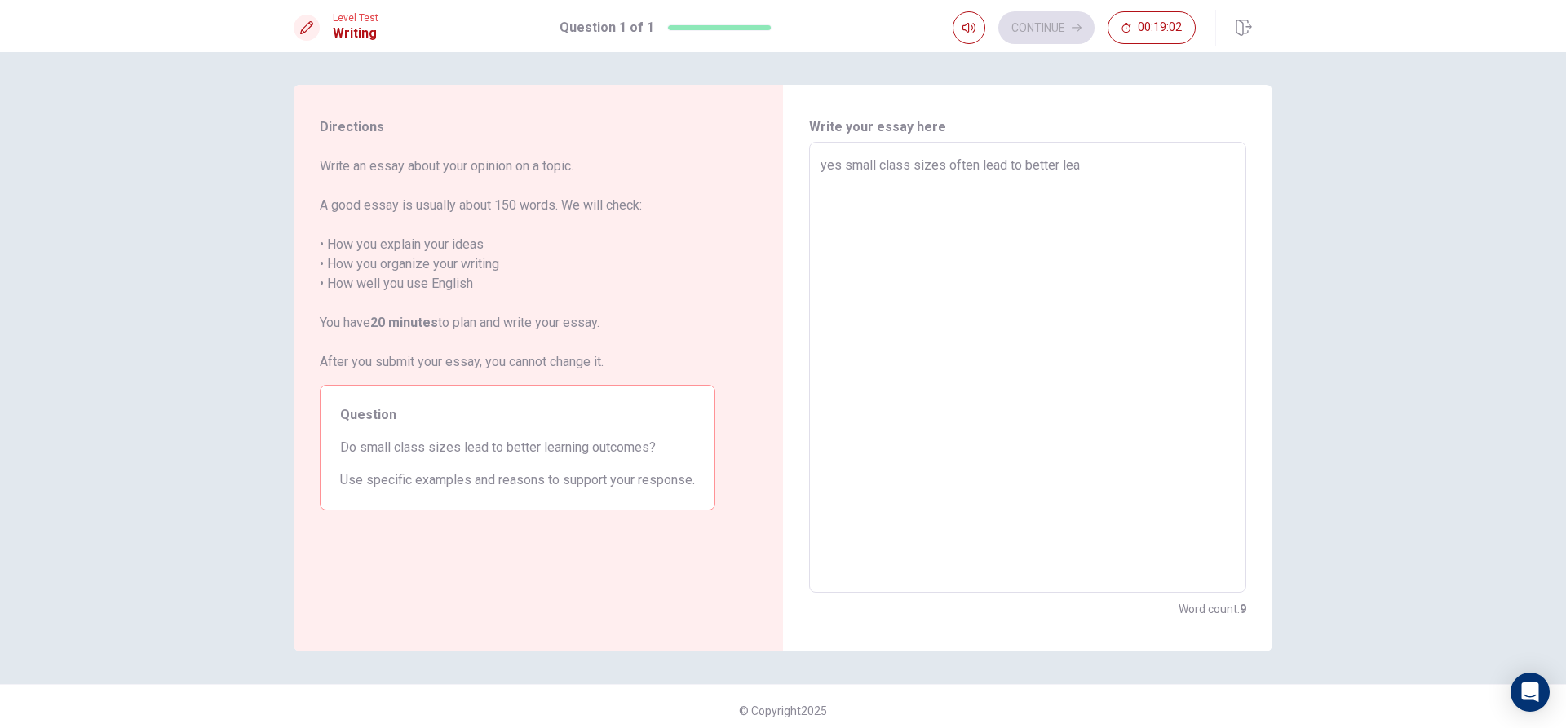
type textarea "yes small class sizes often lead to better [PERSON_NAME]"
type textarea "x"
type textarea "yes small class sizes often lead to better learn"
type textarea "x"
type textarea "yes small class sizes often lead to better learni"
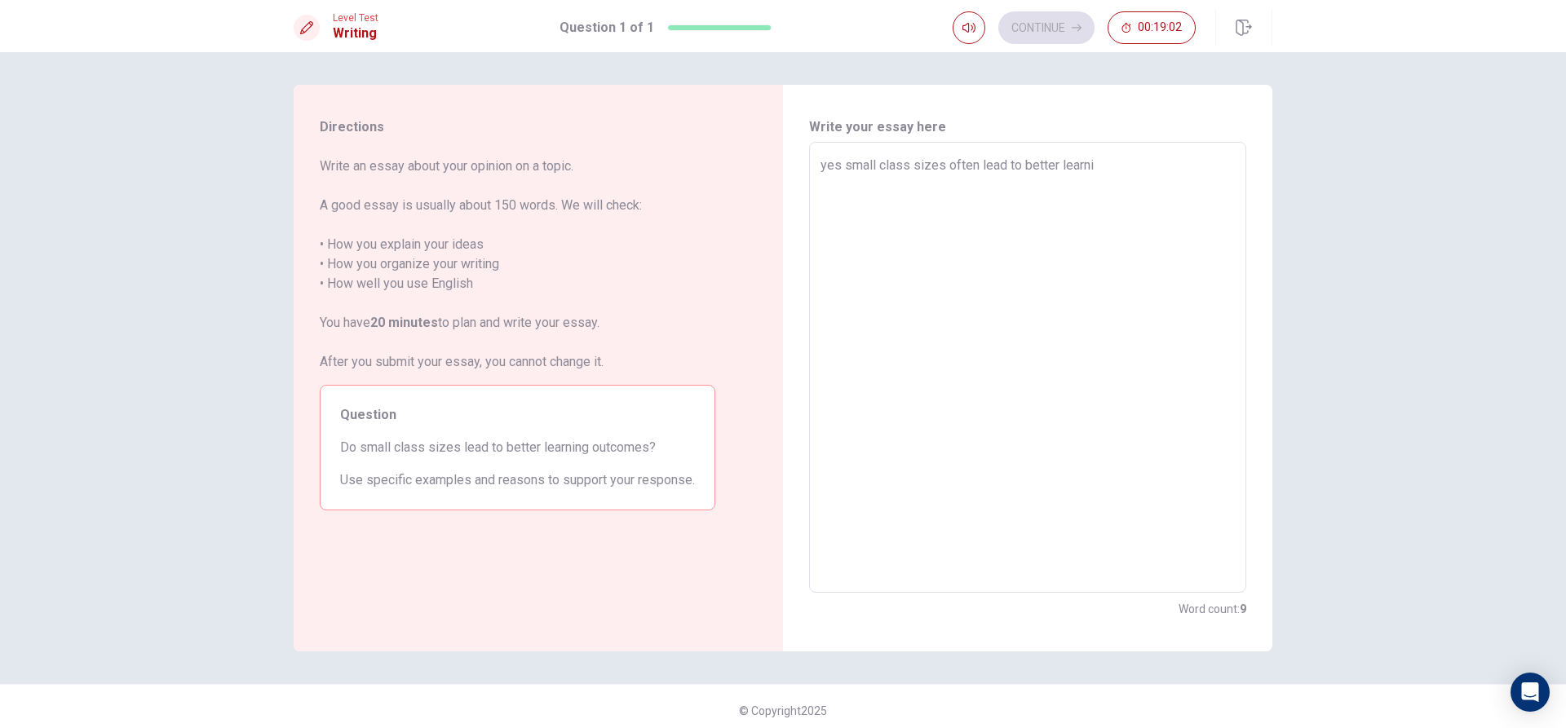
type textarea "x"
type textarea "yes small class sizes often lead to better learnin"
type textarea "x"
type textarea "yes small class sizes often lead to better learning"
type textarea "x"
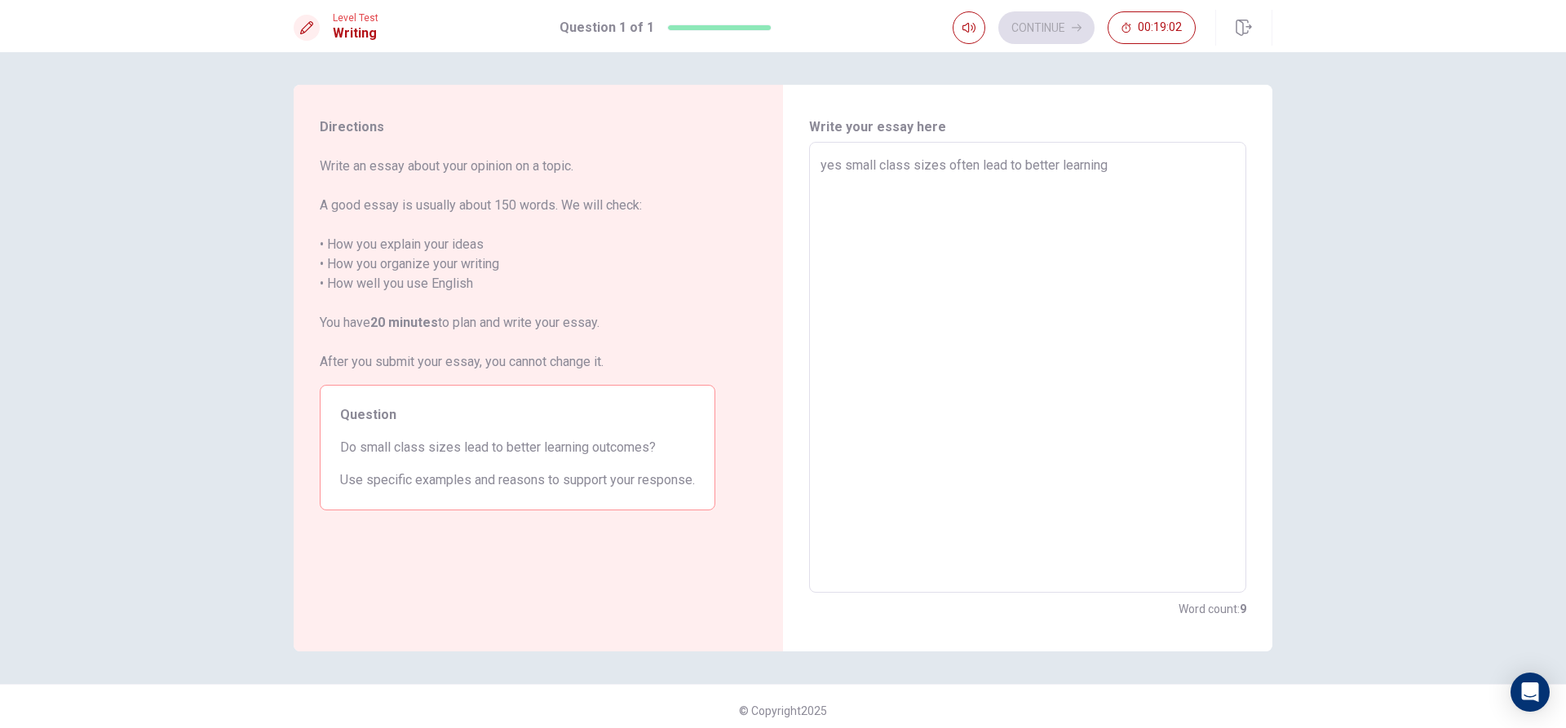
type textarea "yes small class sizes often lead to better learning"
type textarea "x"
type textarea "yes small class sizes often lead to better learning o"
type textarea "x"
type textarea "yes small class sizes often lead to better learning ou"
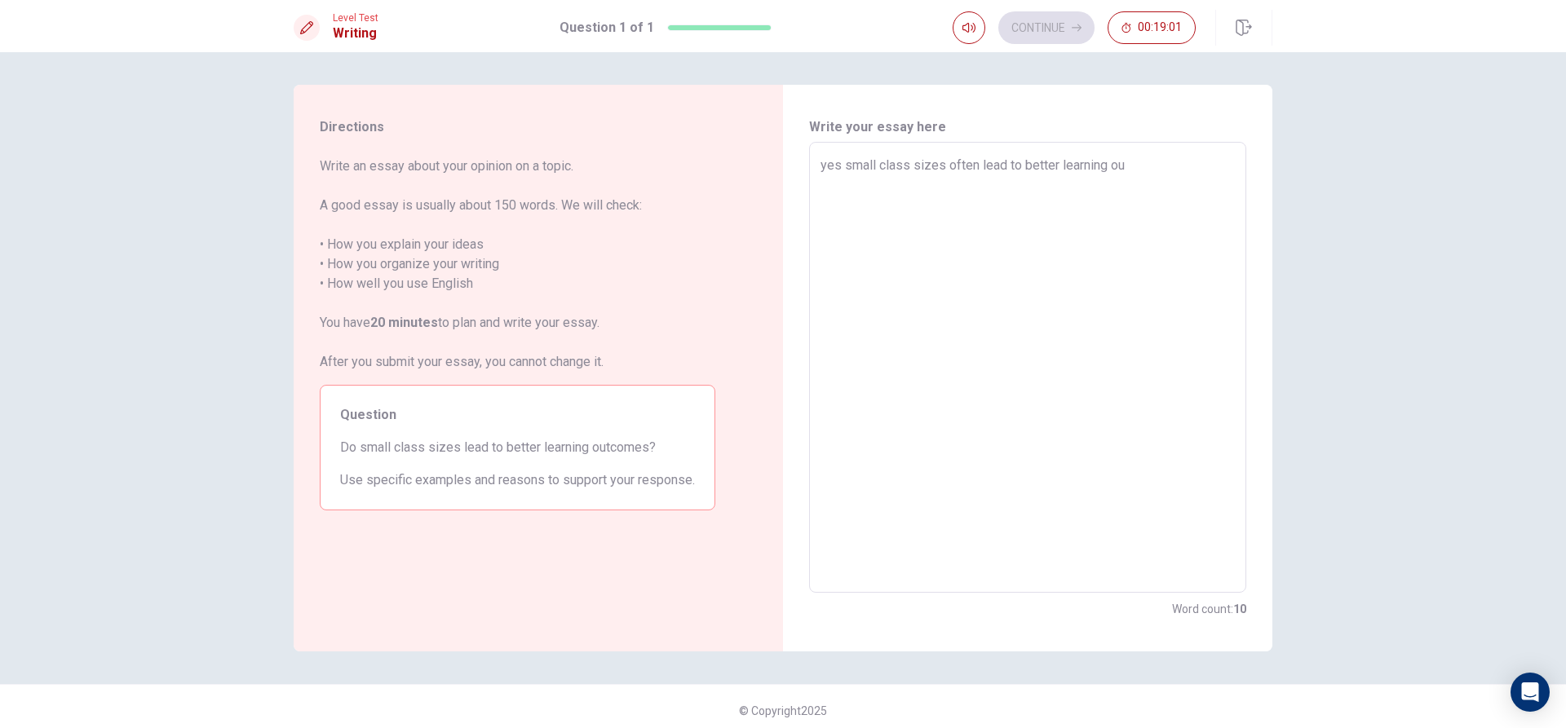
type textarea "x"
type textarea "yes small class sizes often lead to better learning out"
type textarea "x"
type textarea "yes small class sizes often lead to better learning outc"
type textarea "x"
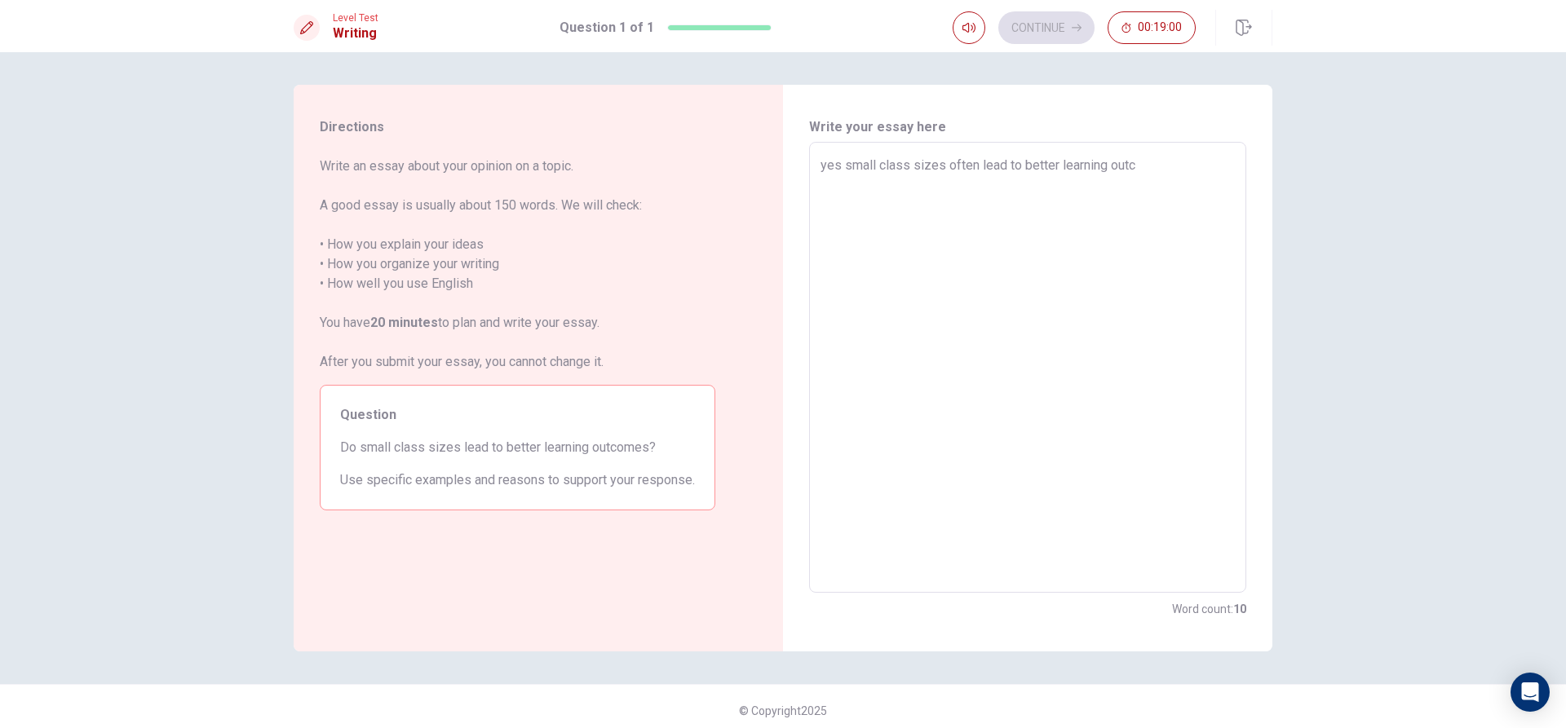
type textarea "yes small class sizes often lead to better learning outco"
type textarea "x"
type textarea "yes small class sizes often lead to better learning outcom"
type textarea "x"
type textarea "yes small class sizes often lead to better learning outcome"
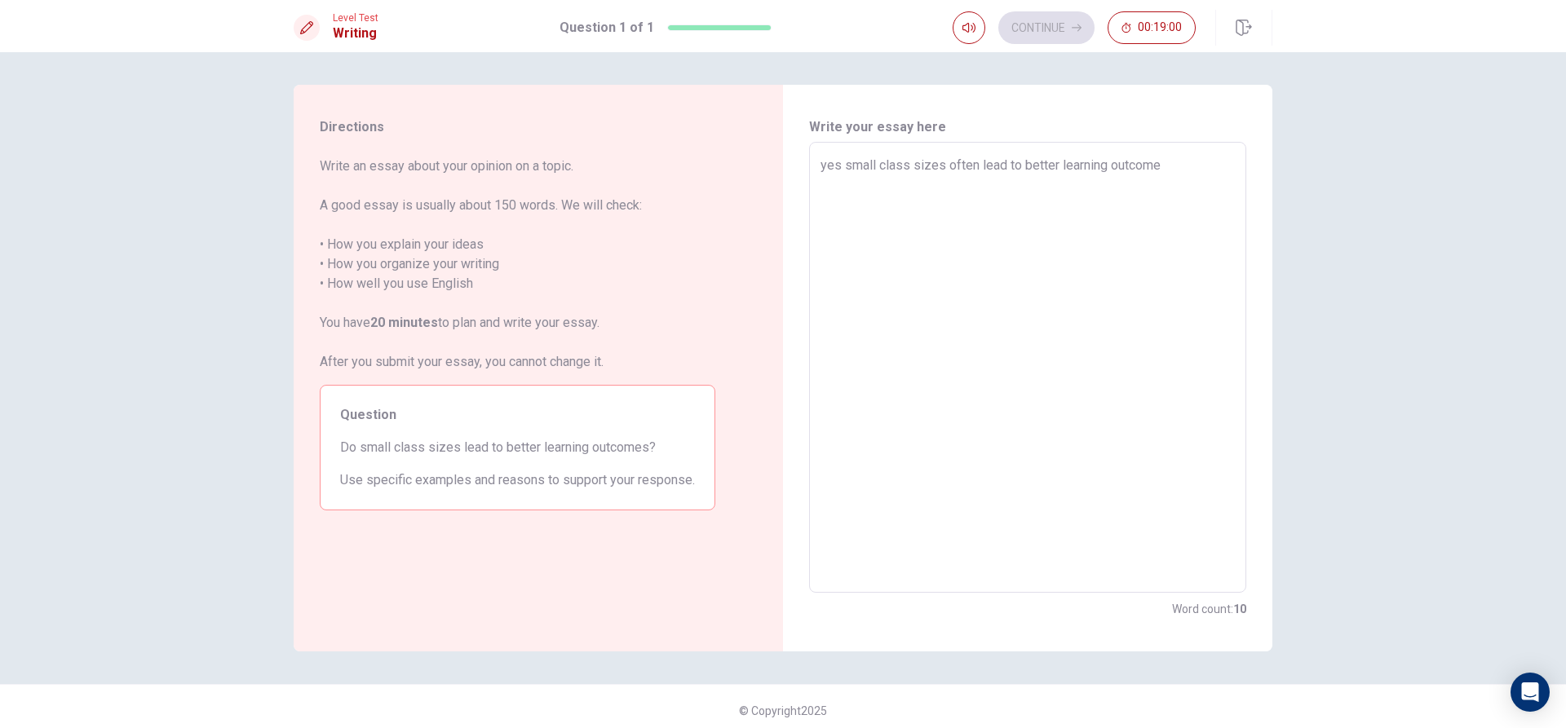
type textarea "x"
type textarea "yes small class sizes often lead to better learning outcomes"
type textarea "x"
type textarea "yes small class sizes often lead to better learning outcomes"
type textarea "x"
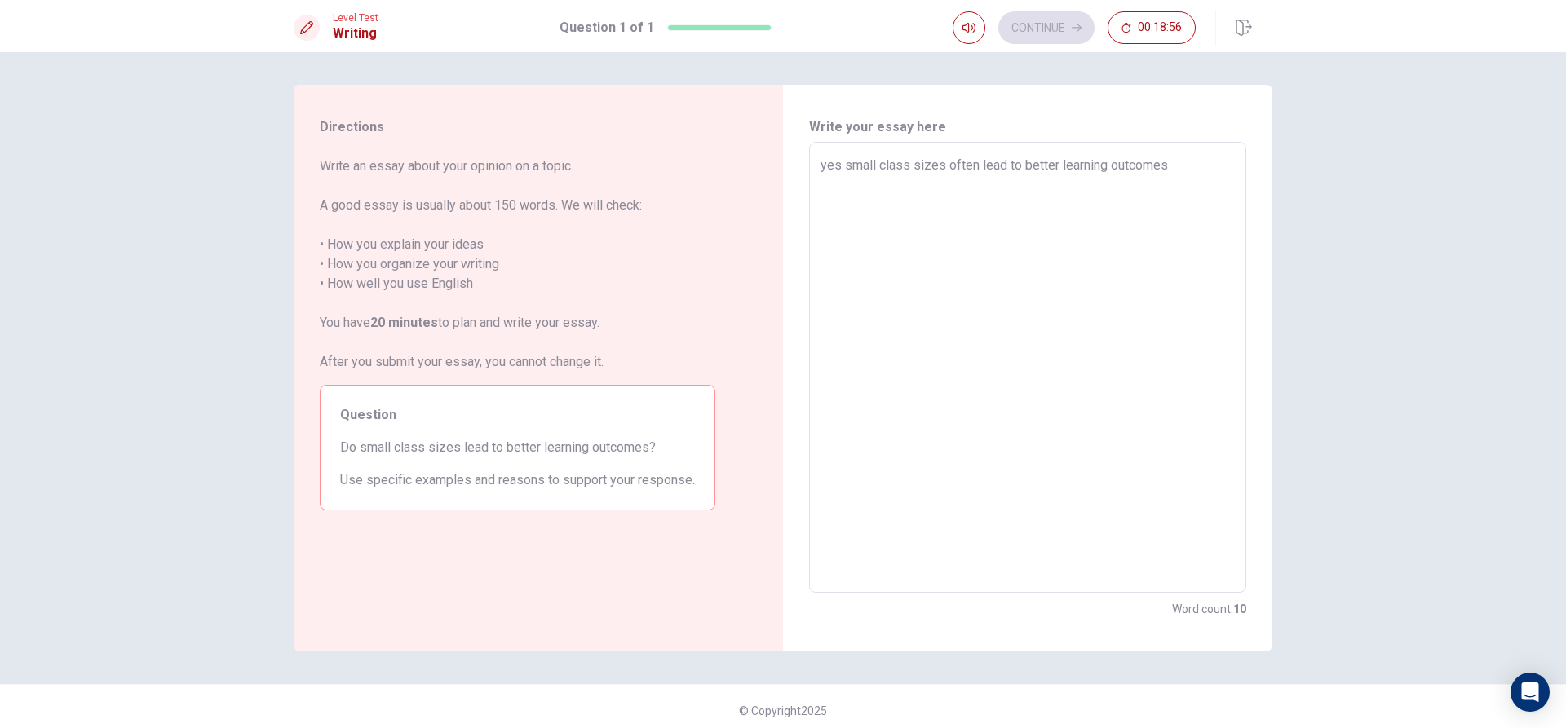
type textarea "yes small class sizes often lead to better learning outcomes b"
type textarea "x"
type textarea "yes small class sizes often lead to better learning outcomes be"
type textarea "x"
type textarea "yes small class sizes often lead to better learning outcomes bec"
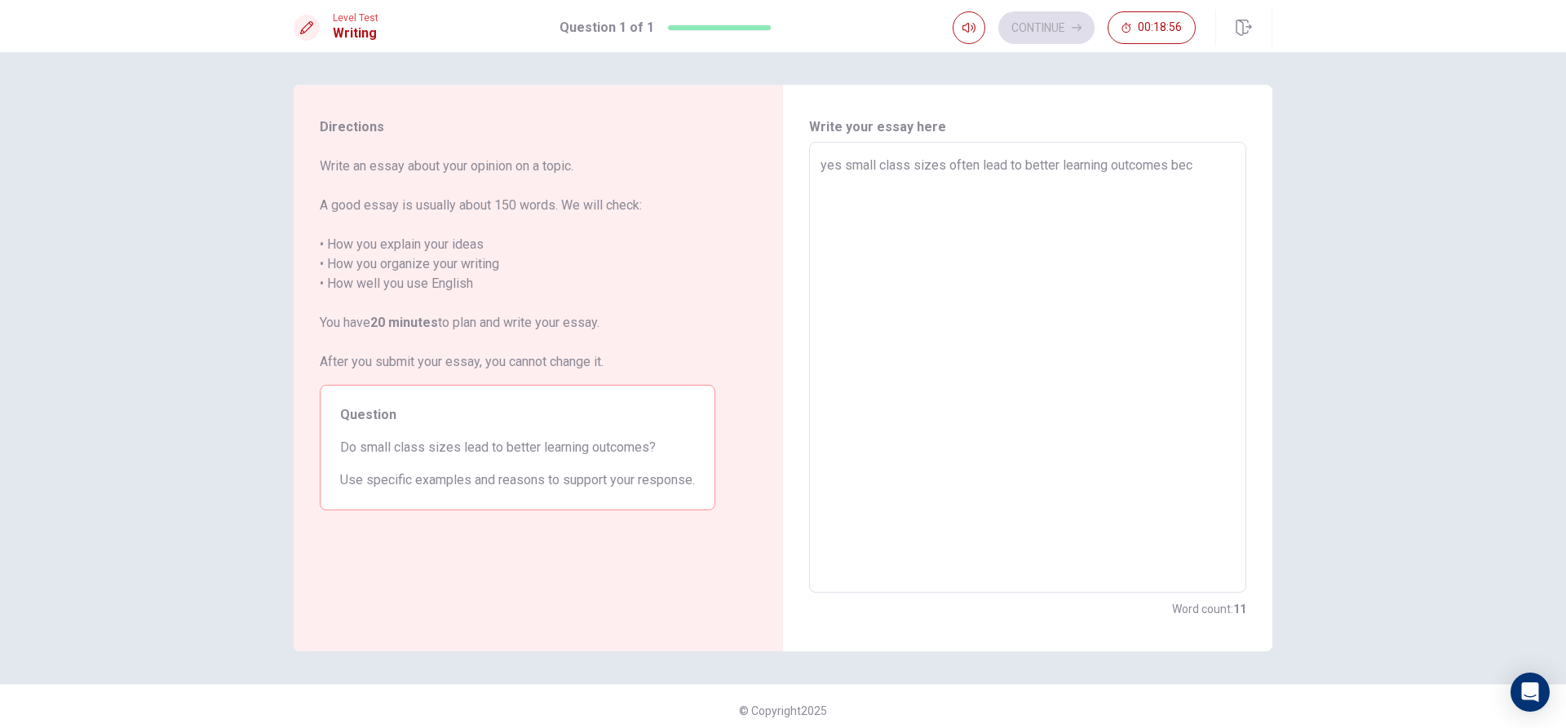
type textarea "x"
type textarea "yes small class sizes often lead to better learning outcomes beca"
type textarea "x"
type textarea "yes small class sizes often lead to better learning outcomes becau"
type textarea "x"
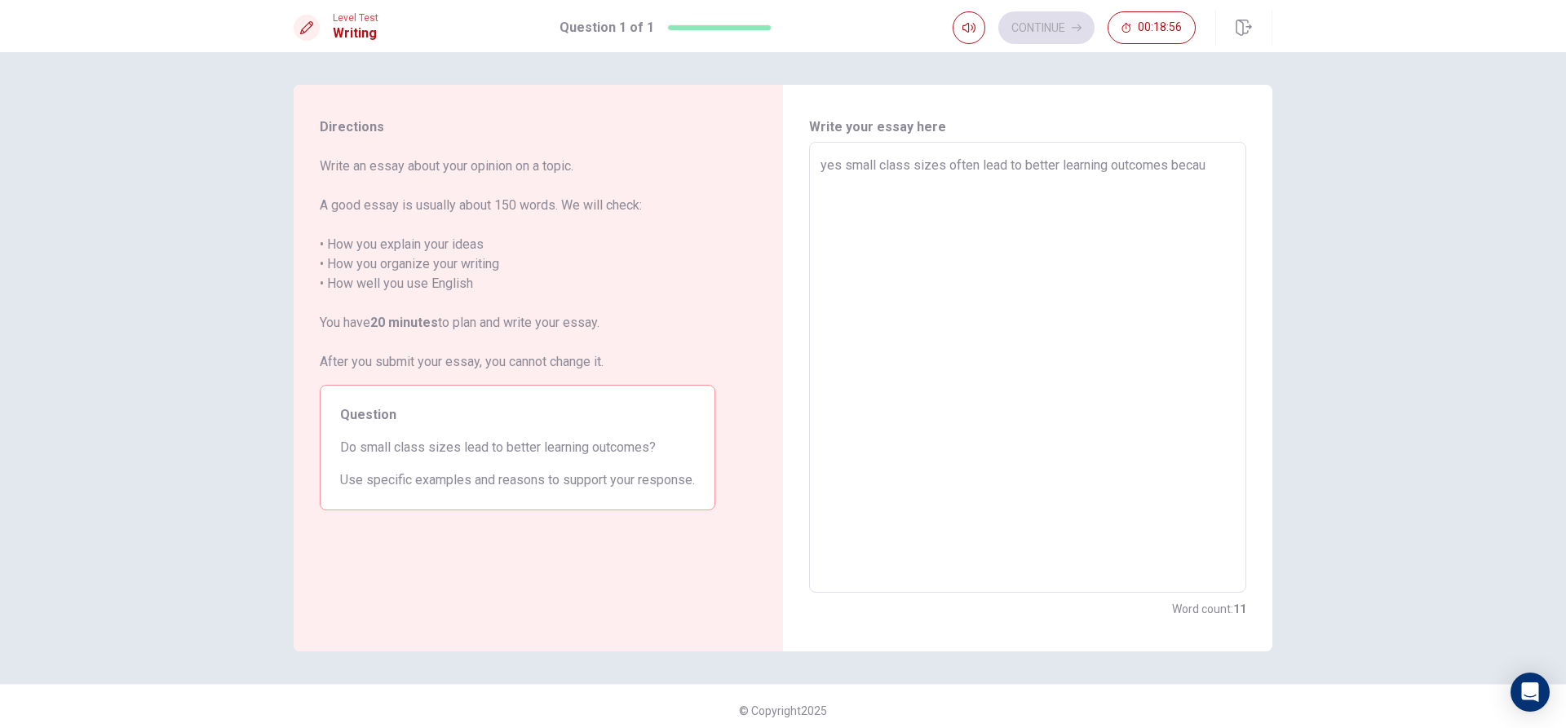
type textarea "yes small class sizes often lead to better learning outcomes becaus"
type textarea "x"
type textarea "yes small class sizes often lead to better learning outcomes because"
type textarea "x"
type textarea "yes small class sizes often lead to better learning outcomes because"
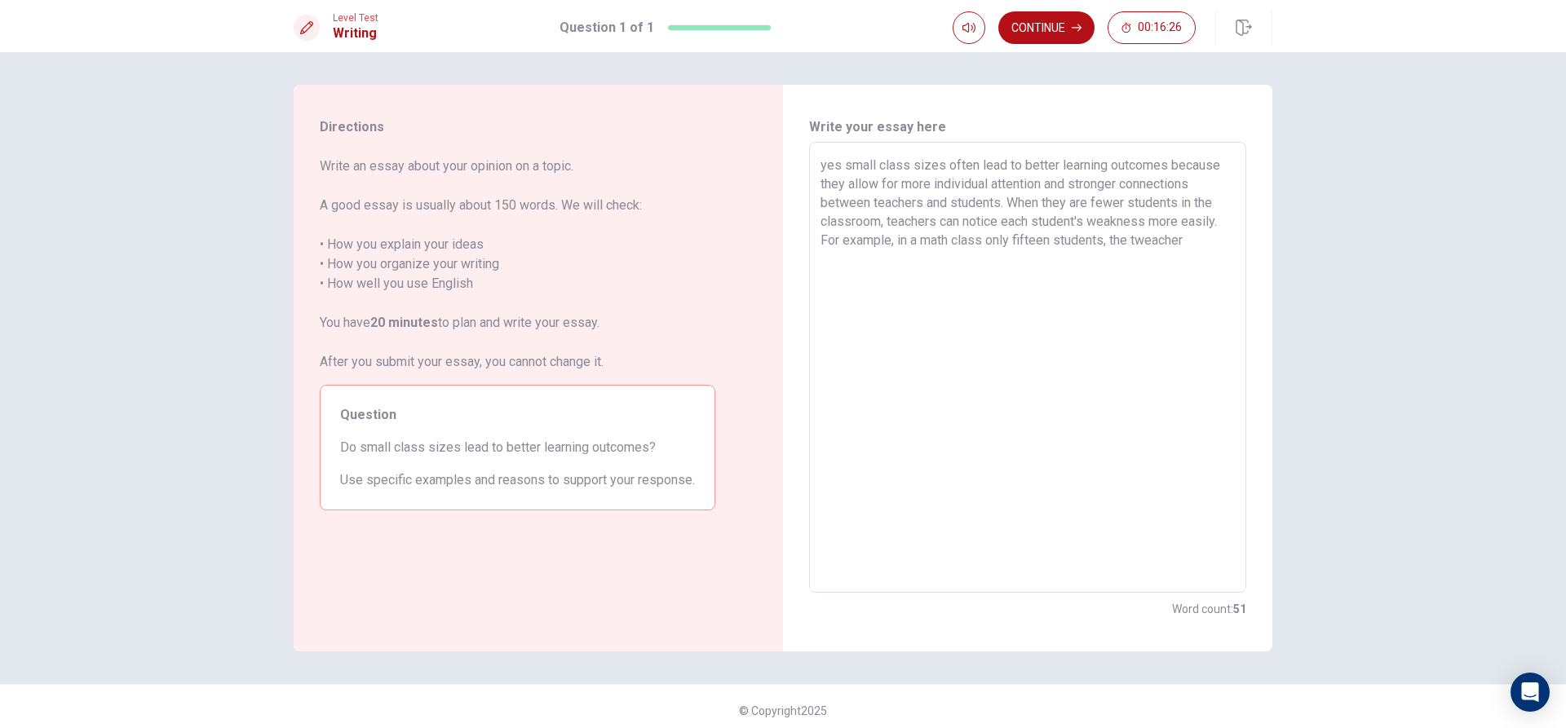
click at [1193, 241] on textarea "yes small class sizes often lead to better learning outcomes because they allow…" at bounding box center [1028, 368] width 414 height 424
click at [1140, 241] on textarea "yes small class sizes often lead to better learning outcomes because they allow…" at bounding box center [1028, 368] width 414 height 424
click at [1146, 242] on textarea "yes small class sizes often lead to better learning outcomes because they allow…" at bounding box center [1028, 368] width 414 height 424
click at [1176, 274] on textarea "yes small class sizes often lead to better learning outcomes because they allow…" at bounding box center [1028, 368] width 414 height 424
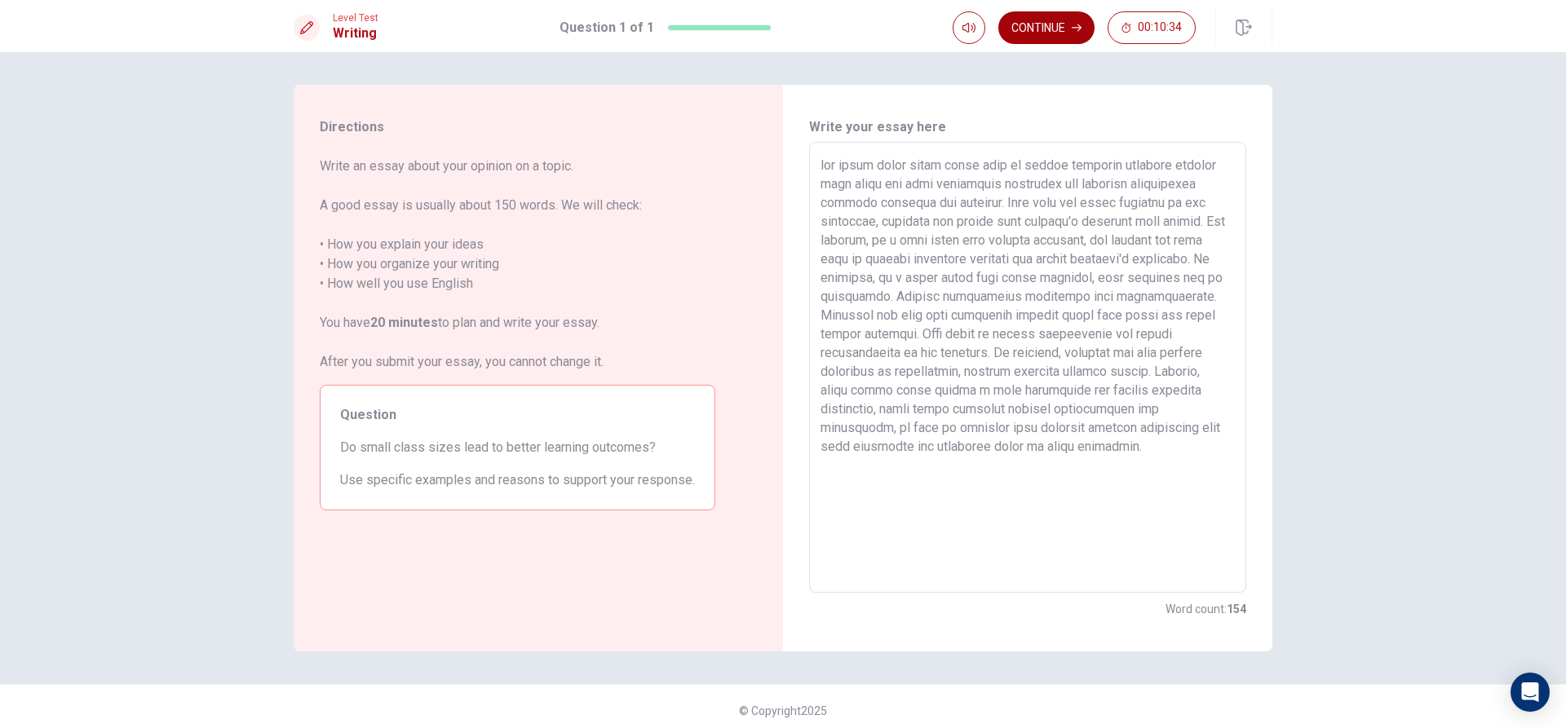
click at [1060, 29] on button "Continue" at bounding box center [1046, 27] width 96 height 33
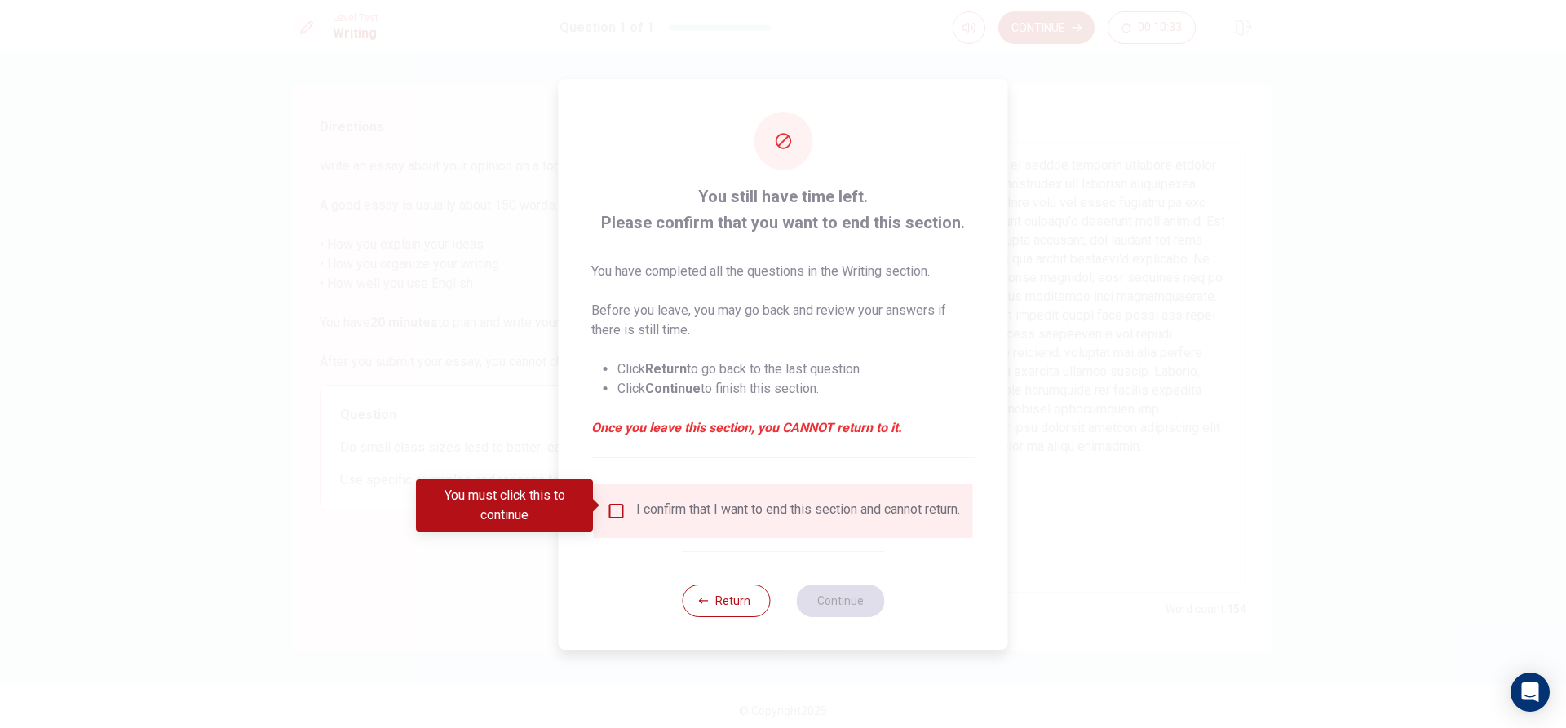
click at [622, 506] on input "You must click this to continue" at bounding box center [617, 512] width 20 height 20
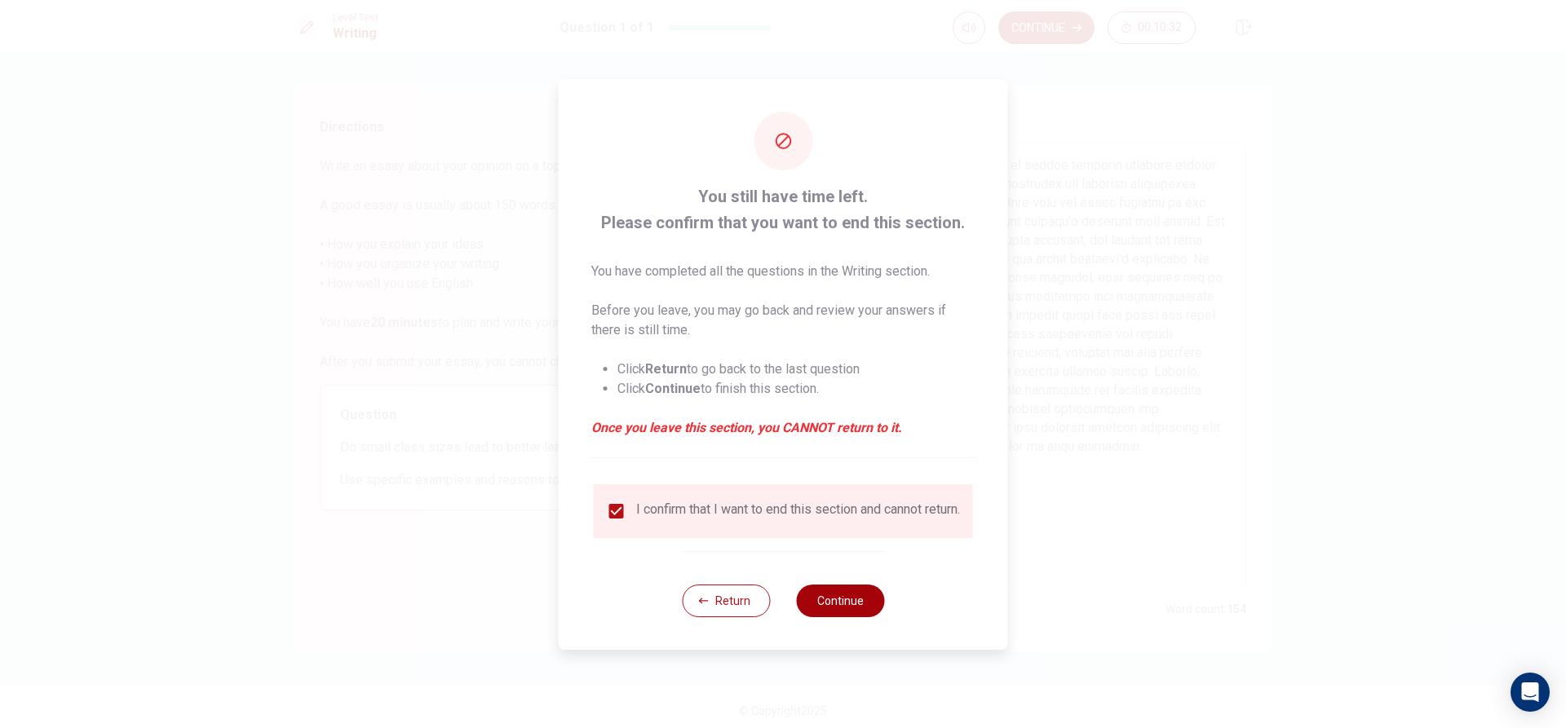
click at [847, 599] on button "Continue" at bounding box center [840, 601] width 88 height 33
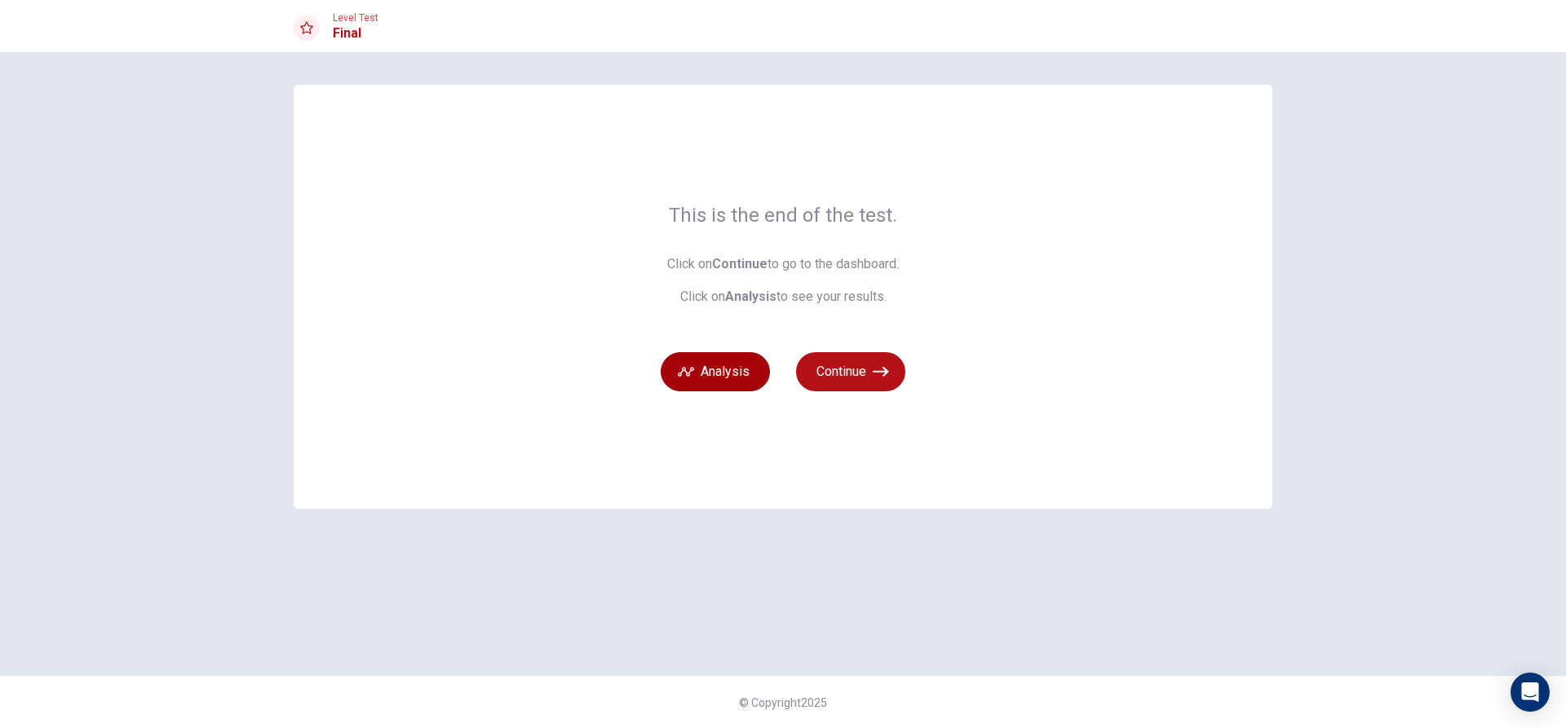
click at [732, 369] on button "Analysis" at bounding box center [715, 371] width 109 height 39
